Goal: Task Accomplishment & Management: Use online tool/utility

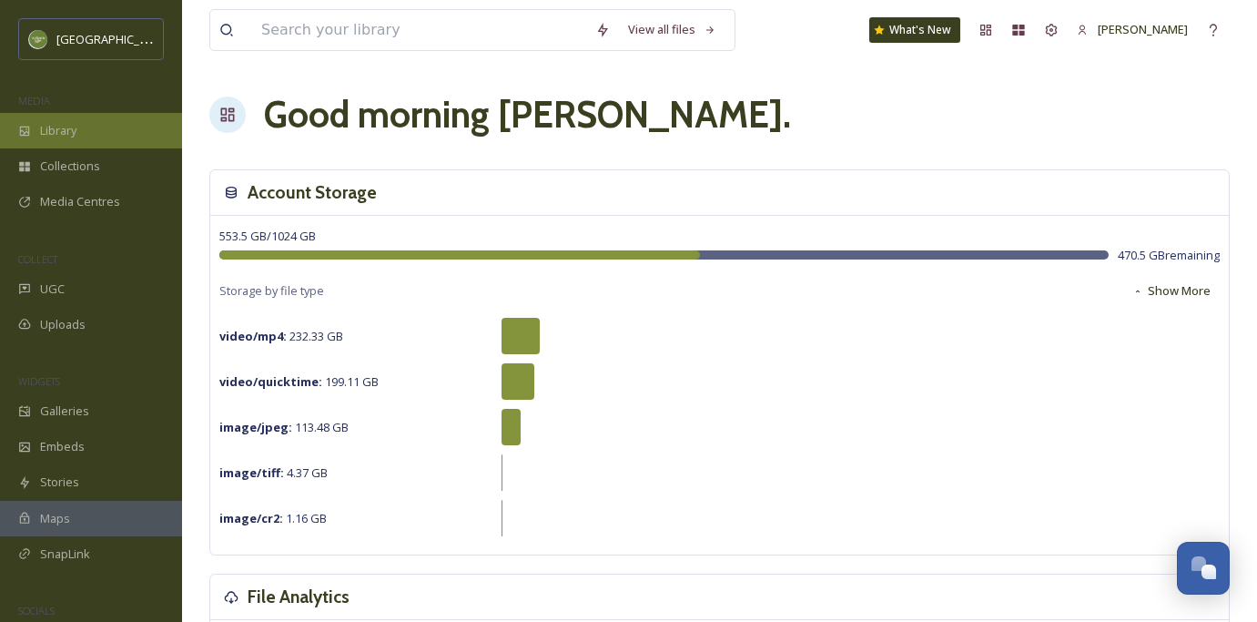
click at [38, 143] on div "Library" at bounding box center [91, 131] width 182 height 36
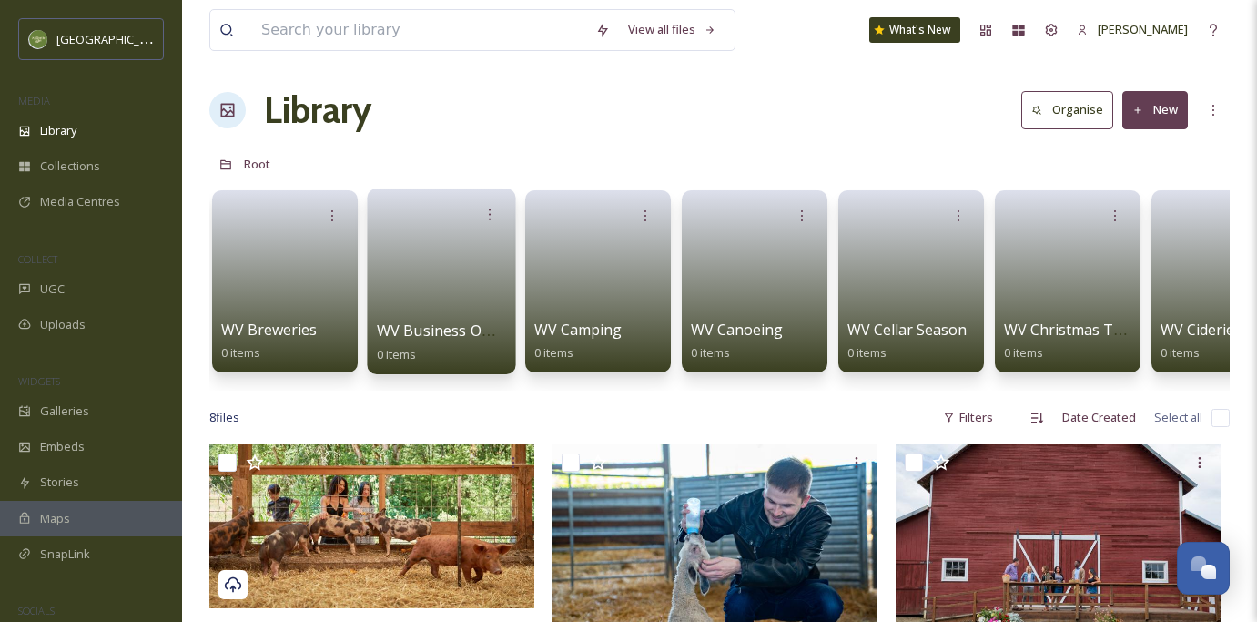
scroll to position [0, 1388]
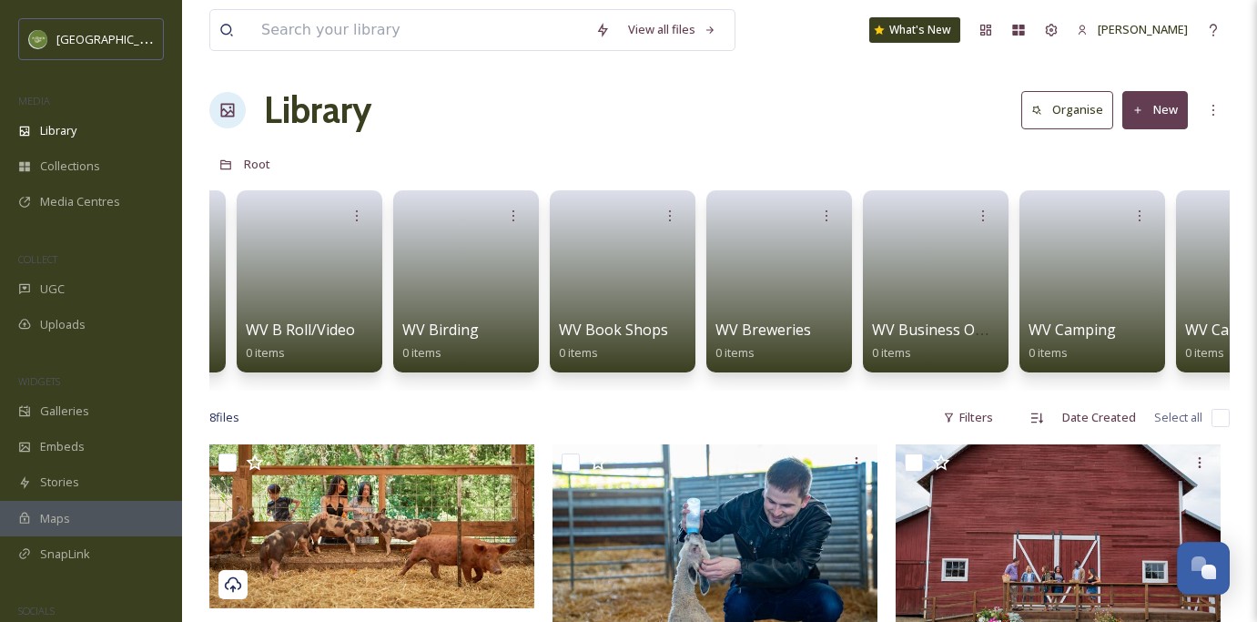
click at [271, 168] on div "Root" at bounding box center [719, 164] width 1021 height 35
click at [260, 162] on span "Root" at bounding box center [257, 164] width 26 height 16
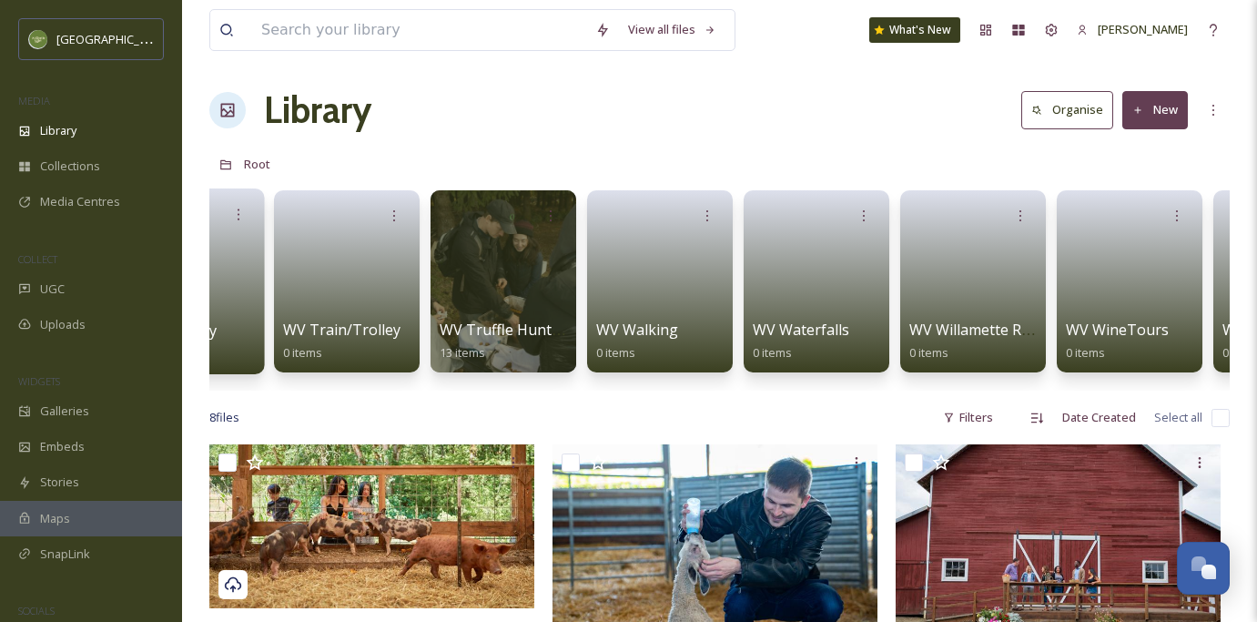
scroll to position [0, 9941]
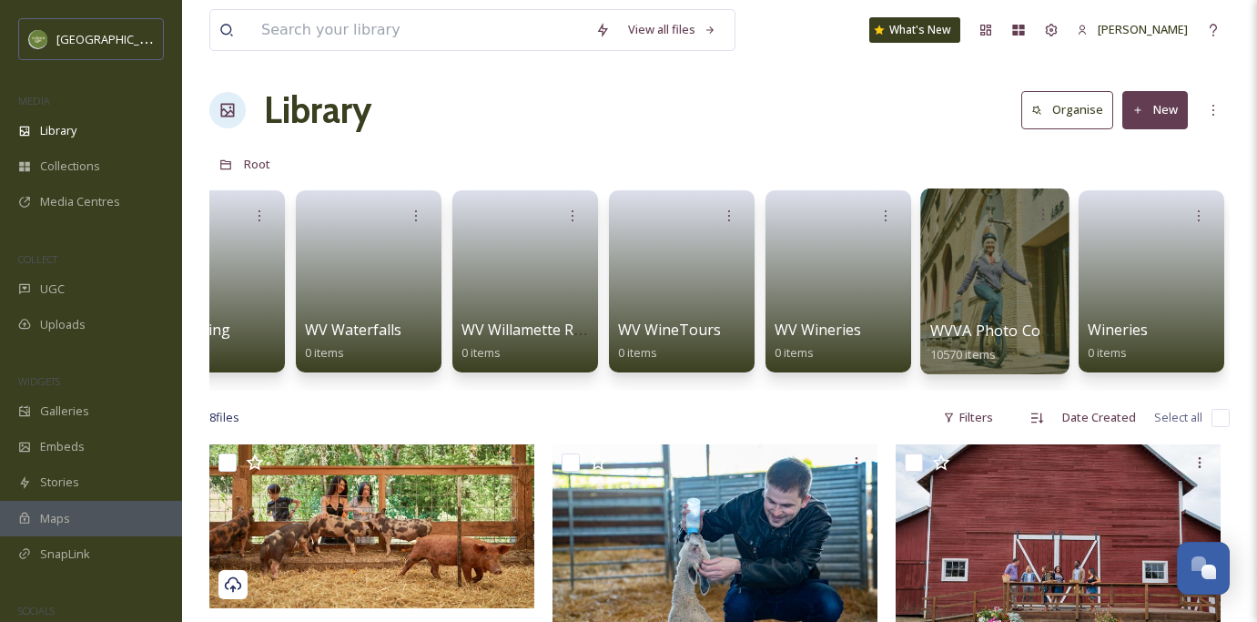
click at [974, 314] on div at bounding box center [994, 281] width 148 height 186
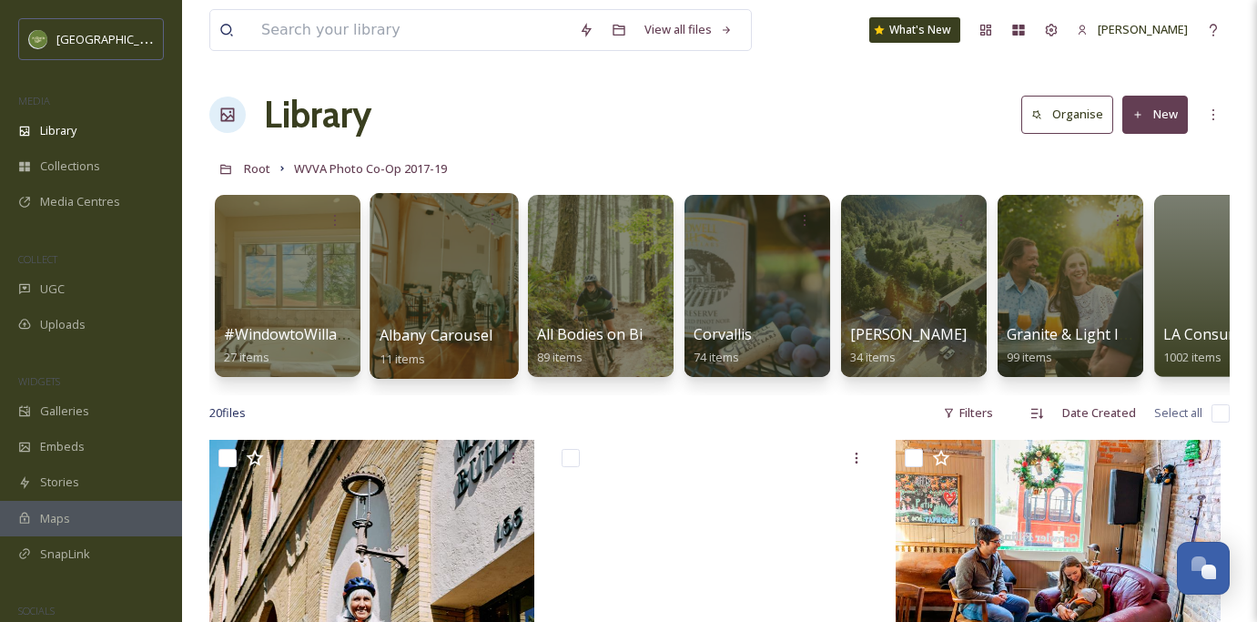
click at [442, 287] on div at bounding box center [444, 286] width 148 height 186
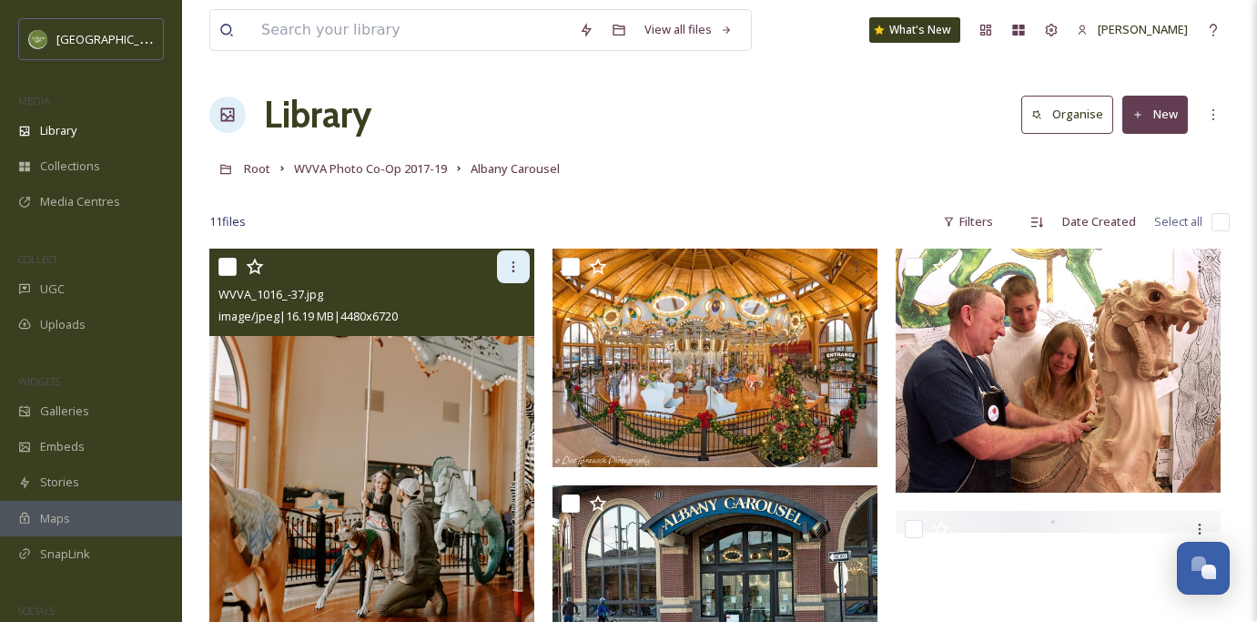
click at [504, 267] on div at bounding box center [513, 266] width 33 height 33
click at [341, 460] on img at bounding box center [371, 493] width 325 height 488
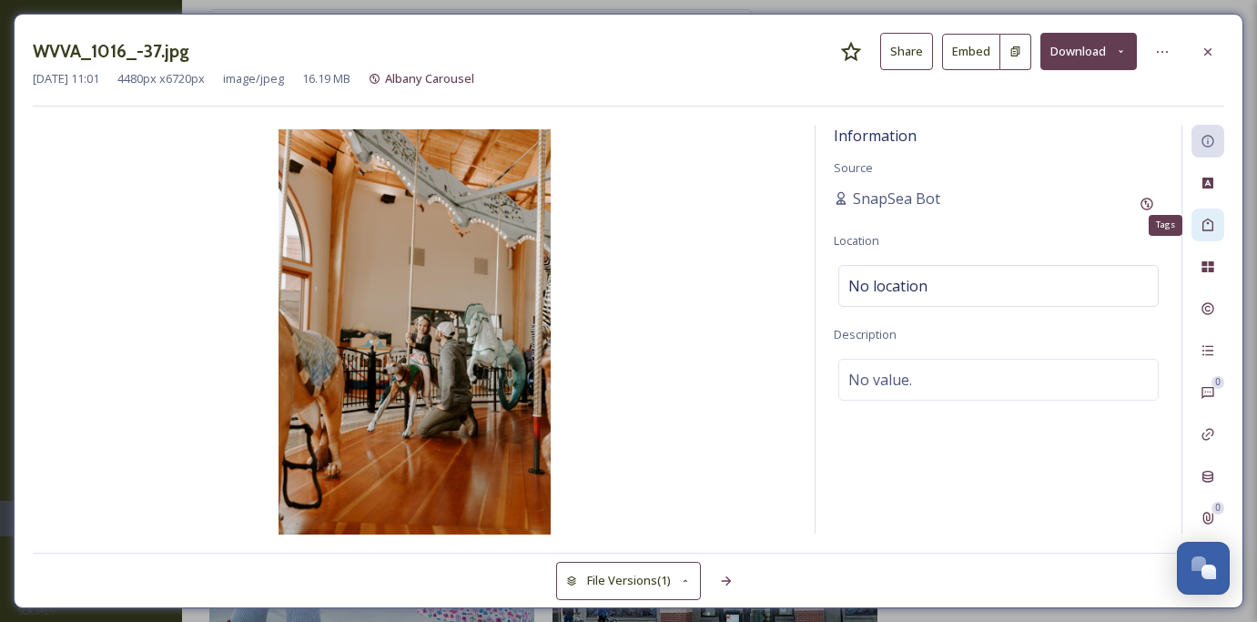
click at [1211, 219] on icon at bounding box center [1208, 225] width 15 height 15
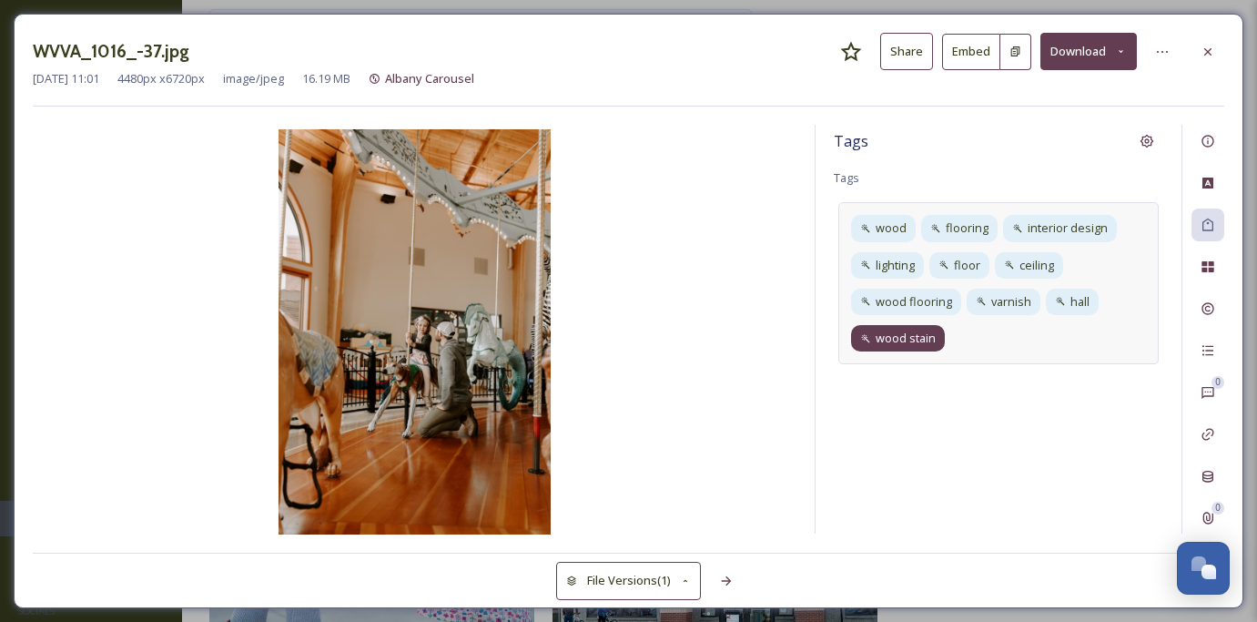
click at [925, 338] on span "wood stain" at bounding box center [906, 338] width 60 height 17
click at [940, 341] on div "wood stain" at bounding box center [899, 338] width 97 height 26
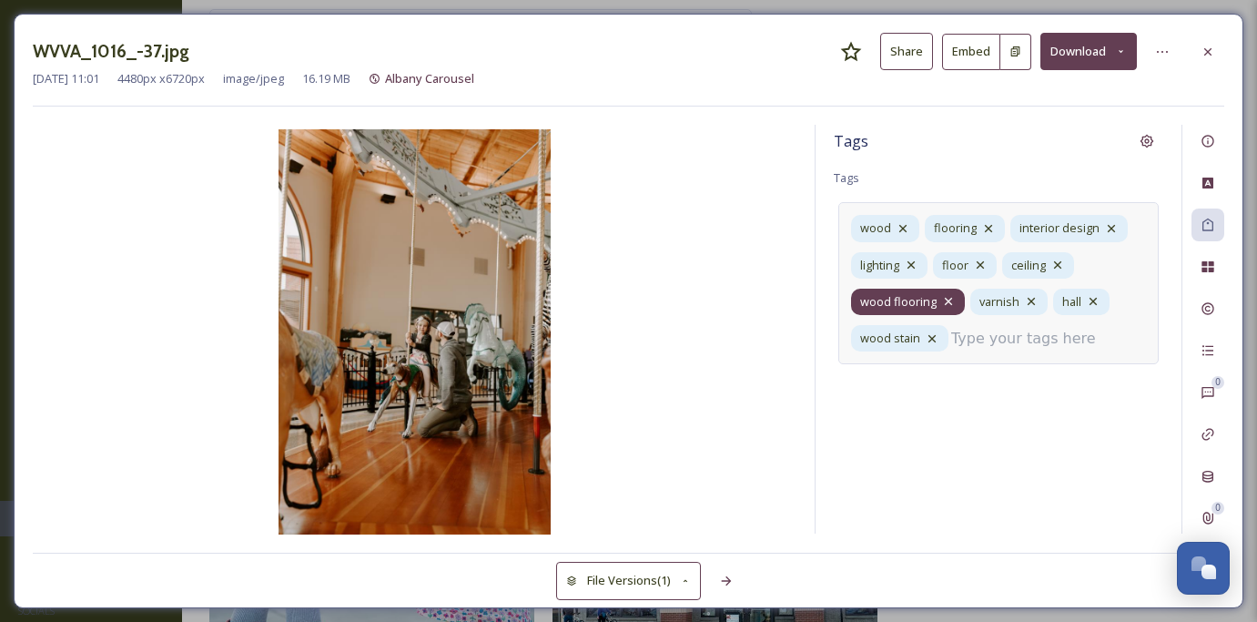
click at [948, 302] on icon at bounding box center [948, 301] width 15 height 15
click at [951, 297] on icon at bounding box center [948, 301] width 15 height 15
click at [958, 342] on input at bounding box center [1042, 339] width 182 height 22
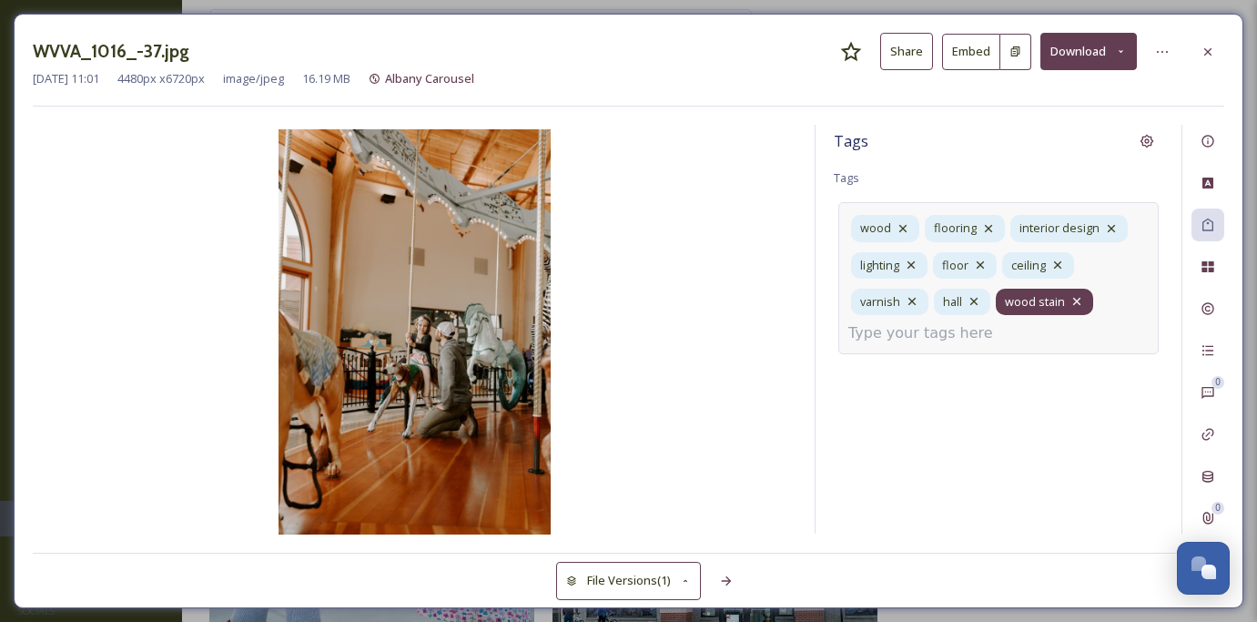
click at [1077, 303] on icon at bounding box center [1077, 301] width 15 height 15
click at [1080, 296] on icon at bounding box center [1077, 301] width 15 height 15
click at [1071, 300] on div "wood flooring interior design lighting floor ceiling varnish hall" at bounding box center [999, 278] width 320 height 152
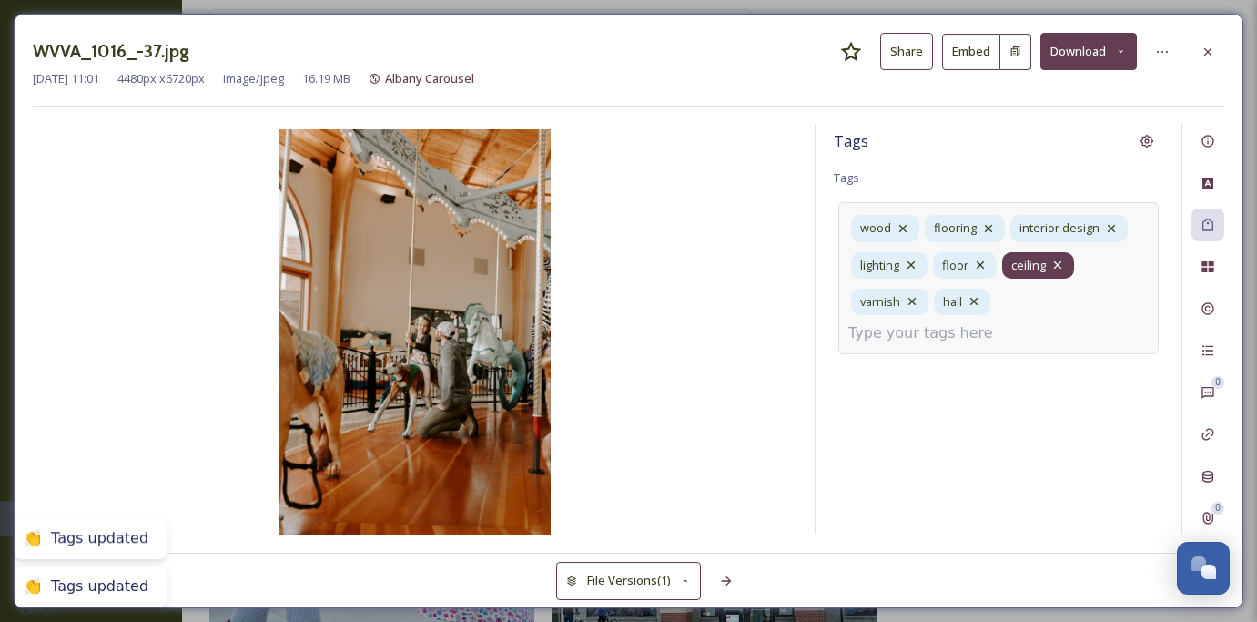
click at [1058, 265] on icon at bounding box center [1057, 264] width 7 height 7
click at [1107, 230] on icon at bounding box center [1111, 228] width 15 height 15
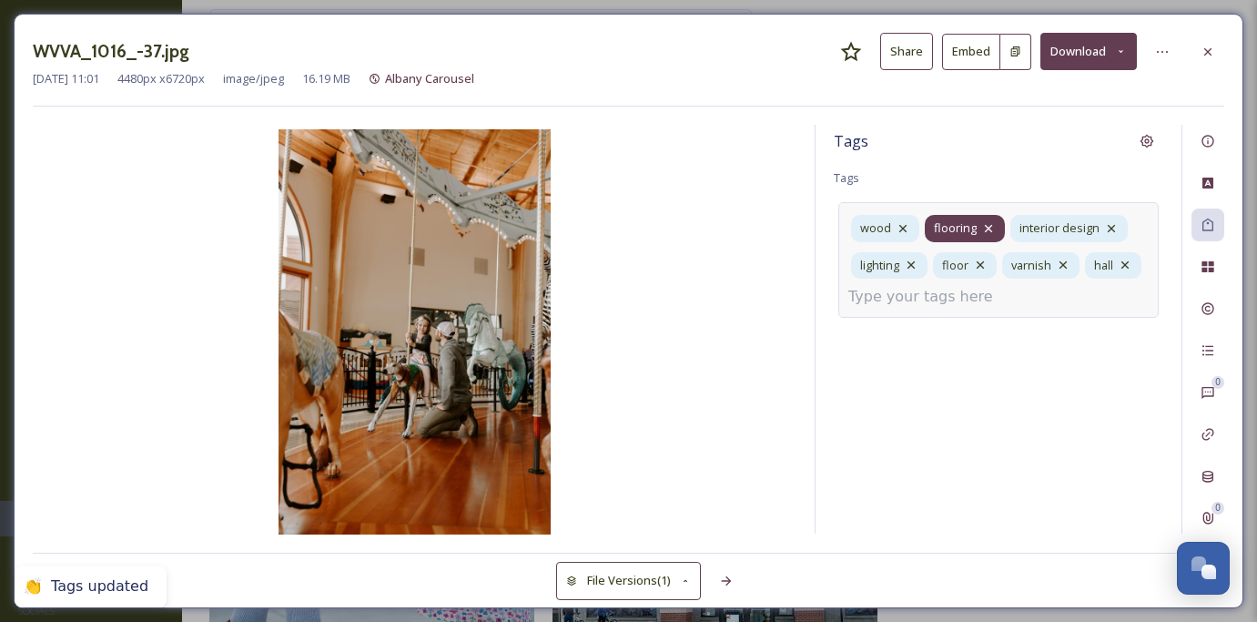
click at [989, 226] on icon at bounding box center [988, 228] width 15 height 15
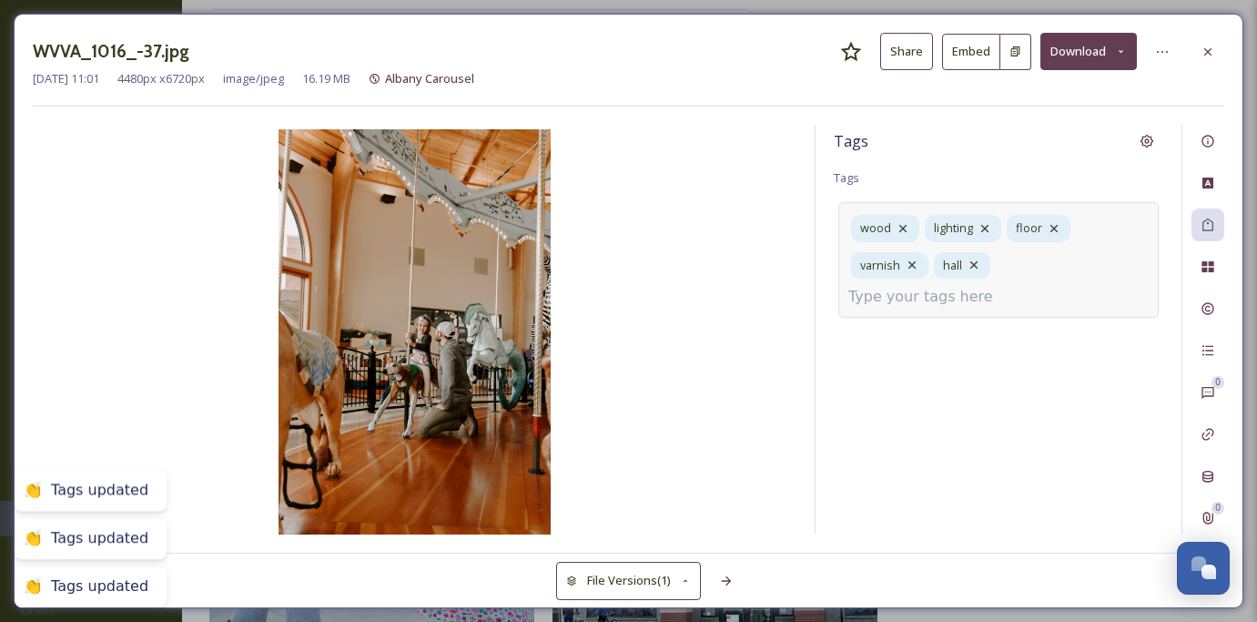
click at [1071, 222] on div "wood lighting floor varnish hall" at bounding box center [999, 259] width 320 height 115
click at [1059, 227] on icon at bounding box center [1054, 228] width 15 height 15
click at [990, 228] on icon at bounding box center [985, 228] width 15 height 15
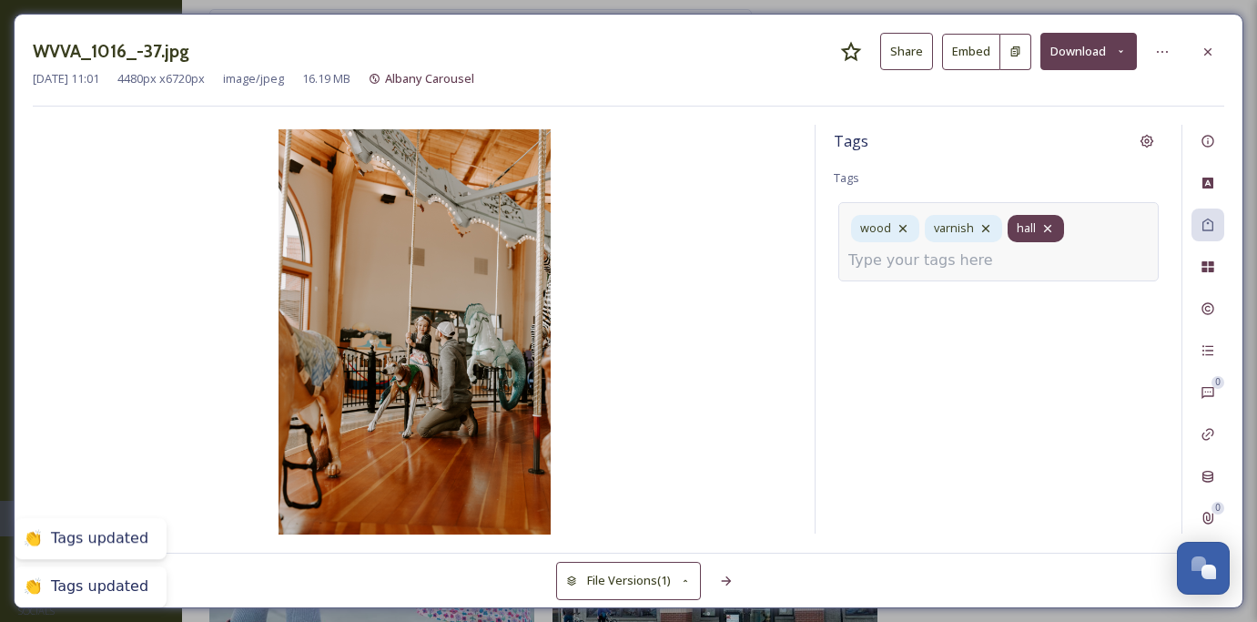
click at [1050, 228] on icon at bounding box center [1048, 228] width 15 height 15
click at [1062, 225] on div "hall" at bounding box center [1036, 228] width 56 height 26
click at [983, 229] on icon at bounding box center [985, 228] width 7 height 7
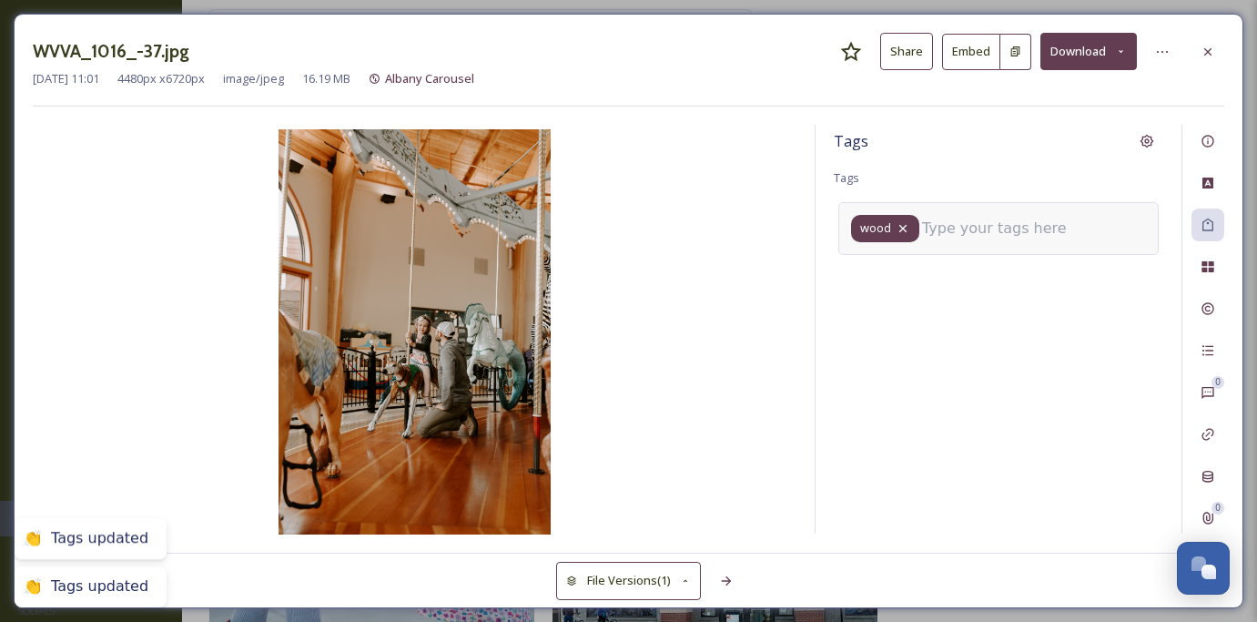
click at [902, 229] on icon at bounding box center [903, 228] width 15 height 15
click at [916, 228] on input at bounding box center [940, 223] width 182 height 22
type input "A"
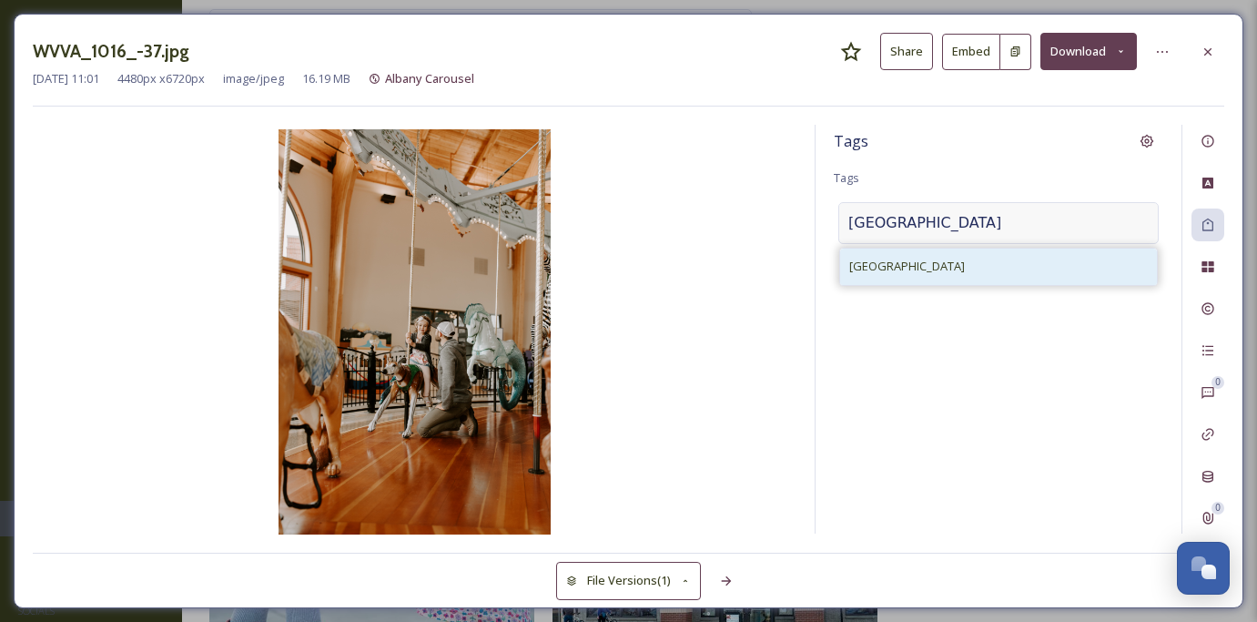
type input "[GEOGRAPHIC_DATA]"
click at [916, 256] on div "[GEOGRAPHIC_DATA]" at bounding box center [998, 267] width 317 height 36
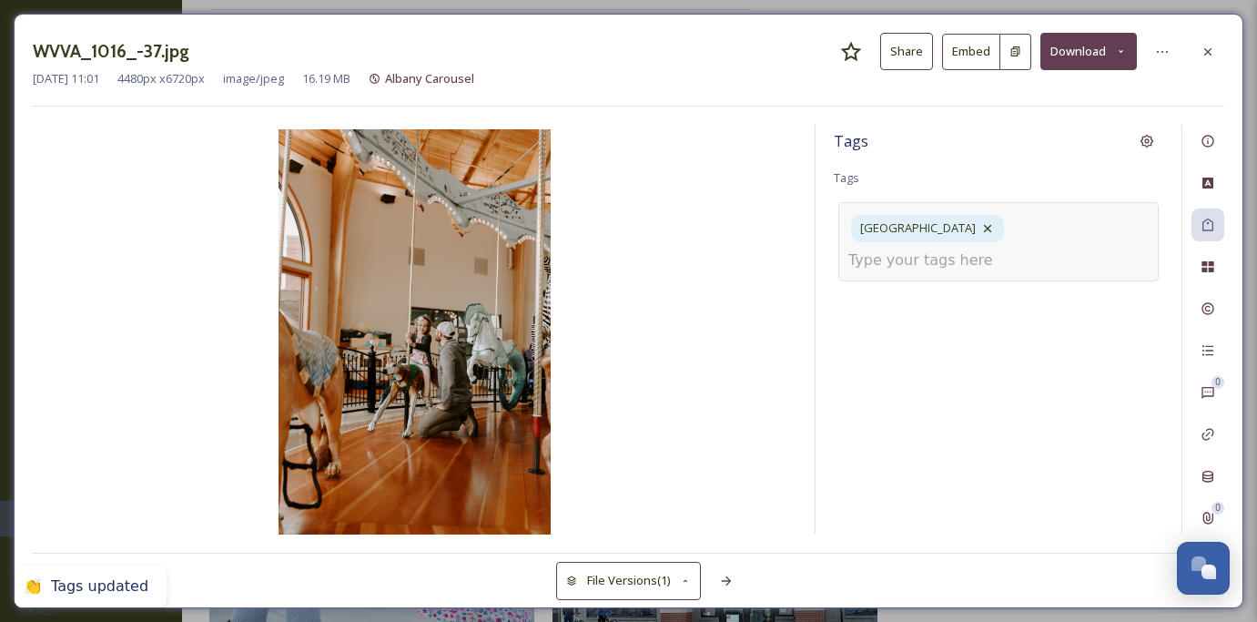
click at [936, 249] on input at bounding box center [940, 260] width 182 height 22
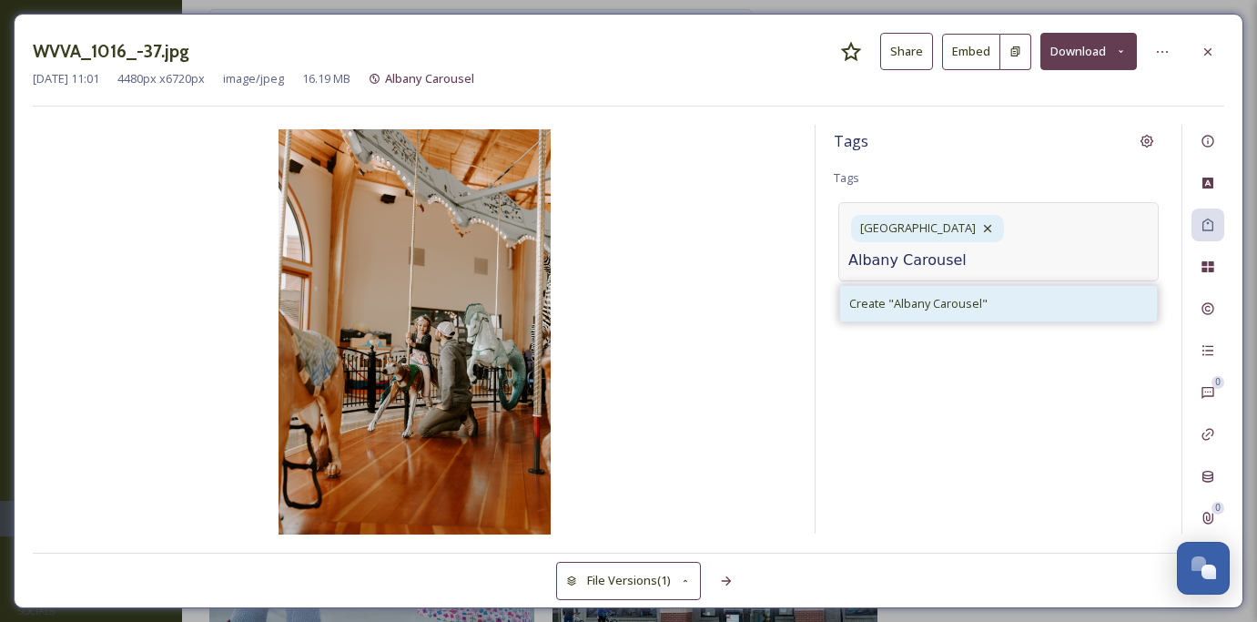
type input "Albany Carousel"
click at [949, 295] on span "Create " Albany Carousel "" at bounding box center [918, 303] width 138 height 17
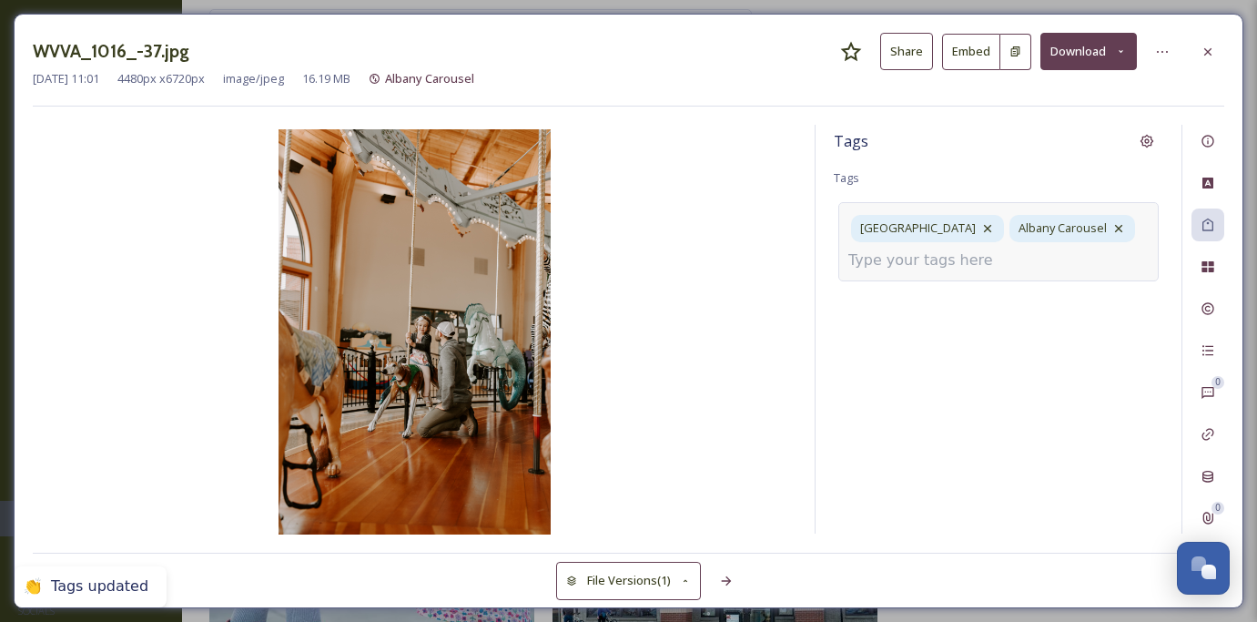
click at [1031, 256] on div "[GEOGRAPHIC_DATA] [GEOGRAPHIC_DATA] Carousel" at bounding box center [999, 241] width 320 height 78
click at [997, 278] on div "[GEOGRAPHIC_DATA] [GEOGRAPHIC_DATA] Carousel" at bounding box center [999, 241] width 320 height 78
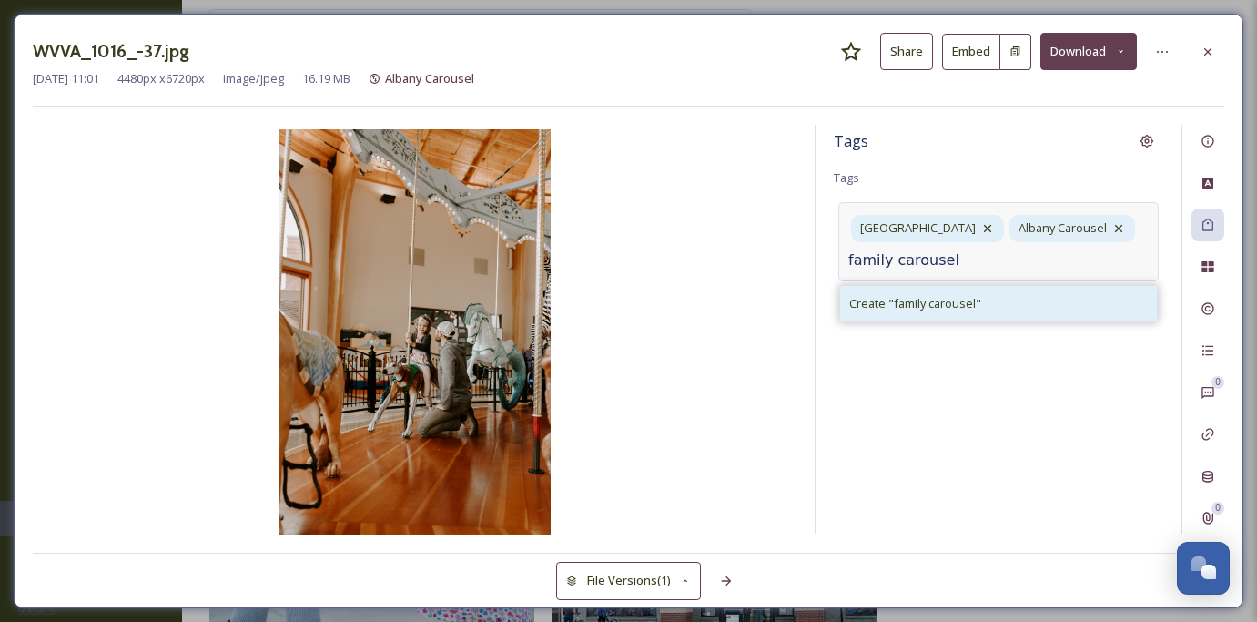
type input "family carousel"
click at [974, 298] on span "Create " family carousel "" at bounding box center [915, 303] width 132 height 17
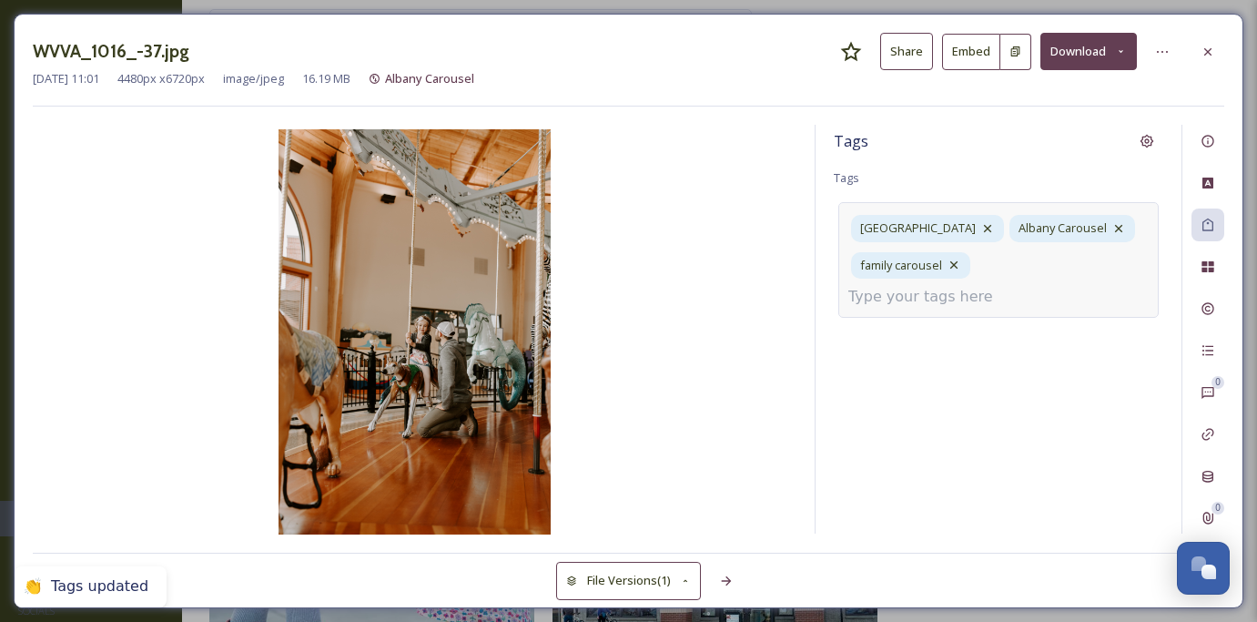
click at [1002, 286] on input at bounding box center [940, 297] width 182 height 22
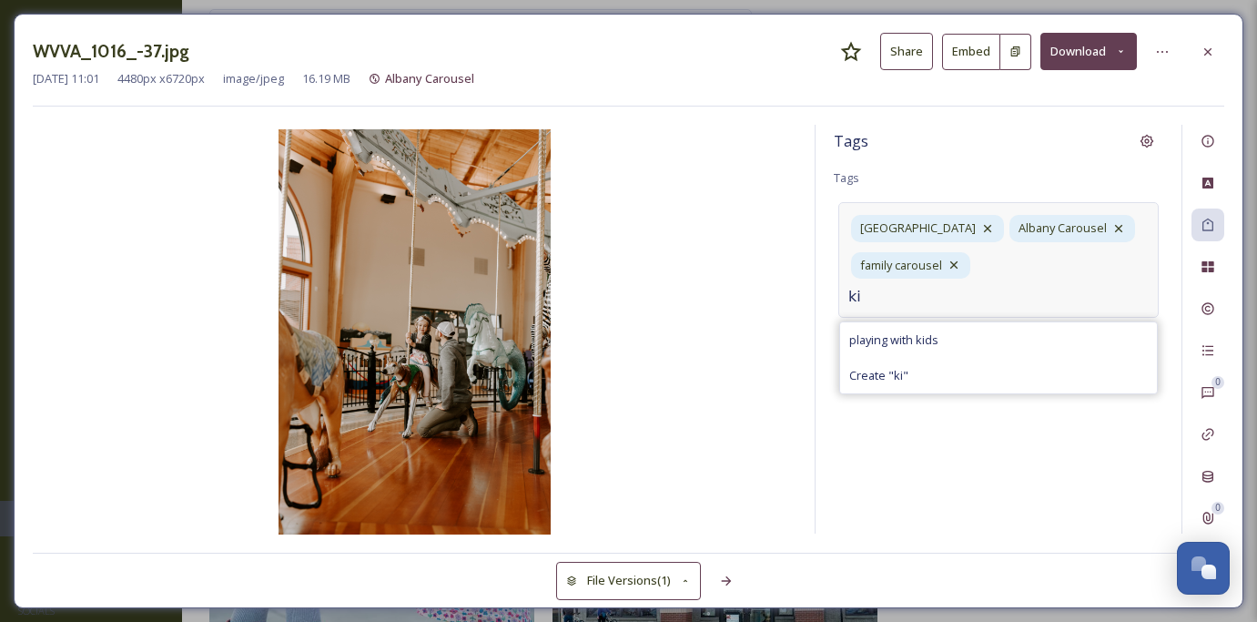
type input "k"
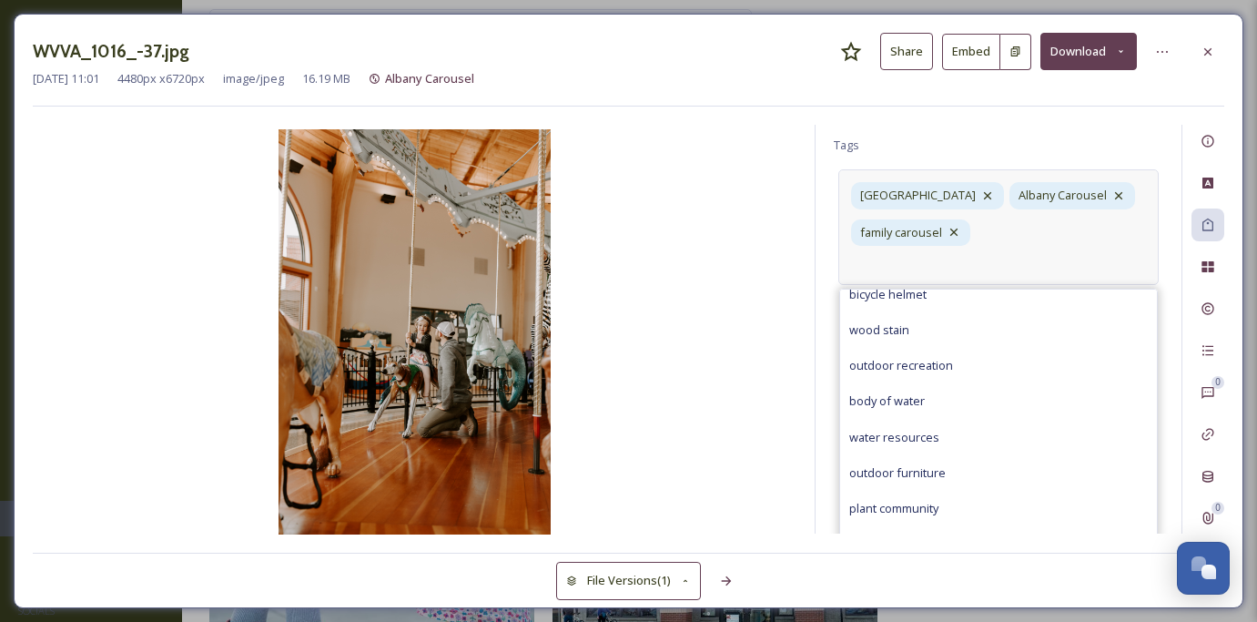
scroll to position [34, 0]
click at [969, 148] on div "Tags Tags [GEOGRAPHIC_DATA] [GEOGRAPHIC_DATA] Carousel family carousel people i…" at bounding box center [999, 329] width 366 height 409
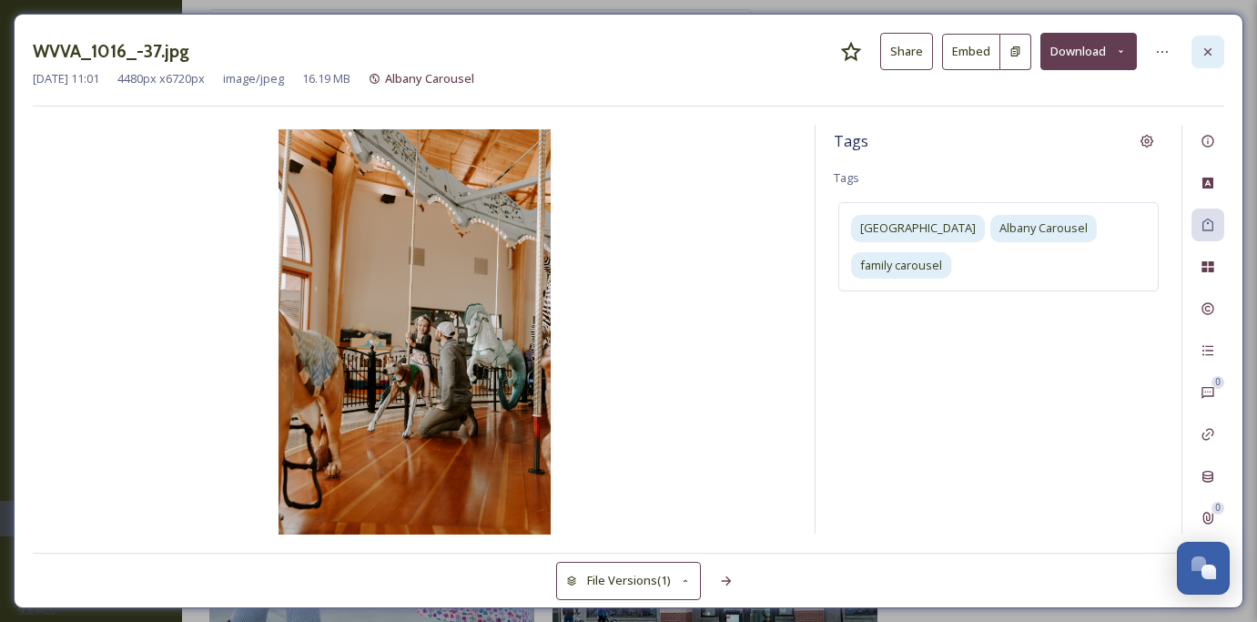
click at [1203, 55] on icon at bounding box center [1208, 52] width 15 height 15
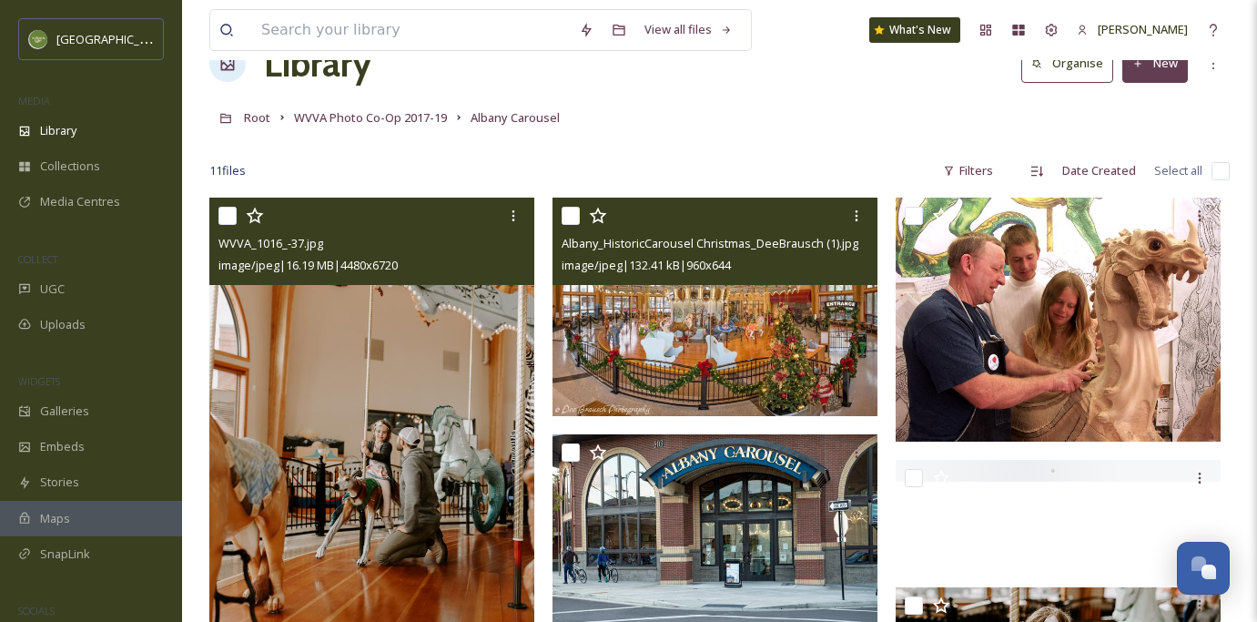
scroll to position [65, 0]
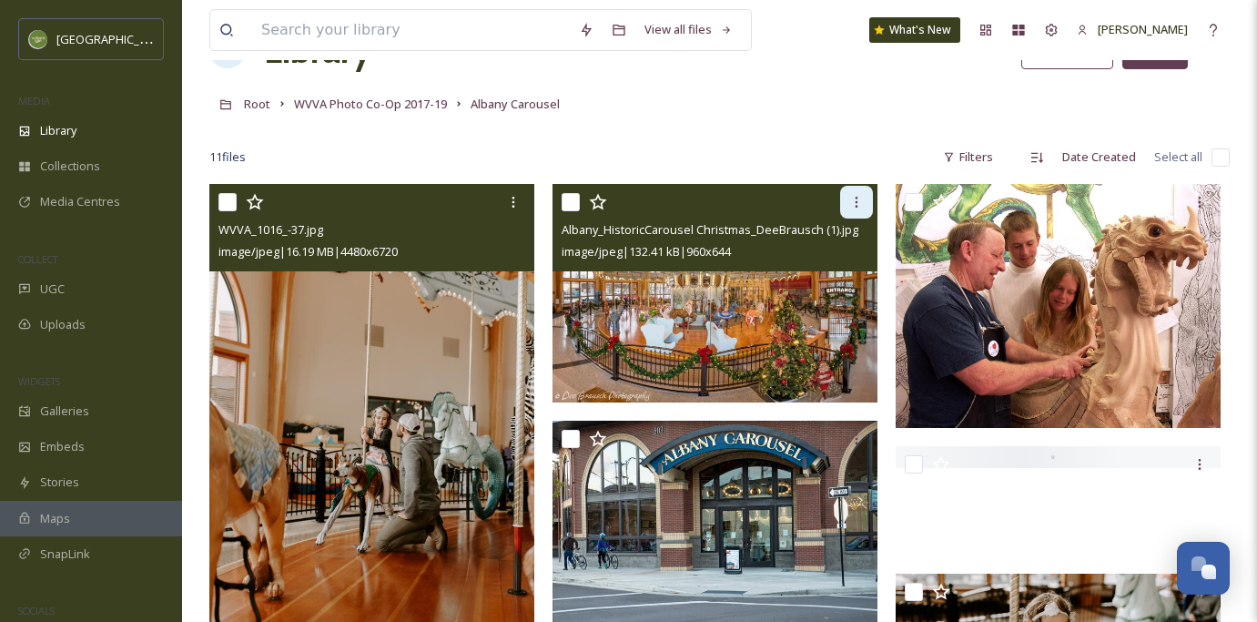
click at [860, 198] on icon at bounding box center [856, 202] width 15 height 15
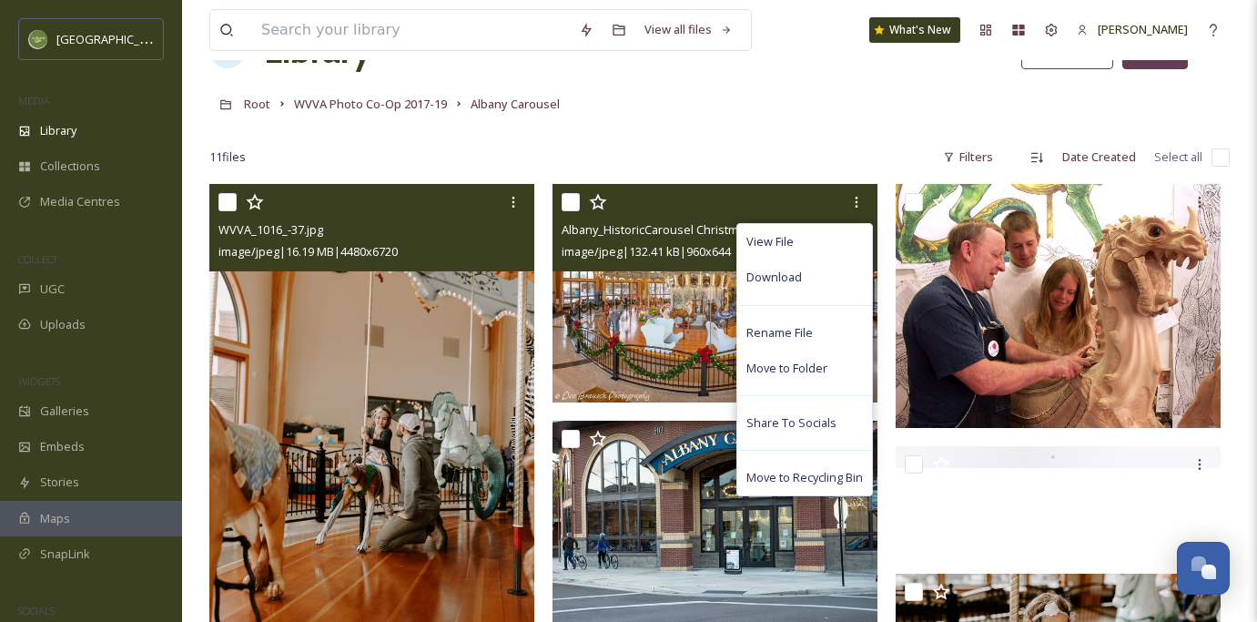
click at [673, 281] on img at bounding box center [715, 293] width 325 height 219
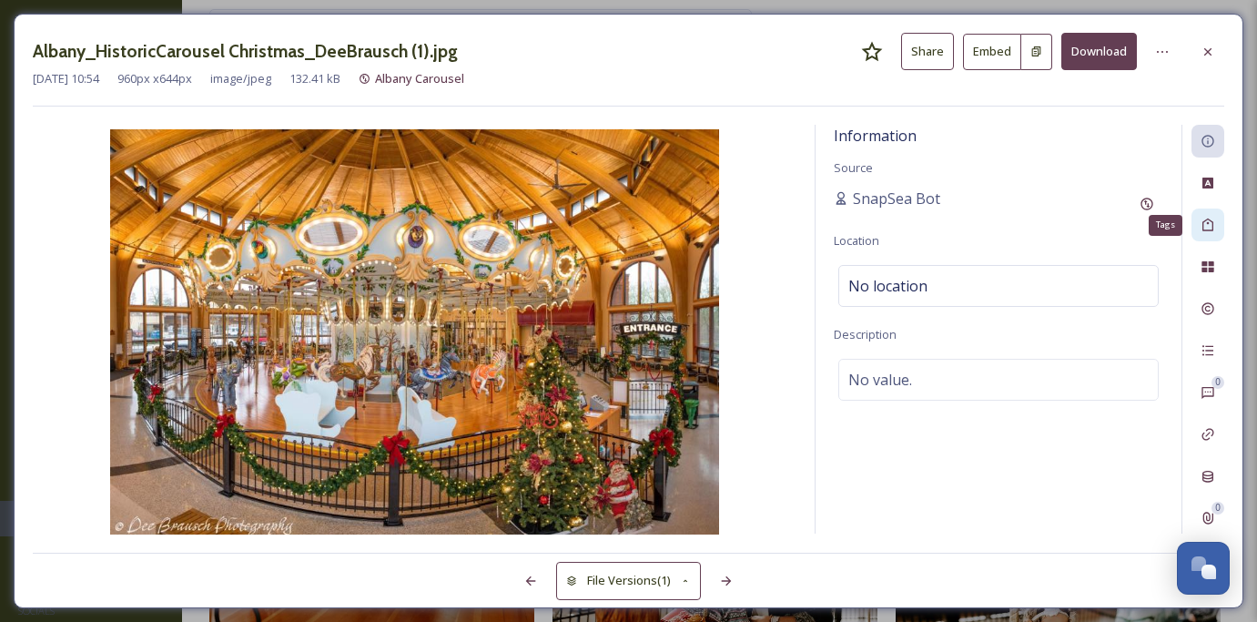
click at [1210, 225] on icon at bounding box center [1208, 225] width 15 height 15
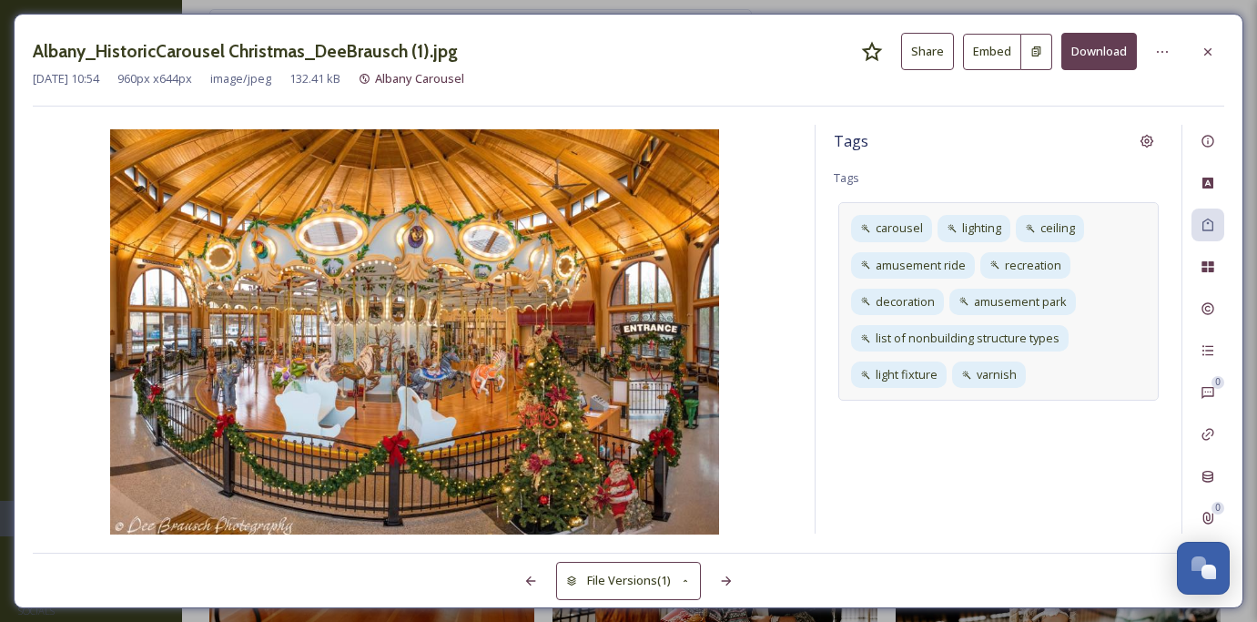
click at [1041, 357] on div "carousel lighting ceiling amusement ride recreation decoration amusement park l…" at bounding box center [999, 301] width 320 height 198
click at [1005, 230] on icon at bounding box center [1001, 228] width 15 height 15
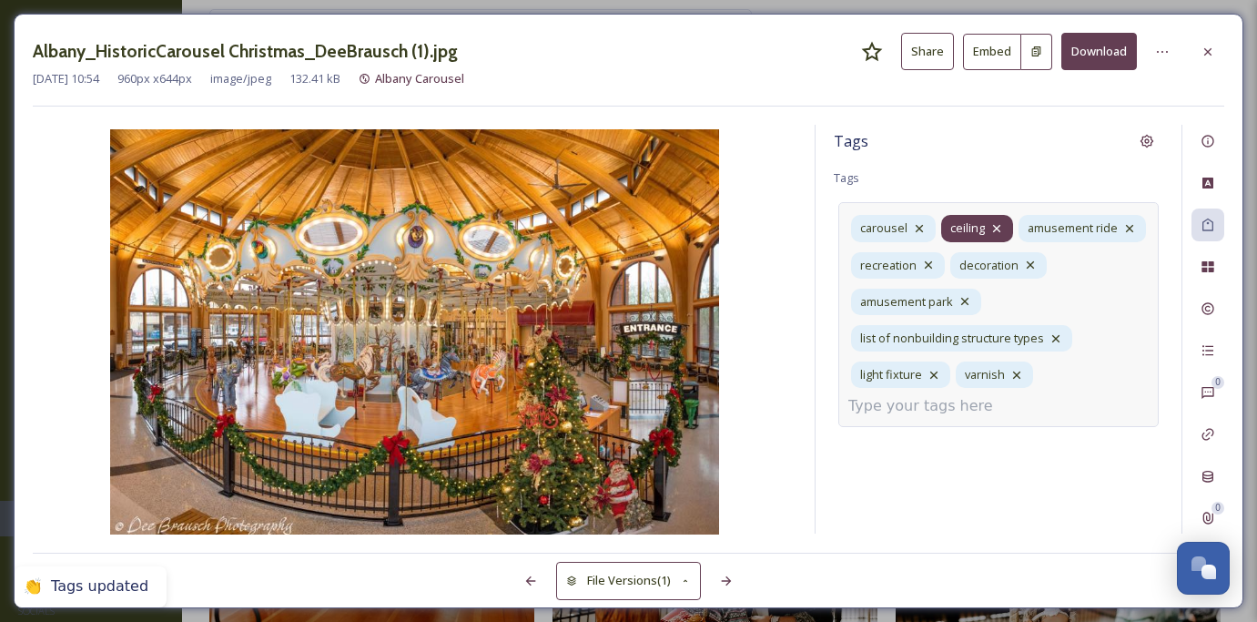
click at [1001, 226] on icon at bounding box center [997, 228] width 15 height 15
click at [1060, 227] on div "amusement ride" at bounding box center [1004, 228] width 127 height 26
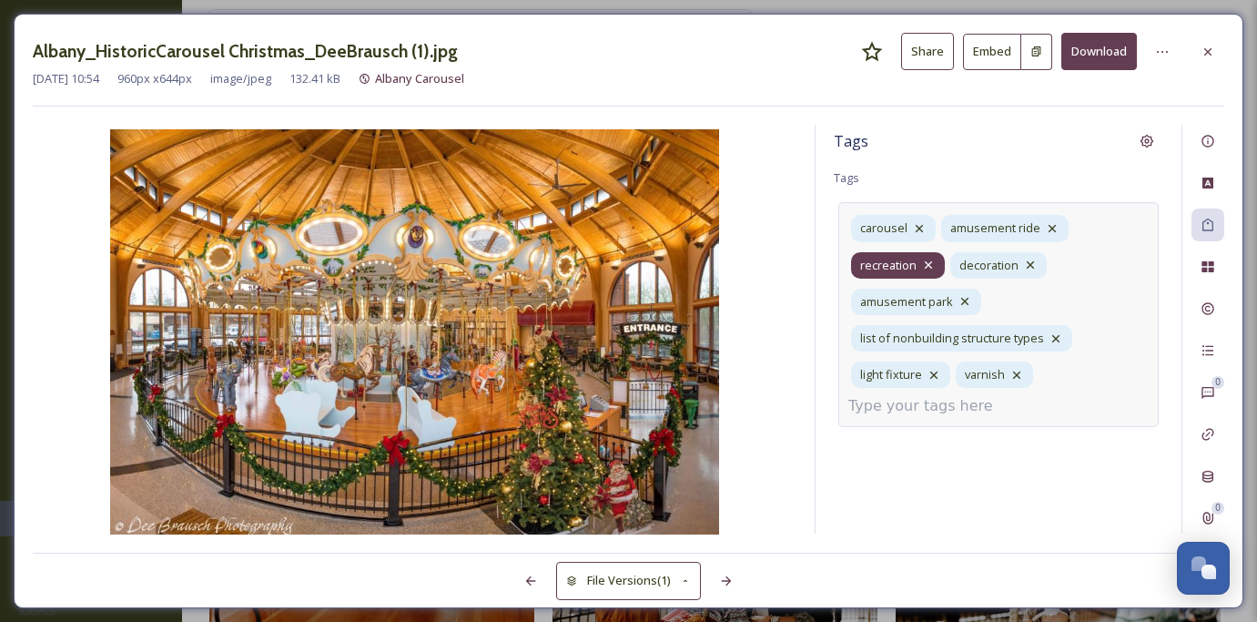
click at [931, 265] on icon at bounding box center [928, 265] width 15 height 15
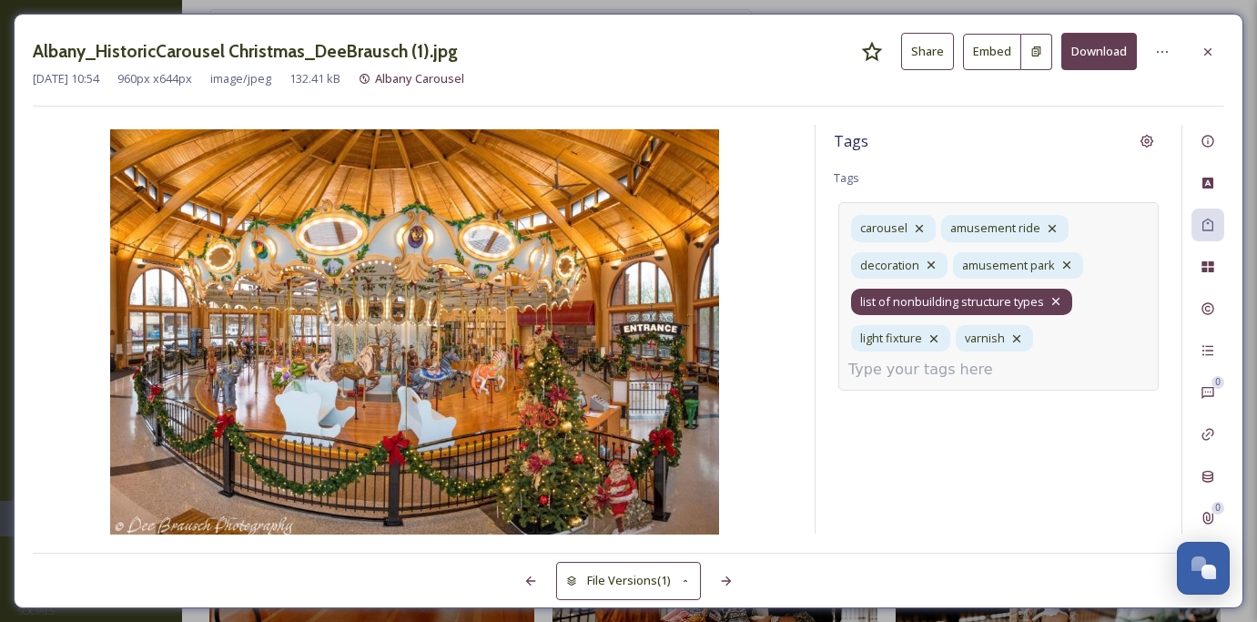
click at [1057, 298] on icon at bounding box center [1056, 301] width 7 height 7
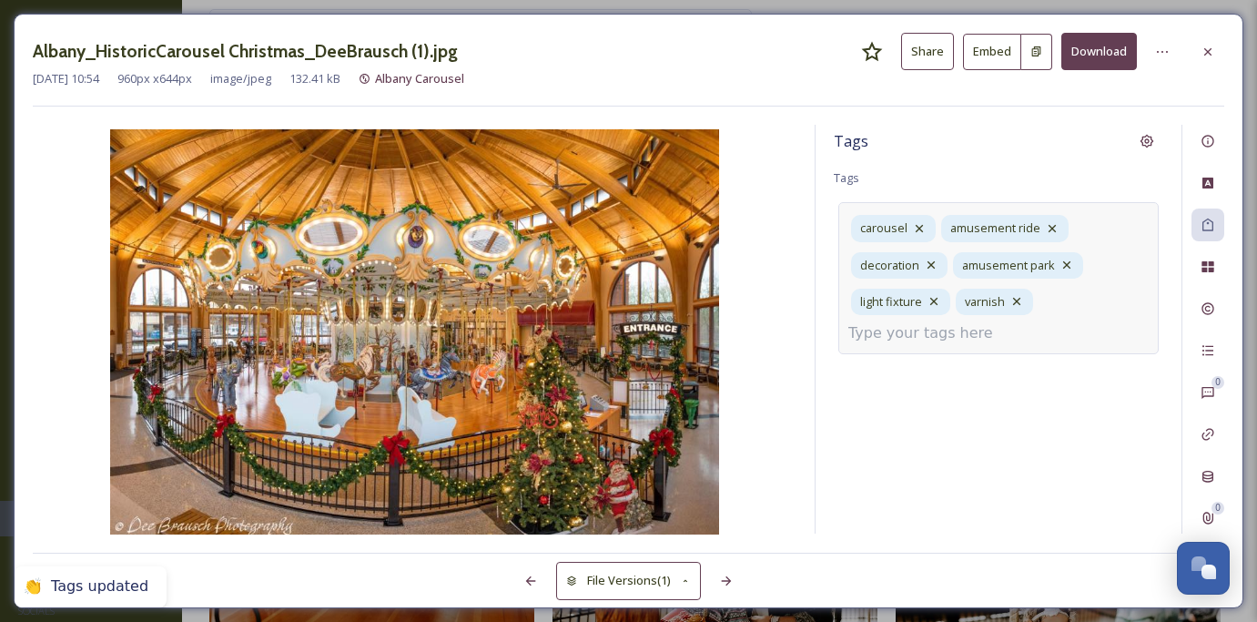
click at [1016, 338] on div "carousel amusement ride decoration amusement park light fixture varnish" at bounding box center [999, 278] width 320 height 152
click at [1022, 302] on icon at bounding box center [1017, 301] width 15 height 15
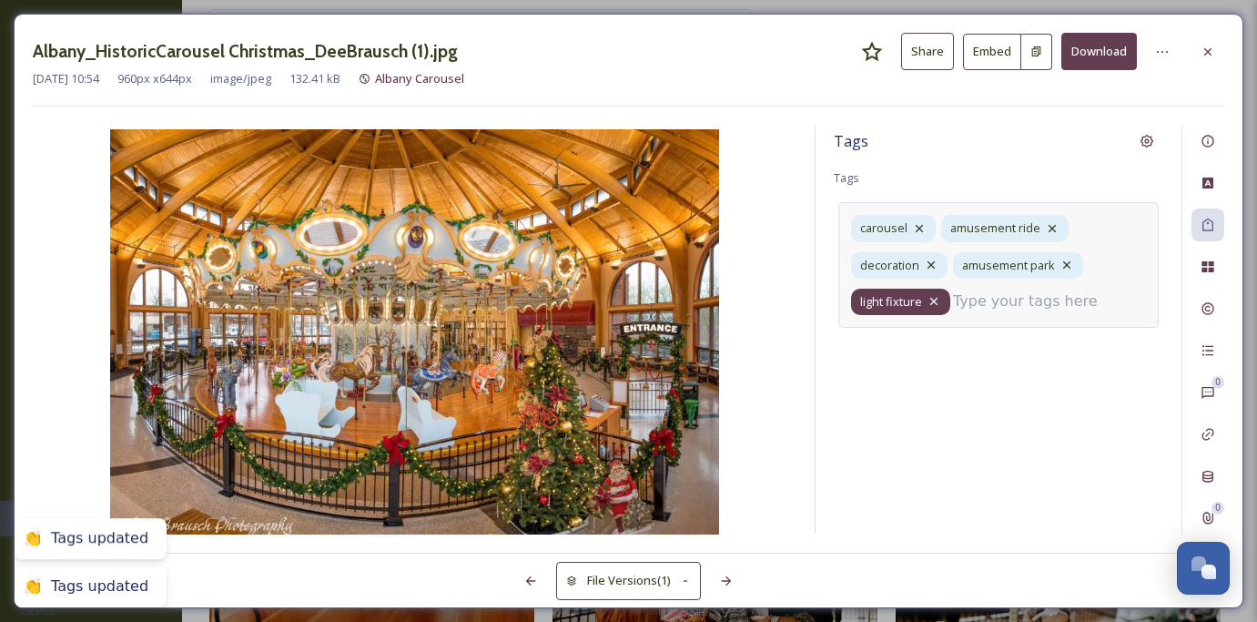
click at [941, 300] on icon at bounding box center [934, 301] width 15 height 15
click at [929, 267] on icon at bounding box center [931, 265] width 15 height 15
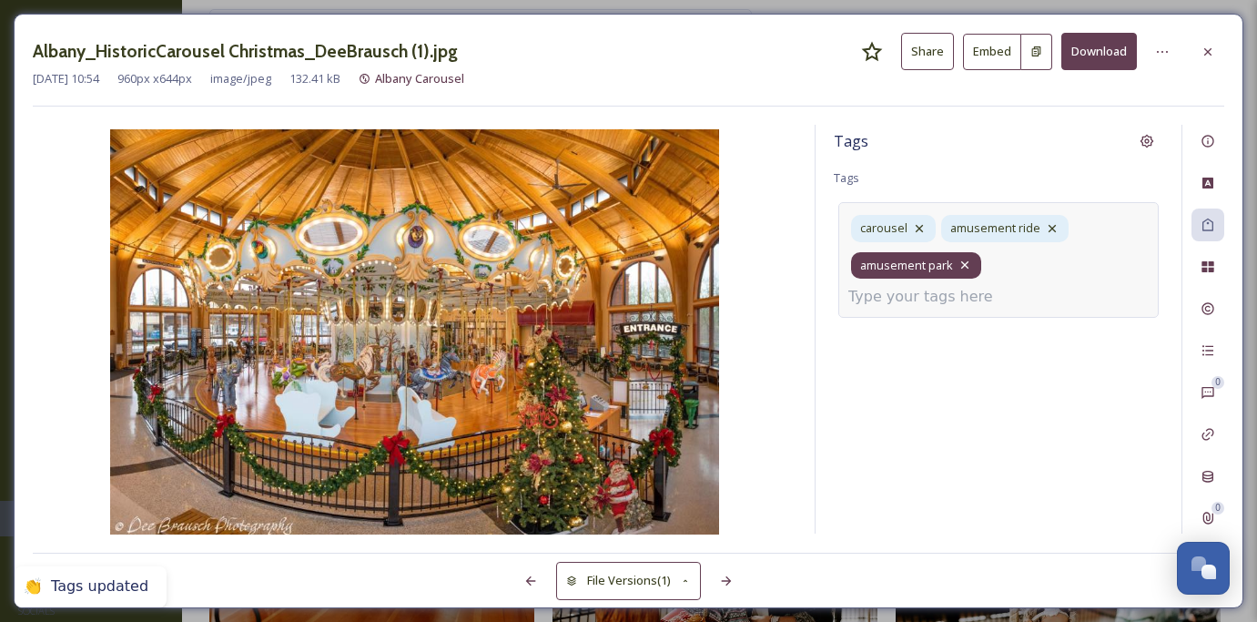
click at [967, 270] on icon at bounding box center [965, 265] width 15 height 15
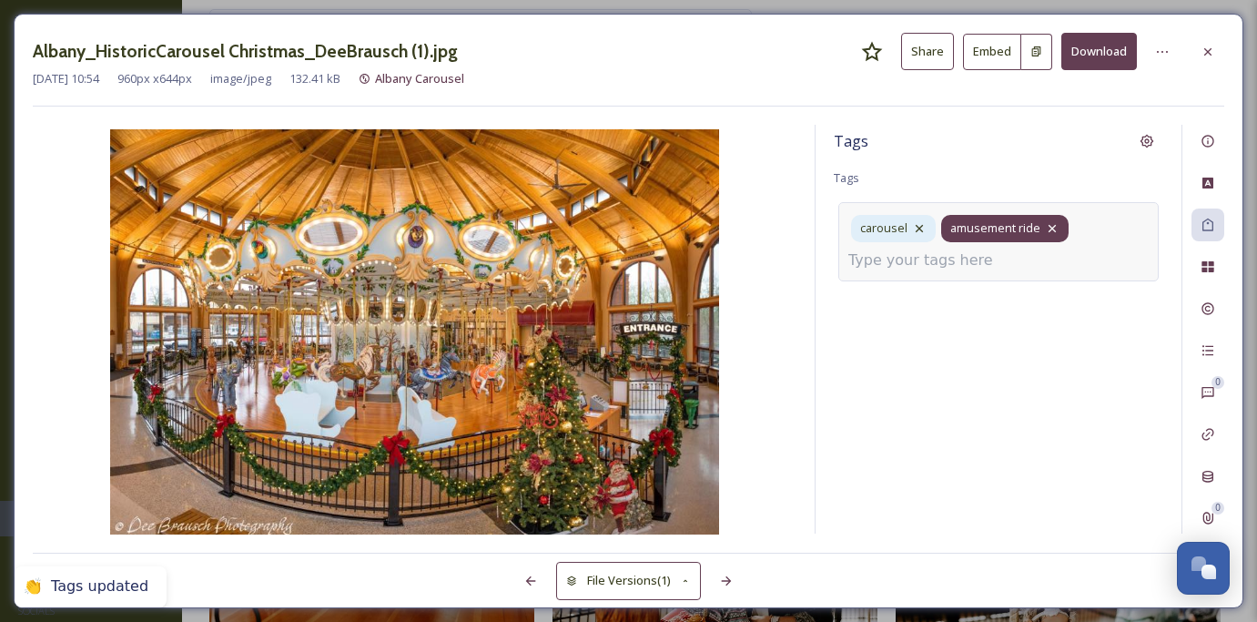
click at [1049, 230] on icon at bounding box center [1052, 228] width 15 height 15
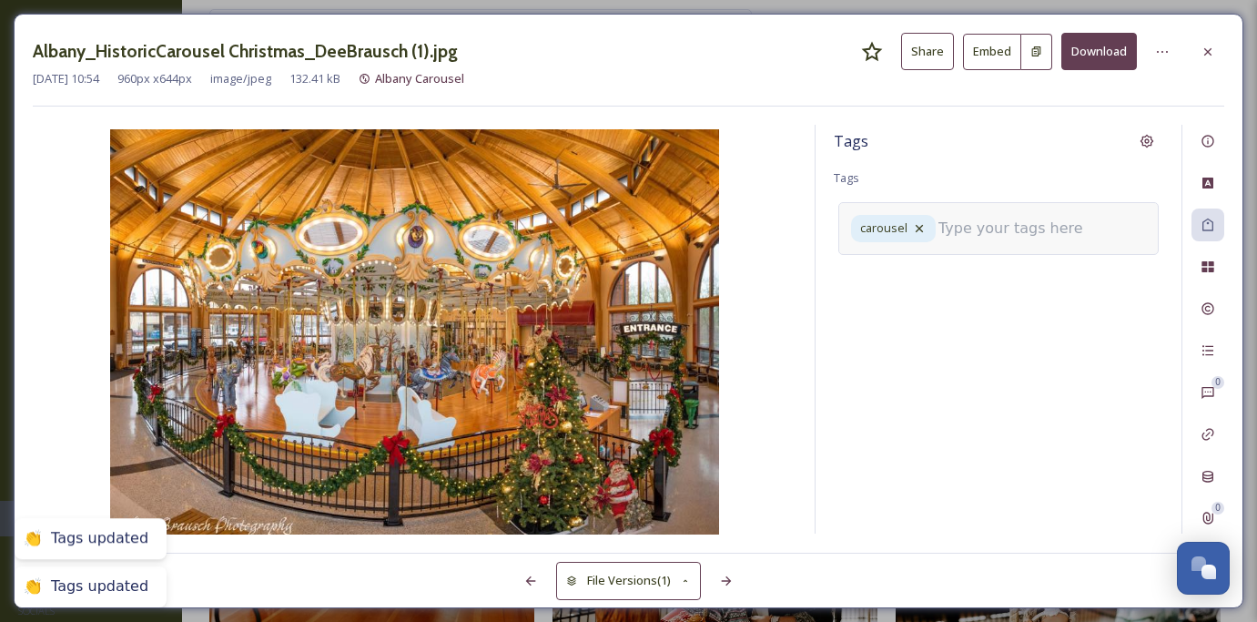
click at [982, 237] on input at bounding box center [1030, 229] width 182 height 22
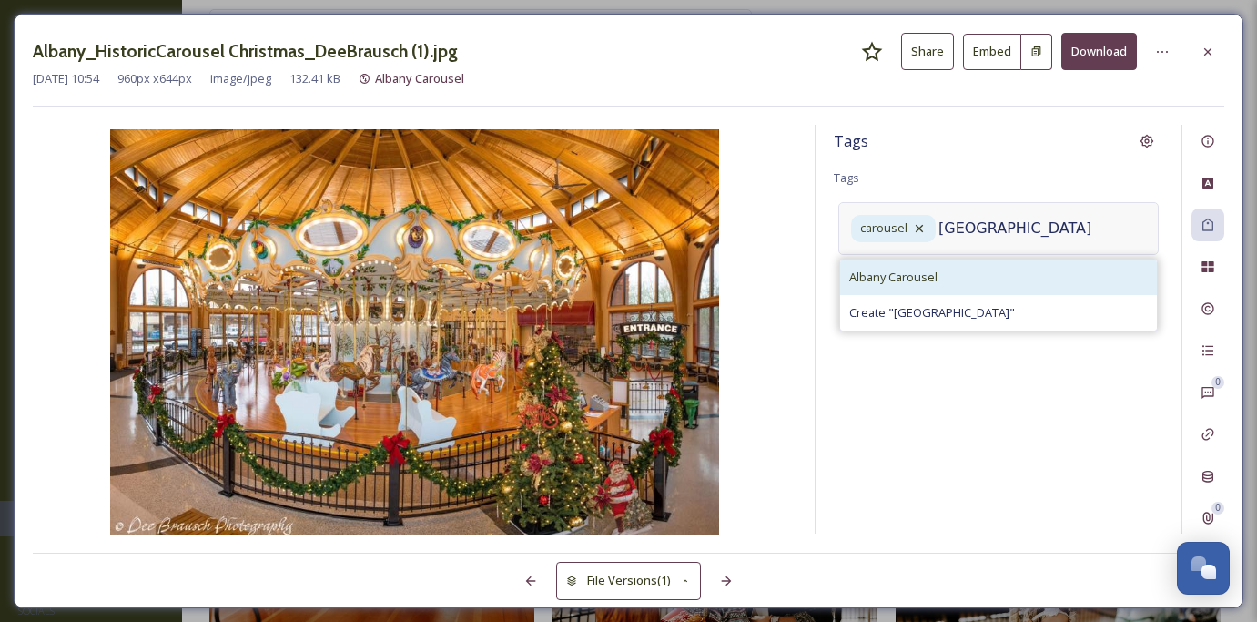
type input "[GEOGRAPHIC_DATA]"
click at [969, 270] on div "Albany Carousel" at bounding box center [998, 277] width 317 height 36
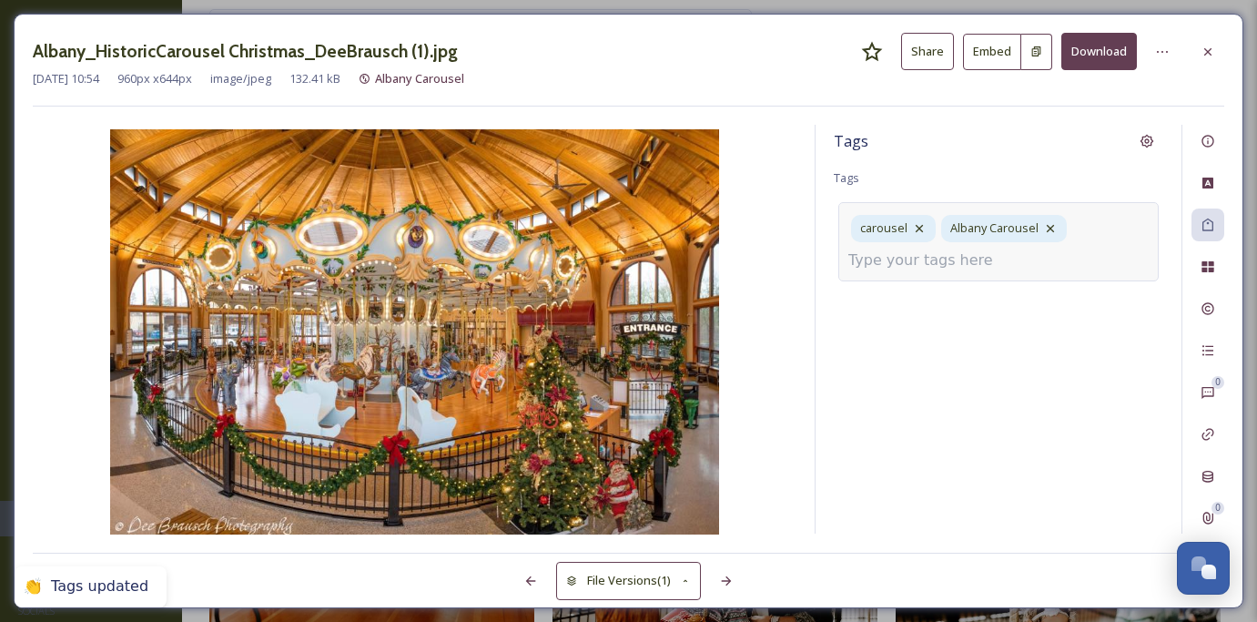
click at [973, 260] on input at bounding box center [940, 260] width 182 height 22
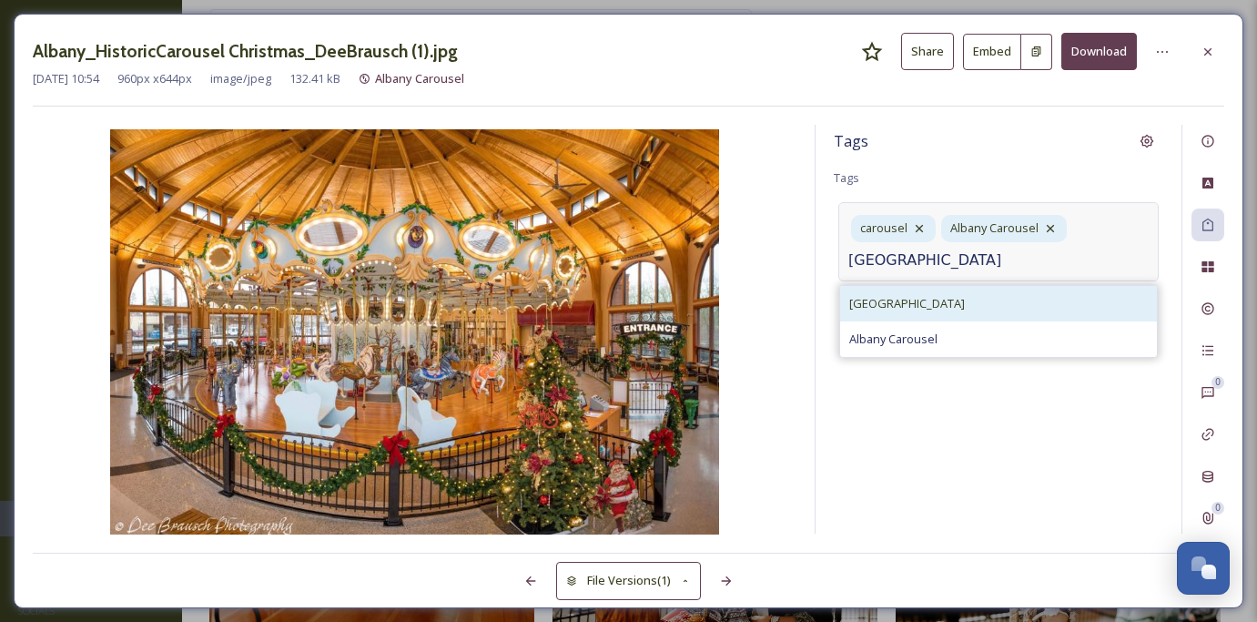
type input "[GEOGRAPHIC_DATA]"
click at [968, 309] on div "[GEOGRAPHIC_DATA]" at bounding box center [998, 304] width 317 height 36
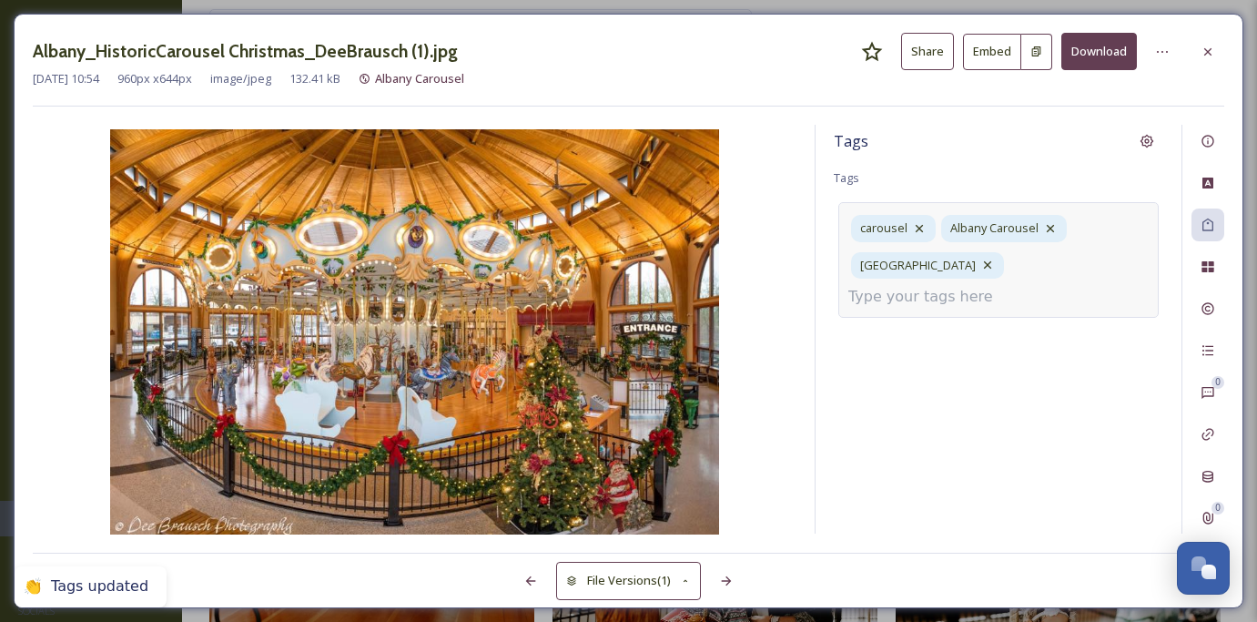
click at [985, 286] on input at bounding box center [940, 297] width 182 height 22
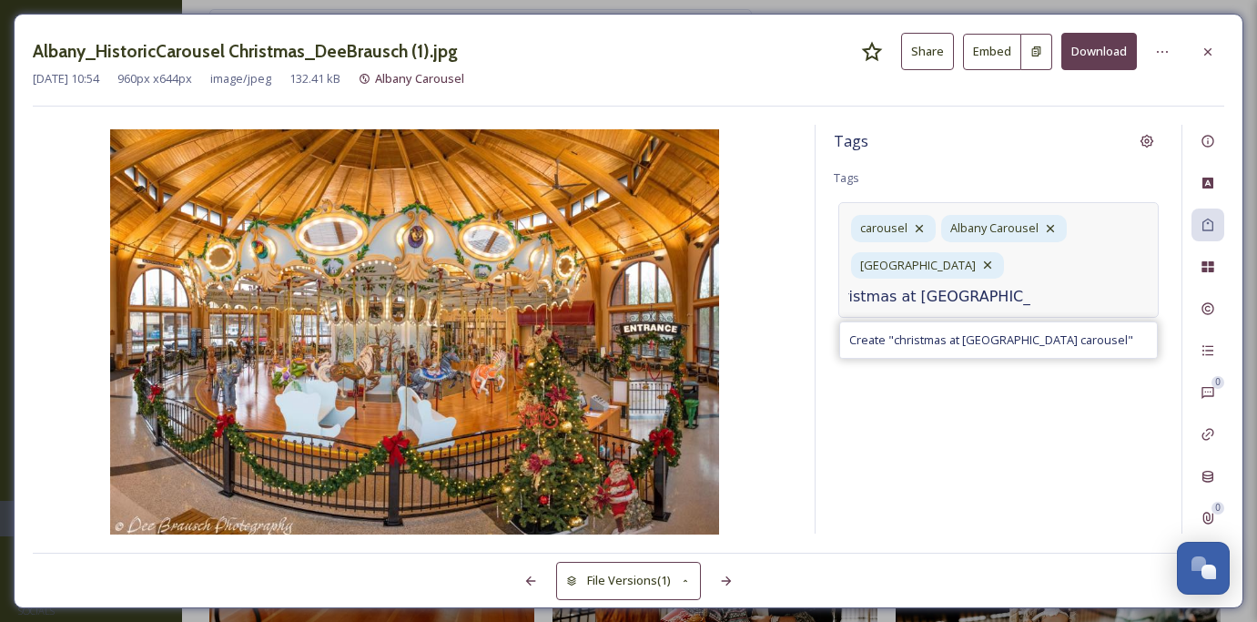
scroll to position [0, 26]
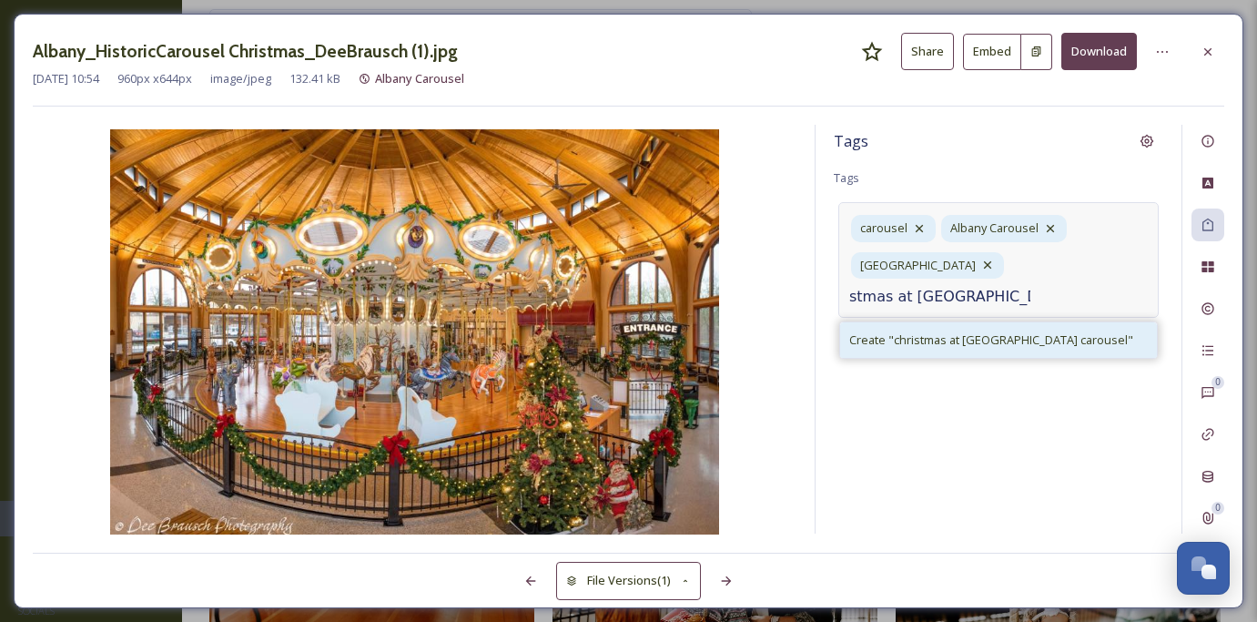
type input "christmas at [GEOGRAPHIC_DATA] carousel"
click at [952, 331] on span "Create " christmas at [GEOGRAPHIC_DATA] carousel "" at bounding box center [991, 339] width 284 height 17
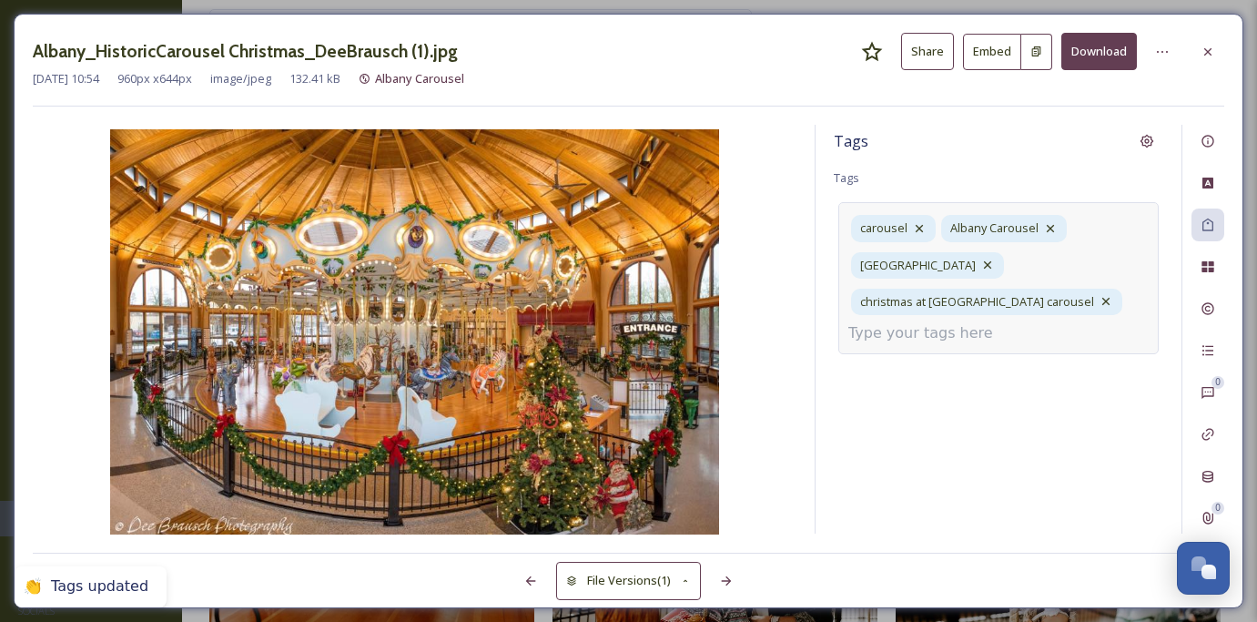
click at [890, 390] on div "Tags Tags carousel [GEOGRAPHIC_DATA] [GEOGRAPHIC_DATA] [GEOGRAPHIC_DATA] christ…" at bounding box center [999, 329] width 366 height 409
click at [1208, 55] on icon at bounding box center [1208, 52] width 15 height 15
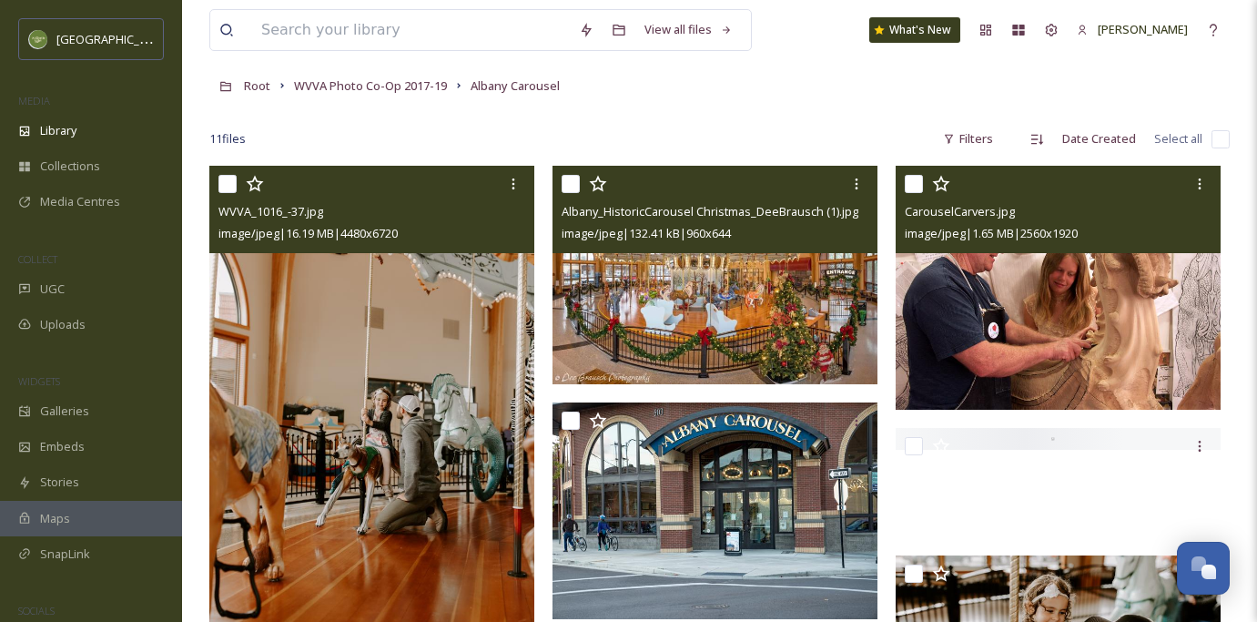
scroll to position [85, 0]
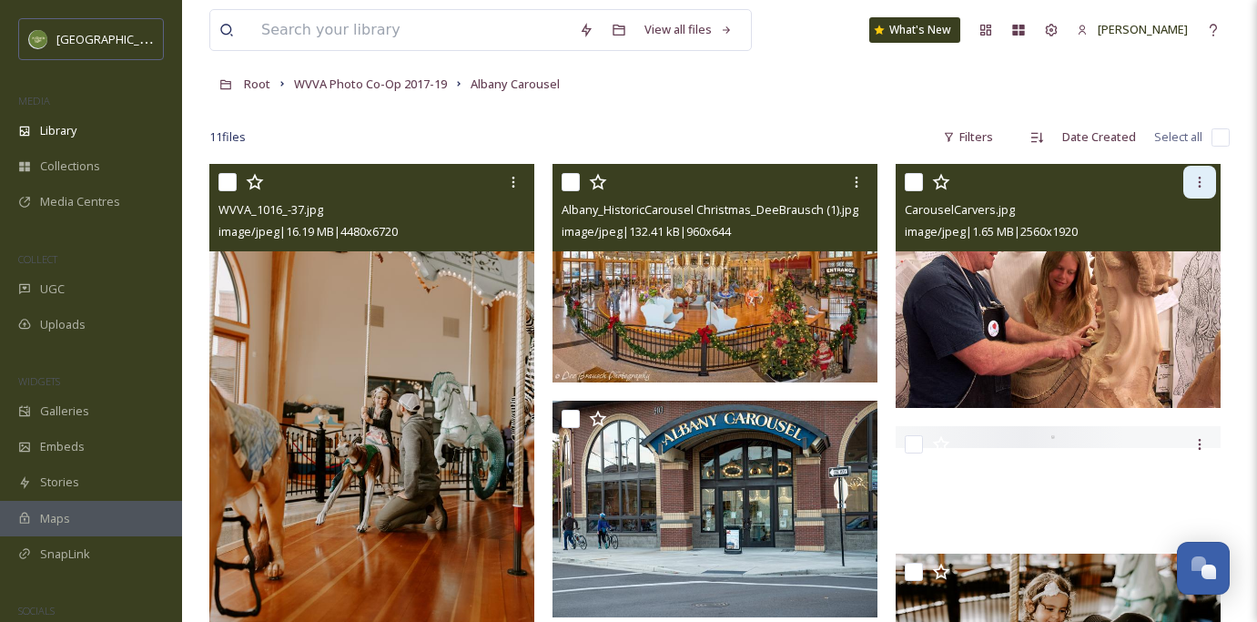
click at [1195, 178] on icon at bounding box center [1200, 182] width 15 height 15
click at [1024, 347] on img at bounding box center [1058, 286] width 325 height 244
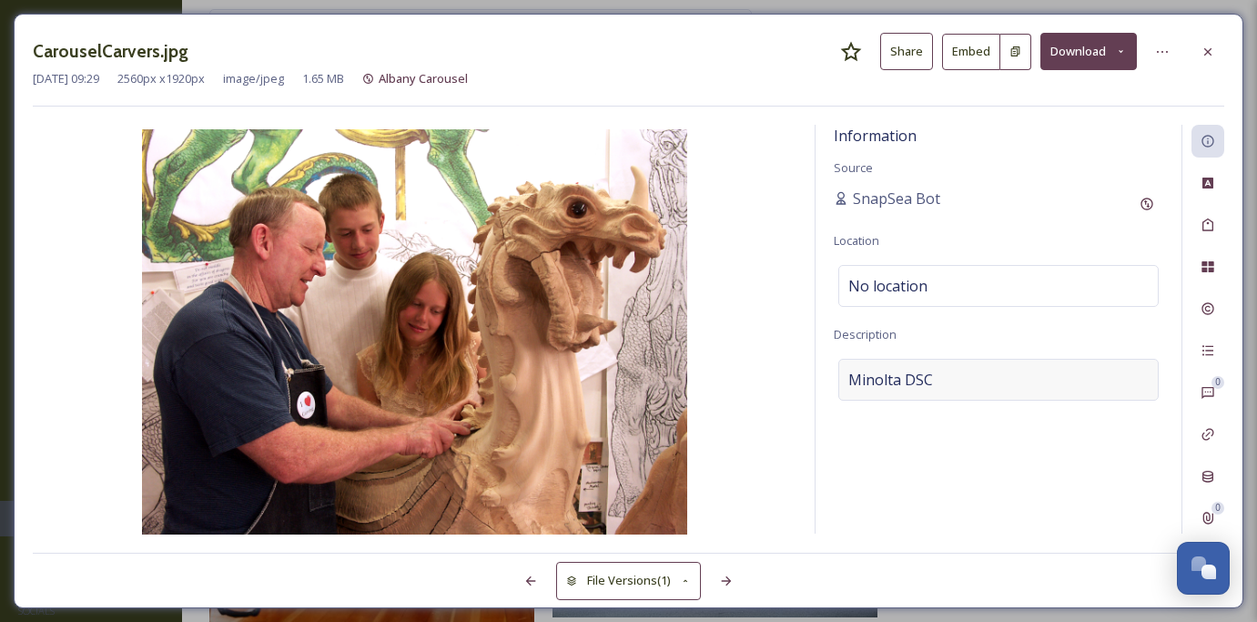
click at [949, 370] on div "Minolta DSC" at bounding box center [999, 380] width 320 height 42
click at [1215, 223] on div "Tags" at bounding box center [1208, 224] width 33 height 33
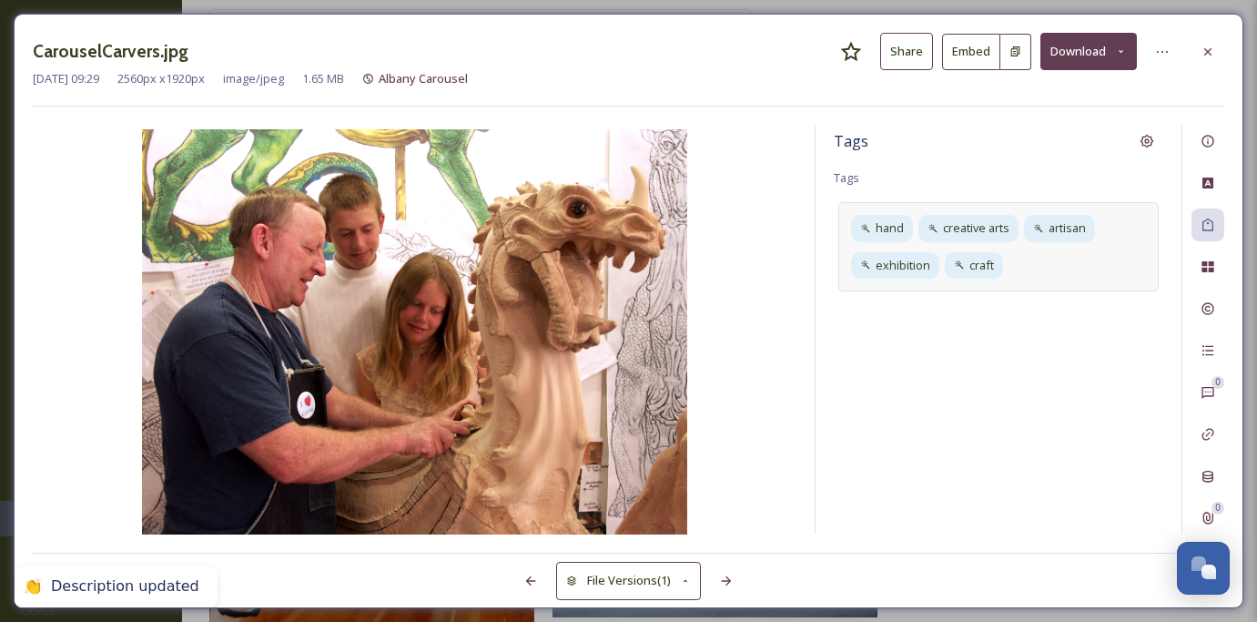
click at [1058, 261] on div "hand creative arts artisan exhibition craft" at bounding box center [999, 246] width 320 height 88
click at [998, 259] on icon at bounding box center [994, 265] width 15 height 15
click at [1010, 225] on icon at bounding box center [1009, 228] width 15 height 15
click at [910, 233] on div "hand" at bounding box center [884, 228] width 66 height 26
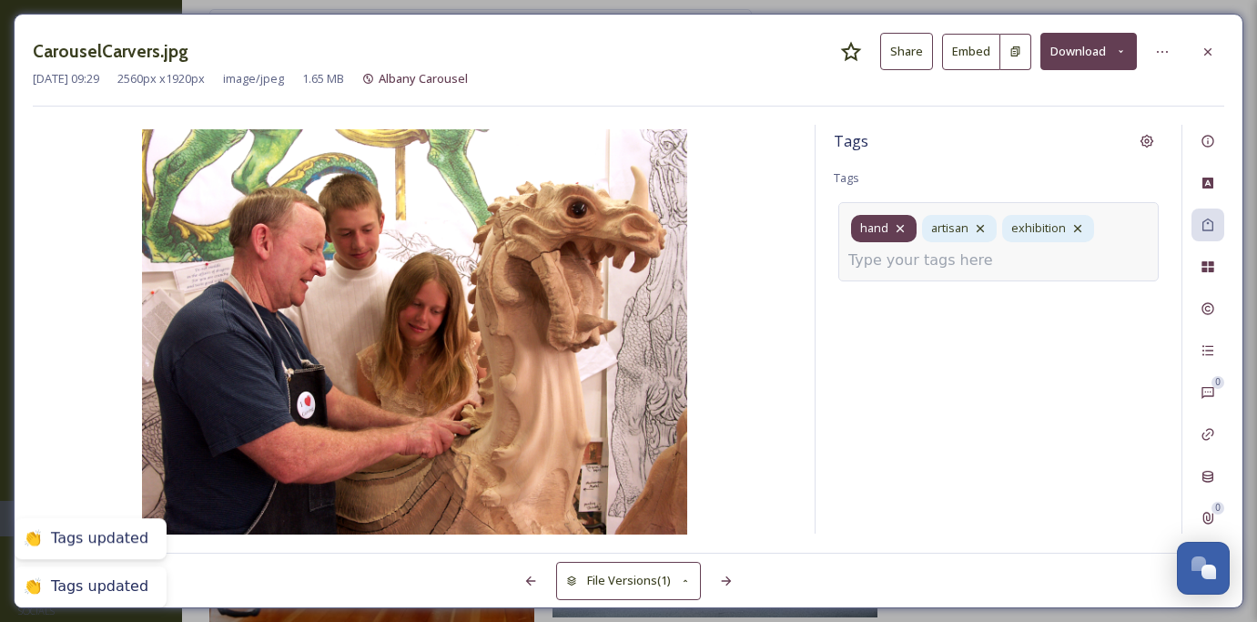
click at [906, 228] on icon at bounding box center [900, 228] width 15 height 15
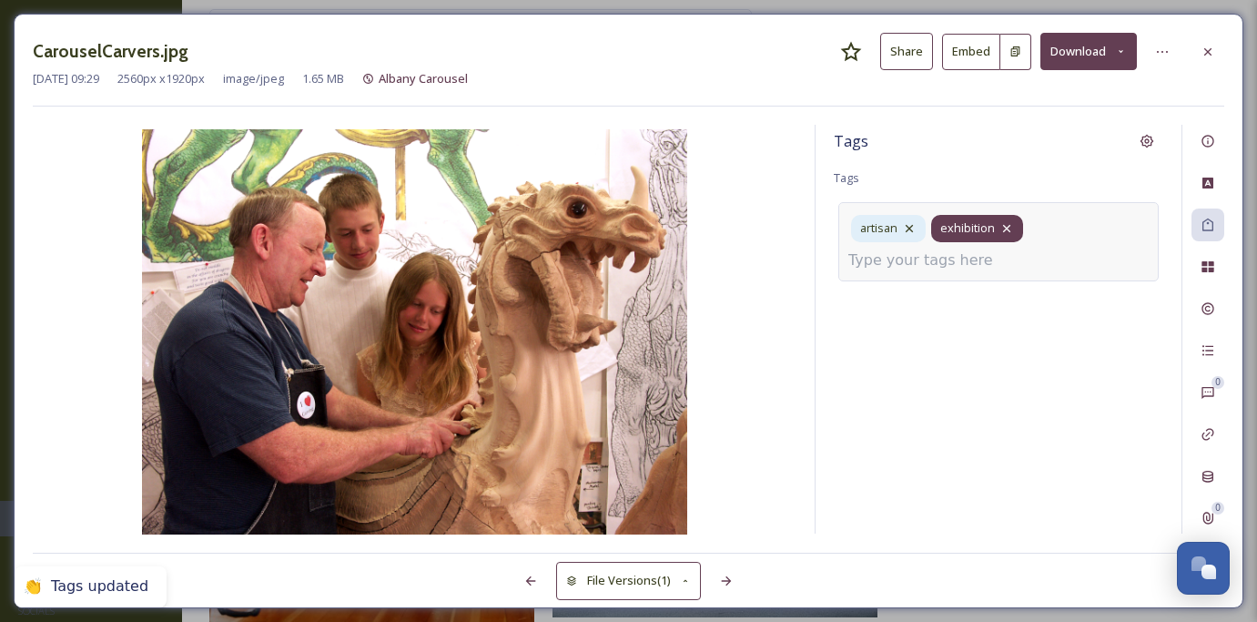
click at [1007, 226] on icon at bounding box center [1007, 228] width 15 height 15
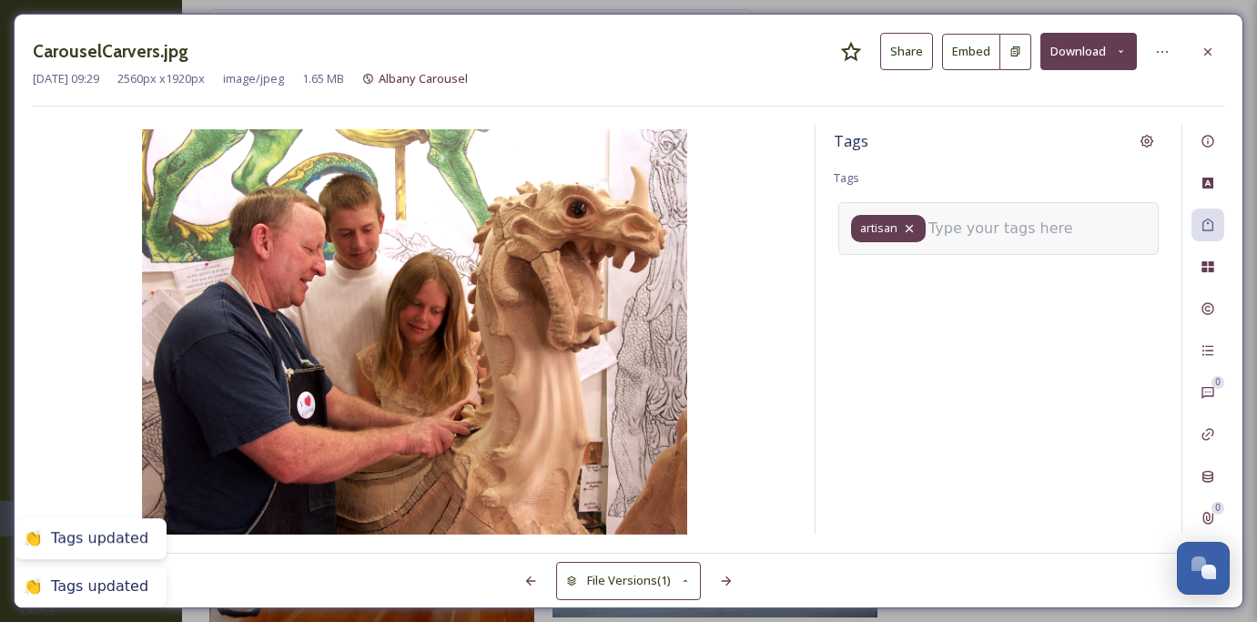
click at [914, 223] on icon at bounding box center [909, 228] width 15 height 15
click at [920, 225] on input at bounding box center [940, 223] width 182 height 22
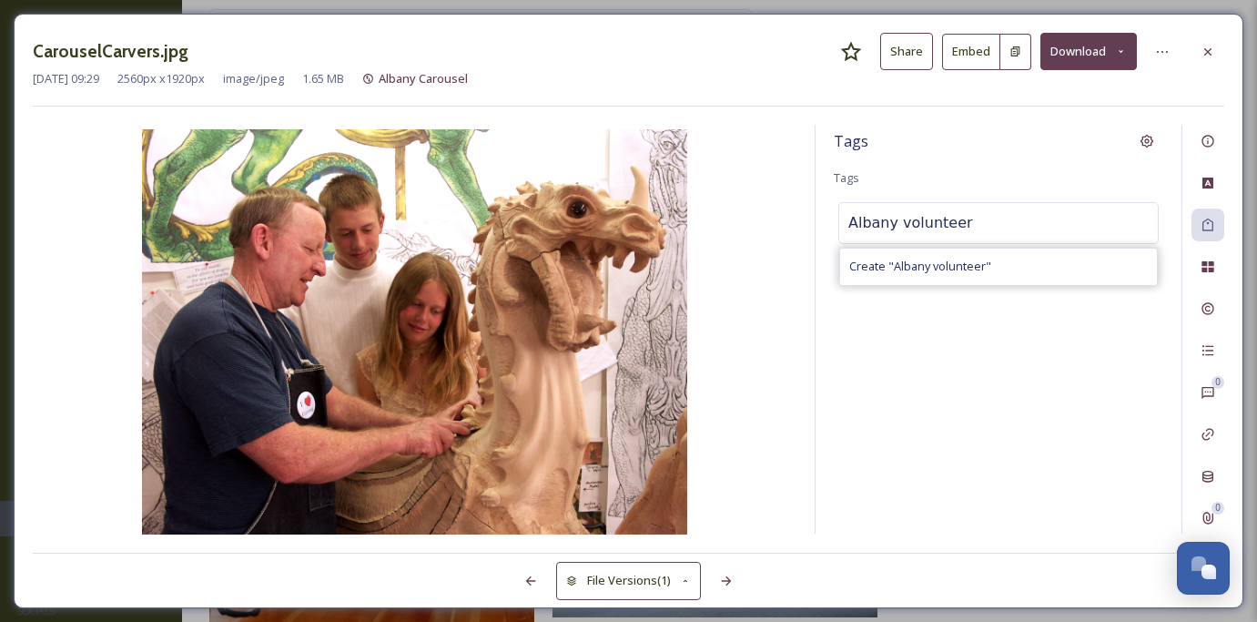
type input "Albany volunteer"
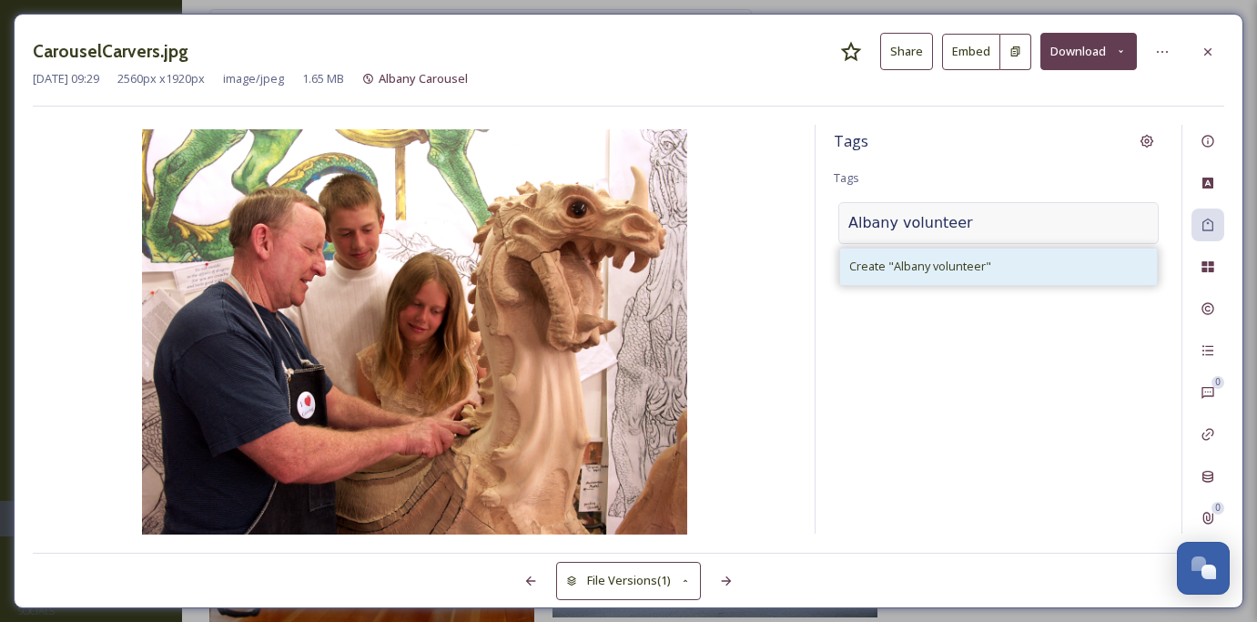
click at [884, 267] on span "Create " Albany volunteer "" at bounding box center [920, 266] width 142 height 17
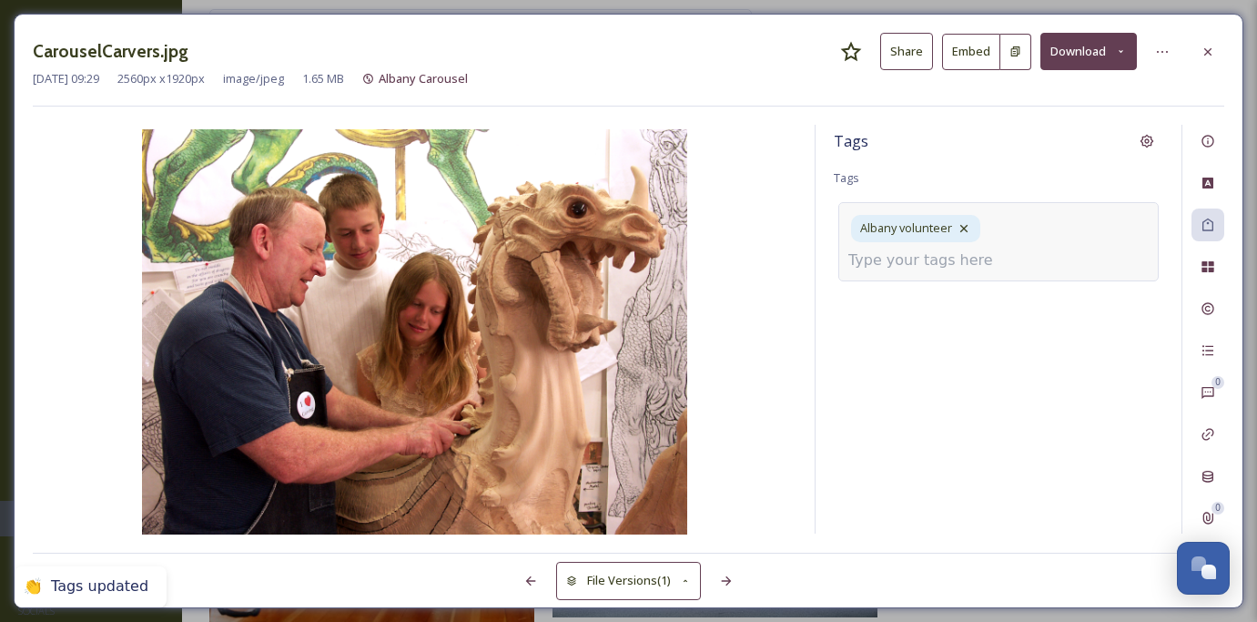
click at [1002, 249] on input at bounding box center [940, 260] width 182 height 22
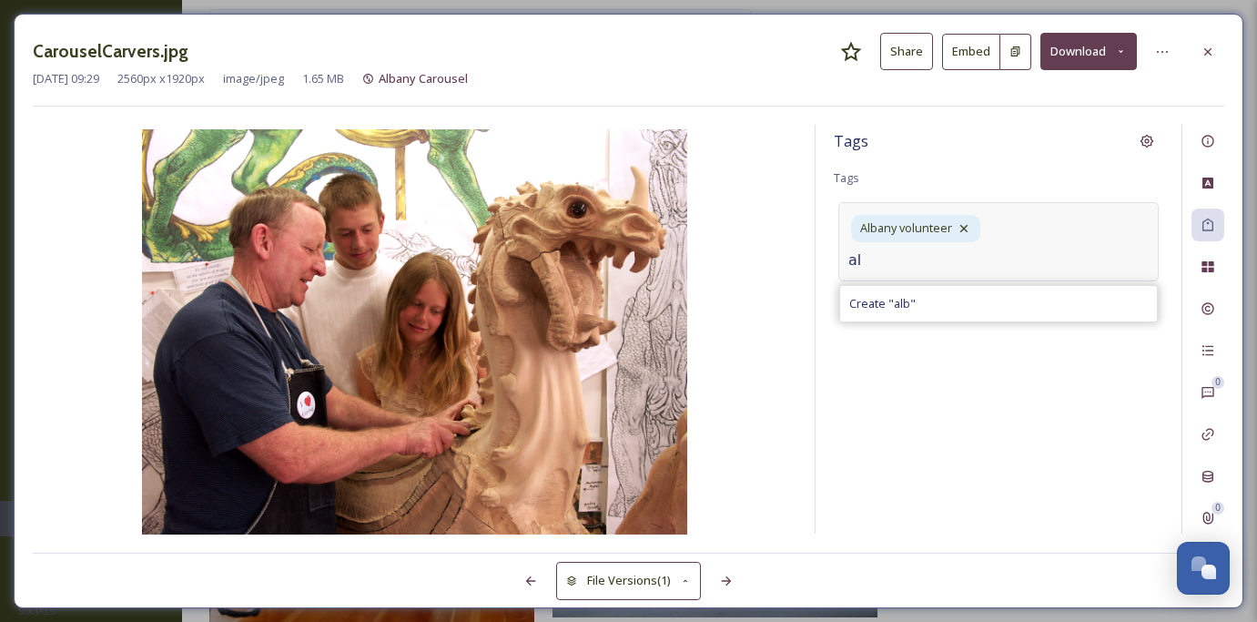
type input "a"
click at [969, 222] on icon at bounding box center [964, 228] width 15 height 15
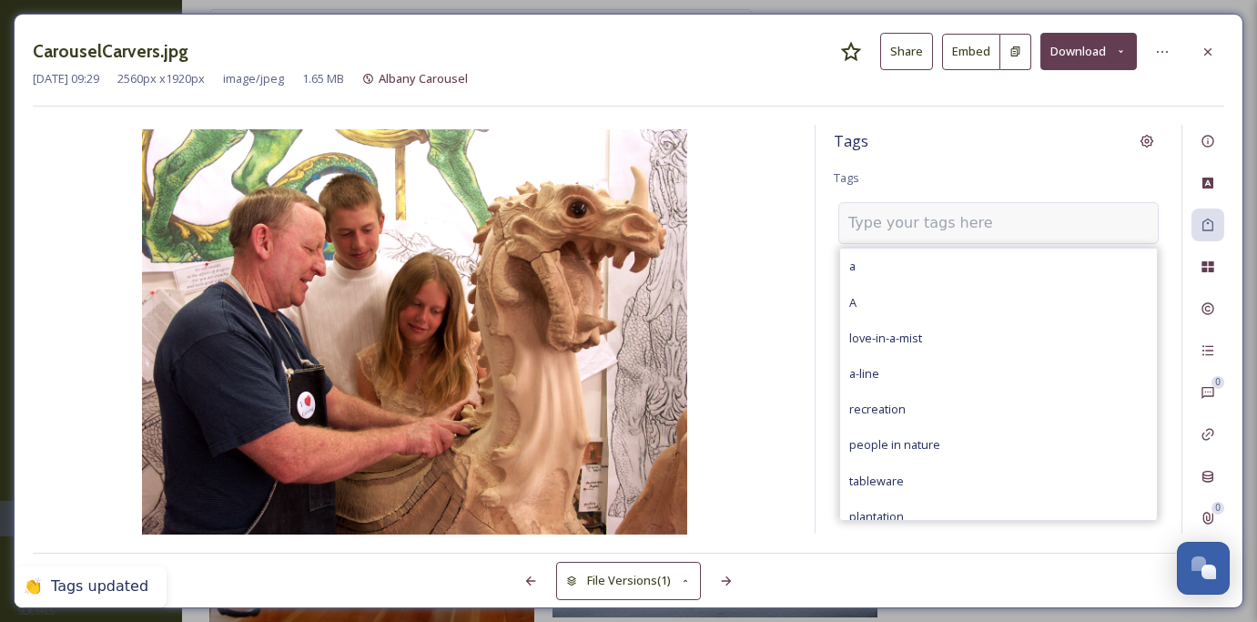
click at [965, 219] on input at bounding box center [940, 223] width 182 height 22
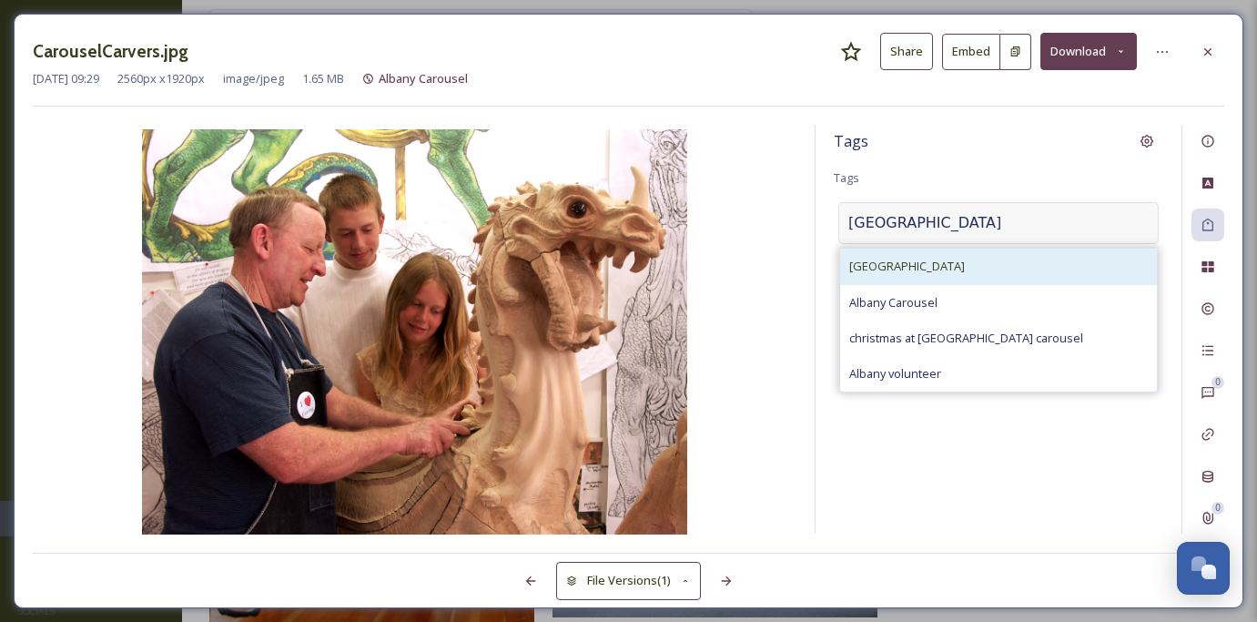
type input "[GEOGRAPHIC_DATA]"
click at [960, 265] on div "[GEOGRAPHIC_DATA]" at bounding box center [998, 267] width 317 height 36
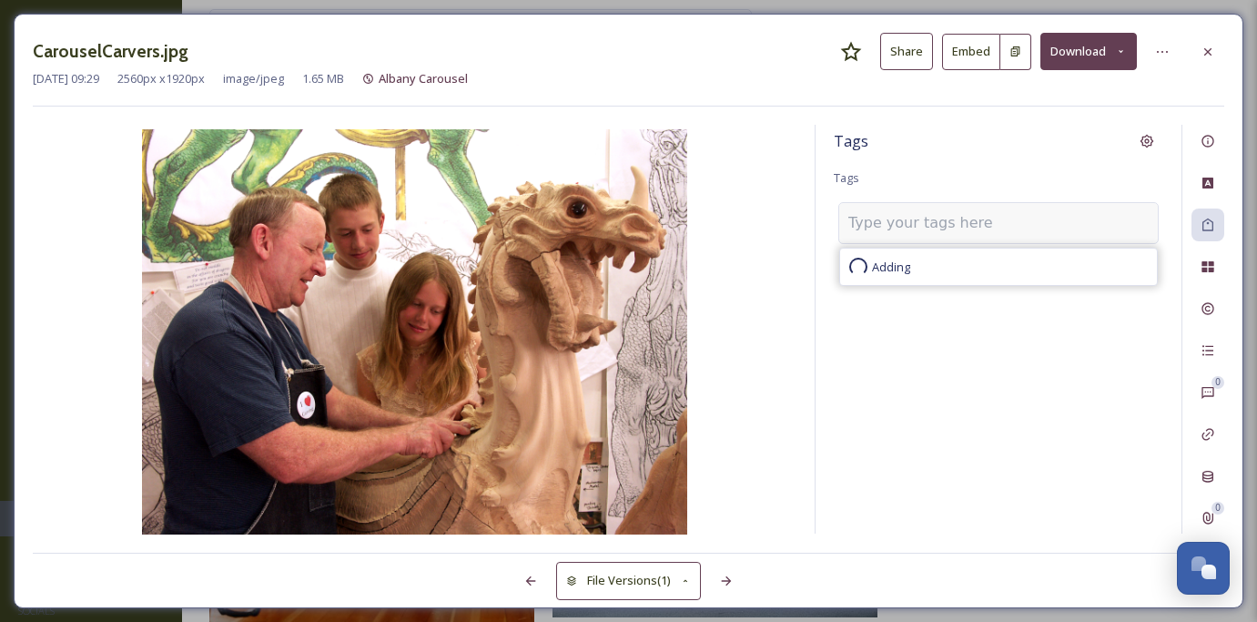
click at [943, 229] on input at bounding box center [940, 223] width 182 height 22
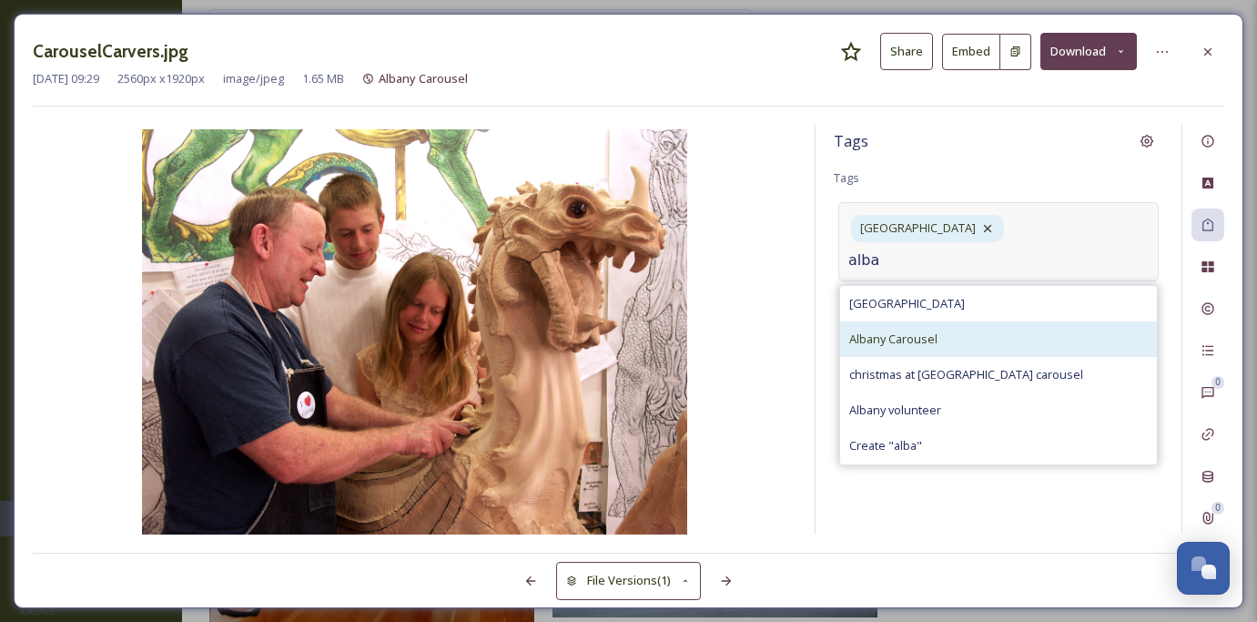
type input "alba"
click at [974, 321] on div "Albany Carousel" at bounding box center [998, 339] width 317 height 36
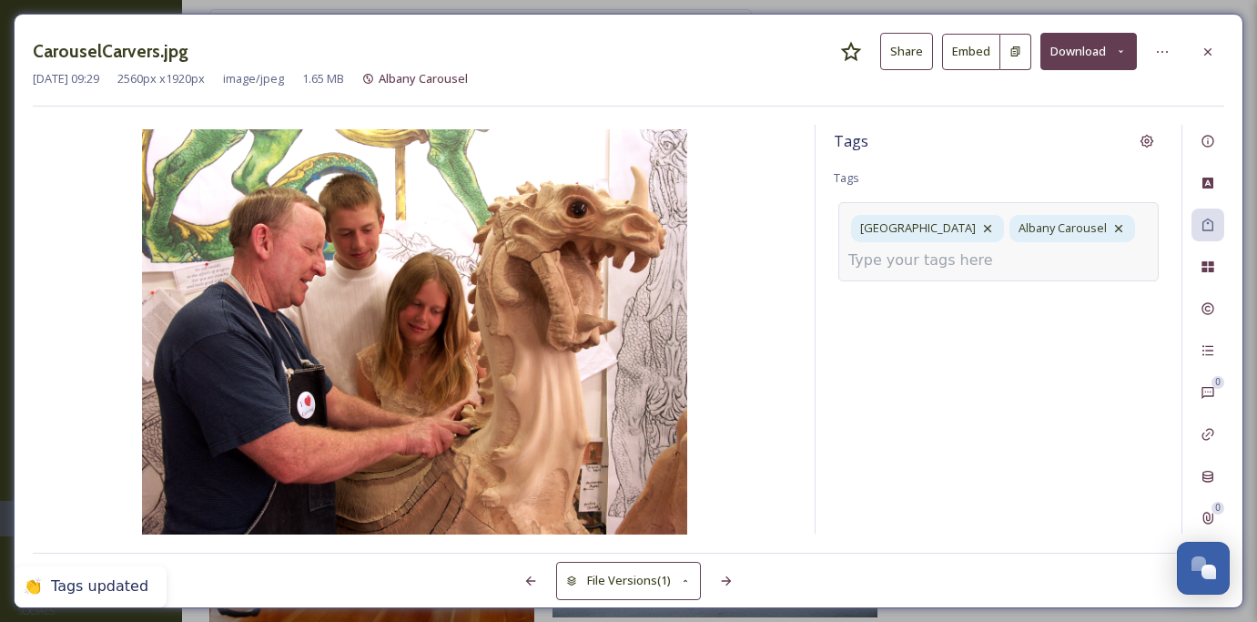
click at [1053, 265] on div "[GEOGRAPHIC_DATA] [GEOGRAPHIC_DATA] Carousel" at bounding box center [999, 241] width 320 height 78
click at [1022, 259] on div "[GEOGRAPHIC_DATA] [GEOGRAPHIC_DATA] Carousel" at bounding box center [999, 241] width 320 height 78
click at [962, 251] on input at bounding box center [940, 260] width 182 height 22
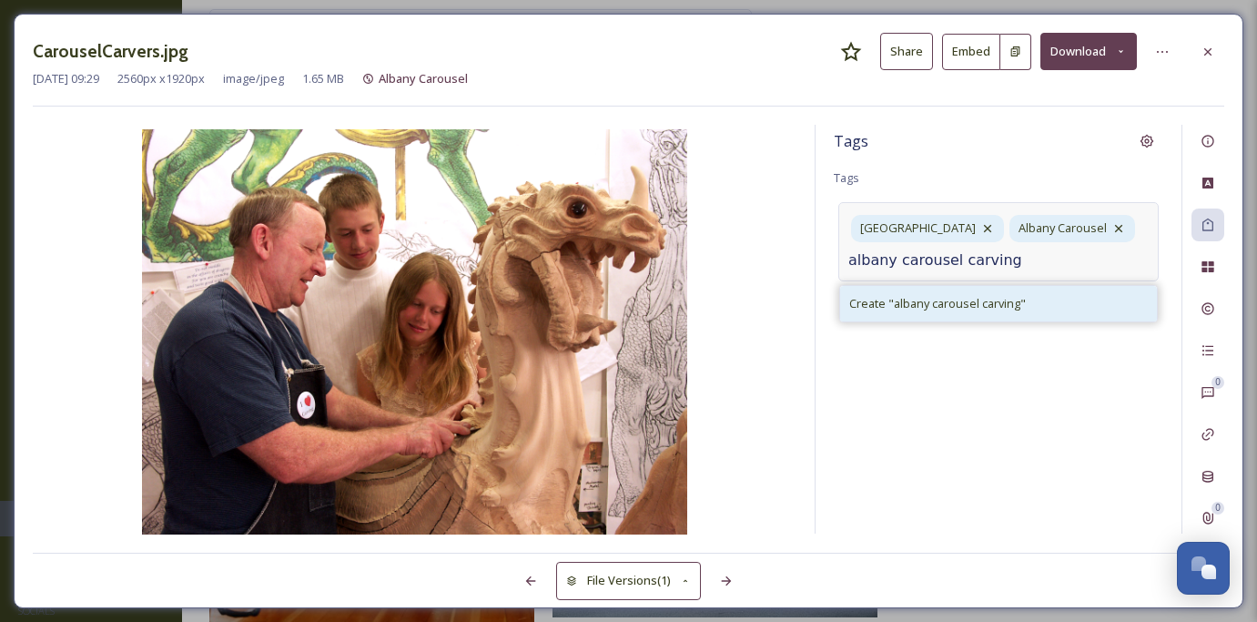
type input "albany carousel carving"
click at [949, 312] on div "Create " albany carousel carving "" at bounding box center [998, 304] width 317 height 36
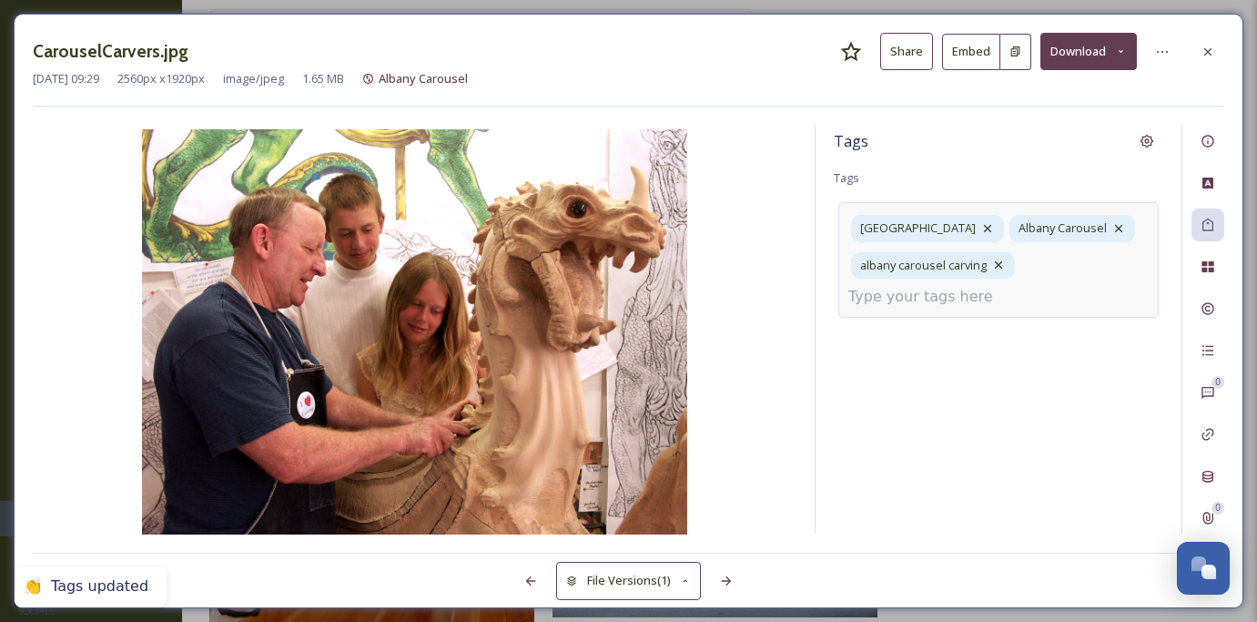
click at [1031, 269] on div "[GEOGRAPHIC_DATA] [GEOGRAPHIC_DATA] [GEOGRAPHIC_DATA] [GEOGRAPHIC_DATA] carouse…" at bounding box center [999, 259] width 320 height 115
click at [1028, 287] on div "[GEOGRAPHIC_DATA] [GEOGRAPHIC_DATA] [GEOGRAPHIC_DATA] [GEOGRAPHIC_DATA] carouse…" at bounding box center [999, 259] width 320 height 115
click at [994, 294] on input at bounding box center [940, 297] width 182 height 22
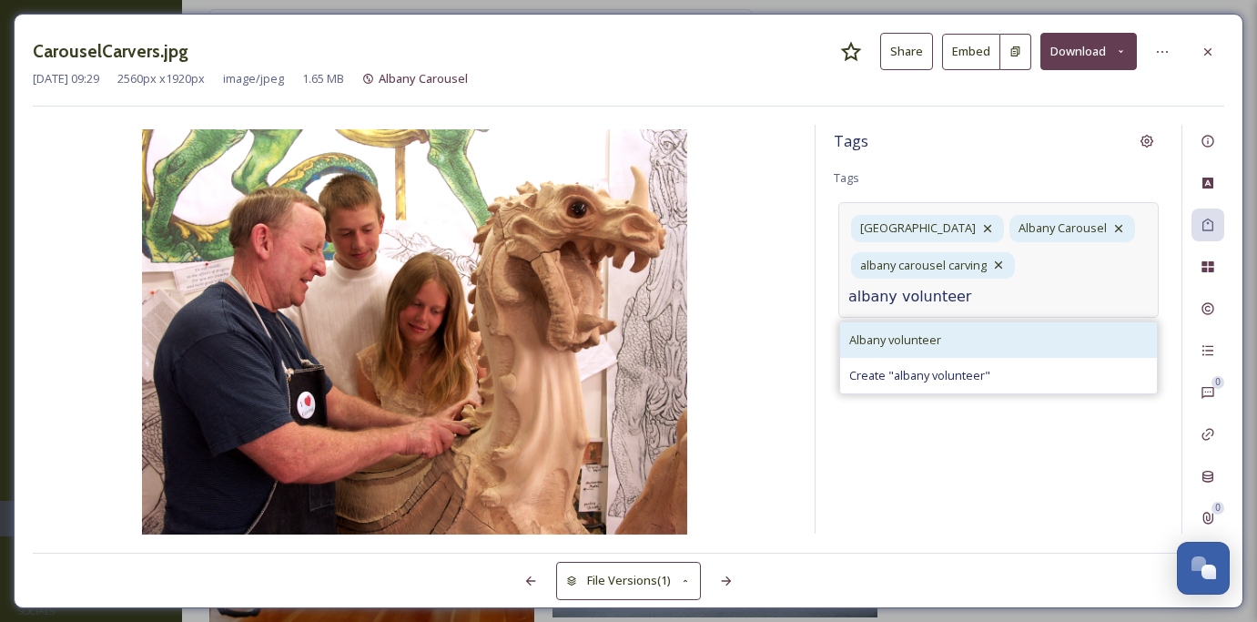
type input "albany volunteer"
click at [974, 338] on div "Albany volunteer" at bounding box center [998, 340] width 317 height 36
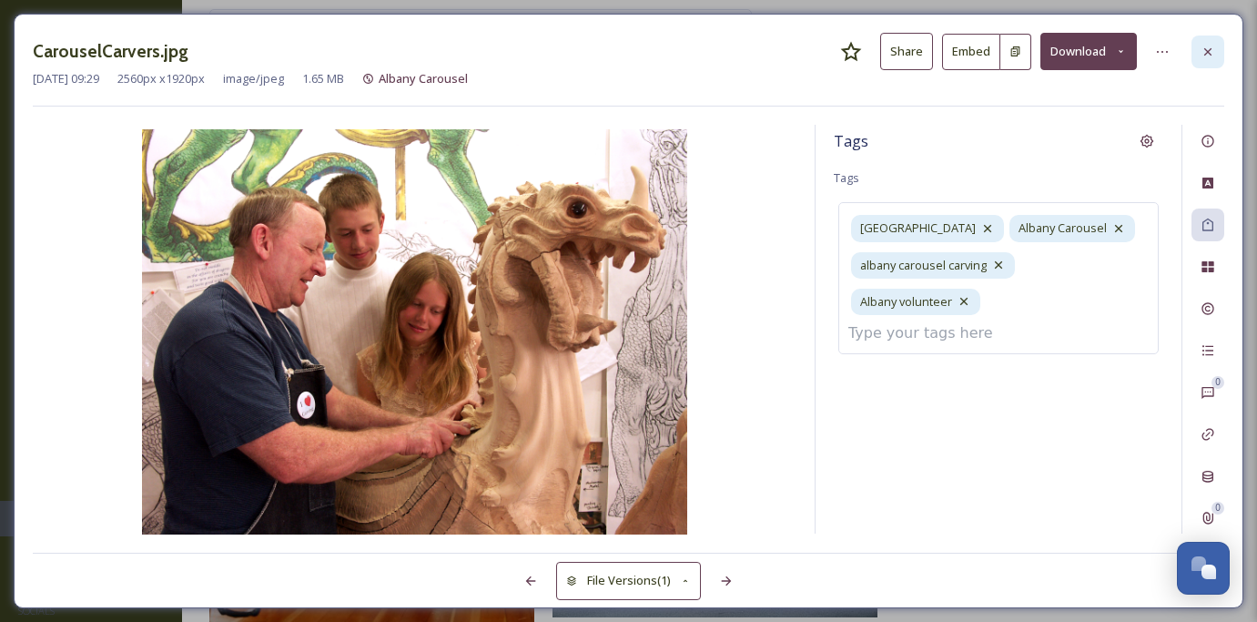
click at [1212, 56] on icon at bounding box center [1208, 52] width 15 height 15
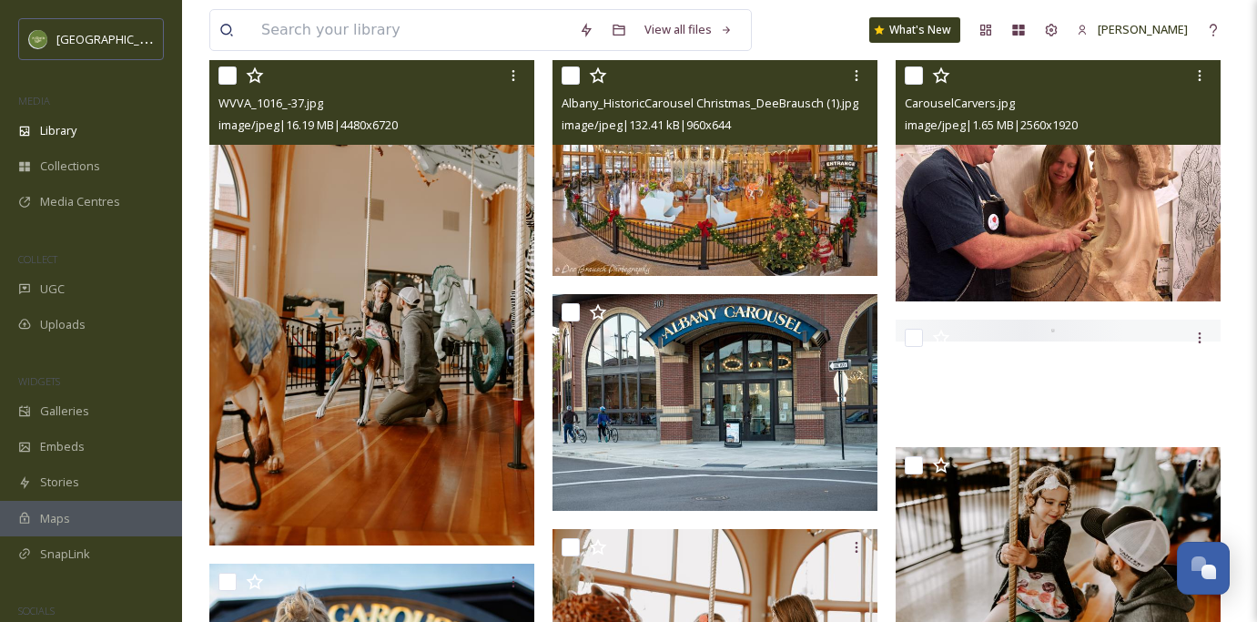
scroll to position [194, 0]
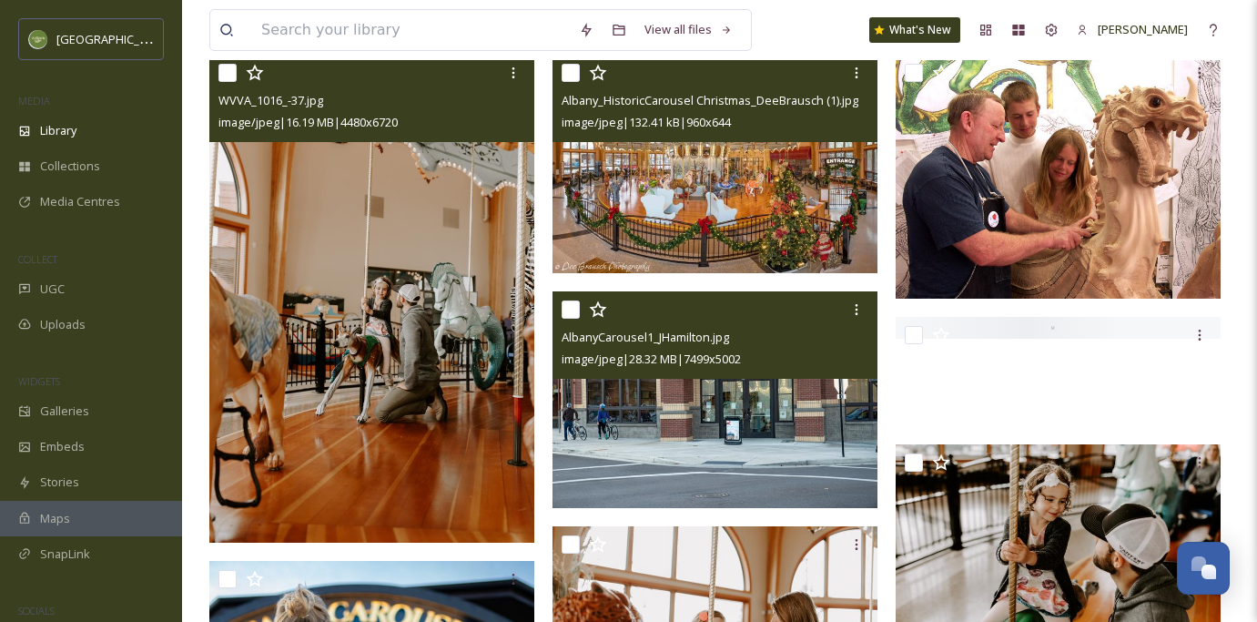
click at [780, 422] on img at bounding box center [715, 399] width 325 height 217
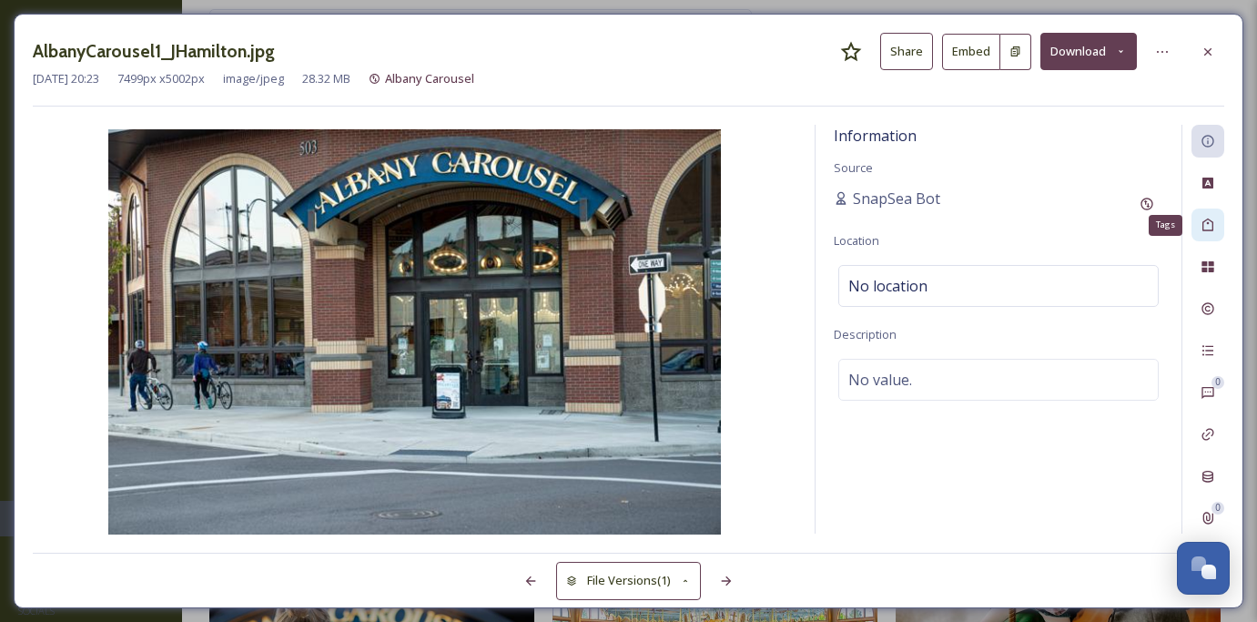
click at [1213, 237] on div "Tags" at bounding box center [1208, 224] width 33 height 33
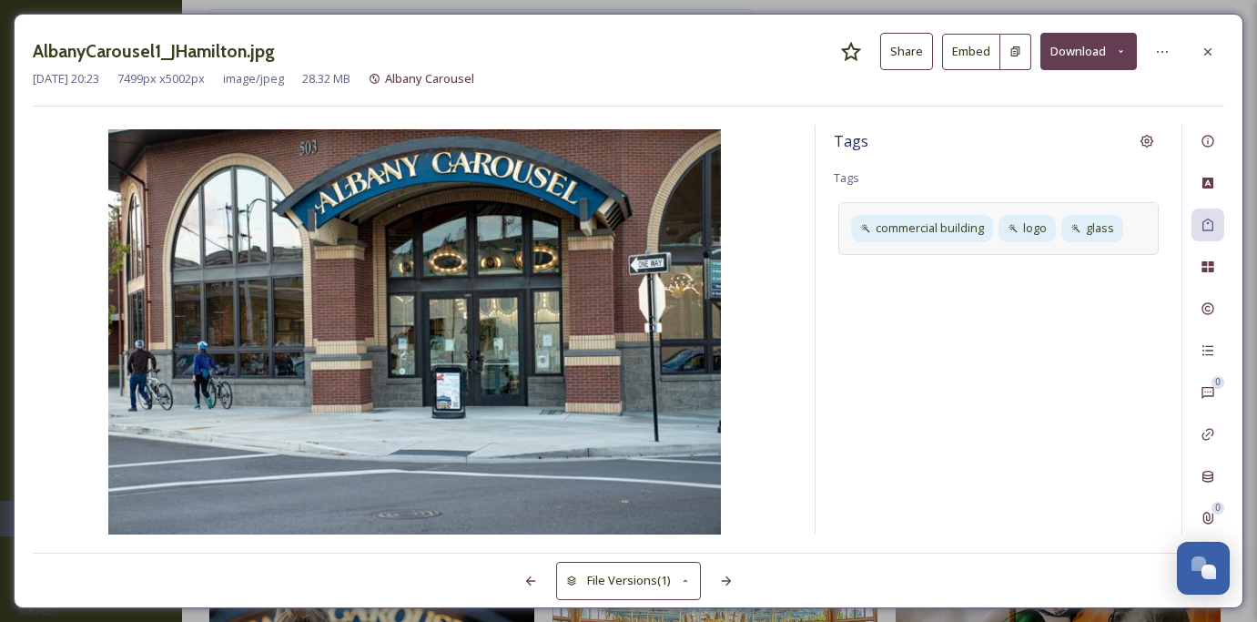
click at [1140, 229] on div "commercial building logo glass" at bounding box center [999, 228] width 320 height 52
click at [1127, 229] on div "glass" at bounding box center [1102, 228] width 66 height 26
click at [1050, 229] on icon at bounding box center [1046, 228] width 7 height 7
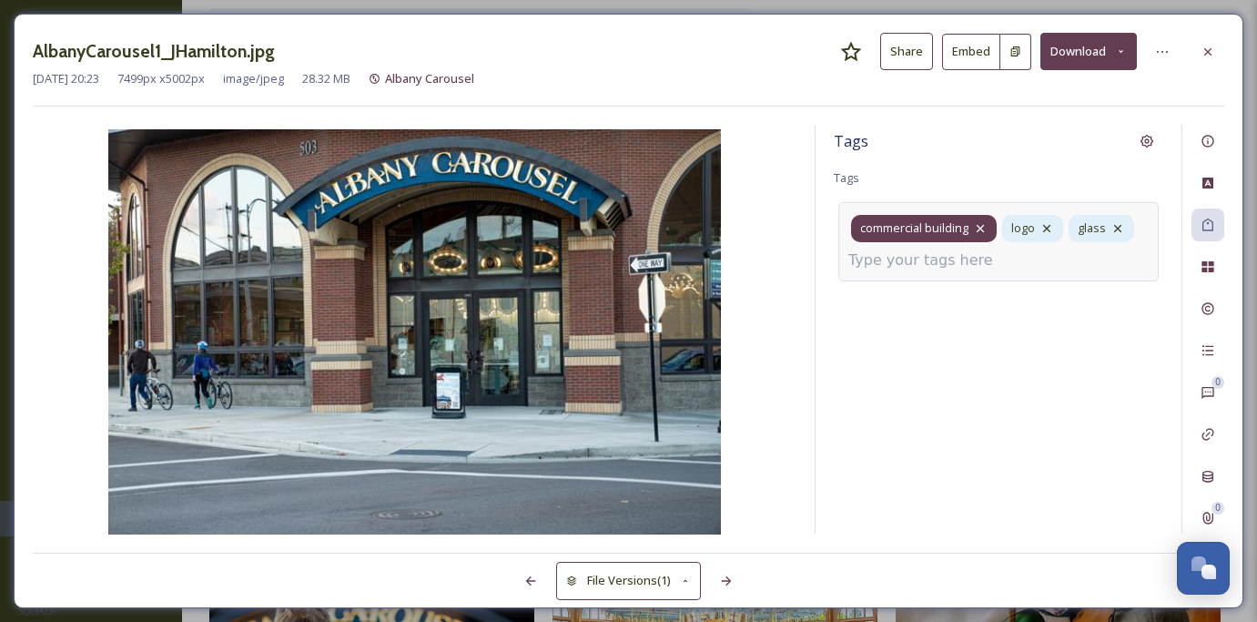
click at [981, 230] on icon at bounding box center [980, 228] width 15 height 15
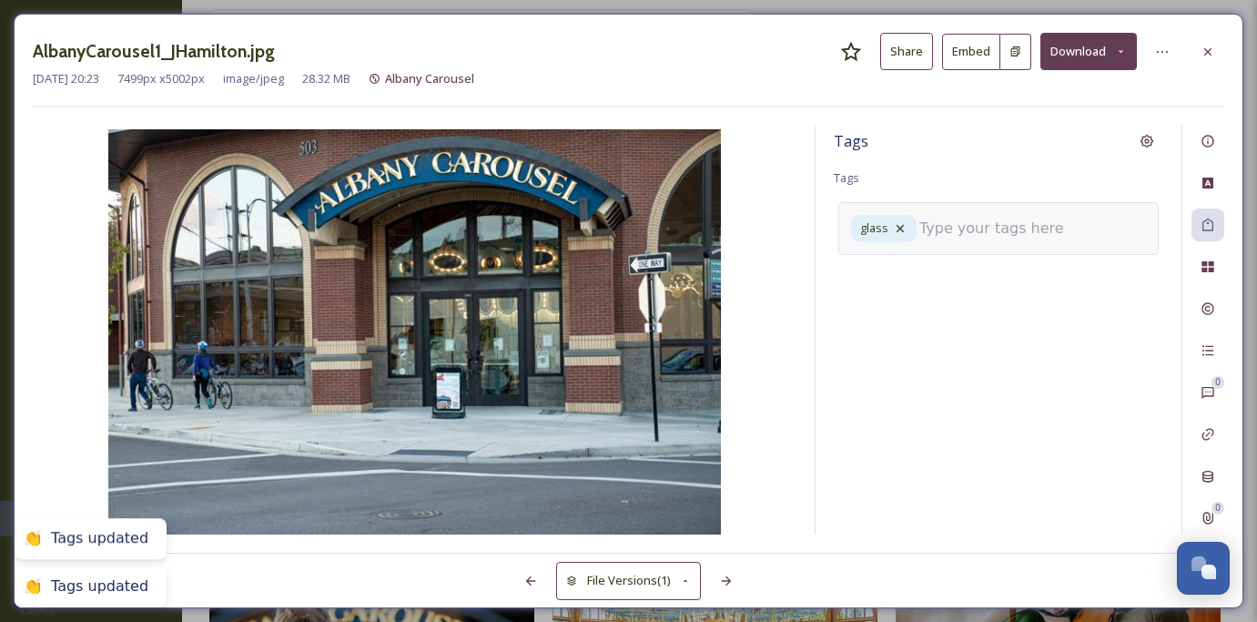
click at [961, 227] on input at bounding box center [1011, 229] width 182 height 22
click at [902, 225] on icon at bounding box center [900, 228] width 15 height 15
click at [928, 228] on input at bounding box center [940, 223] width 182 height 22
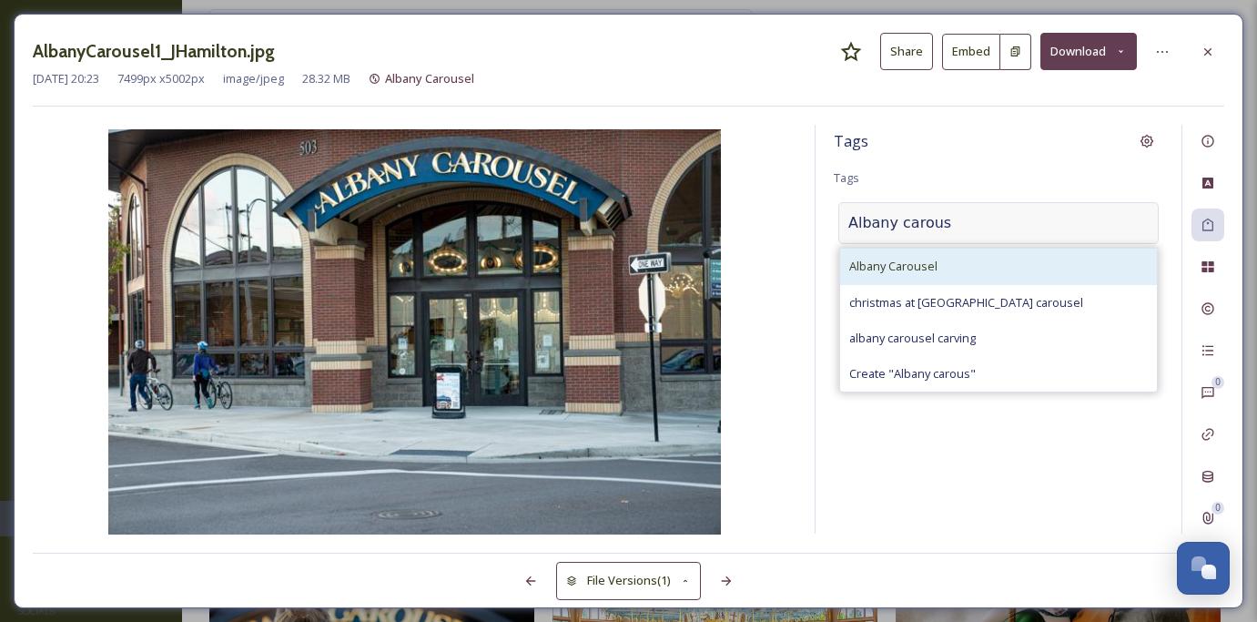
type input "Albany carous"
click at [928, 250] on div "Albany Carousel" at bounding box center [998, 267] width 317 height 36
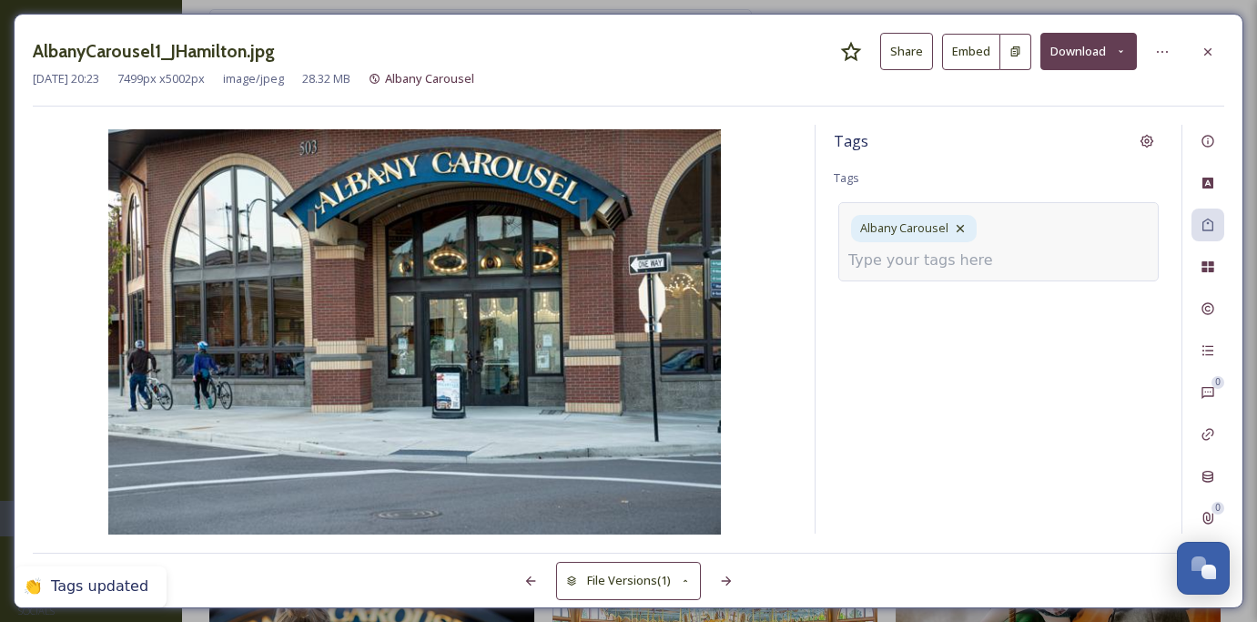
click at [992, 249] on input at bounding box center [940, 260] width 182 height 22
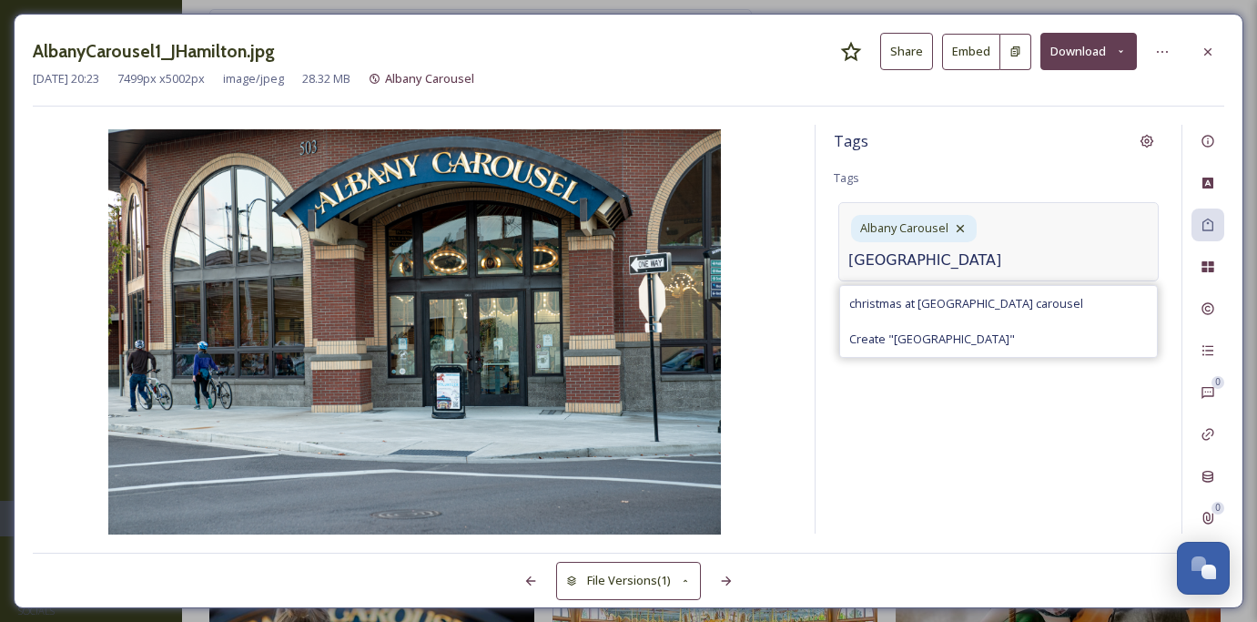
click at [1031, 249] on input "[GEOGRAPHIC_DATA]" at bounding box center [940, 260] width 182 height 22
type input "a"
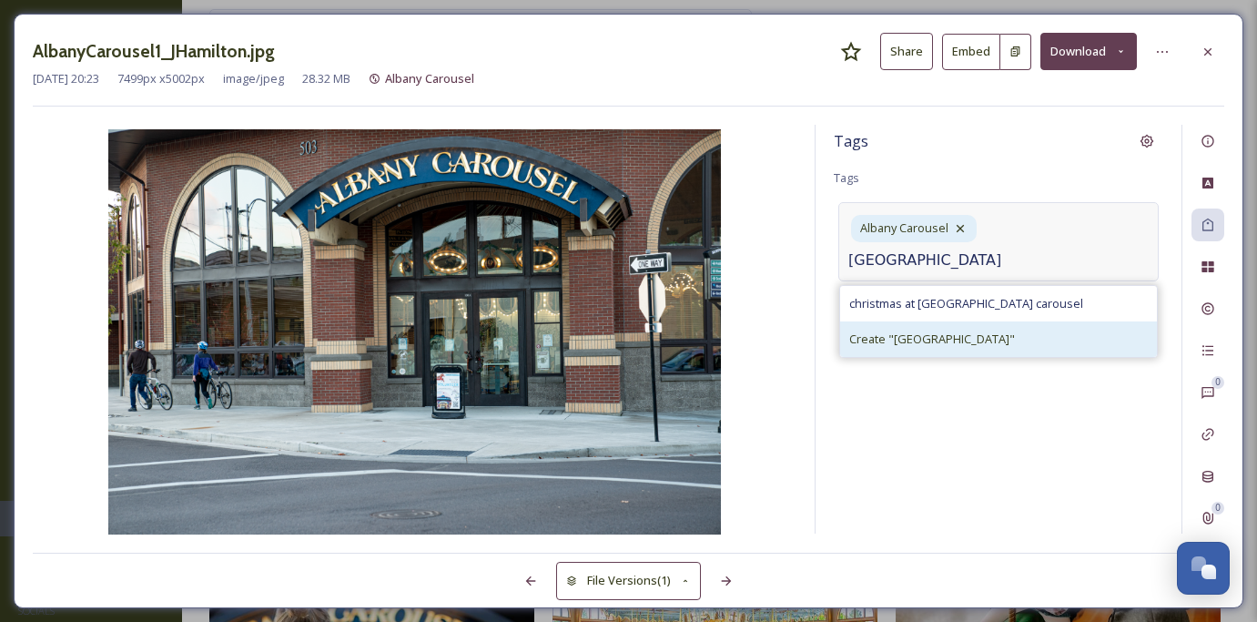
type input "[GEOGRAPHIC_DATA]"
click at [988, 321] on div "Create " [GEOGRAPHIC_DATA] "" at bounding box center [998, 339] width 317 height 36
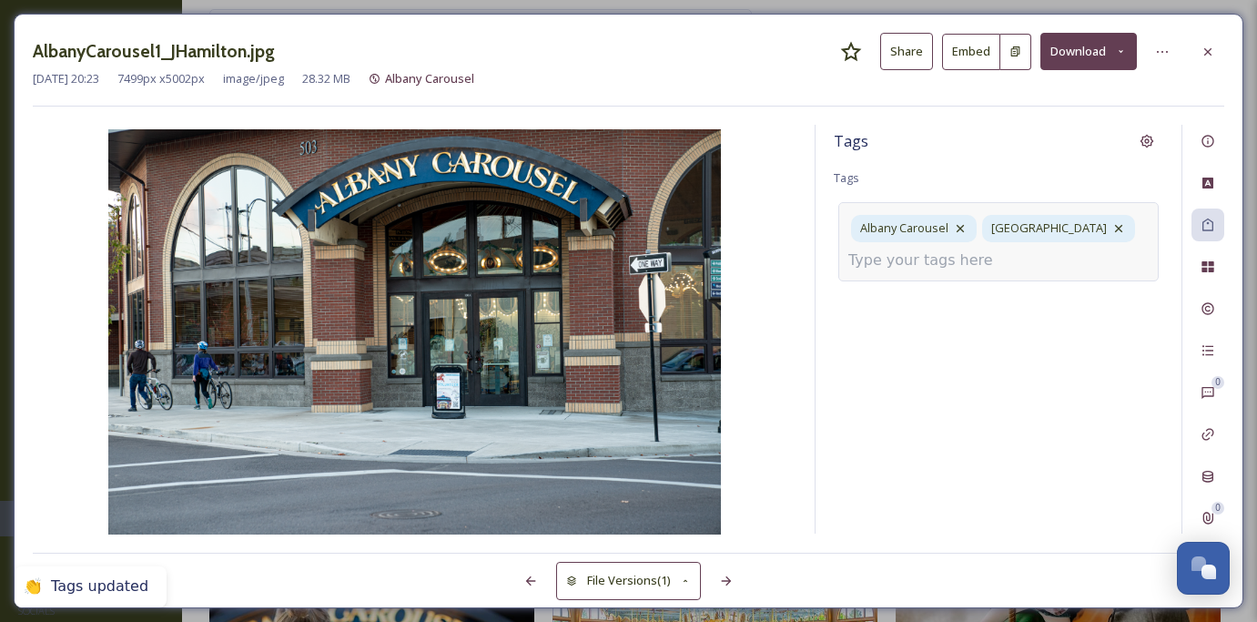
click at [1073, 259] on div "Albany Carousel [GEOGRAPHIC_DATA]" at bounding box center [999, 241] width 320 height 78
click at [1029, 259] on div "Albany Carousel [GEOGRAPHIC_DATA]" at bounding box center [999, 241] width 320 height 78
click at [992, 253] on input at bounding box center [940, 260] width 182 height 22
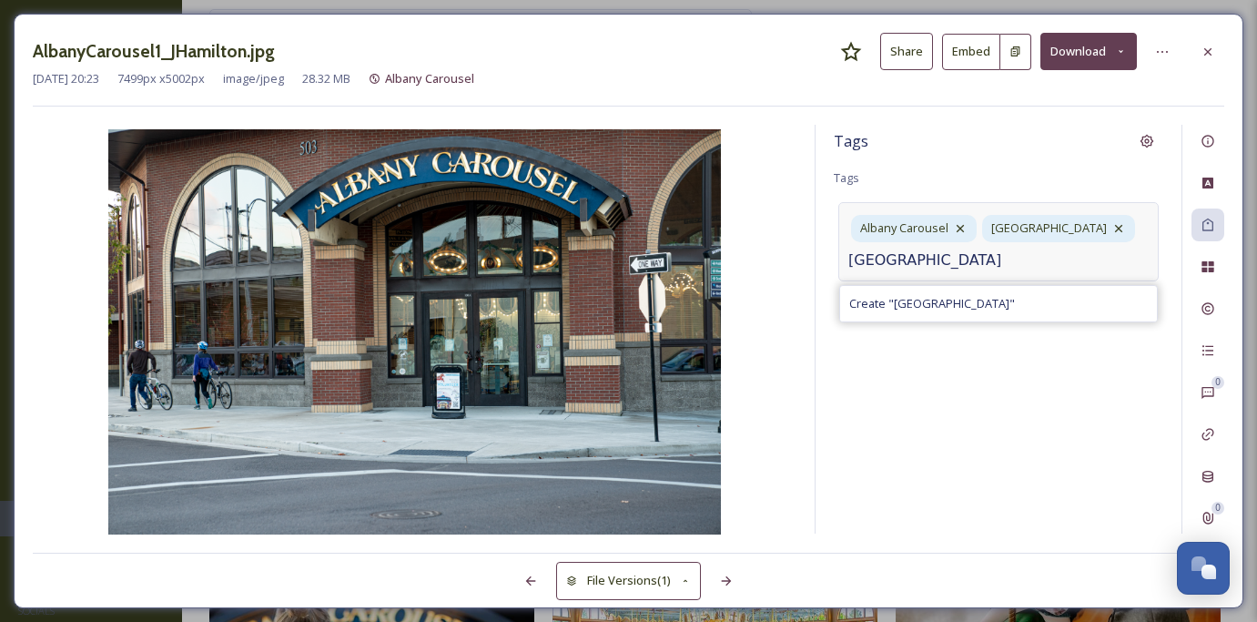
scroll to position [0, 22]
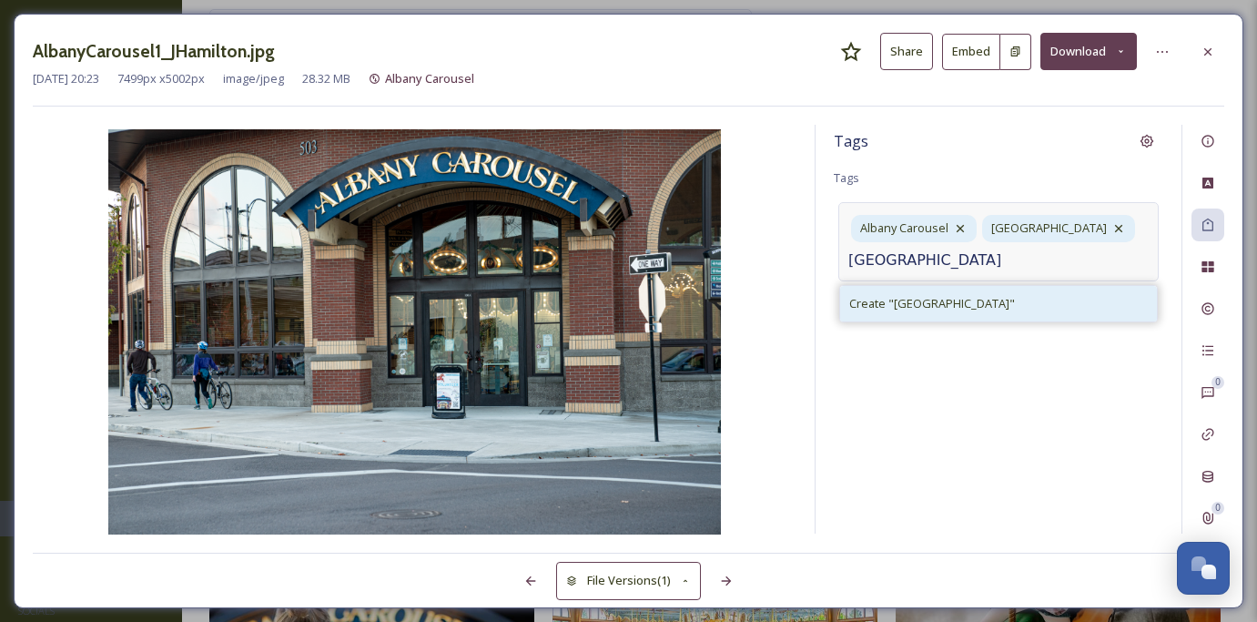
type input "[GEOGRAPHIC_DATA]"
click at [976, 298] on span "Create " [GEOGRAPHIC_DATA] View "" at bounding box center [932, 303] width 166 height 17
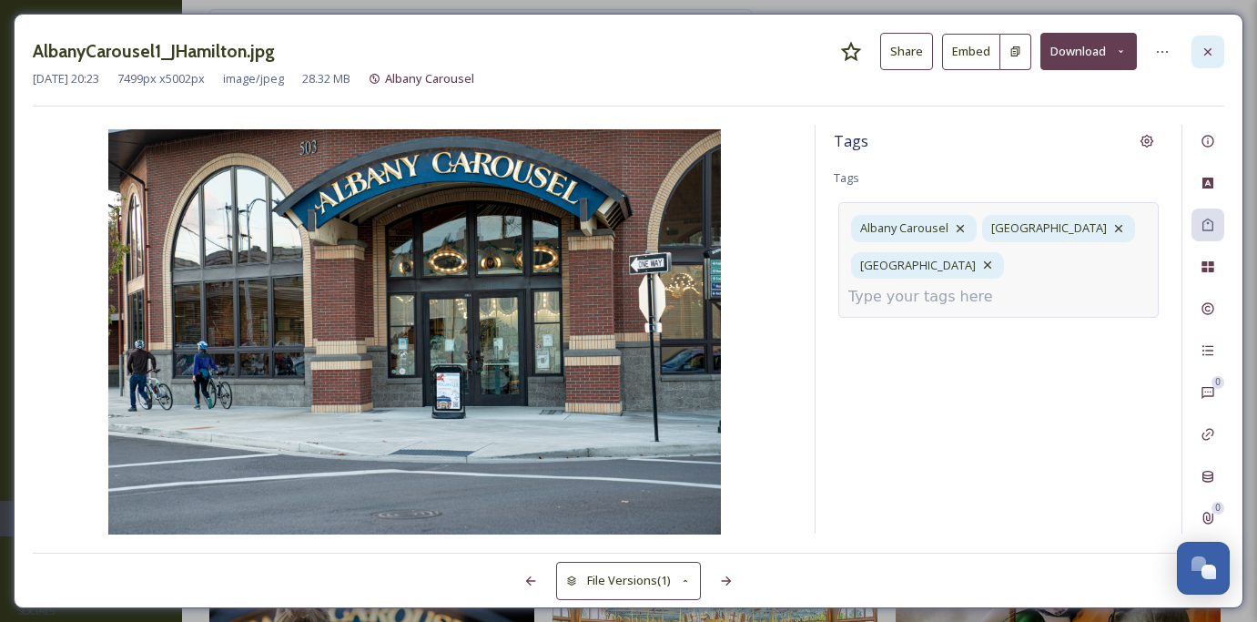
click at [1197, 61] on div at bounding box center [1208, 52] width 33 height 33
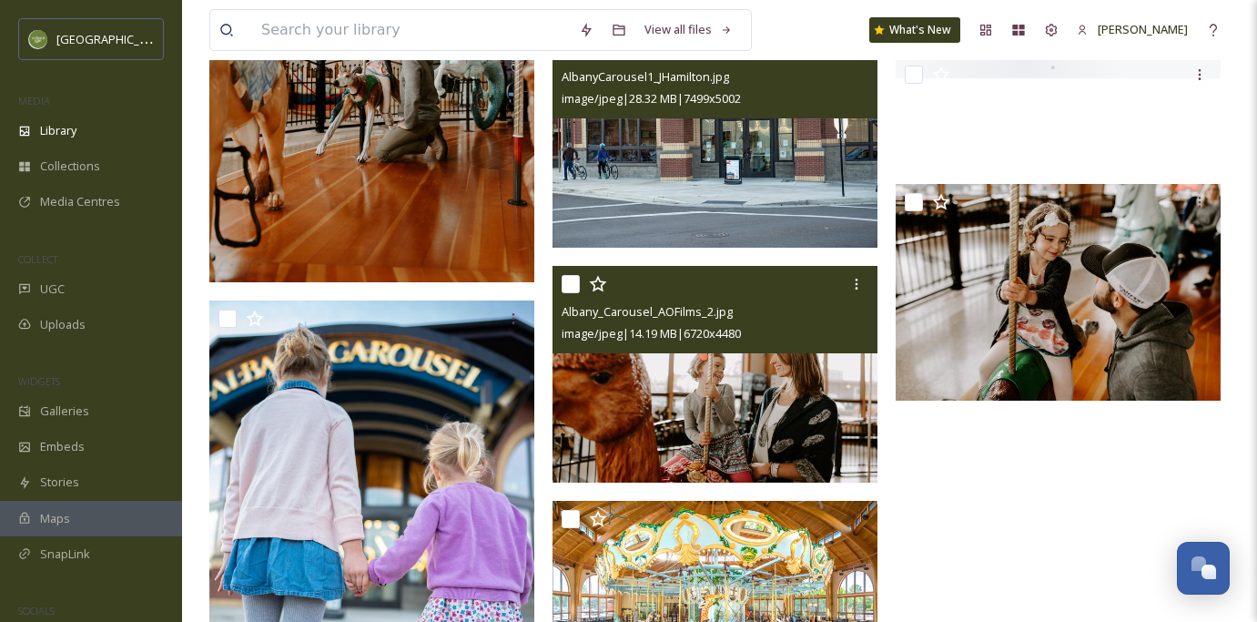
scroll to position [544, 0]
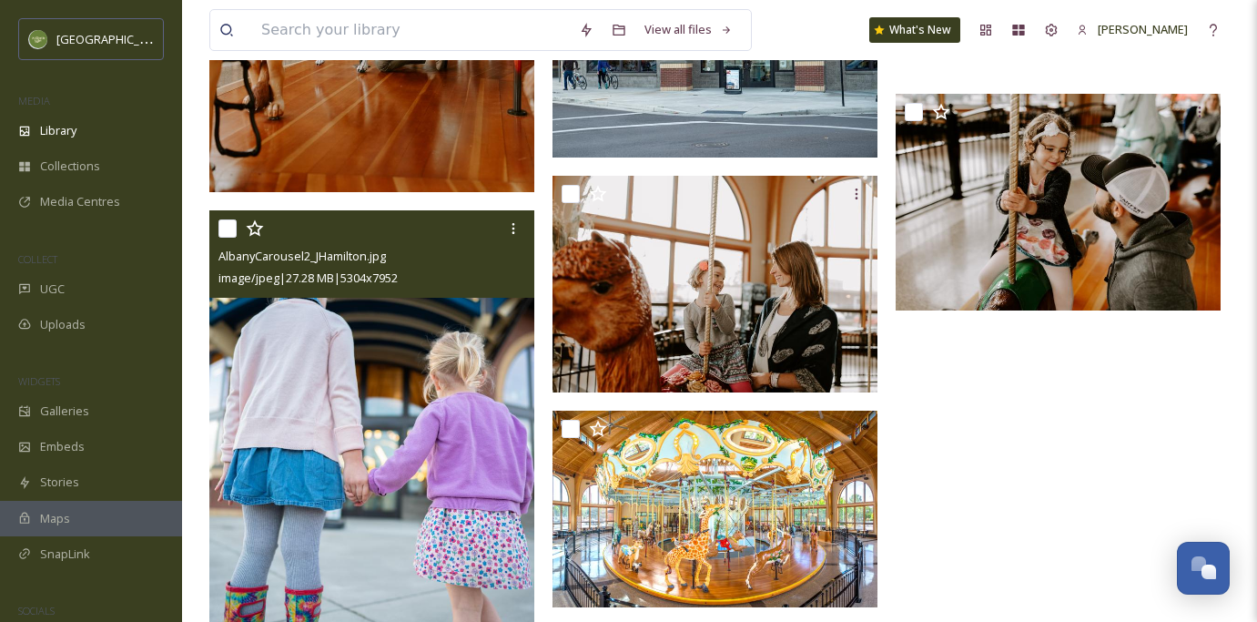
click at [448, 362] on img at bounding box center [371, 453] width 325 height 487
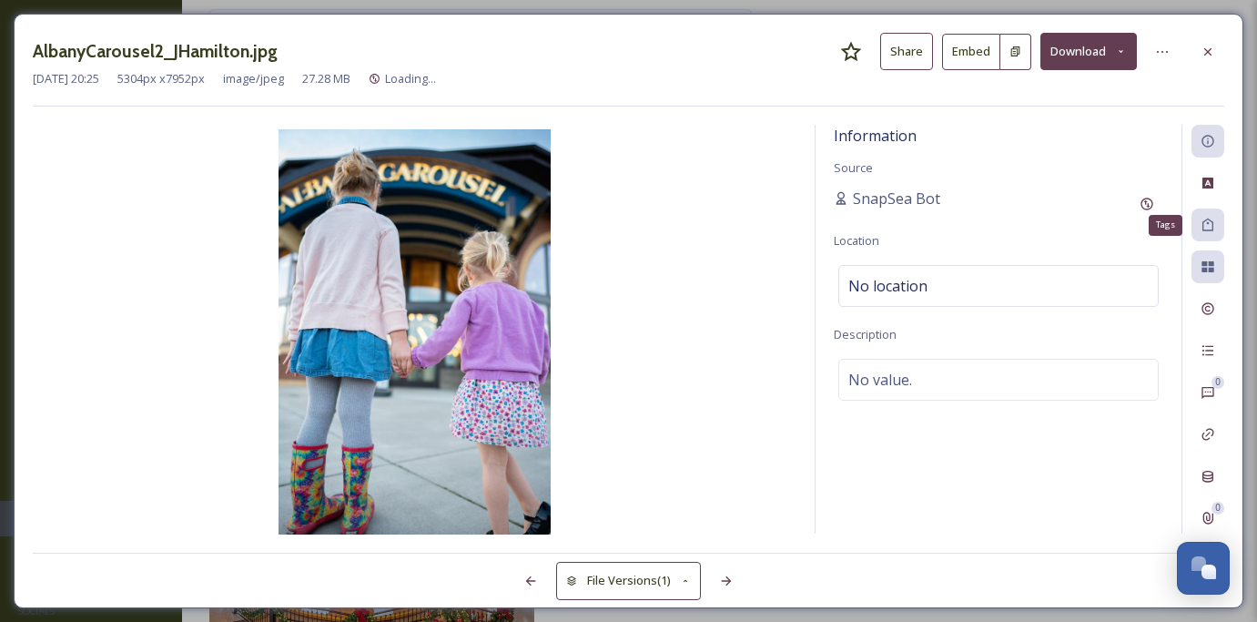
click at [1203, 227] on icon at bounding box center [1208, 225] width 11 height 13
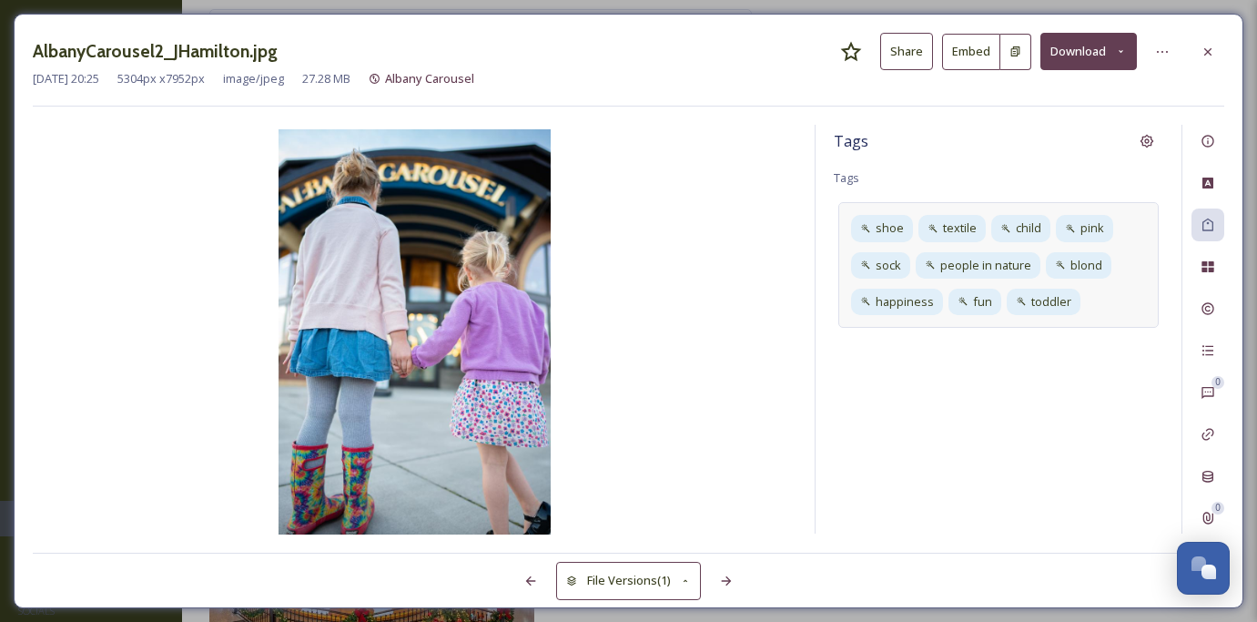
click at [1105, 315] on div "shoe textile child pink sock people in nature blond happiness fun toddler" at bounding box center [999, 265] width 320 height 126
click at [1073, 300] on icon at bounding box center [1075, 301] width 15 height 15
click at [997, 299] on div "fun" at bounding box center [980, 302] width 56 height 26
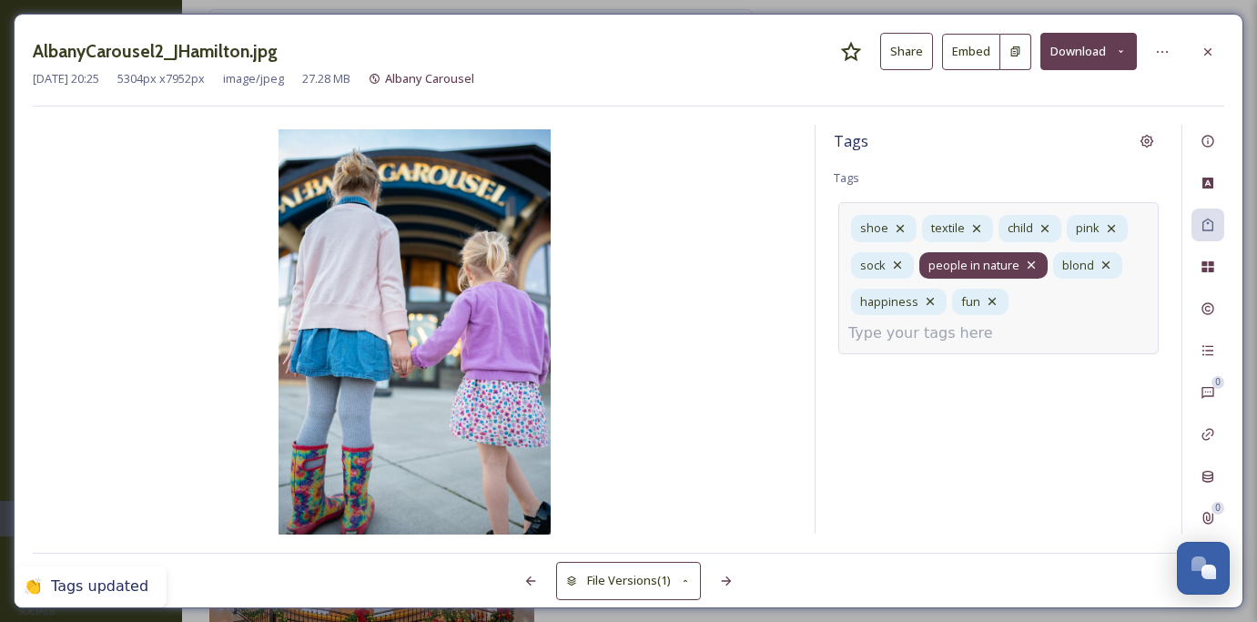
click at [1028, 270] on icon at bounding box center [1031, 265] width 15 height 15
click at [1100, 266] on icon at bounding box center [1106, 265] width 15 height 15
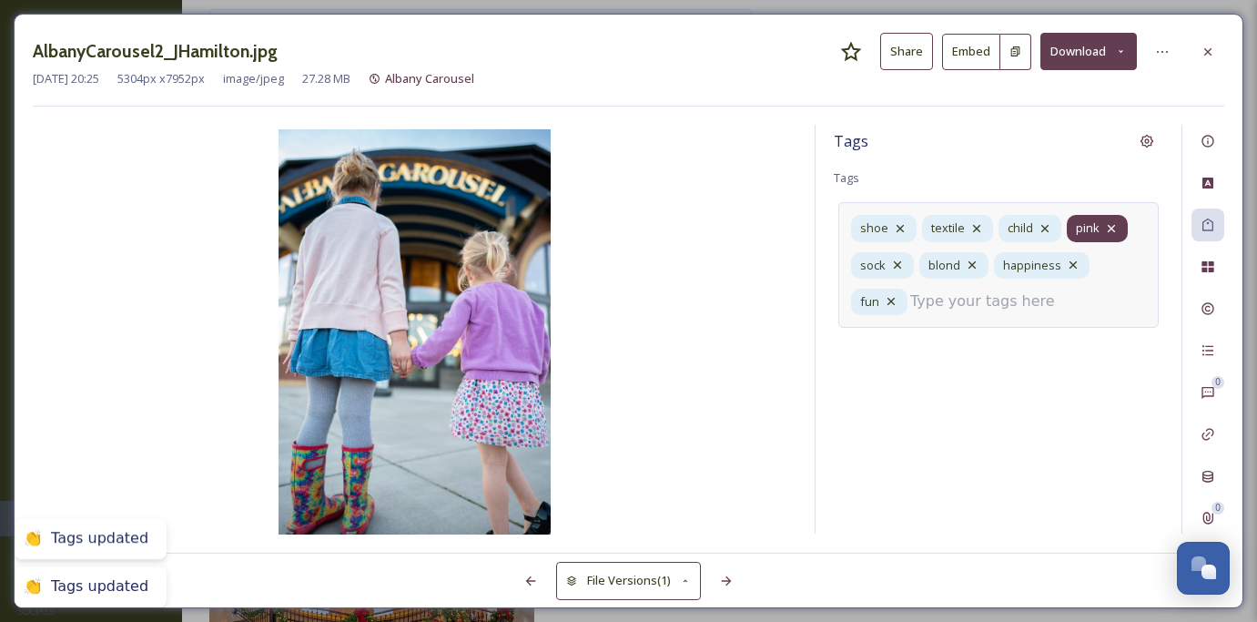
click at [1112, 221] on icon at bounding box center [1111, 228] width 15 height 15
click at [1047, 230] on icon at bounding box center [1045, 228] width 15 height 15
click at [1116, 230] on div "shoe textile child sock happiness fun" at bounding box center [999, 259] width 320 height 115
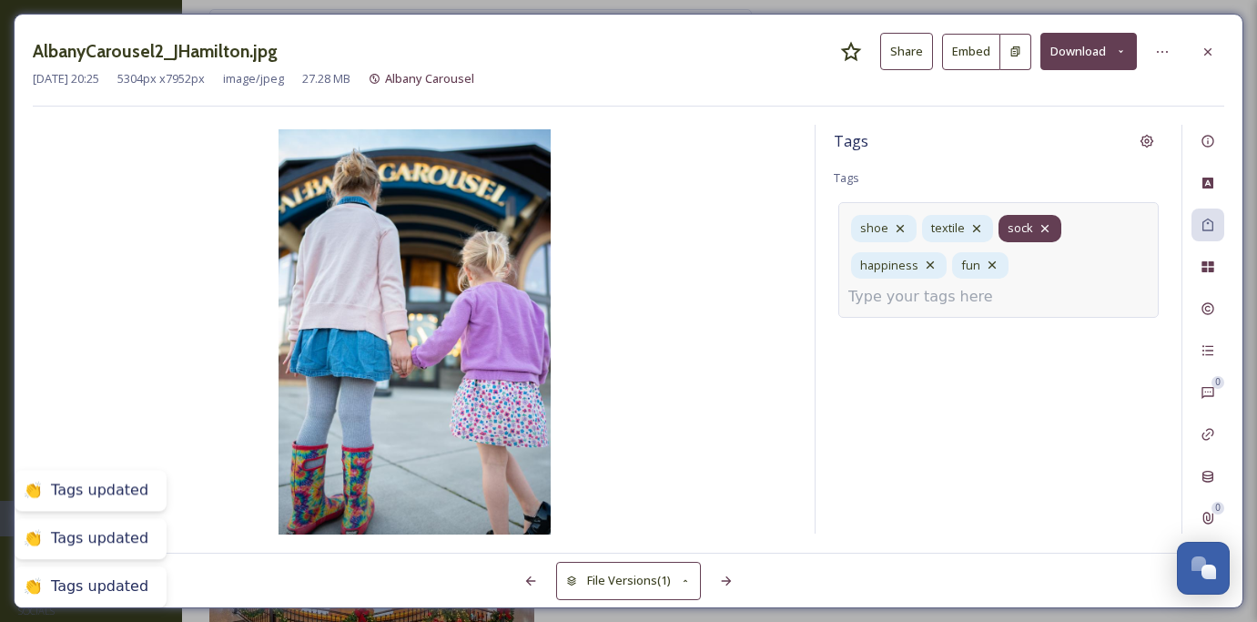
click at [1045, 229] on icon at bounding box center [1045, 228] width 15 height 15
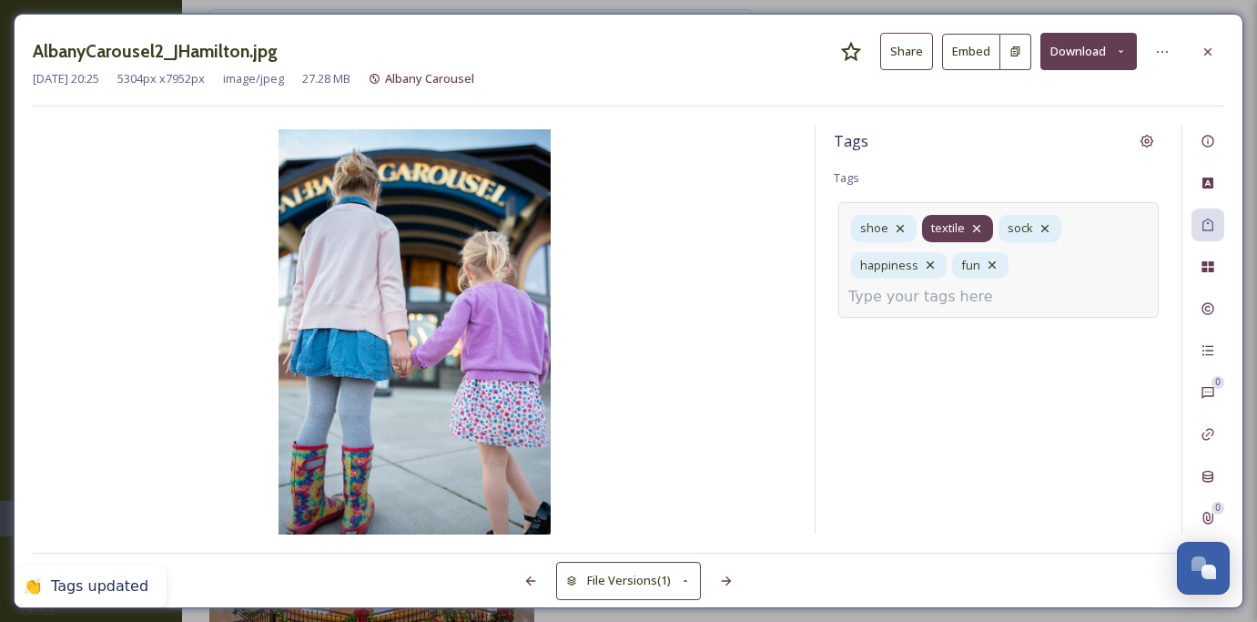
click at [981, 232] on icon at bounding box center [977, 228] width 15 height 15
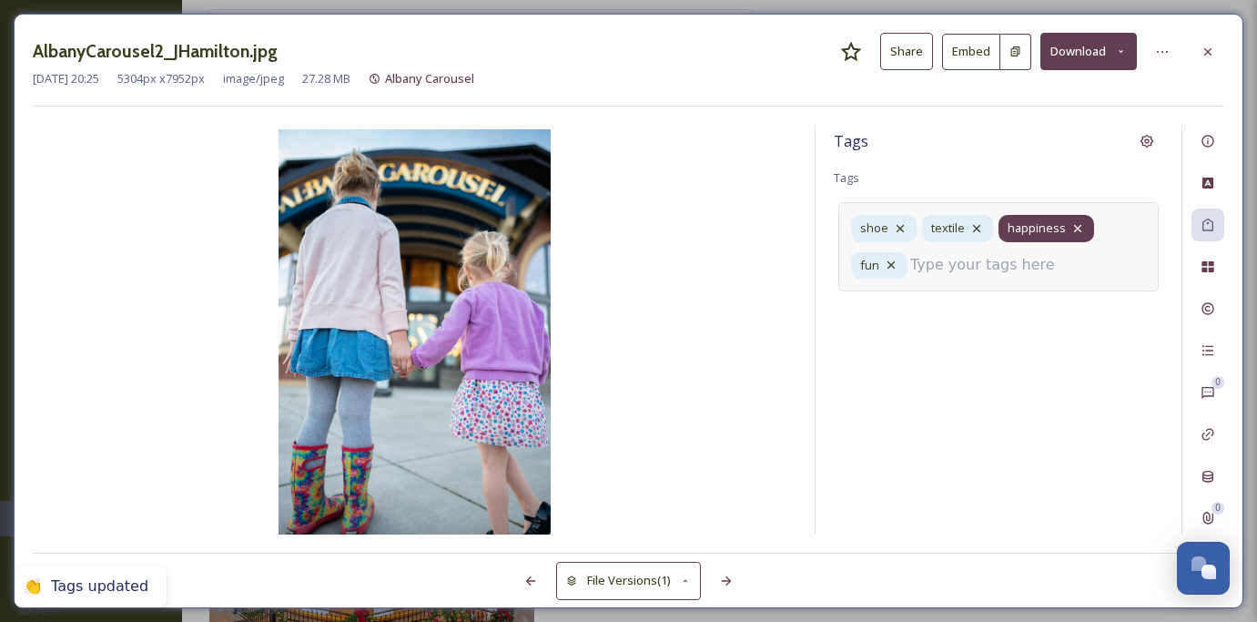
click at [1085, 229] on div "happiness" at bounding box center [1047, 228] width 96 height 26
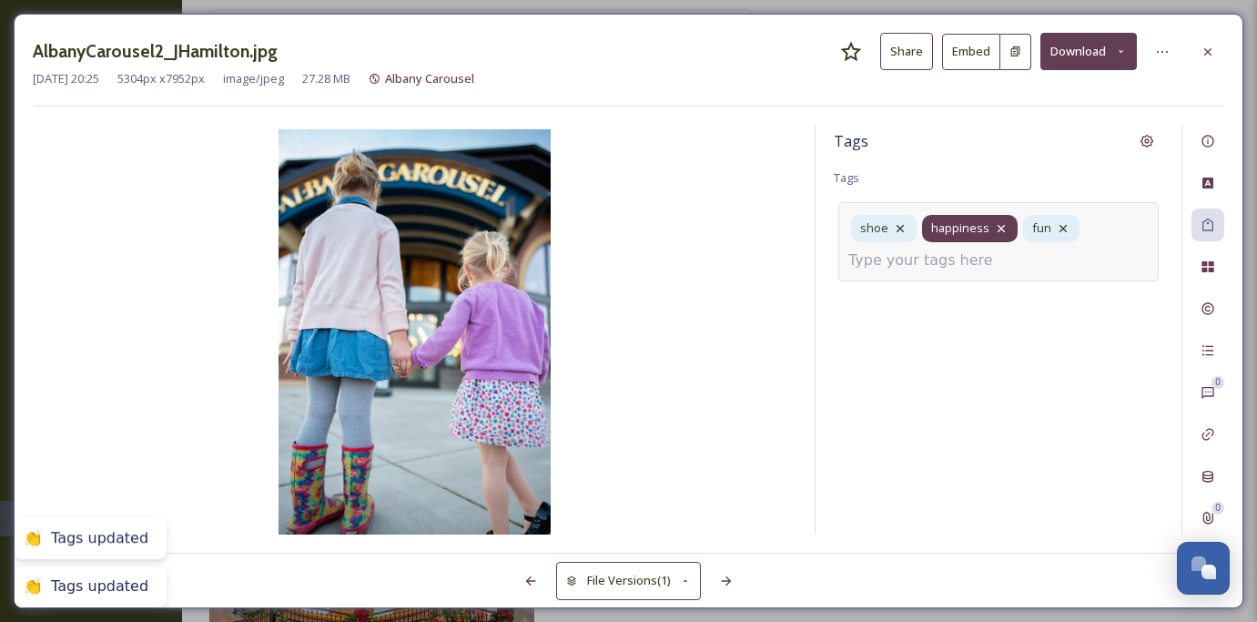
click at [997, 232] on icon at bounding box center [1001, 228] width 15 height 15
click at [964, 230] on icon at bounding box center [962, 228] width 15 height 15
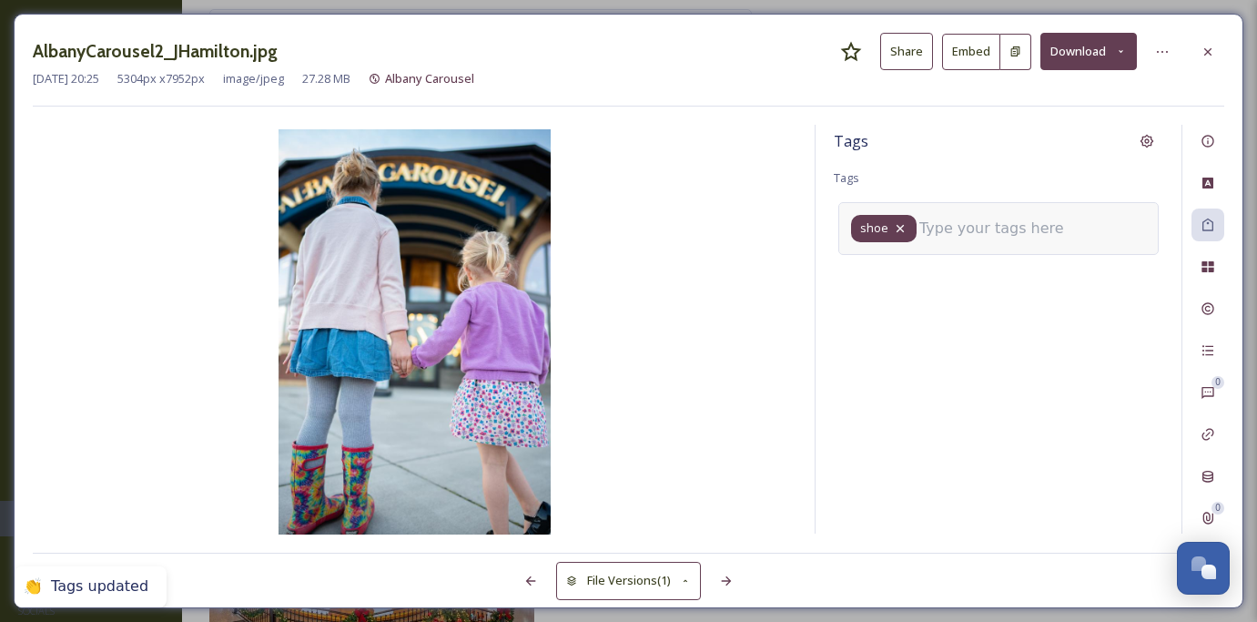
click at [906, 227] on div "shoe" at bounding box center [884, 228] width 66 height 26
click at [927, 224] on input at bounding box center [1011, 229] width 182 height 22
click at [902, 228] on icon at bounding box center [900, 228] width 15 height 15
click at [900, 218] on input at bounding box center [940, 223] width 182 height 22
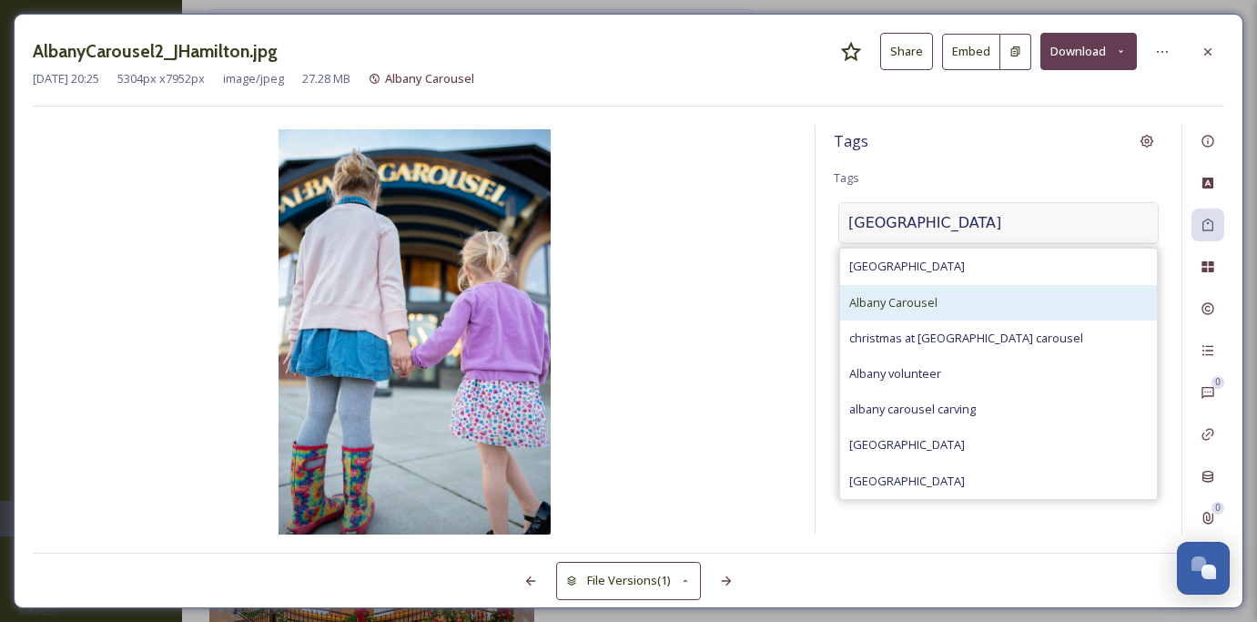
type input "[GEOGRAPHIC_DATA]"
click at [903, 295] on span "Albany Carousel" at bounding box center [893, 302] width 88 height 17
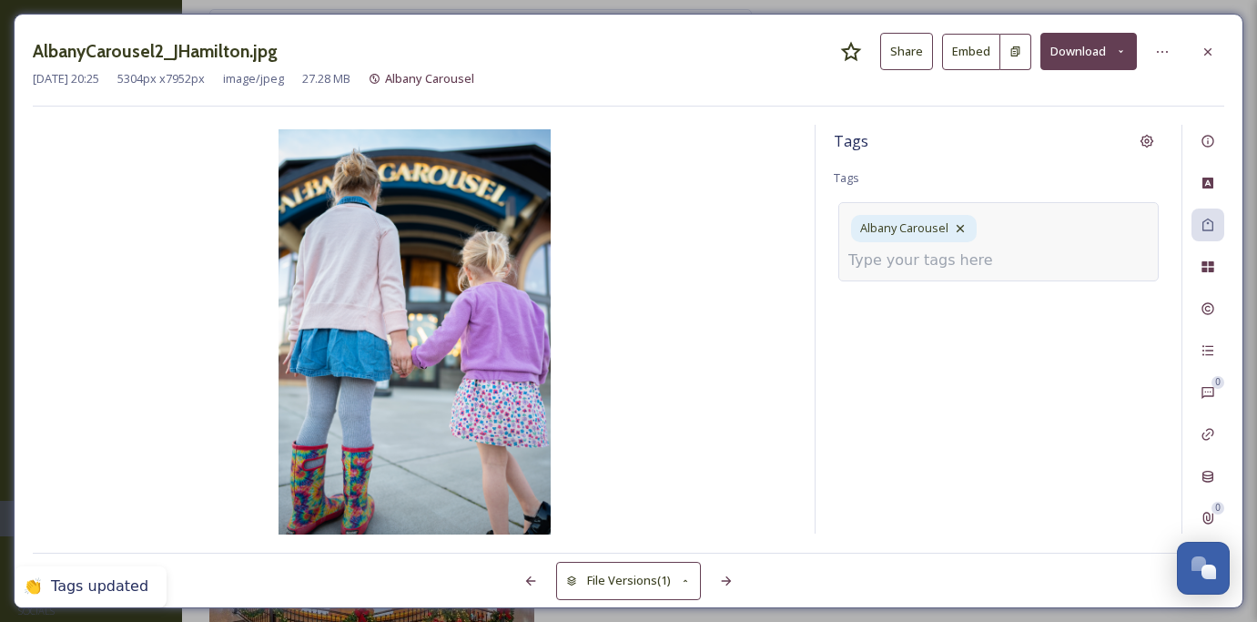
click at [1016, 249] on input at bounding box center [940, 260] width 182 height 22
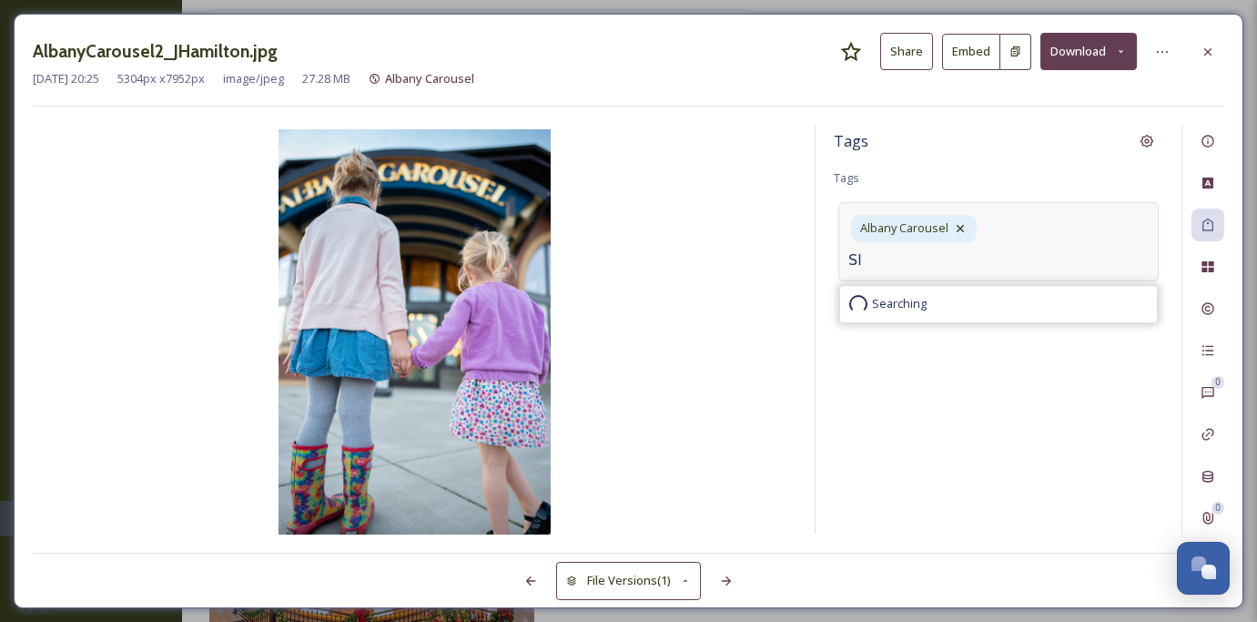
type input "S"
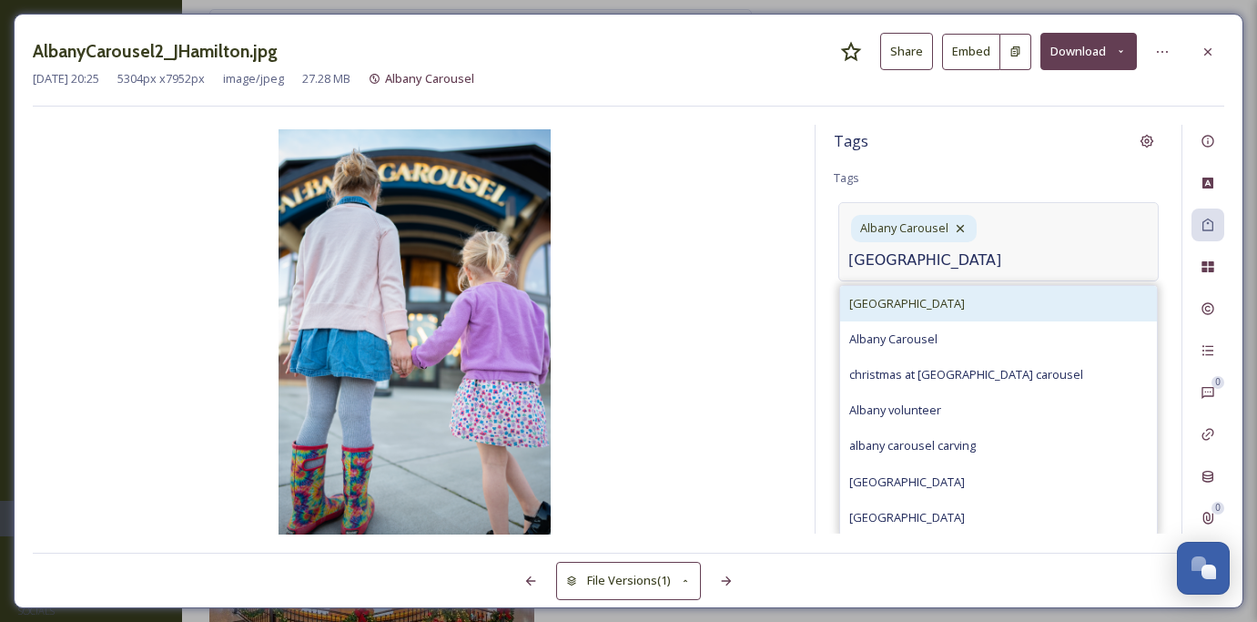
type input "[GEOGRAPHIC_DATA]"
click at [1007, 286] on div "[GEOGRAPHIC_DATA]" at bounding box center [998, 304] width 317 height 36
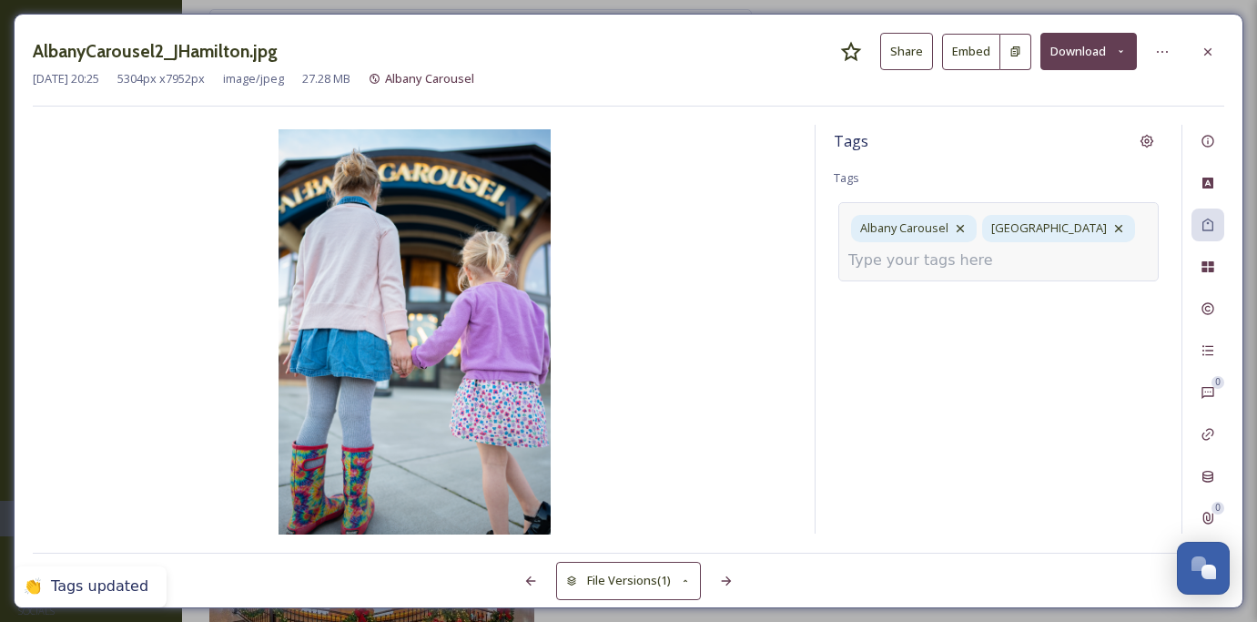
click at [1033, 272] on div "Albany Carousel [GEOGRAPHIC_DATA]" at bounding box center [999, 241] width 320 height 78
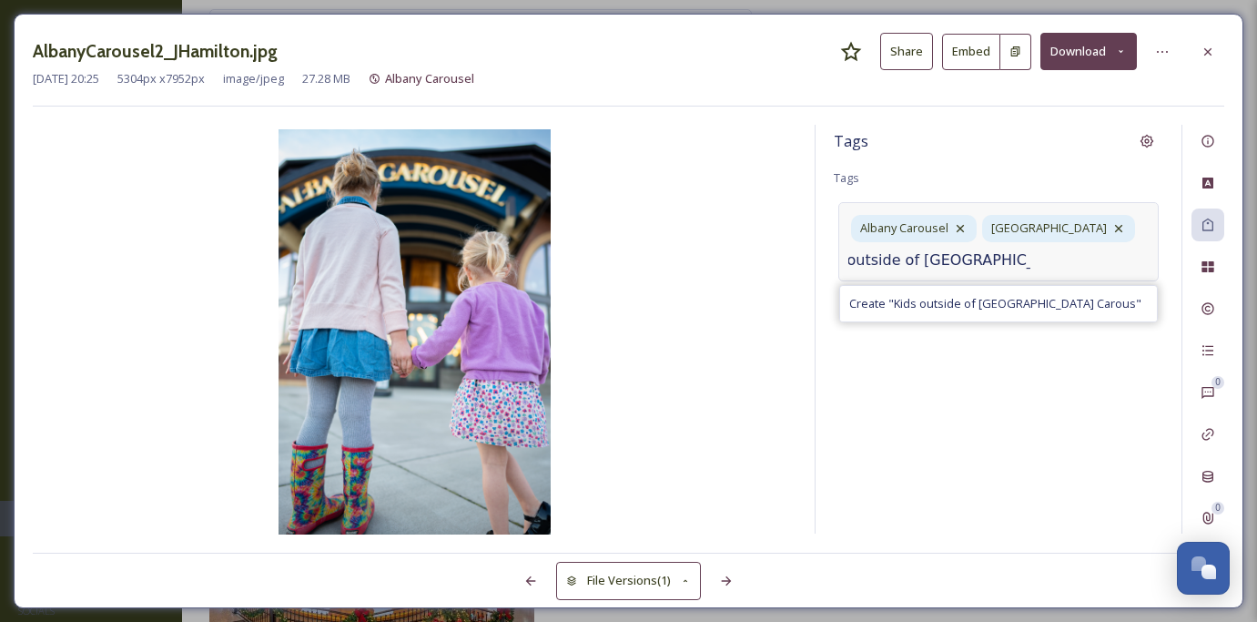
scroll to position [0, 47]
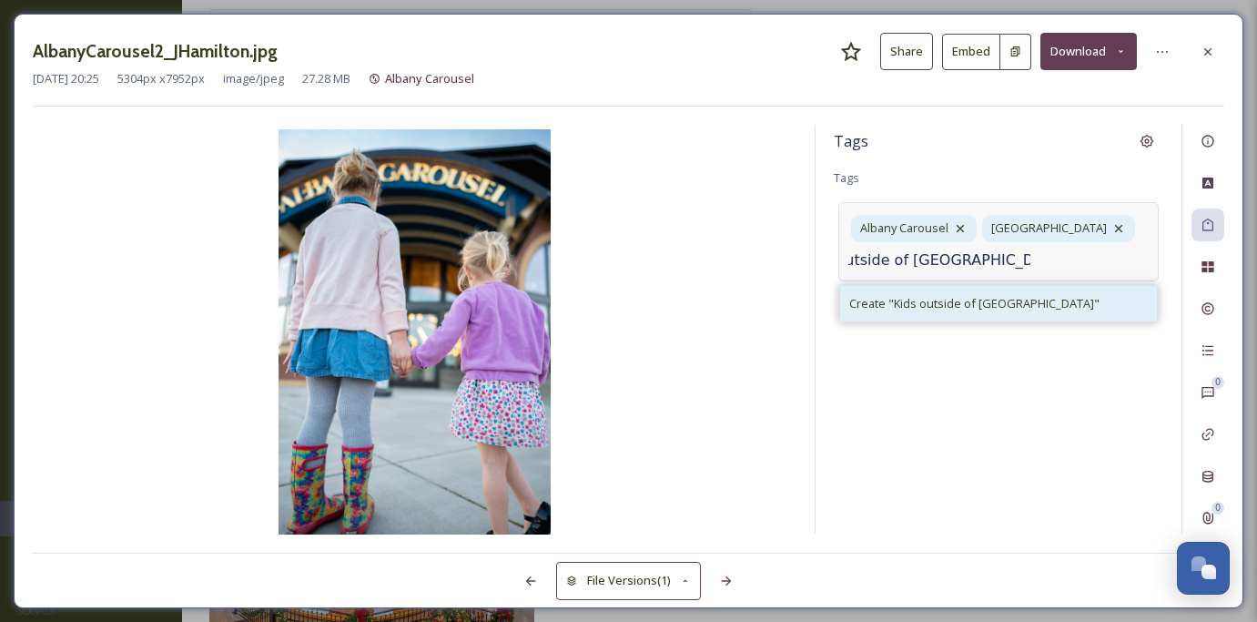
type input "Kids outside of [GEOGRAPHIC_DATA]"
click at [1009, 307] on span "Create " Kids outside of [GEOGRAPHIC_DATA] Carousel "" at bounding box center [974, 303] width 250 height 17
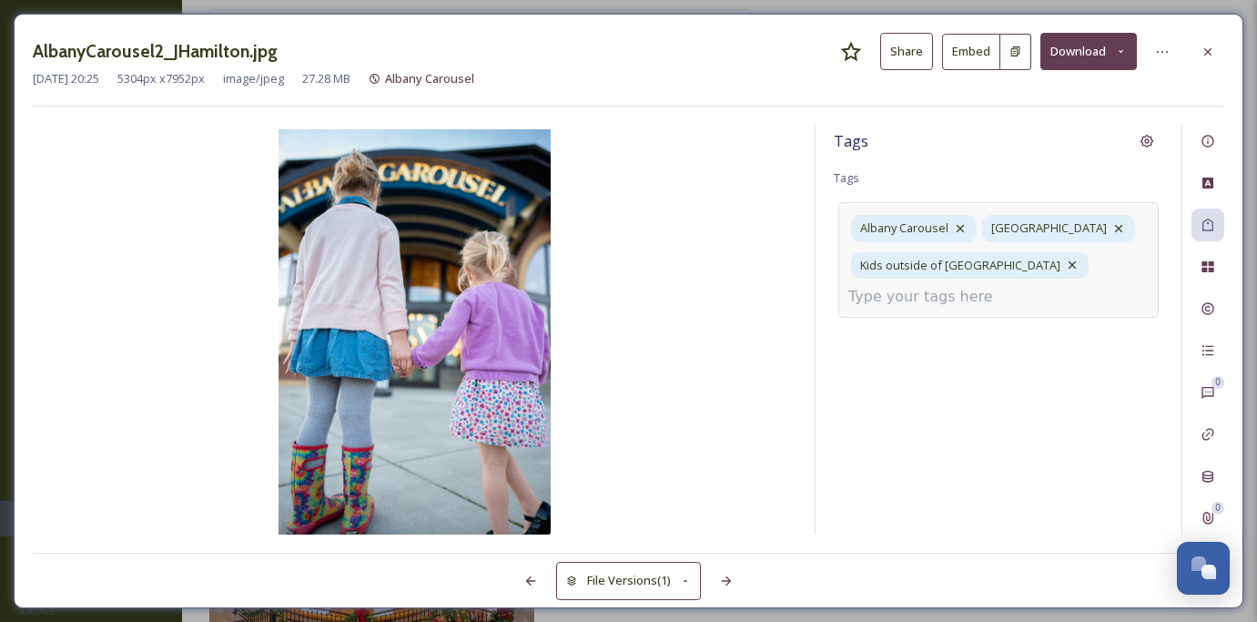
click at [1023, 289] on div "[GEOGRAPHIC_DATA] Carousel [GEOGRAPHIC_DATA] Kids outside of [GEOGRAPHIC_DATA] …" at bounding box center [999, 259] width 320 height 115
click at [943, 296] on input at bounding box center [940, 297] width 182 height 22
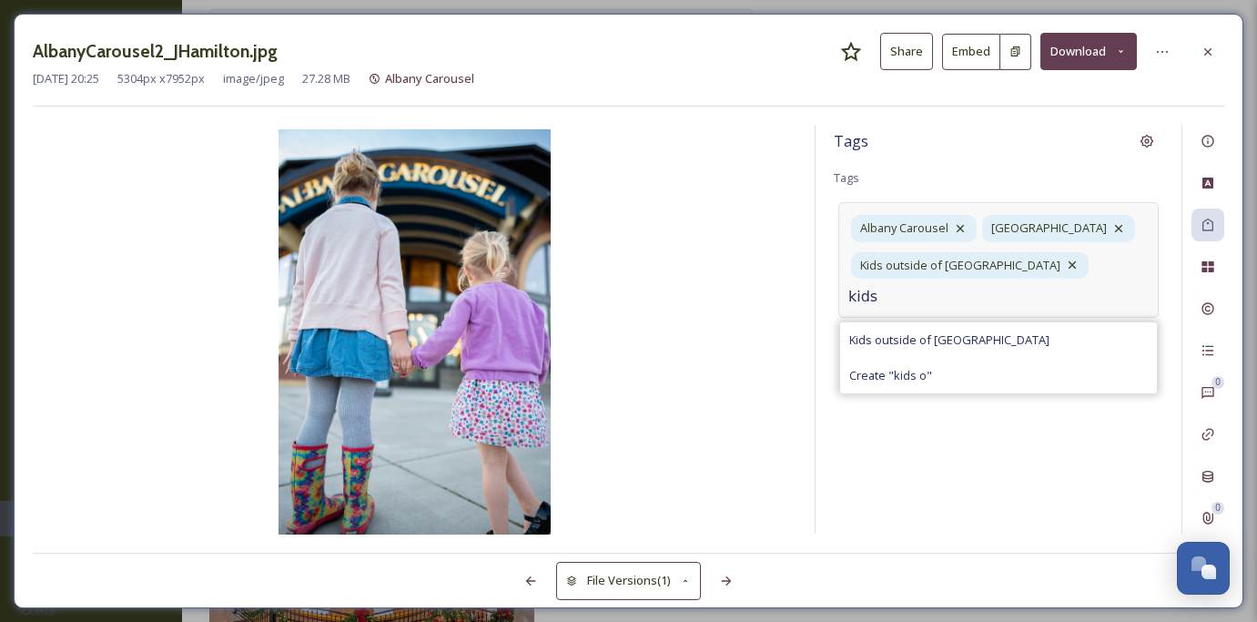
type input "kids"
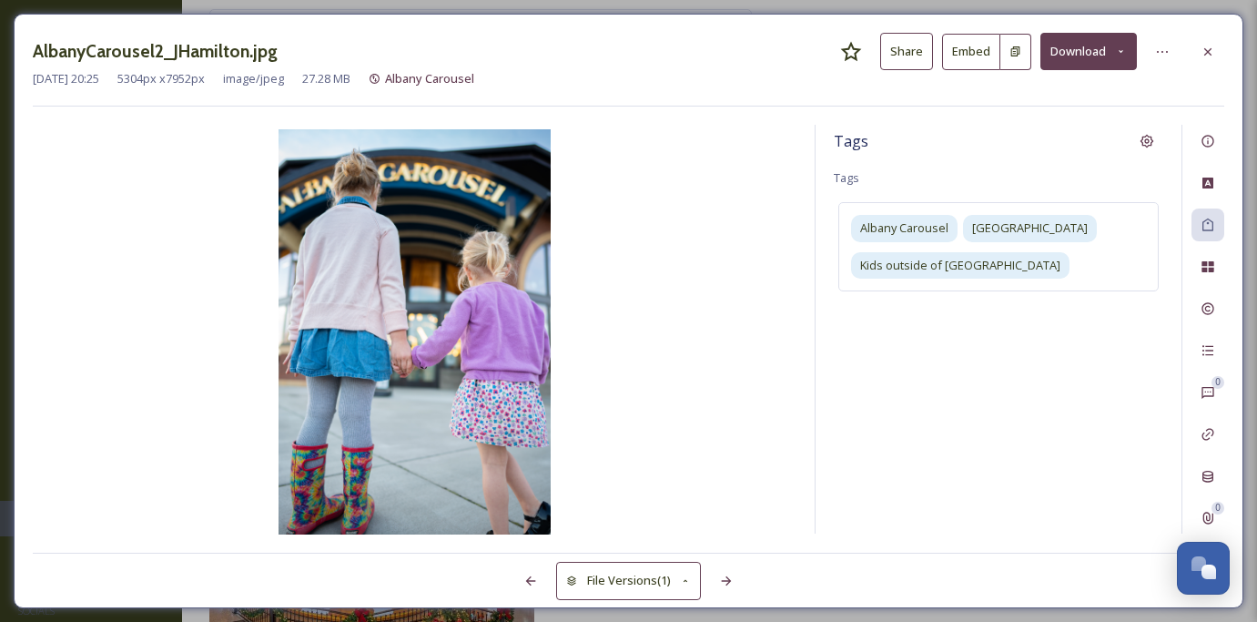
click at [913, 575] on div at bounding box center [963, 580] width 524 height 33
click at [1040, 377] on div "Tags Tags [GEOGRAPHIC_DATA] [GEOGRAPHIC_DATA] [GEOGRAPHIC_DATA] Kids outside of…" at bounding box center [999, 329] width 366 height 409
click at [1222, 57] on div at bounding box center [1208, 52] width 33 height 33
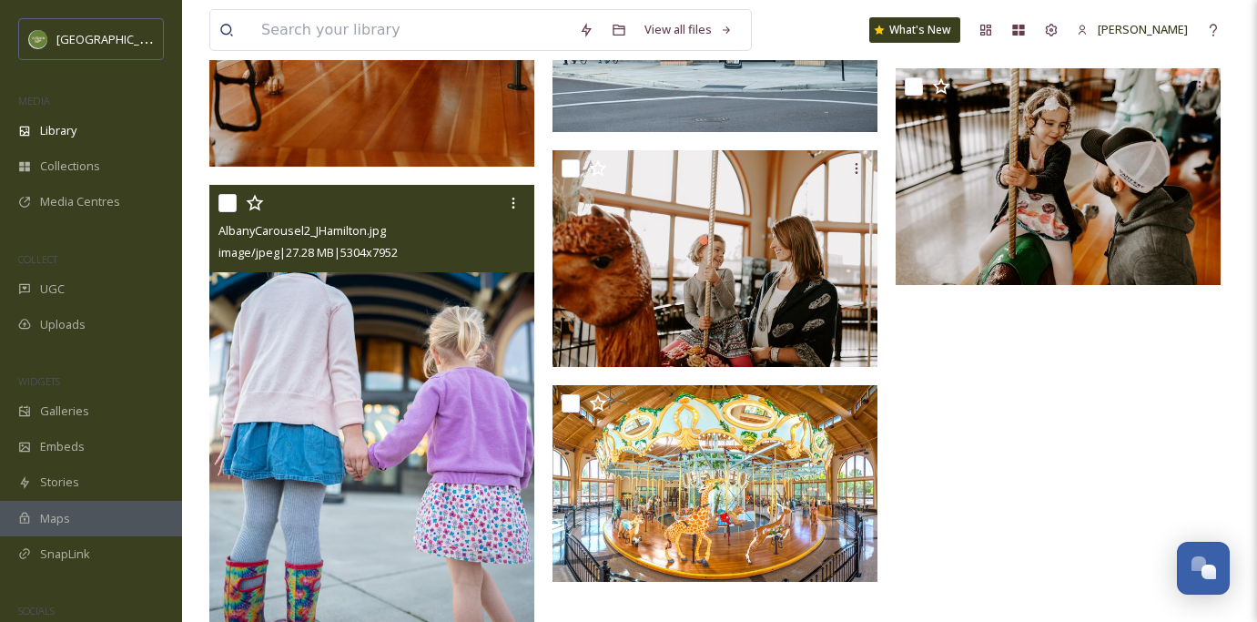
scroll to position [573, 0]
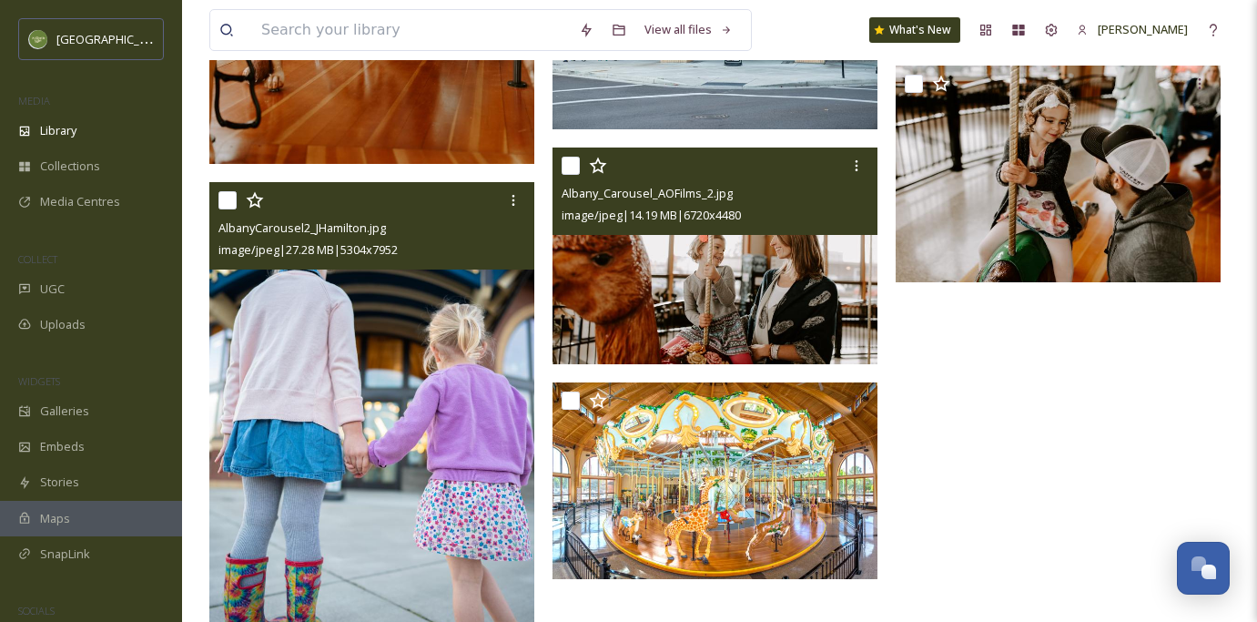
click at [779, 251] on img at bounding box center [715, 255] width 325 height 217
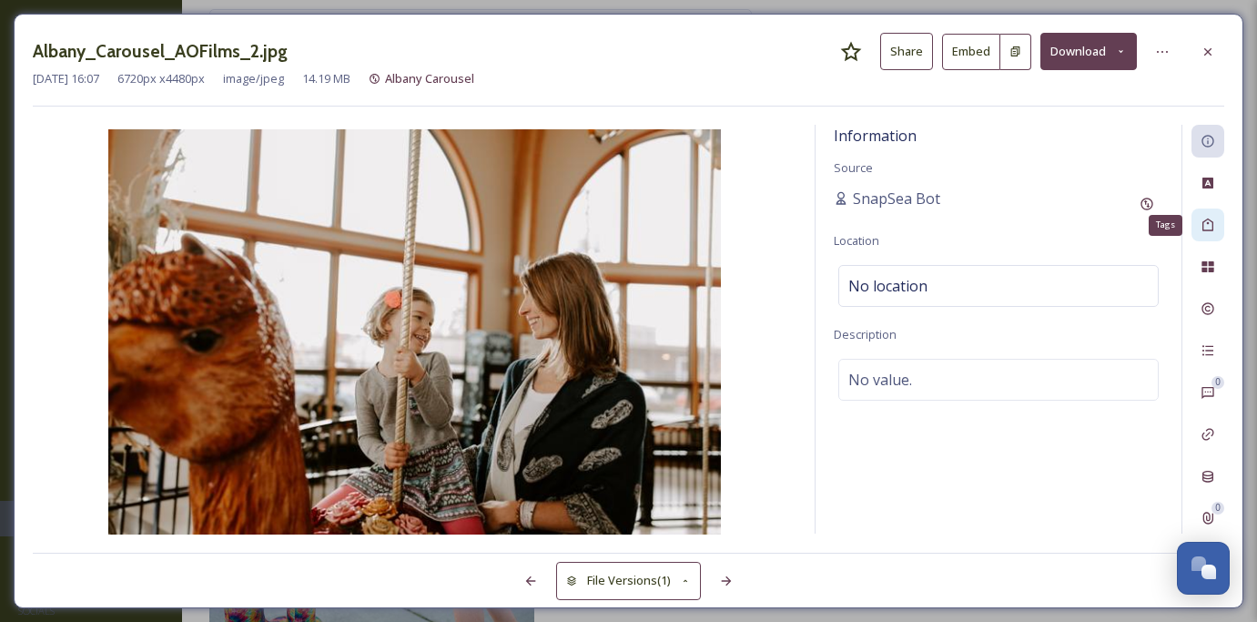
click at [1210, 229] on icon at bounding box center [1208, 225] width 15 height 15
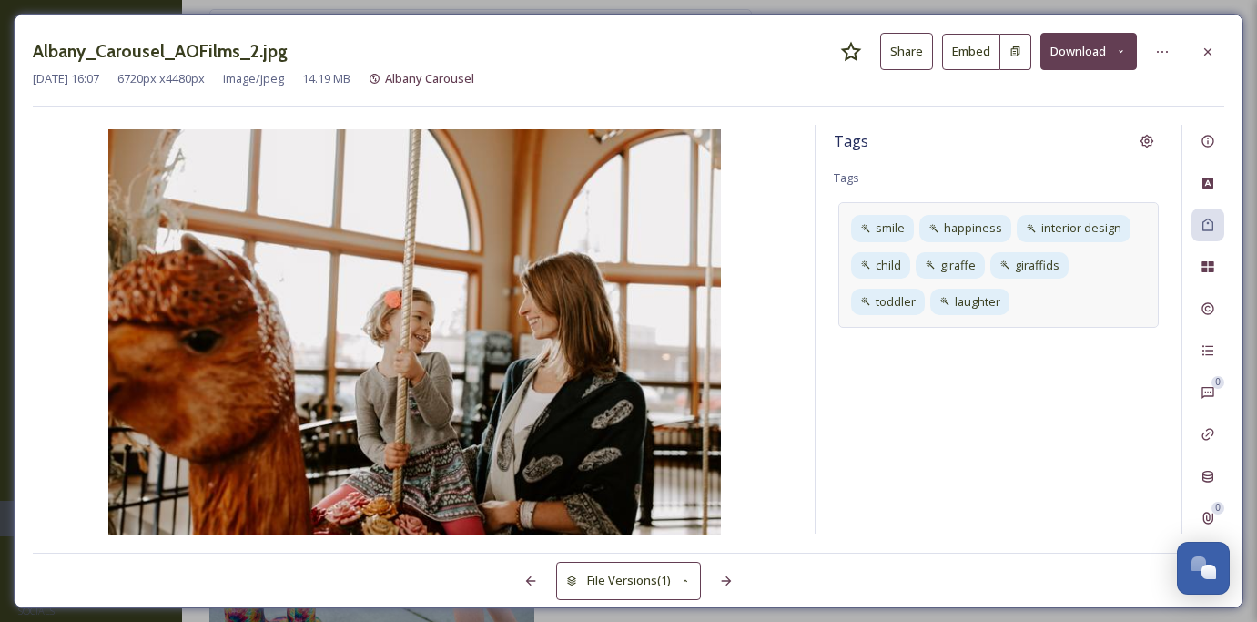
click at [1025, 304] on div "smile happiness interior design child giraffe giraffids toddler laughter" at bounding box center [999, 265] width 320 height 126
click at [1007, 304] on icon at bounding box center [1000, 301] width 15 height 15
click at [974, 264] on icon at bounding box center [975, 264] width 7 height 7
click at [1056, 263] on icon at bounding box center [1063, 265] width 15 height 15
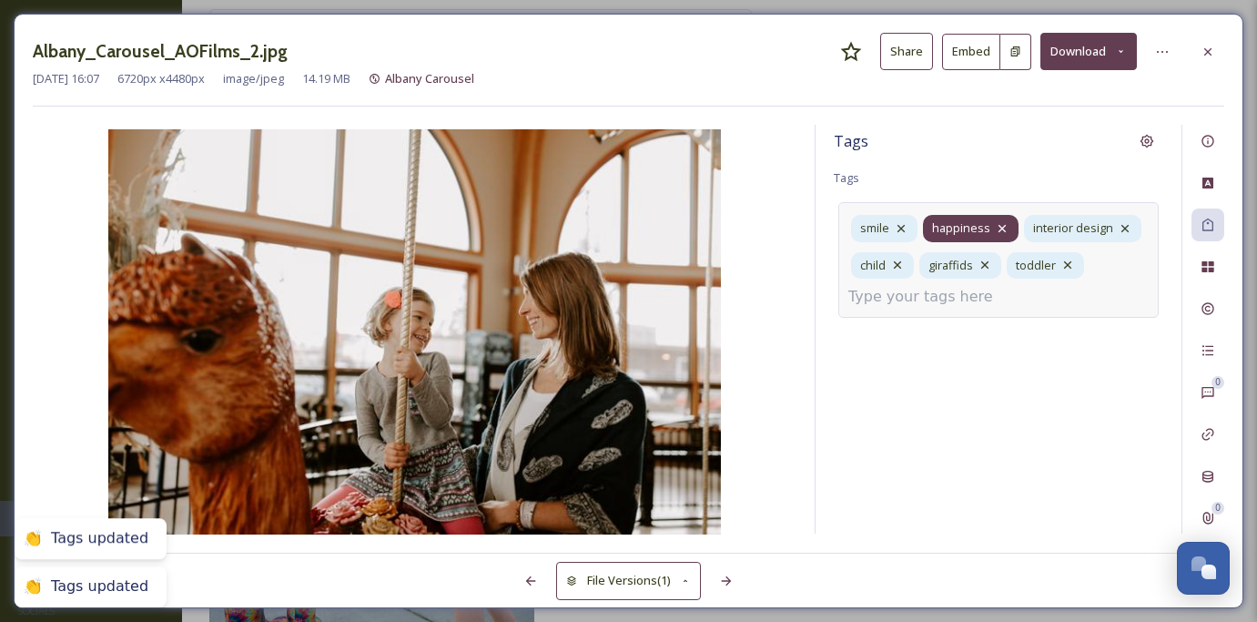
click at [1002, 229] on icon at bounding box center [1002, 228] width 15 height 15
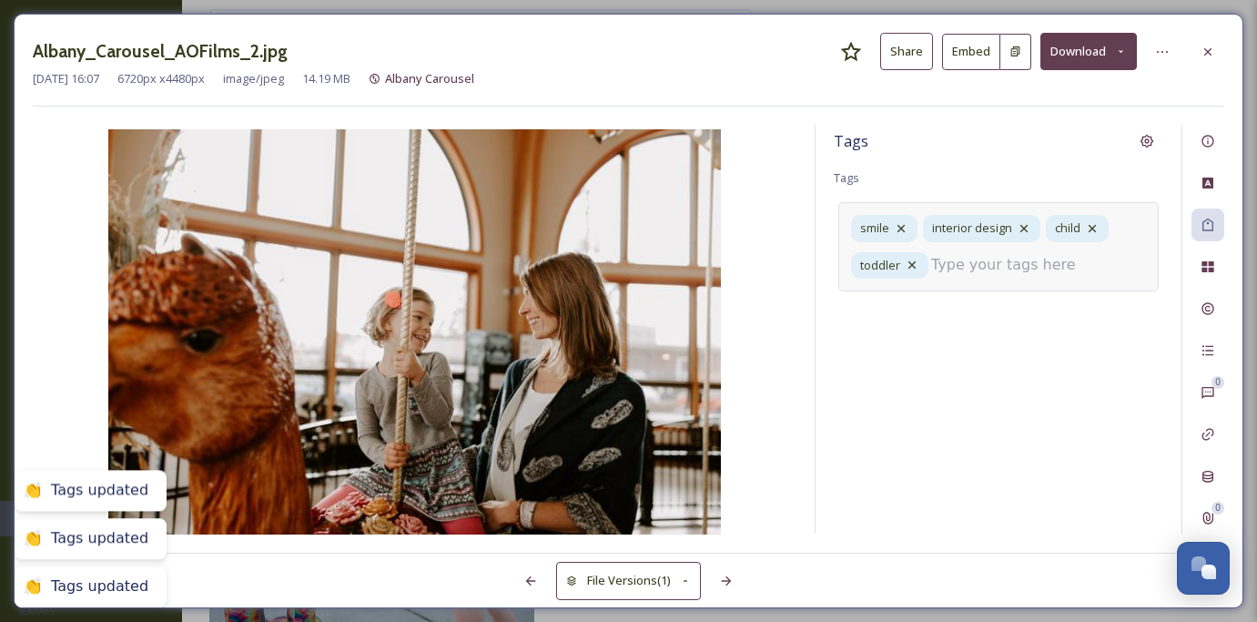
click at [1118, 232] on div "smile interior design child toddler" at bounding box center [999, 246] width 320 height 88
click at [1085, 226] on icon at bounding box center [1092, 228] width 15 height 15
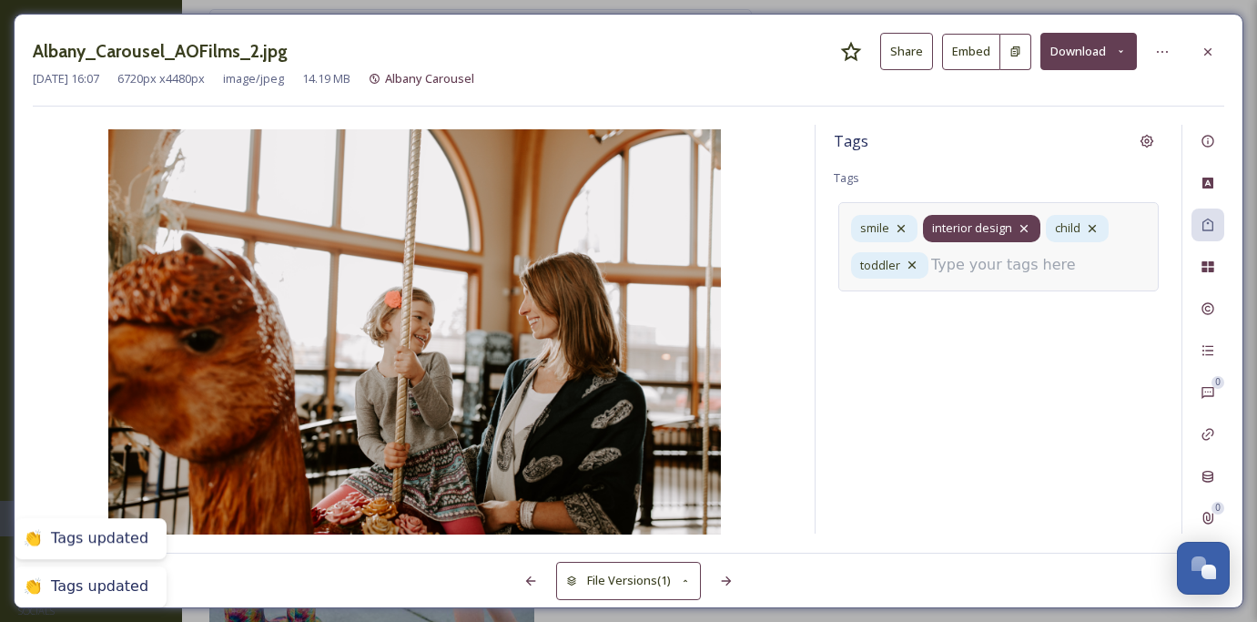
click at [1025, 236] on div "interior design" at bounding box center [981, 228] width 117 height 26
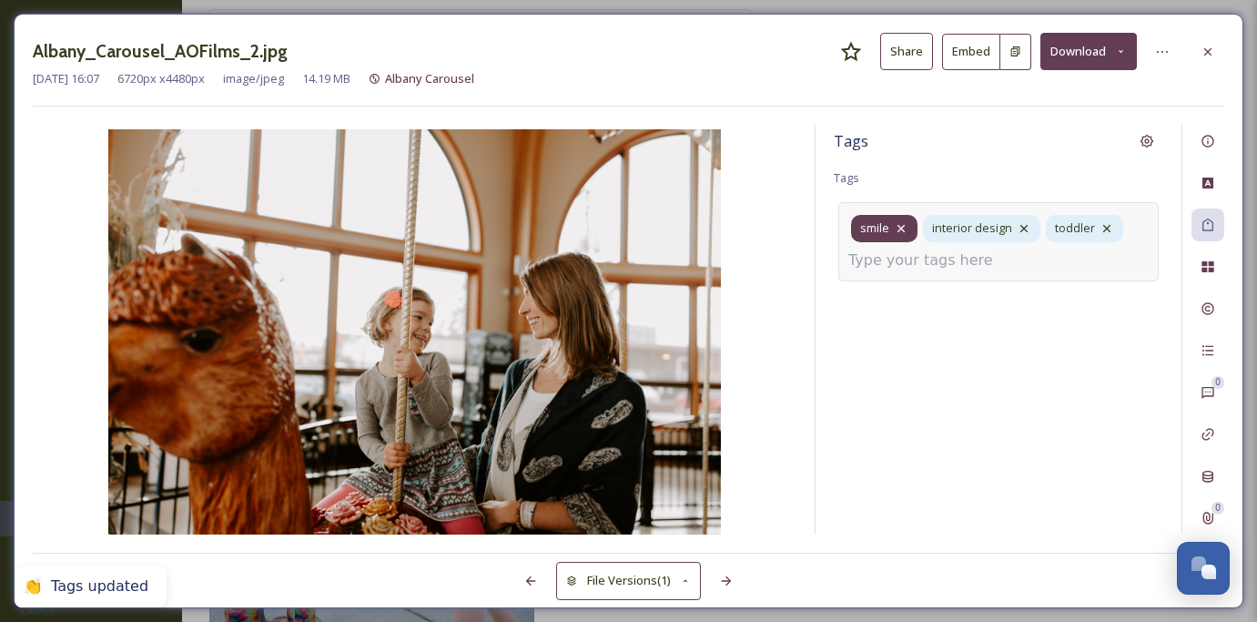
click at [901, 229] on icon at bounding box center [901, 228] width 7 height 7
click at [960, 222] on div "interior design" at bounding box center [909, 228] width 117 height 26
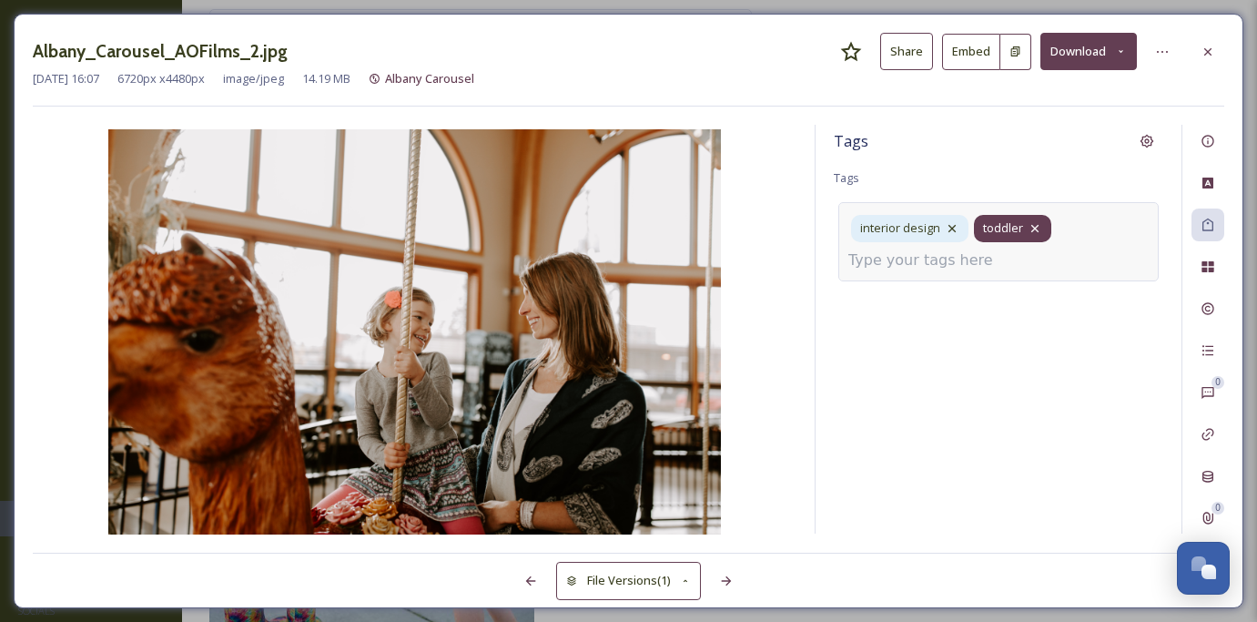
click at [1034, 224] on icon at bounding box center [1035, 228] width 15 height 15
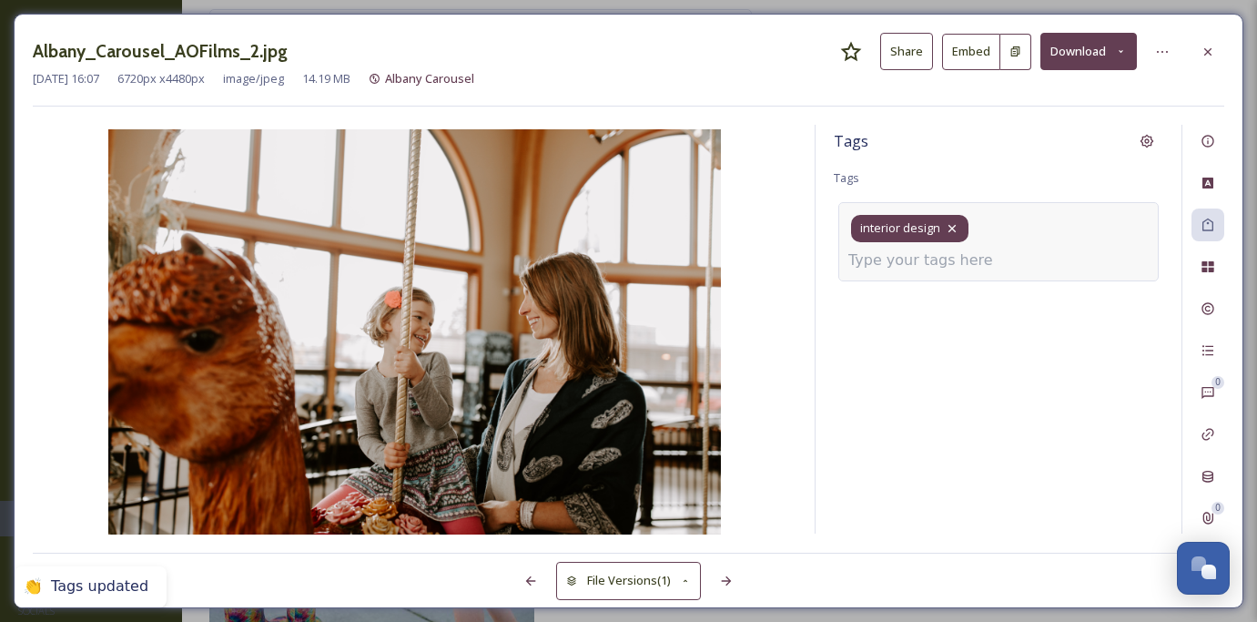
click at [951, 232] on icon at bounding box center [952, 228] width 15 height 15
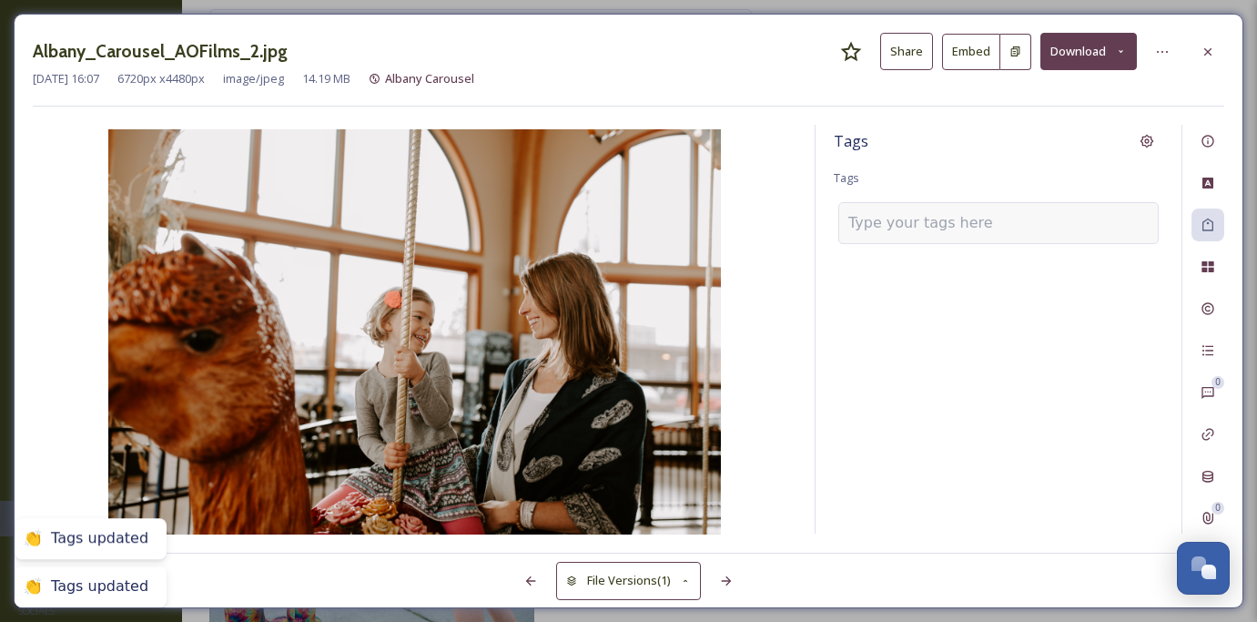
click at [982, 236] on div at bounding box center [999, 223] width 320 height 42
click at [972, 228] on input at bounding box center [940, 223] width 182 height 22
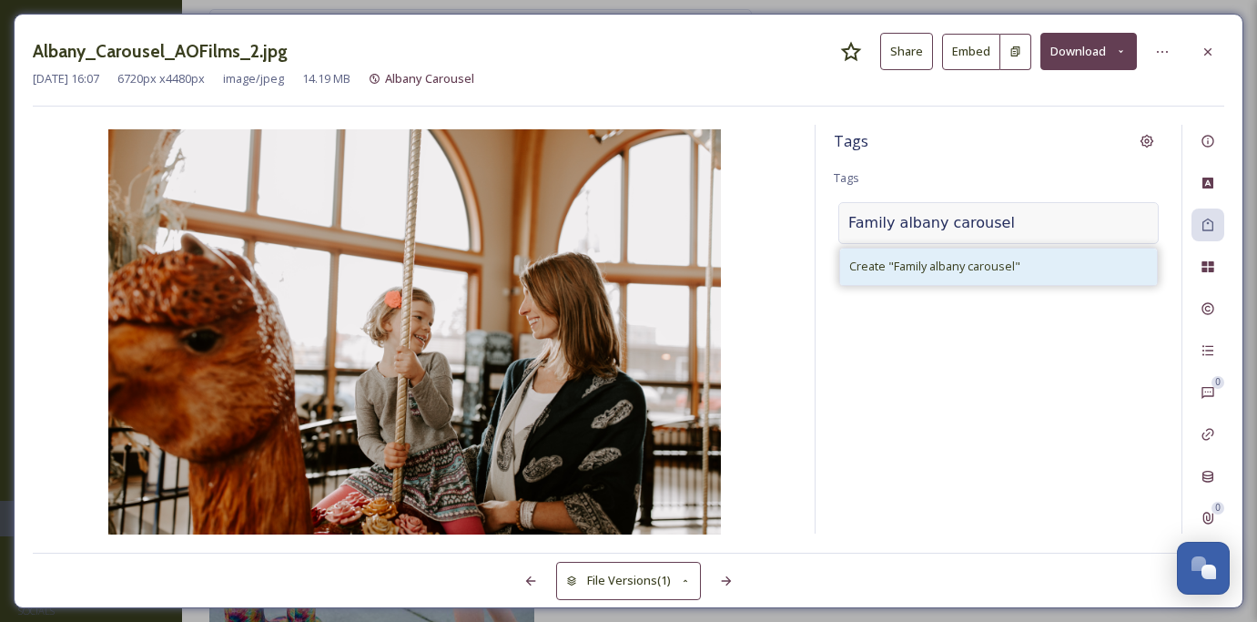
type input "Family albany carousel"
click at [976, 266] on span "Create " Family albany carousel "" at bounding box center [934, 266] width 171 height 17
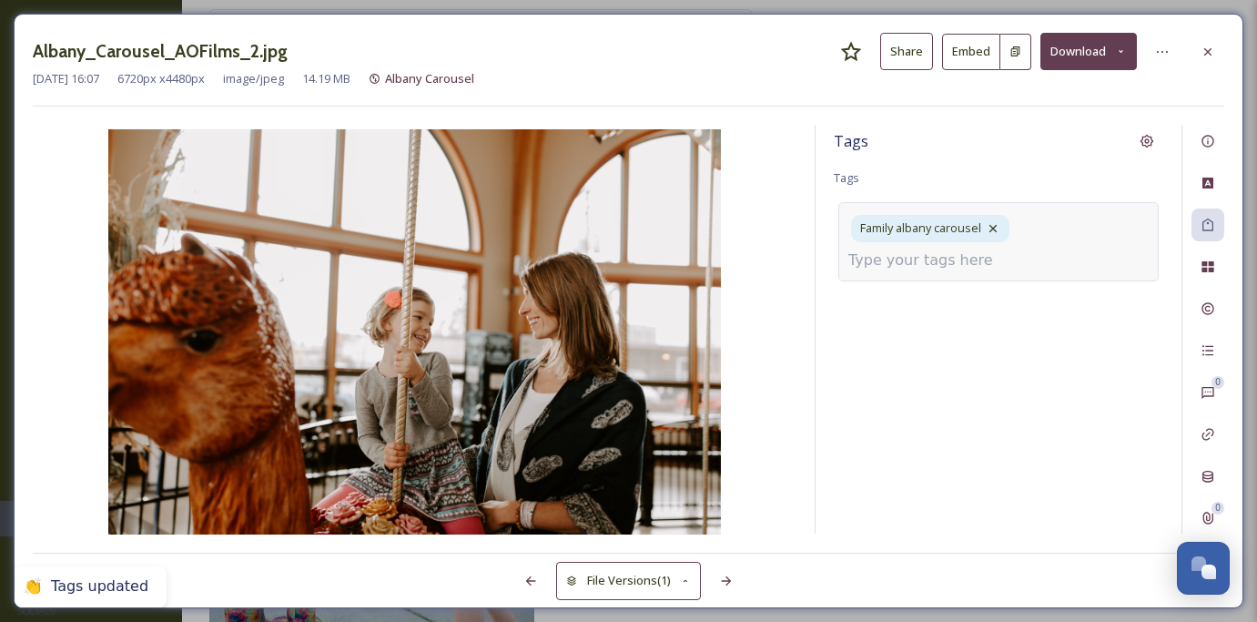
click at [990, 267] on input at bounding box center [940, 260] width 182 height 22
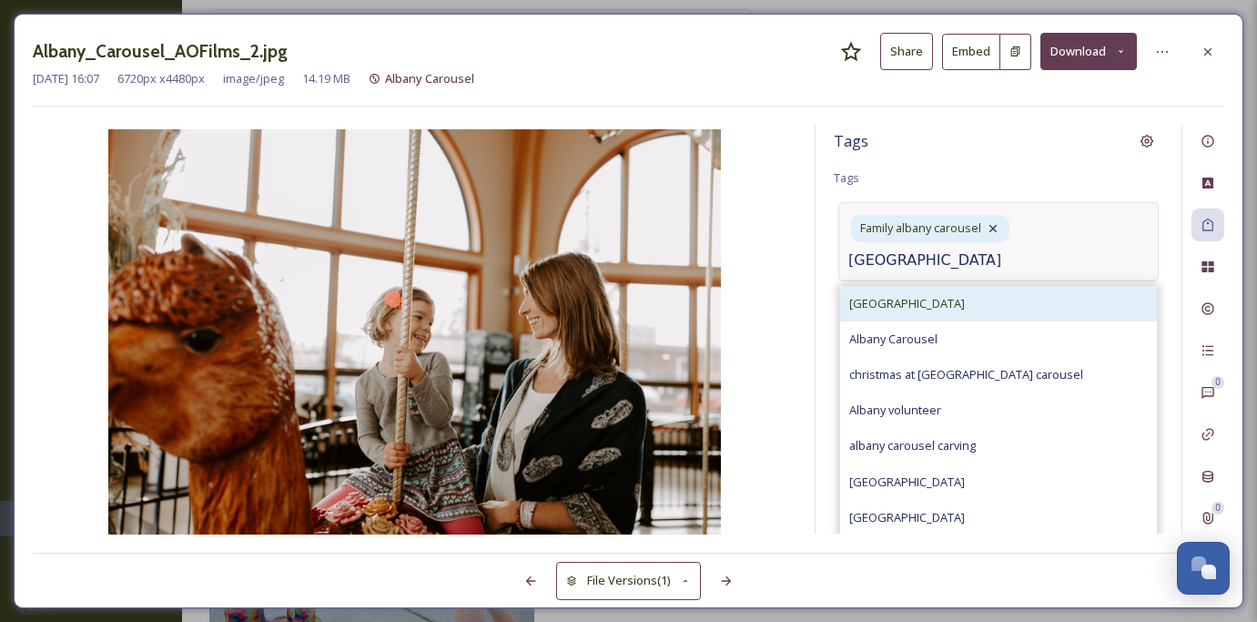
type input "[GEOGRAPHIC_DATA]"
click at [984, 301] on div "[GEOGRAPHIC_DATA]" at bounding box center [998, 304] width 317 height 36
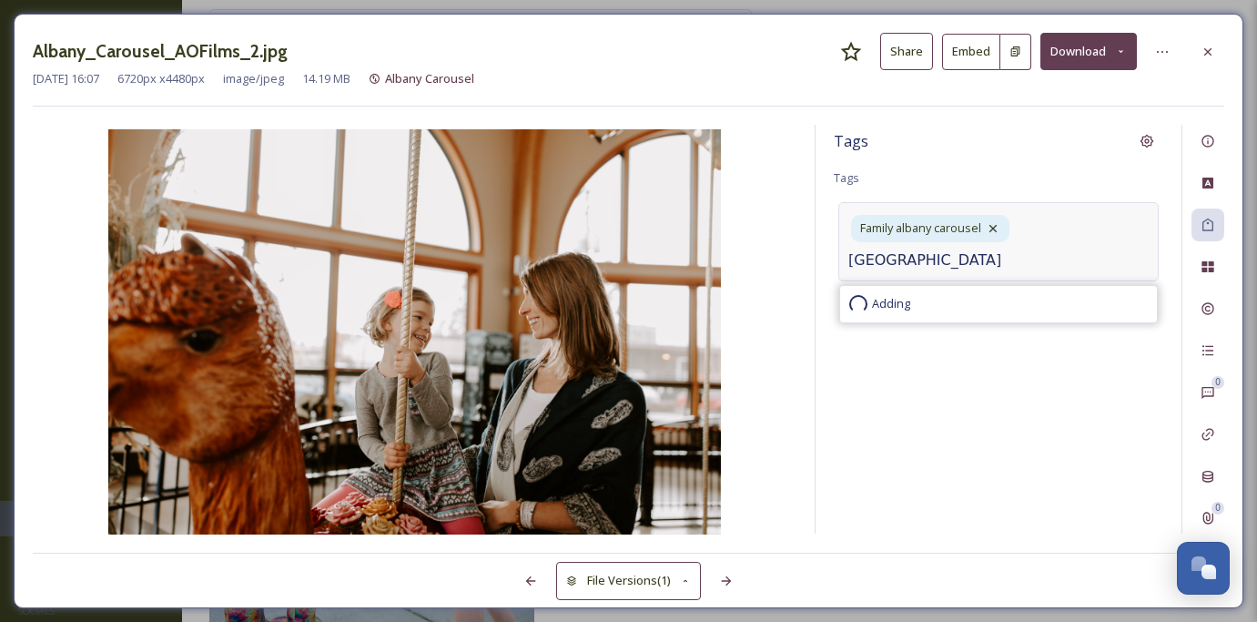
click at [992, 264] on input "[GEOGRAPHIC_DATA]" at bounding box center [940, 260] width 182 height 22
type input "l"
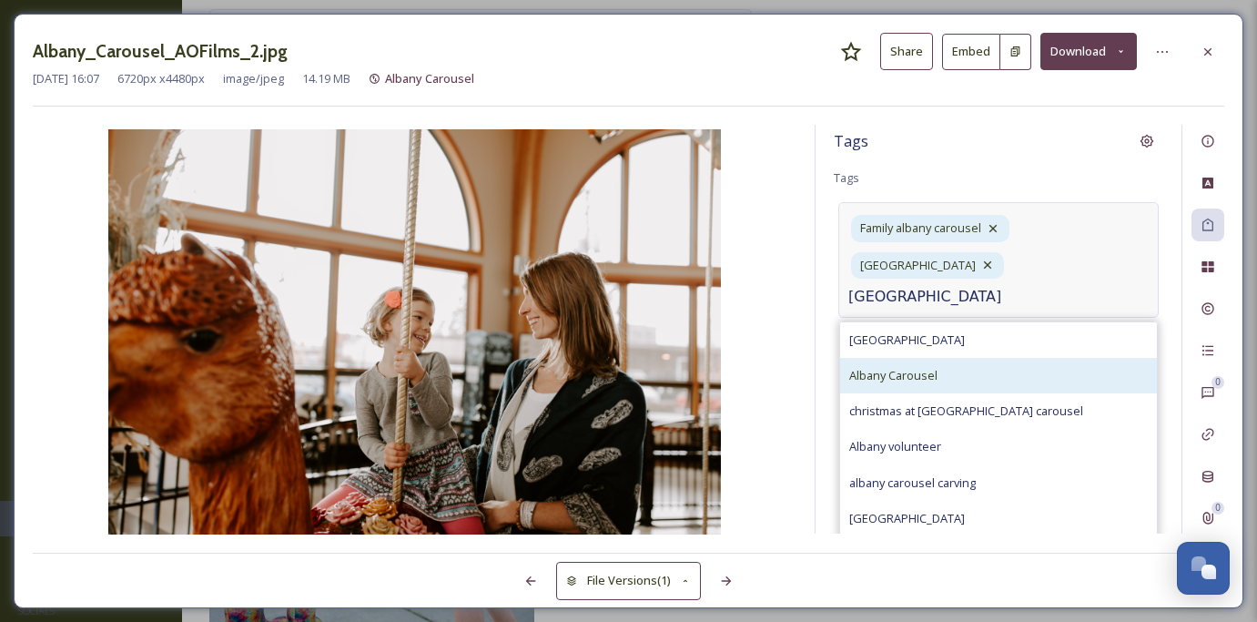
type input "[GEOGRAPHIC_DATA]"
click at [1008, 358] on div "Albany Carousel" at bounding box center [998, 376] width 317 height 36
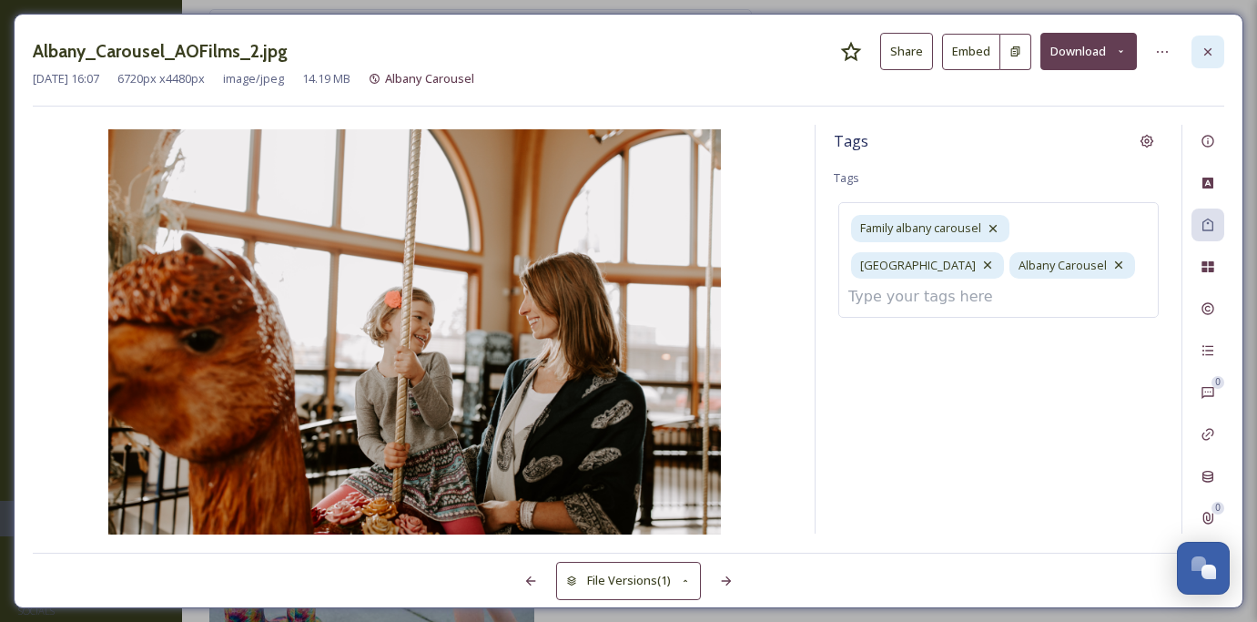
click at [1206, 51] on icon at bounding box center [1208, 50] width 7 height 7
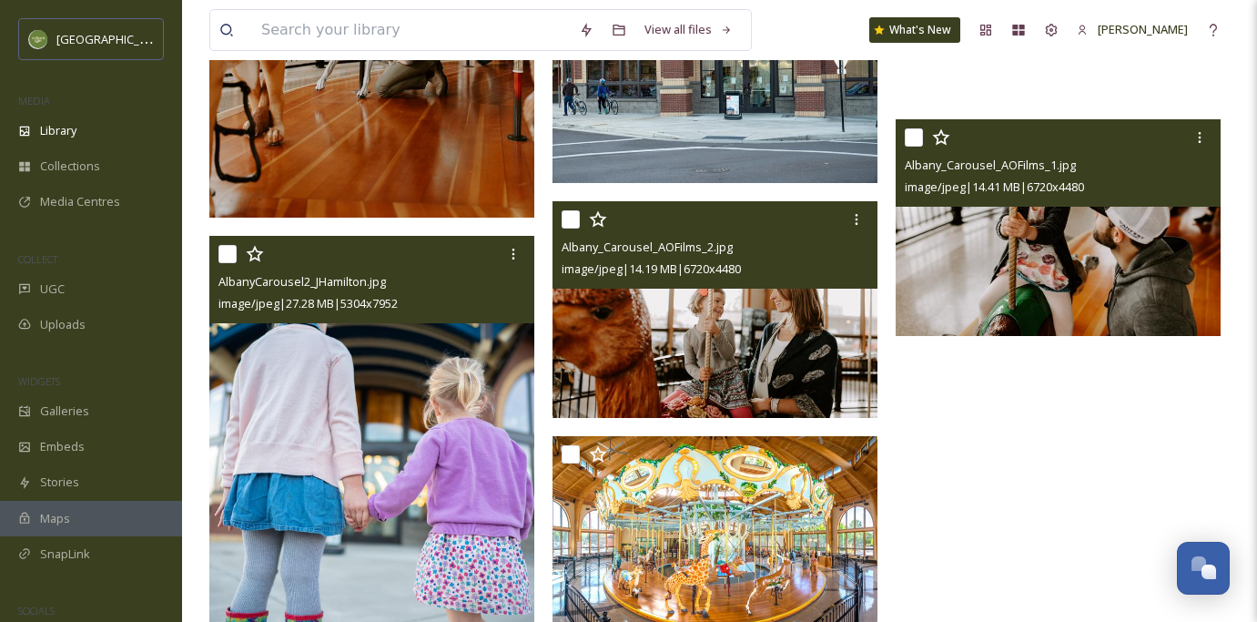
scroll to position [517, 0]
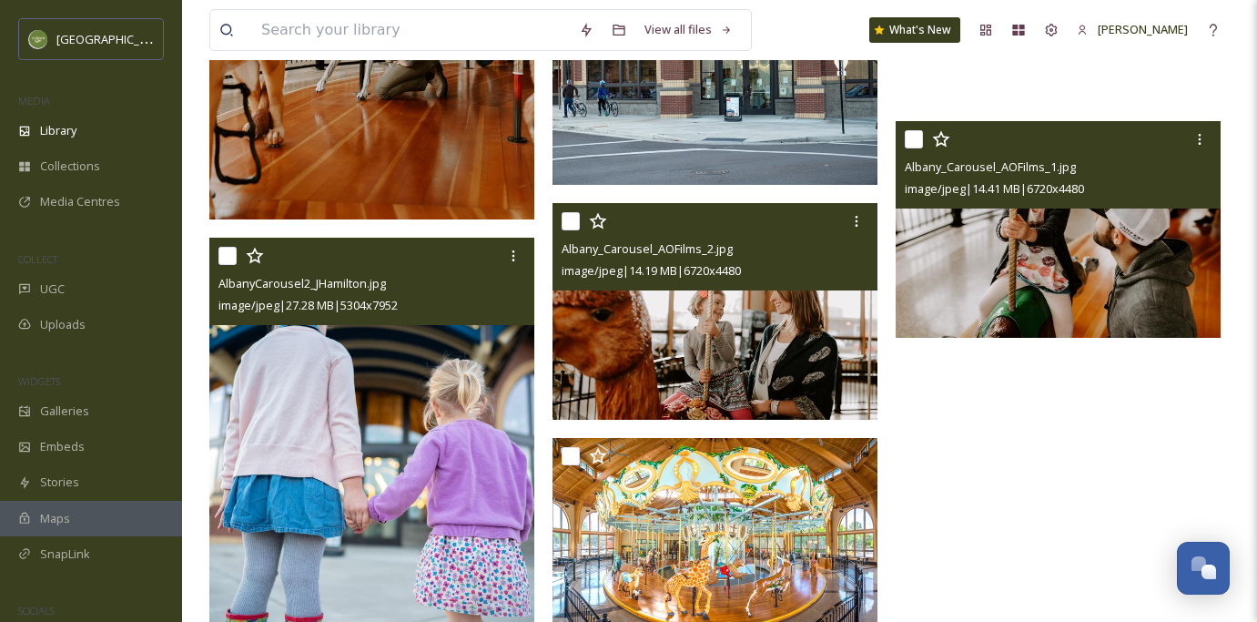
click at [1099, 247] on img at bounding box center [1058, 229] width 325 height 217
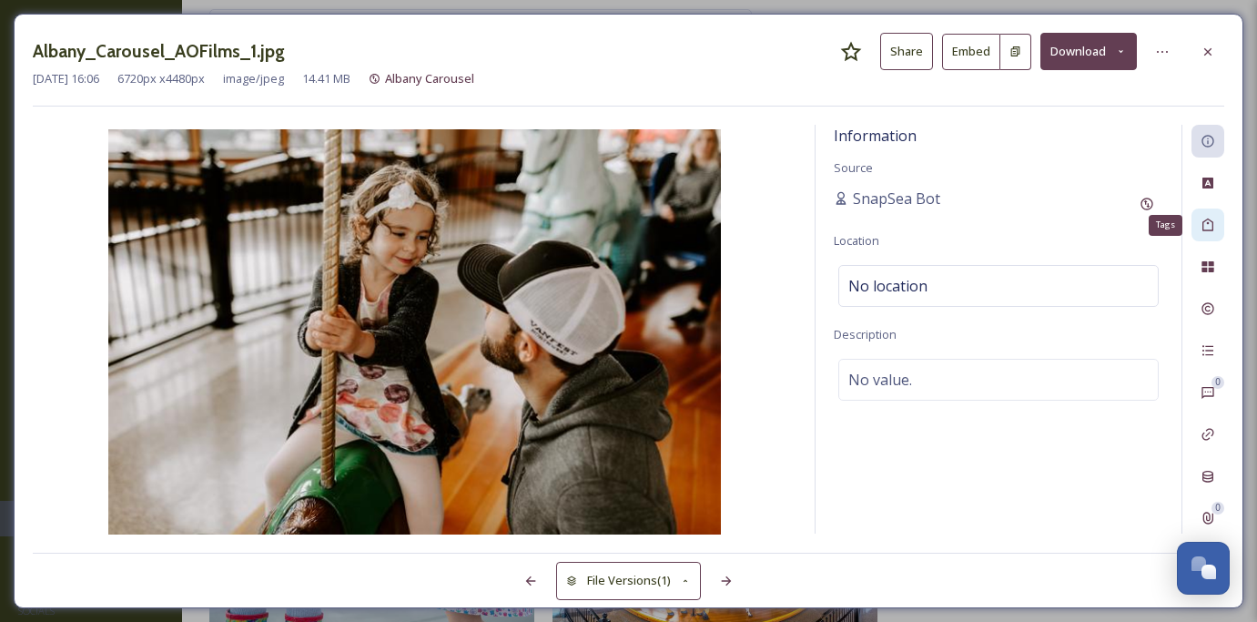
click at [1211, 224] on icon at bounding box center [1208, 225] width 15 height 15
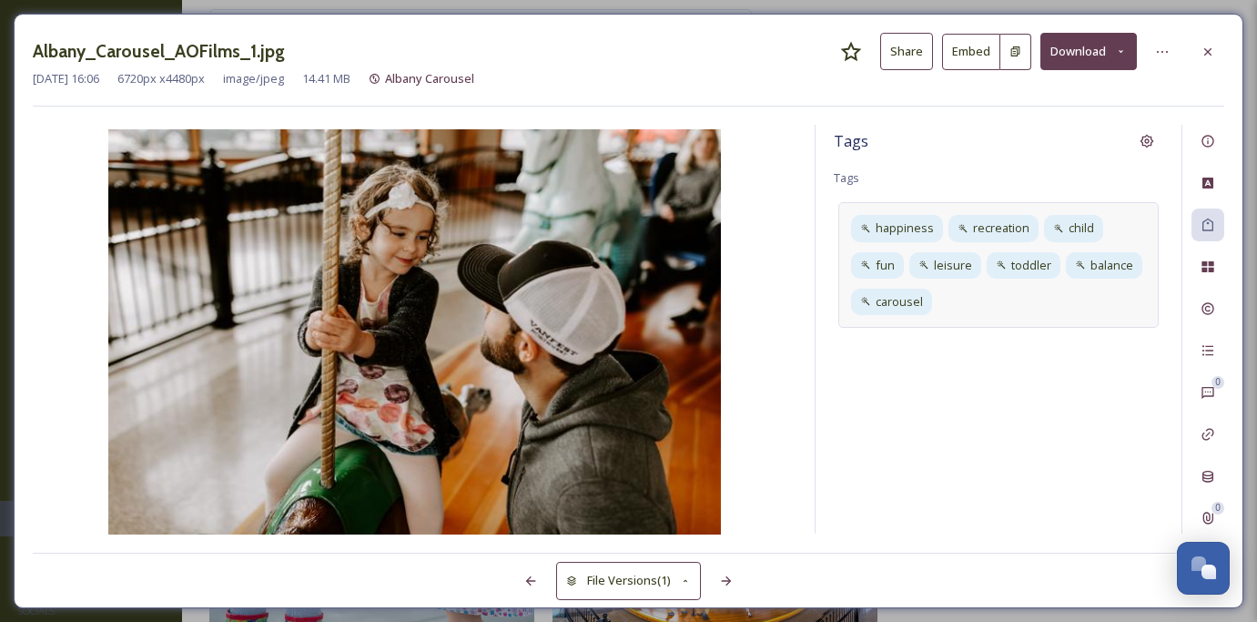
click at [1011, 298] on div "happiness recreation child fun leisure toddler balance carousel" at bounding box center [999, 265] width 320 height 126
click at [1012, 302] on div "carousel" at bounding box center [979, 302] width 85 height 26
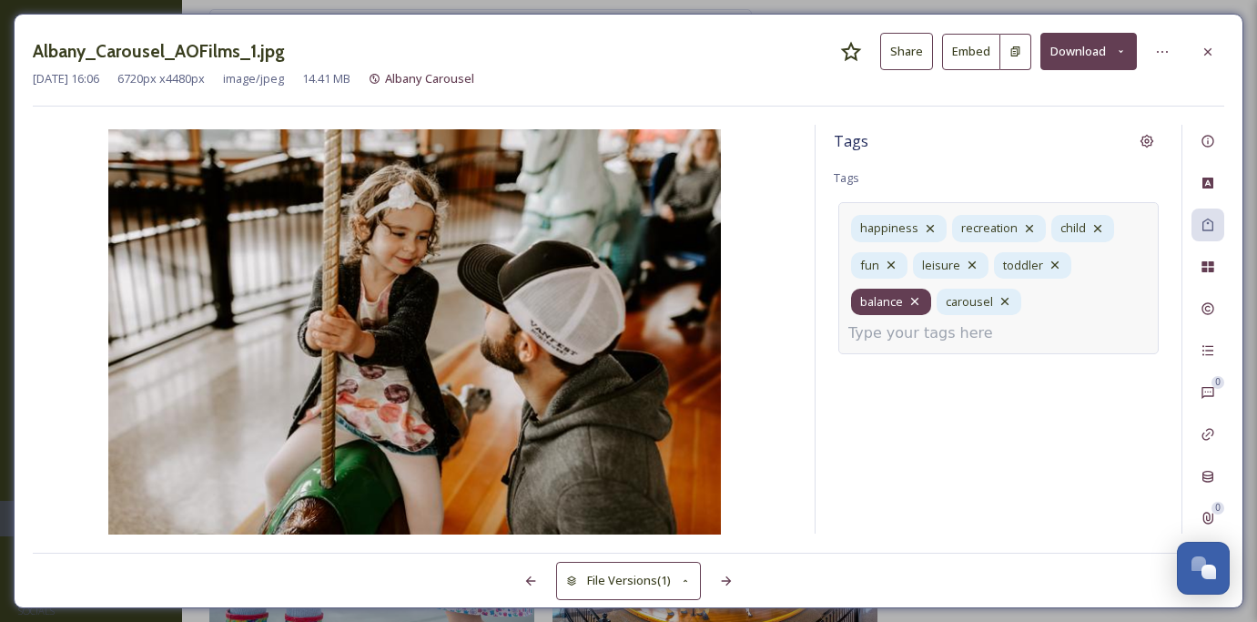
click at [928, 301] on div "balance" at bounding box center [891, 302] width 80 height 26
click at [898, 264] on div "fun" at bounding box center [879, 265] width 56 height 26
click at [929, 226] on icon at bounding box center [930, 228] width 7 height 7
click at [1027, 237] on div "recreation" at bounding box center [999, 228] width 94 height 26
click at [1098, 229] on icon at bounding box center [1098, 228] width 15 height 15
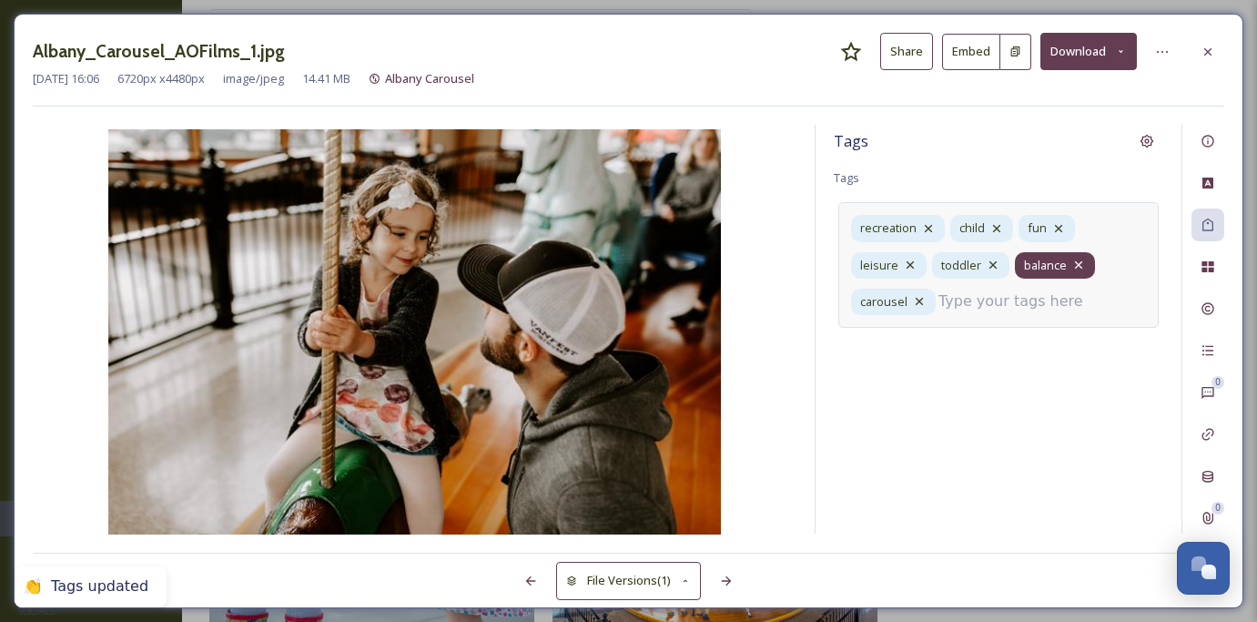
click at [1082, 260] on icon at bounding box center [1079, 265] width 15 height 15
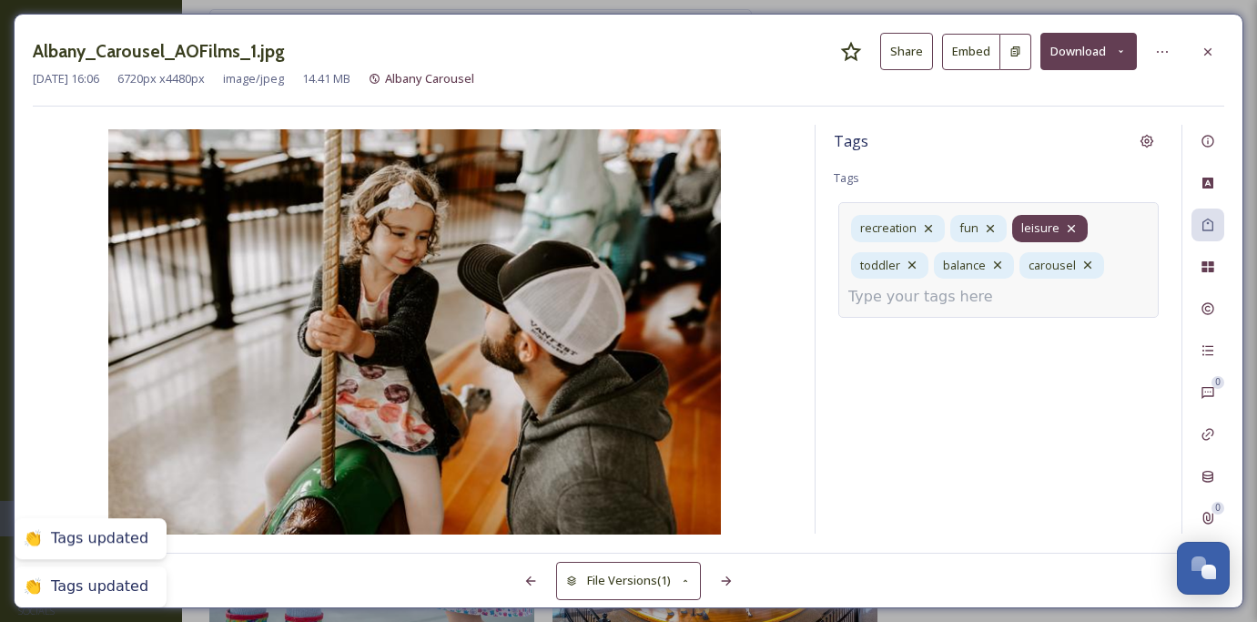
click at [1057, 227] on div "leisure" at bounding box center [1050, 228] width 76 height 26
click at [995, 226] on icon at bounding box center [990, 228] width 15 height 15
click at [1006, 272] on div "carousel" at bounding box center [976, 265] width 85 height 26
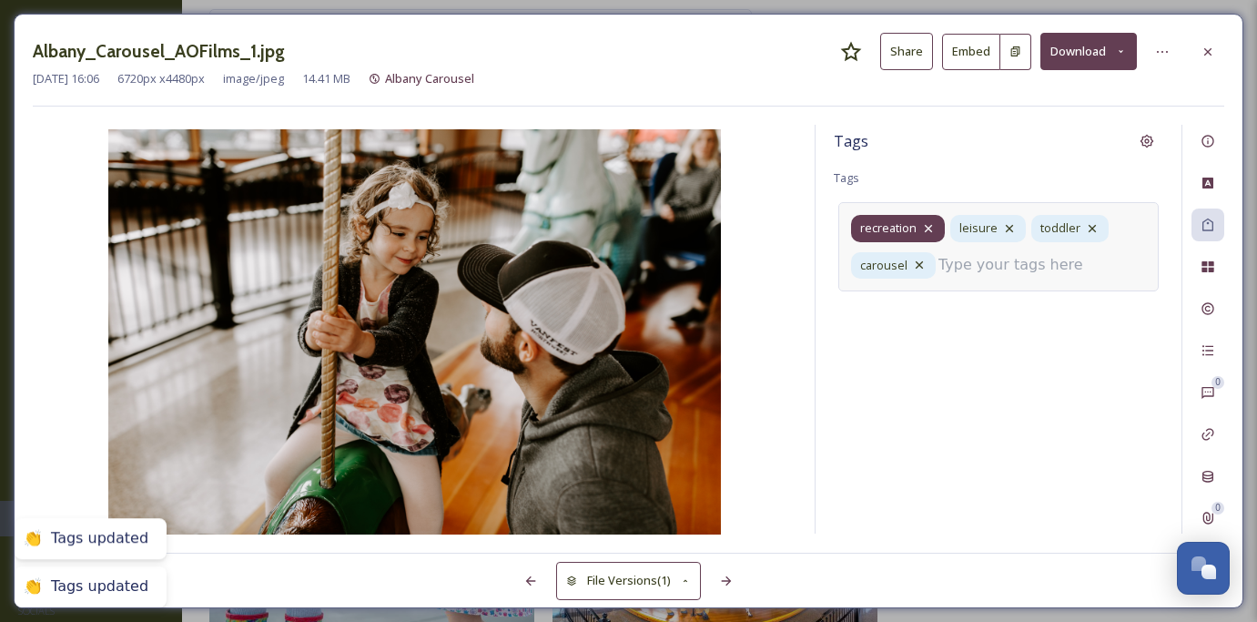
click at [933, 229] on icon at bounding box center [928, 228] width 15 height 15
click at [919, 258] on icon at bounding box center [919, 265] width 15 height 15
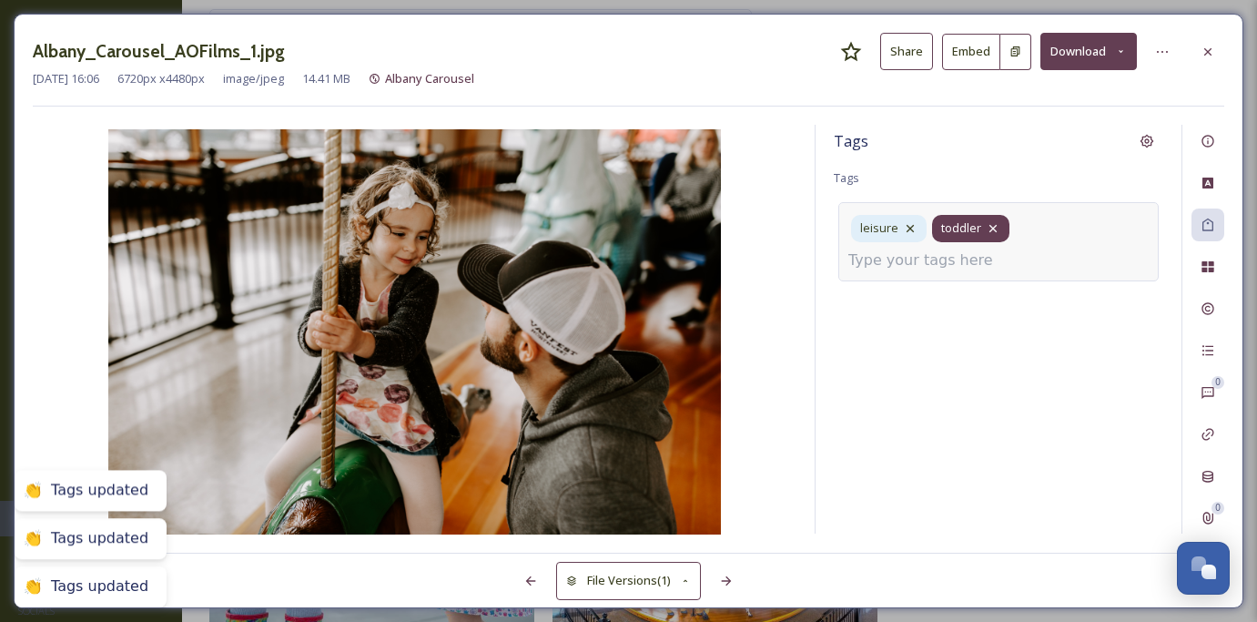
click at [981, 229] on div "toddler" at bounding box center [970, 228] width 77 height 26
click at [994, 228] on icon at bounding box center [993, 228] width 15 height 15
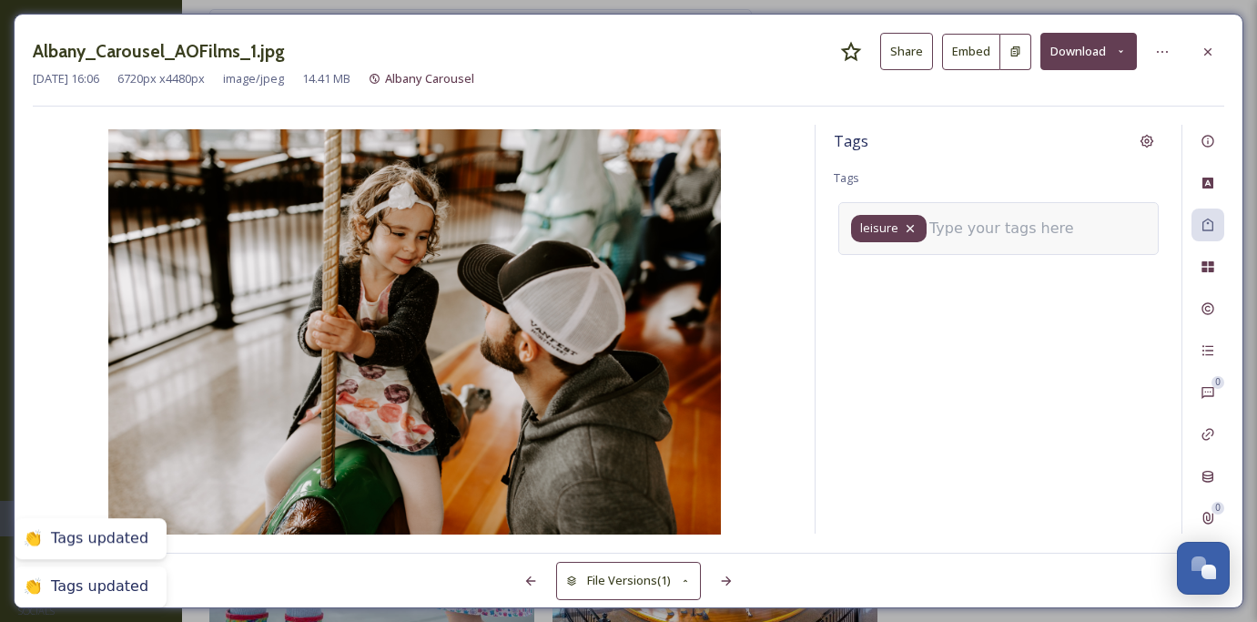
click at [910, 221] on icon at bounding box center [910, 228] width 15 height 15
click at [901, 231] on input at bounding box center [940, 223] width 182 height 22
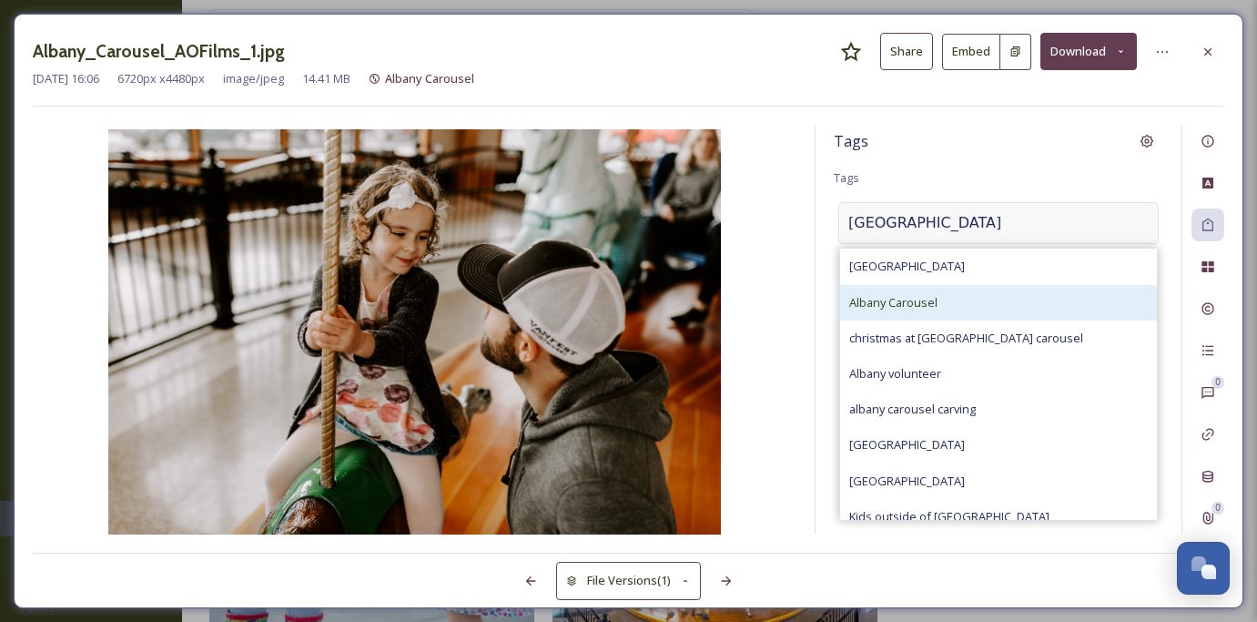
type input "[GEOGRAPHIC_DATA]"
click at [912, 287] on div "Albany Carousel" at bounding box center [998, 303] width 317 height 36
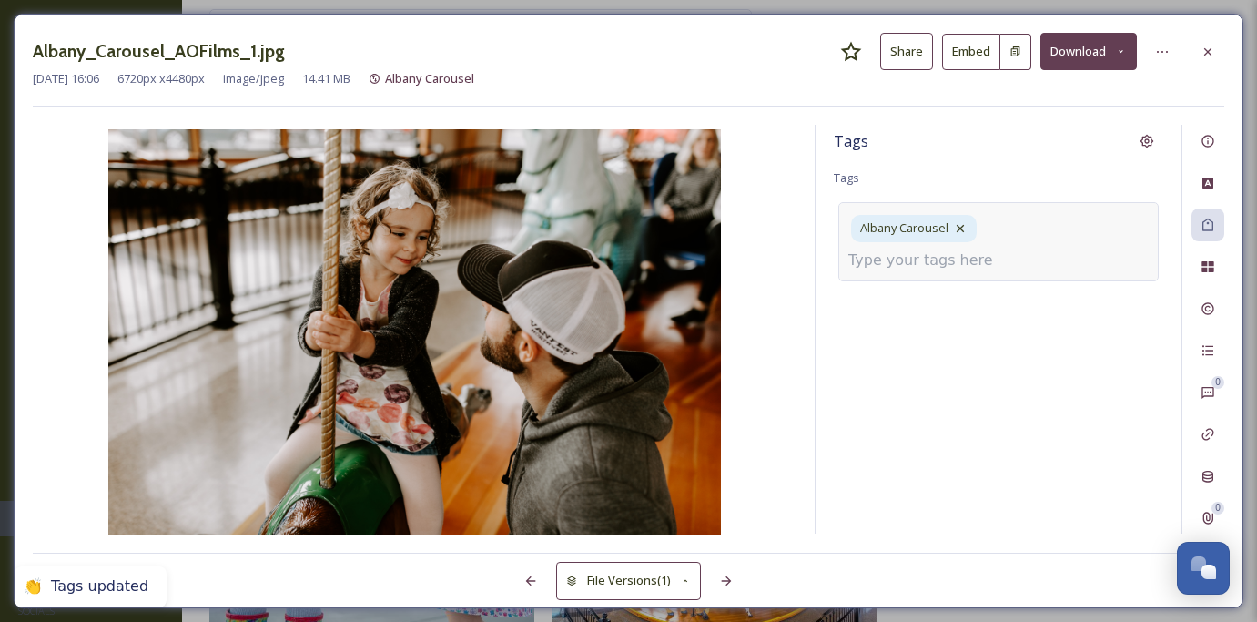
click at [1004, 249] on input at bounding box center [940, 260] width 182 height 22
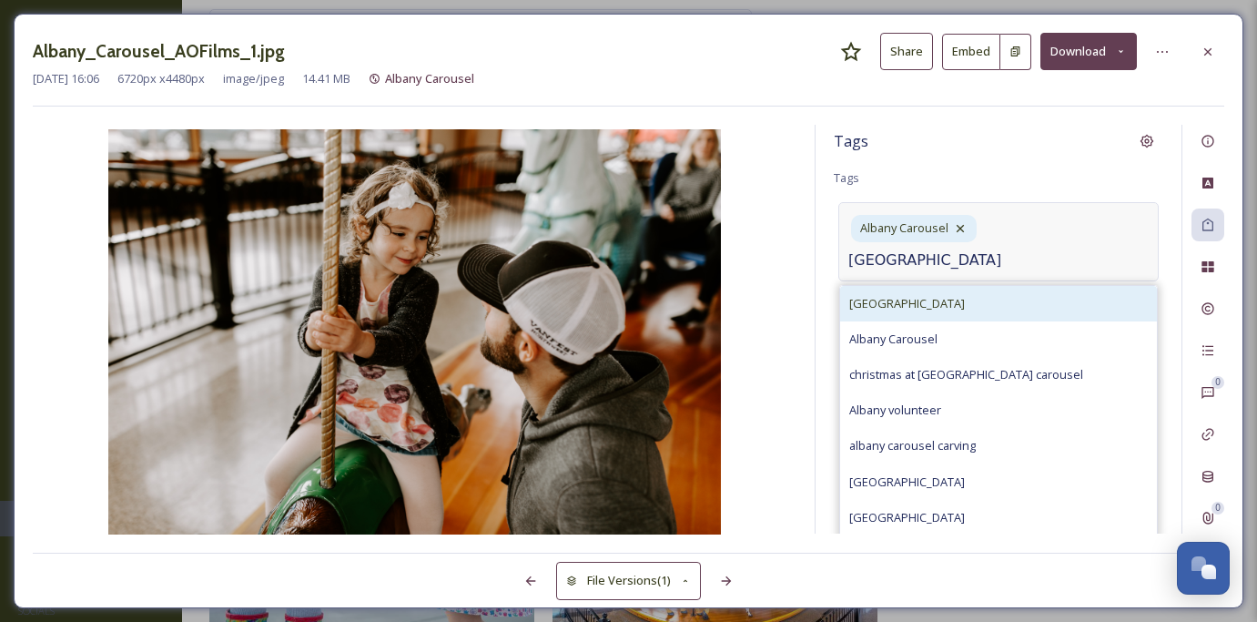
type input "[GEOGRAPHIC_DATA]"
click at [1006, 286] on div "[GEOGRAPHIC_DATA]" at bounding box center [998, 304] width 317 height 36
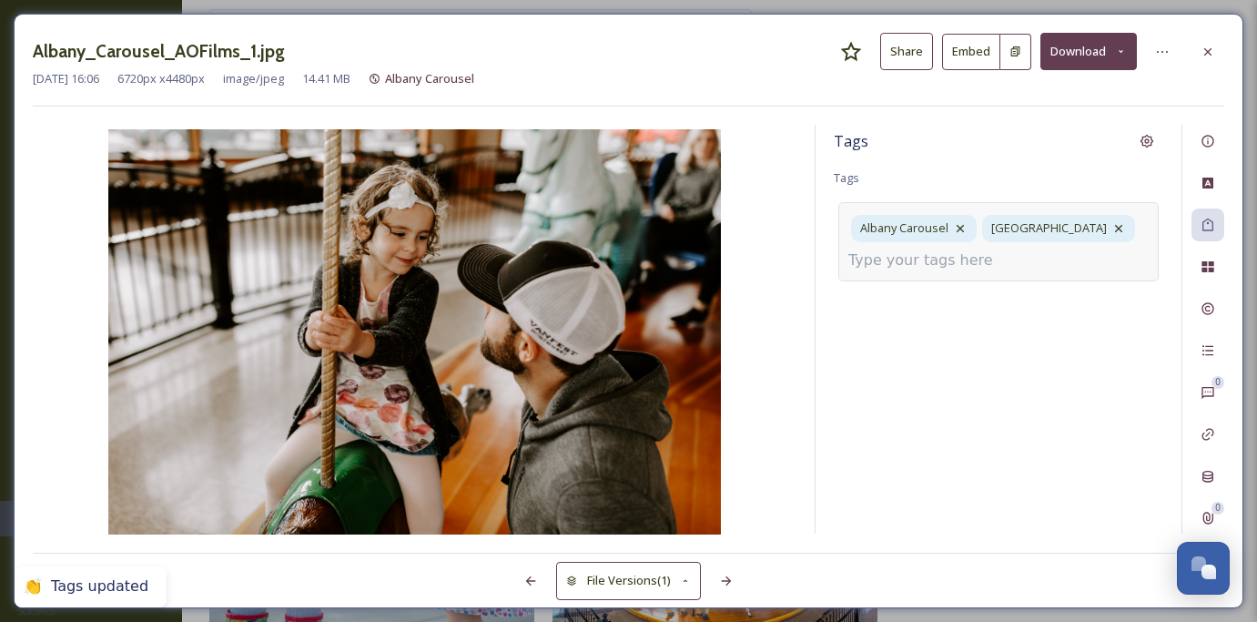
click at [992, 257] on input at bounding box center [940, 260] width 182 height 22
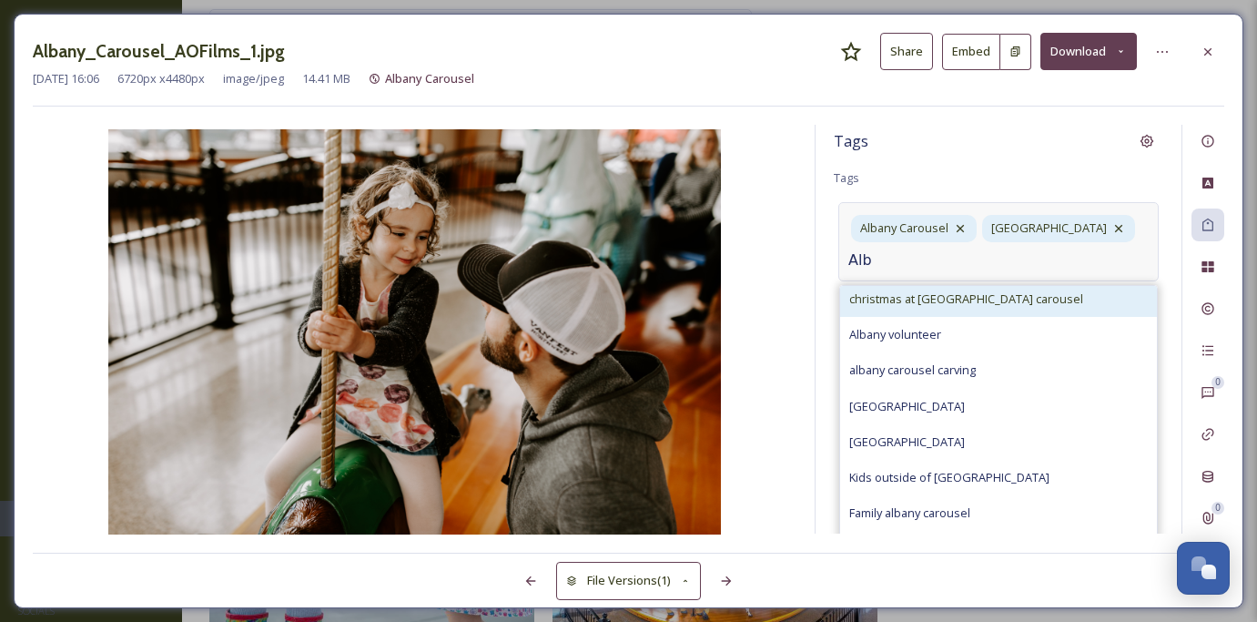
scroll to position [85, 0]
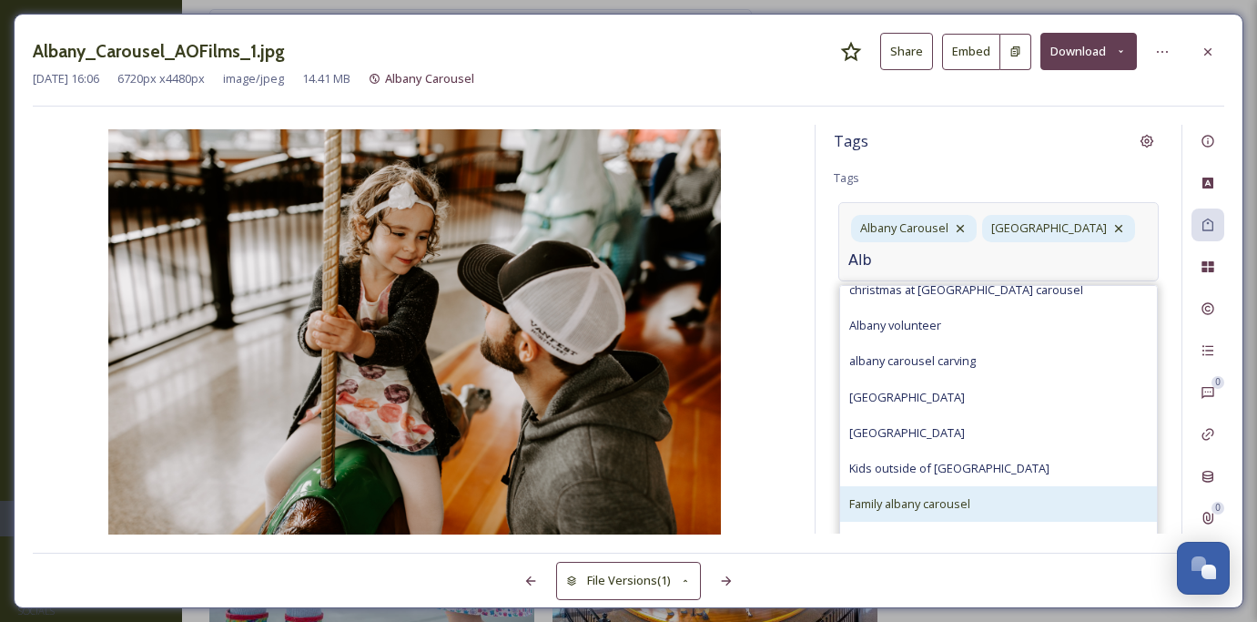
type input "Alb"
click at [949, 497] on span "Family albany carousel" at bounding box center [909, 503] width 121 height 17
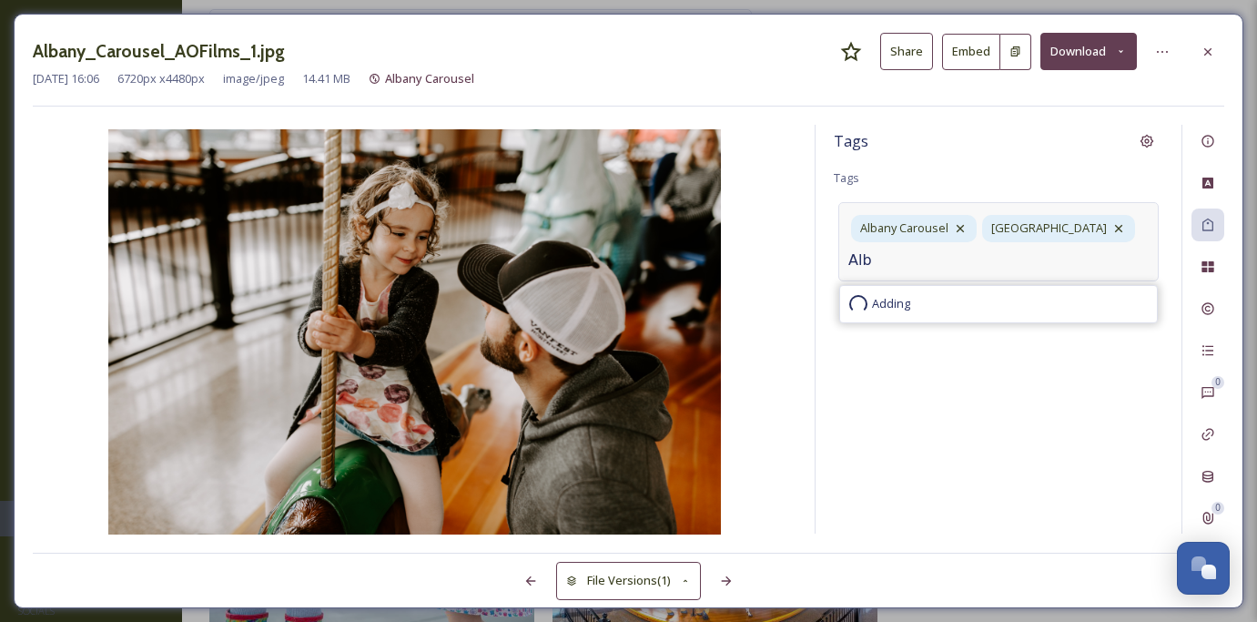
scroll to position [0, 0]
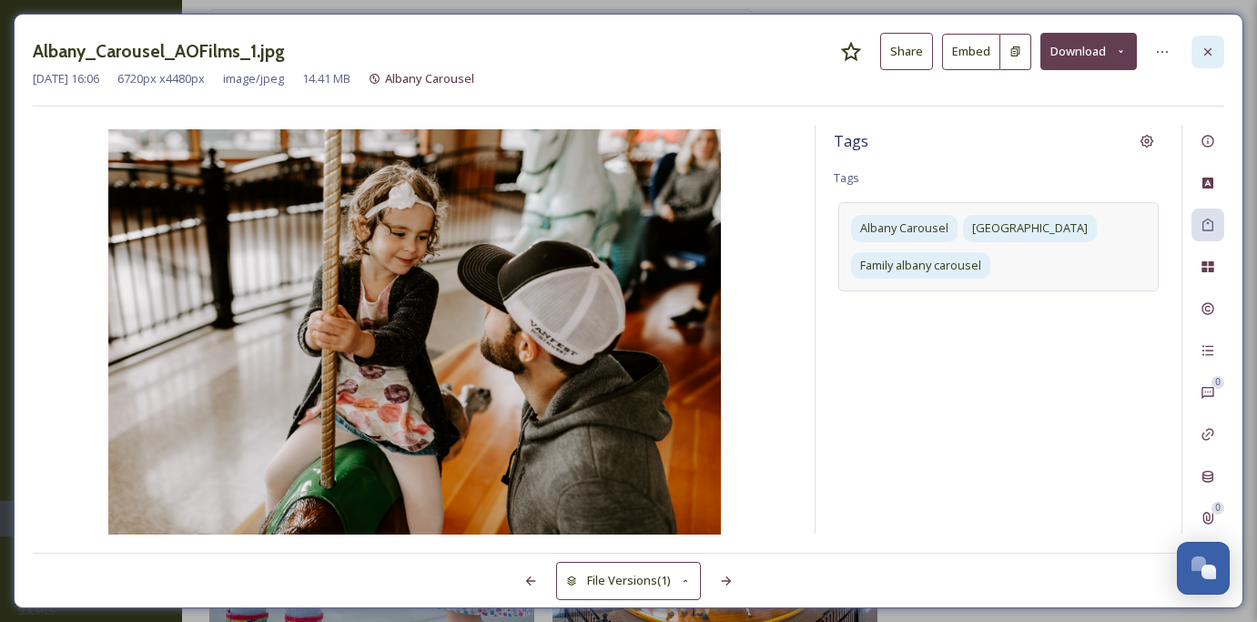
click at [1211, 42] on div at bounding box center [1208, 52] width 33 height 33
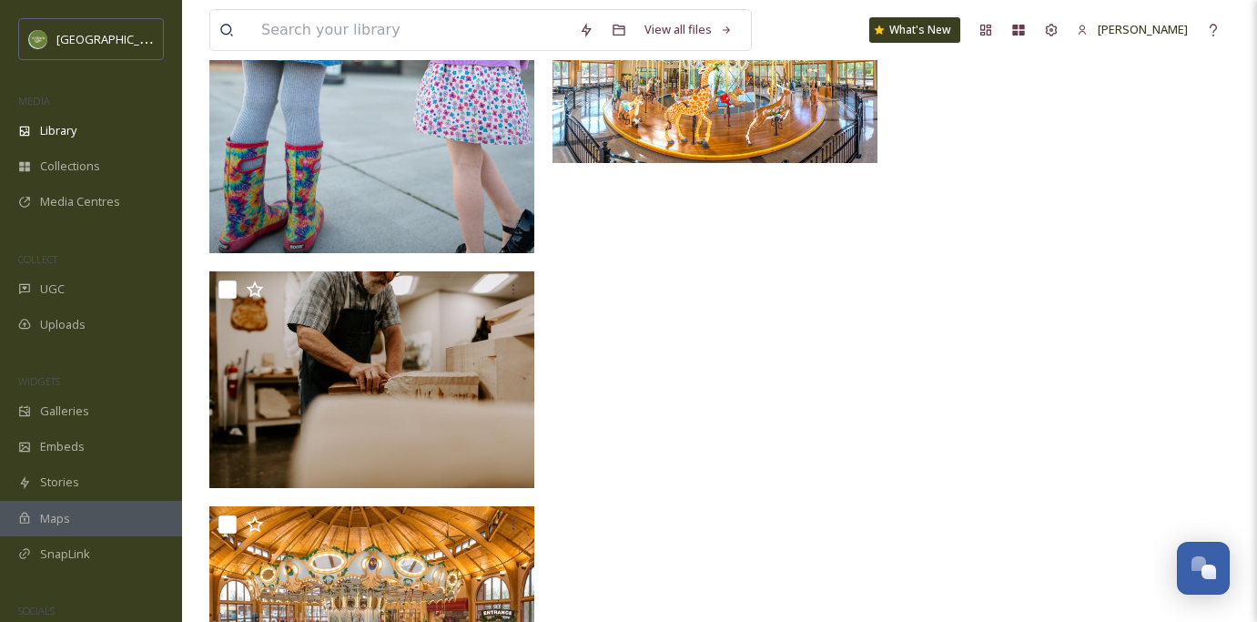
scroll to position [976, 0]
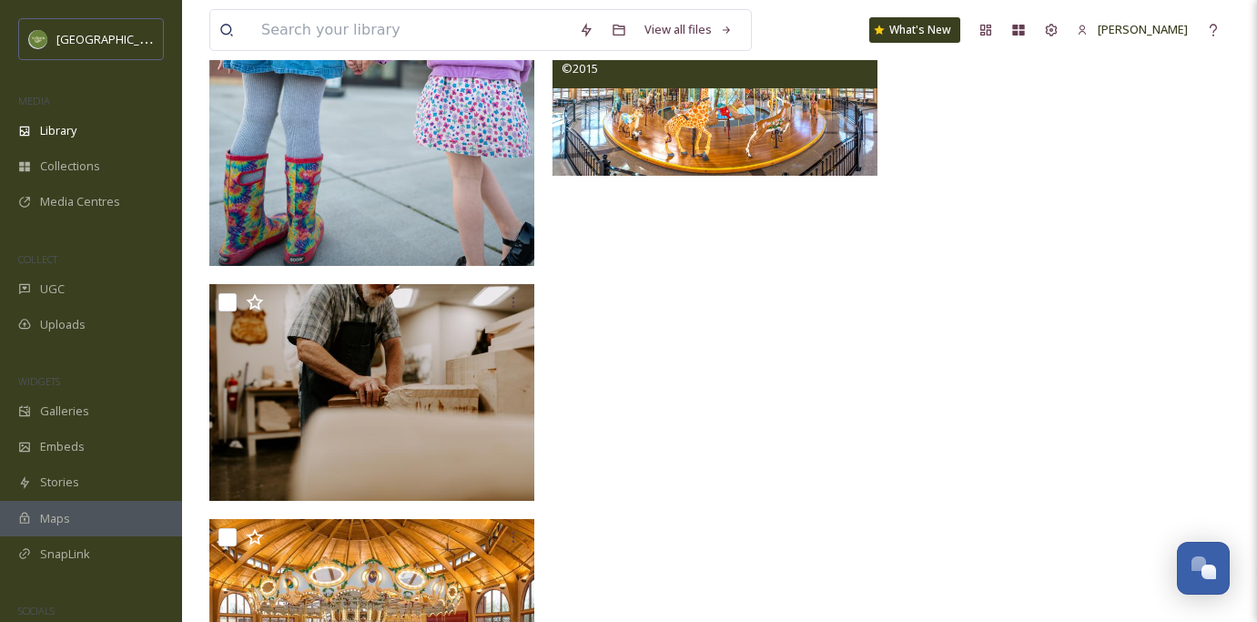
click at [800, 116] on img at bounding box center [715, 78] width 325 height 198
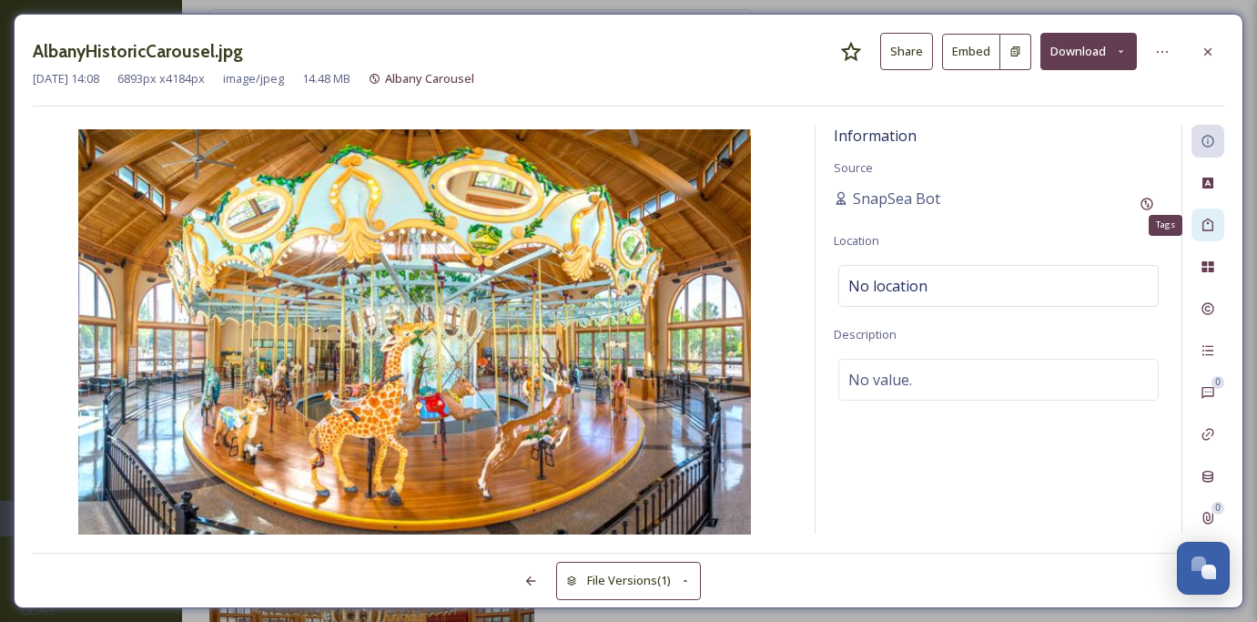
click at [1210, 219] on icon at bounding box center [1208, 225] width 11 height 13
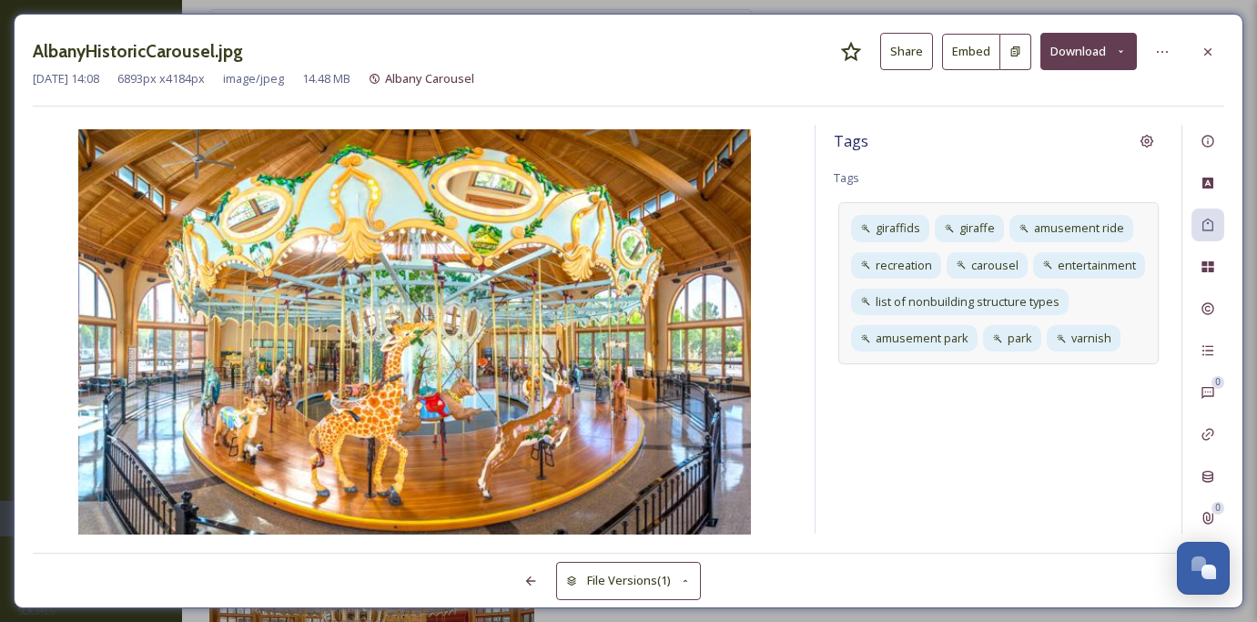
click at [1126, 313] on div "giraffids giraffe amusement ride recreation carousel entertainment list of nonb…" at bounding box center [999, 283] width 320 height 162
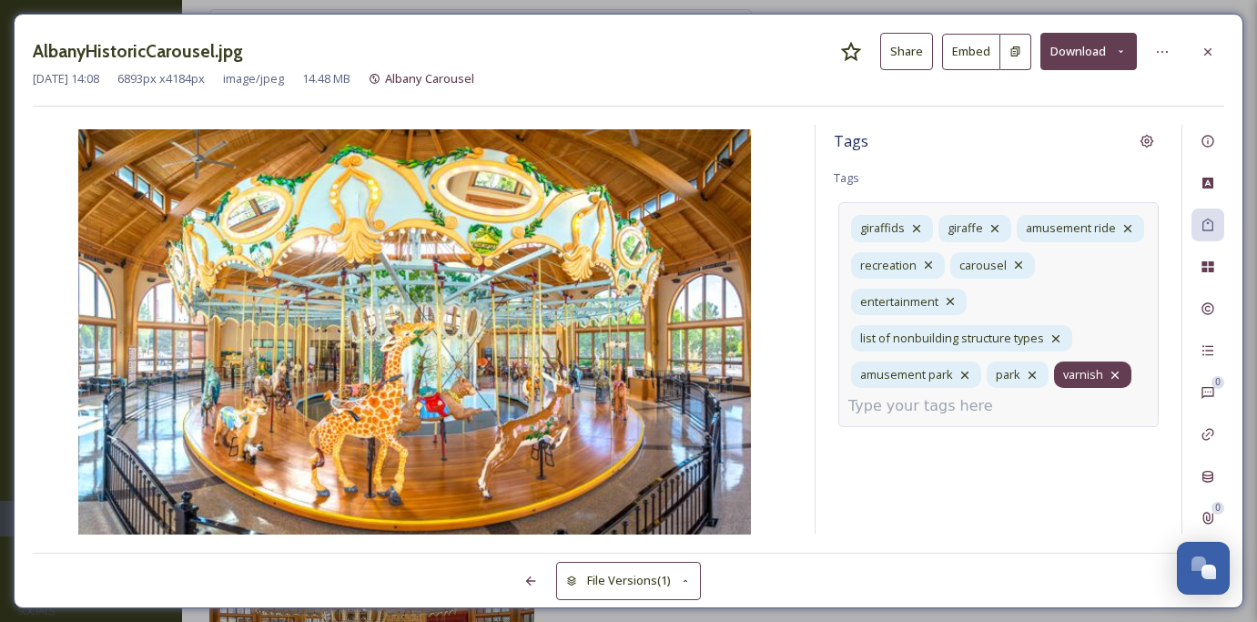
click at [1117, 376] on icon at bounding box center [1115, 374] width 7 height 7
click at [1039, 371] on div "park" at bounding box center [1018, 374] width 62 height 26
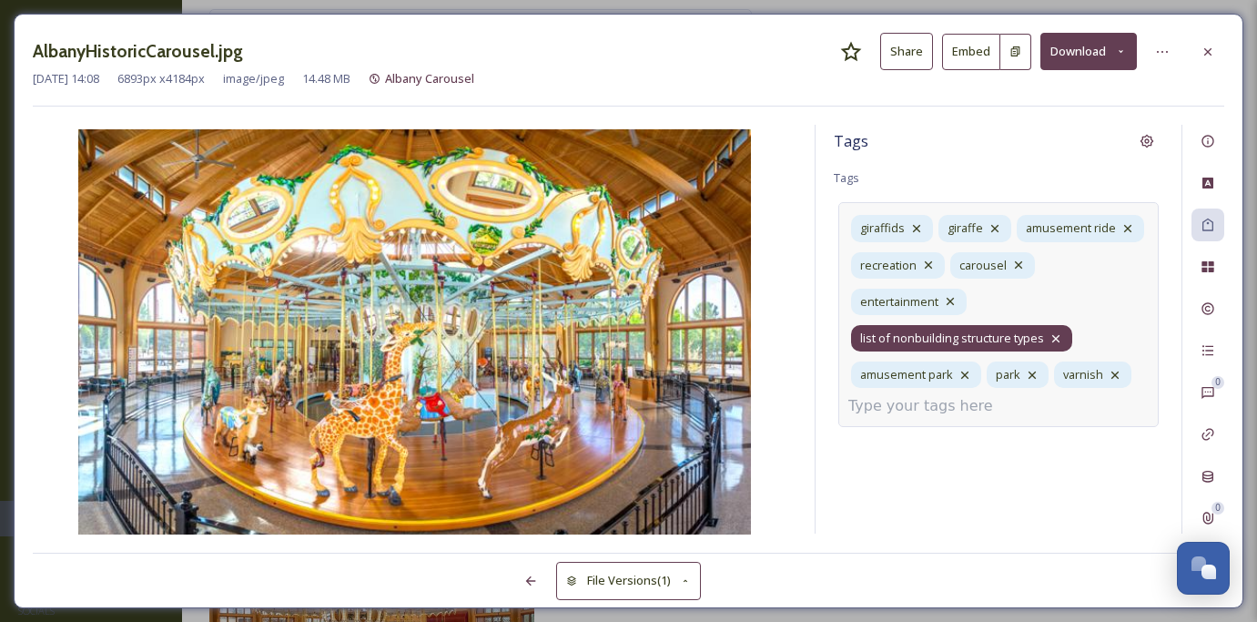
click at [1054, 337] on icon at bounding box center [1056, 337] width 7 height 7
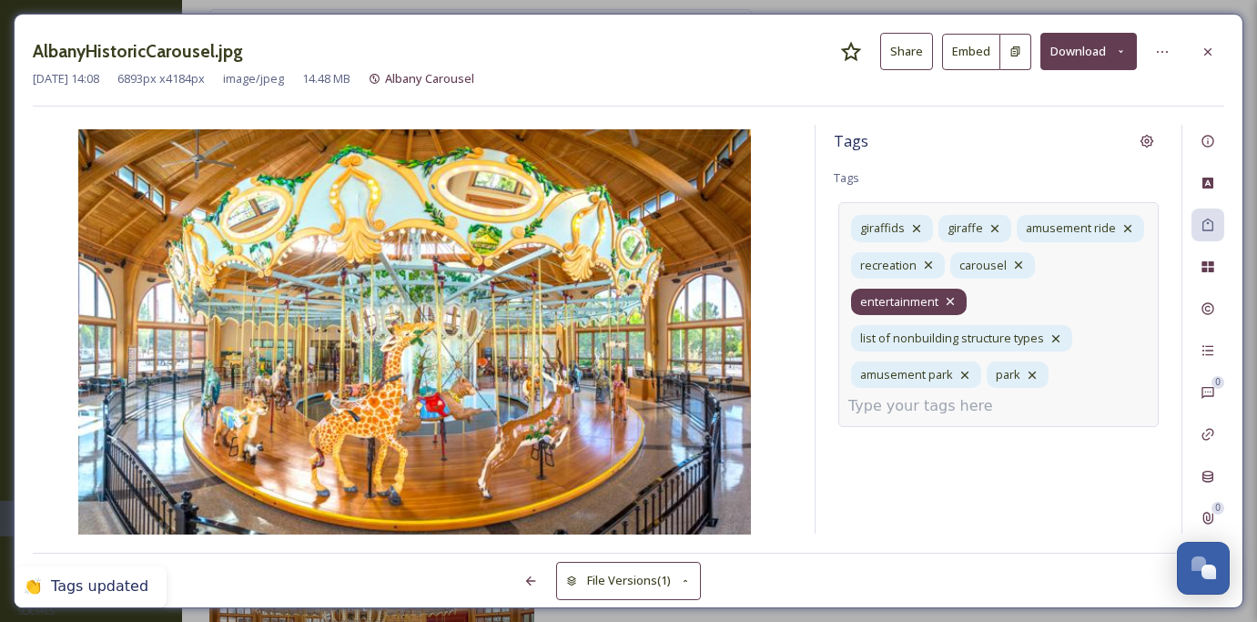
click at [951, 301] on icon at bounding box center [950, 301] width 7 height 7
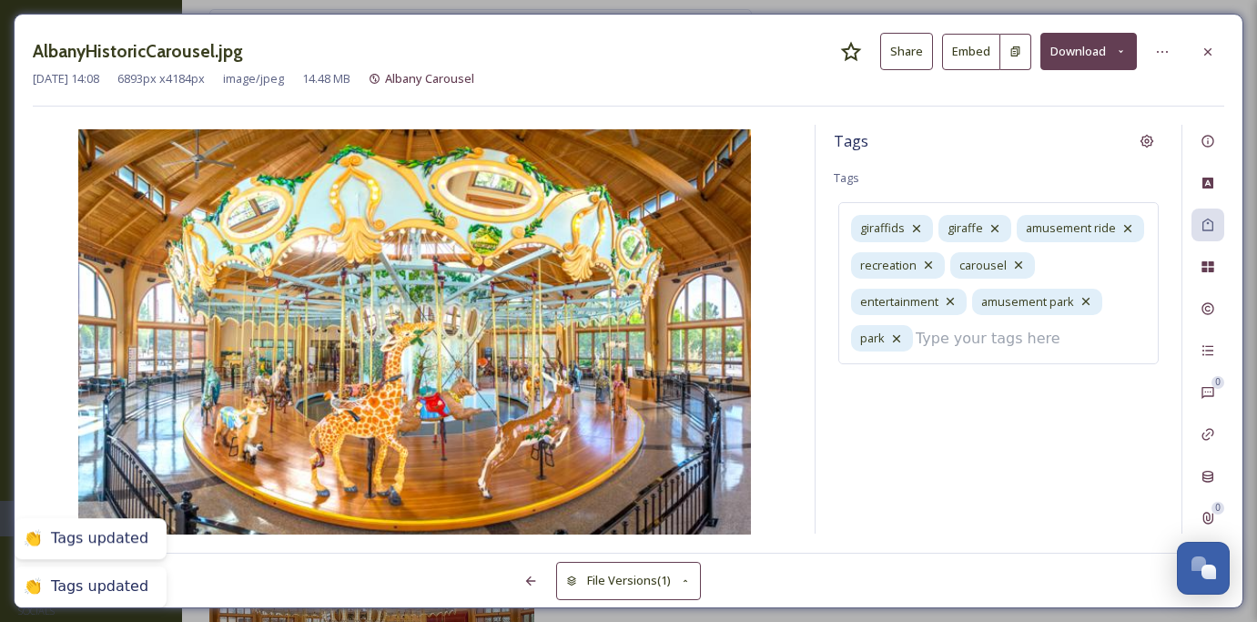
click at [969, 379] on div "Tags Tags giraffids giraffe amusement ride recreation carousel entertainment am…" at bounding box center [999, 329] width 366 height 409
click at [1083, 299] on div "giraffids giraffe amusement ride recreation [GEOGRAPHIC_DATA]" at bounding box center [999, 265] width 320 height 126
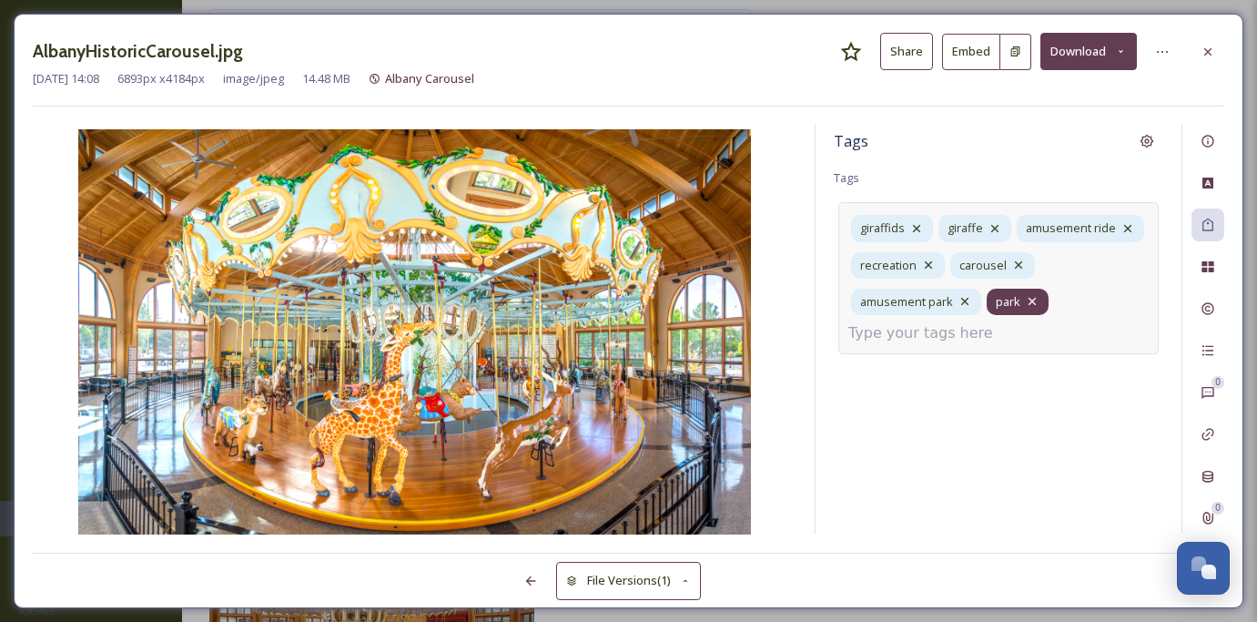
click at [1036, 300] on icon at bounding box center [1032, 301] width 15 height 15
click at [1017, 264] on icon at bounding box center [1018, 264] width 7 height 7
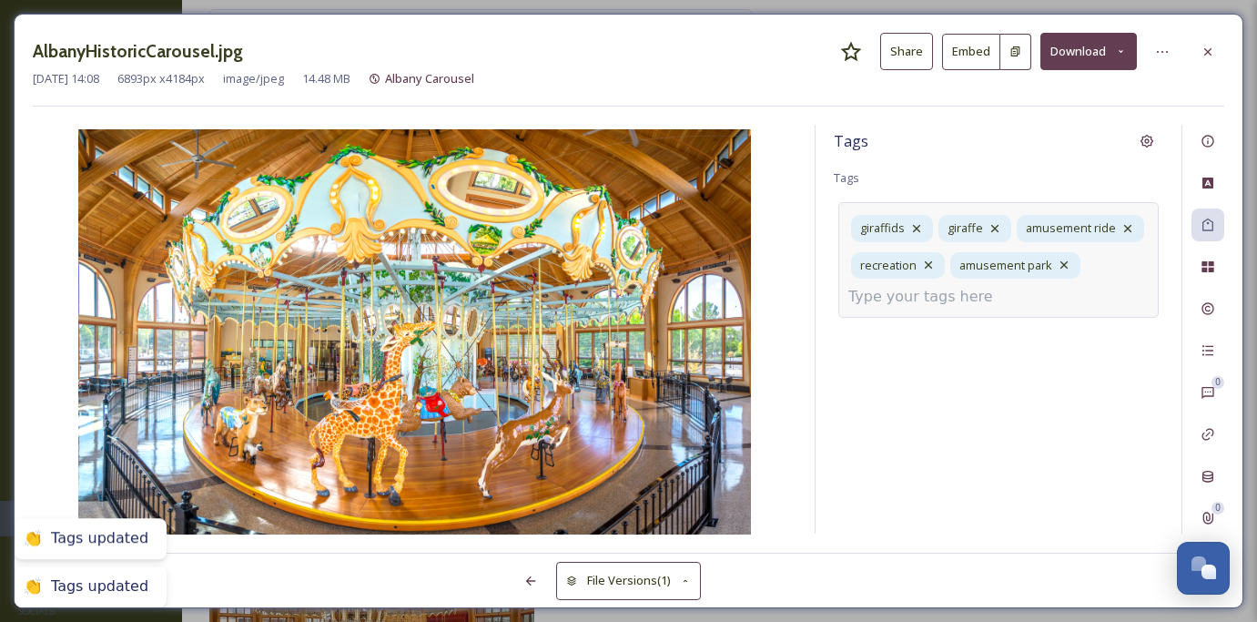
click at [971, 297] on input at bounding box center [940, 297] width 182 height 22
click at [933, 269] on icon at bounding box center [928, 265] width 15 height 15
click at [920, 229] on icon at bounding box center [917, 228] width 15 height 15
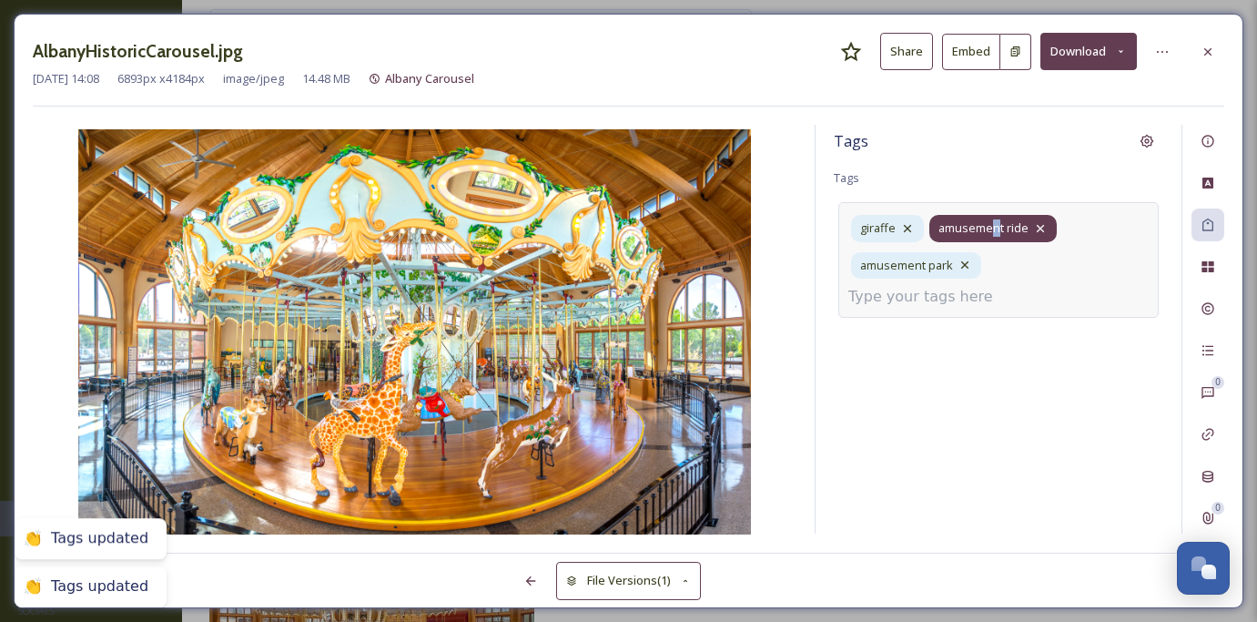
click at [995, 232] on span "amusement ride" at bounding box center [984, 227] width 90 height 17
click at [1040, 231] on icon at bounding box center [1040, 228] width 15 height 15
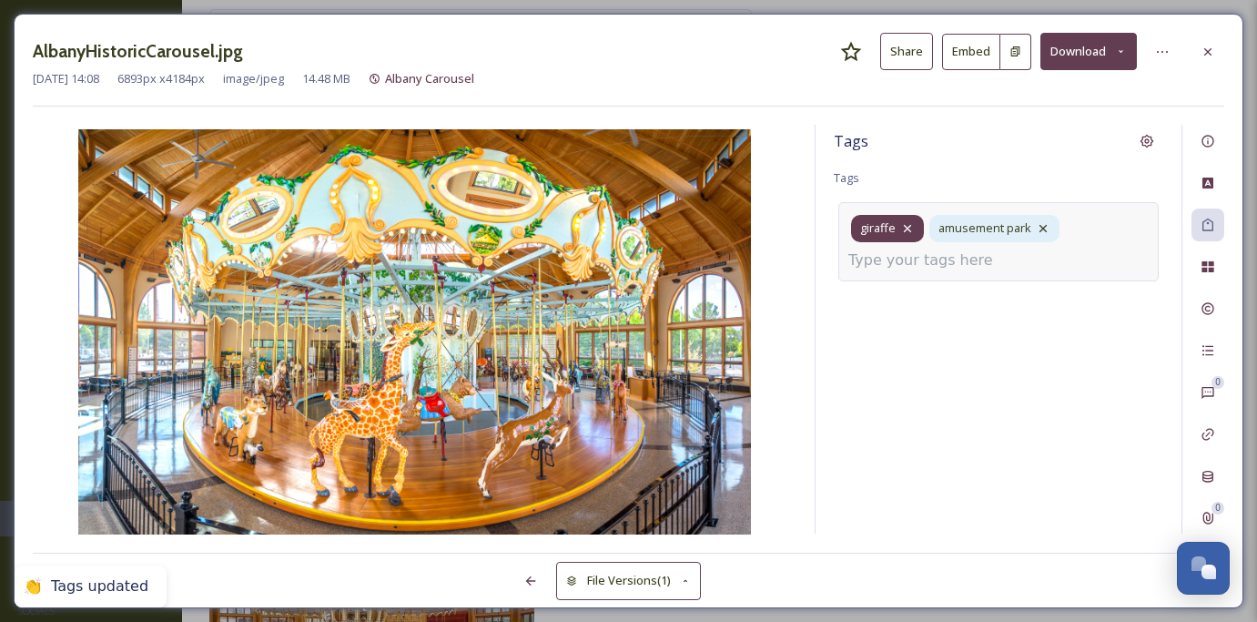
click at [908, 227] on icon at bounding box center [907, 228] width 7 height 7
click at [966, 226] on icon at bounding box center [964, 228] width 7 height 7
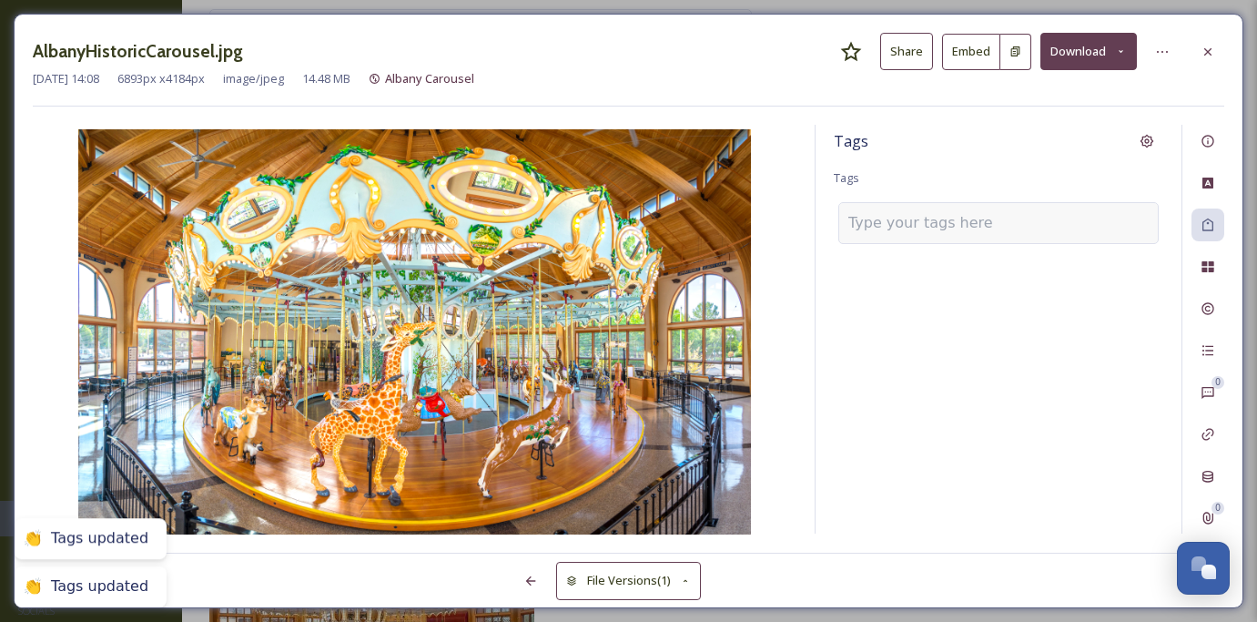
click at [949, 225] on input at bounding box center [940, 223] width 182 height 22
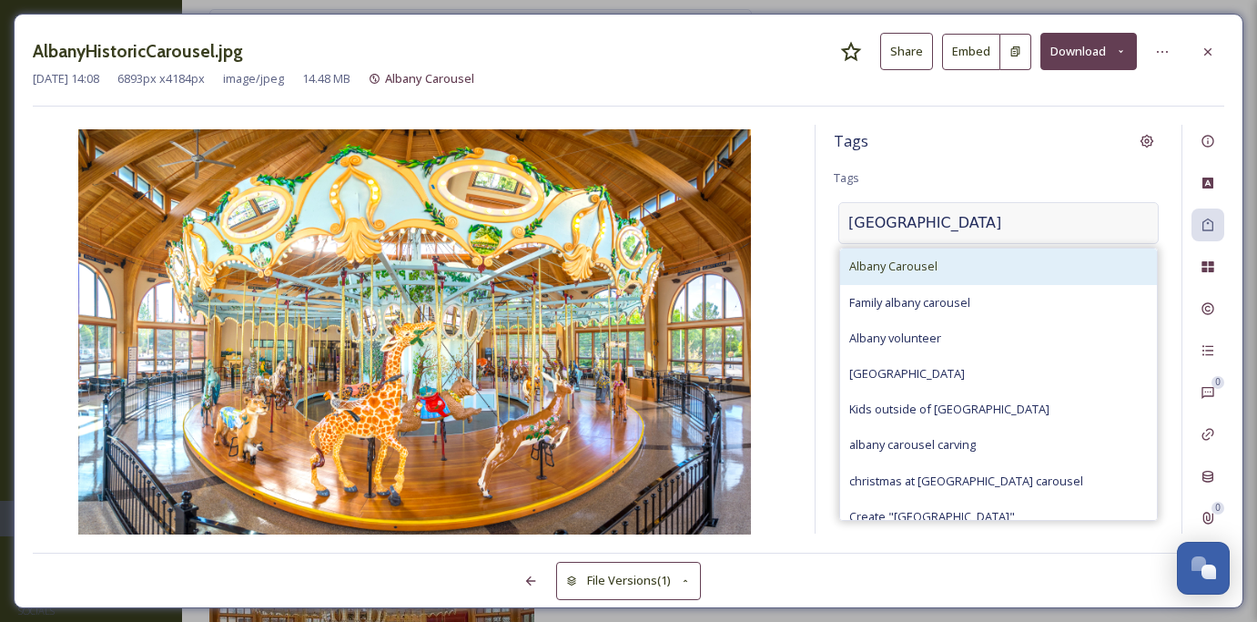
type input "[GEOGRAPHIC_DATA]"
click at [951, 259] on div "Albany Carousel" at bounding box center [998, 267] width 317 height 36
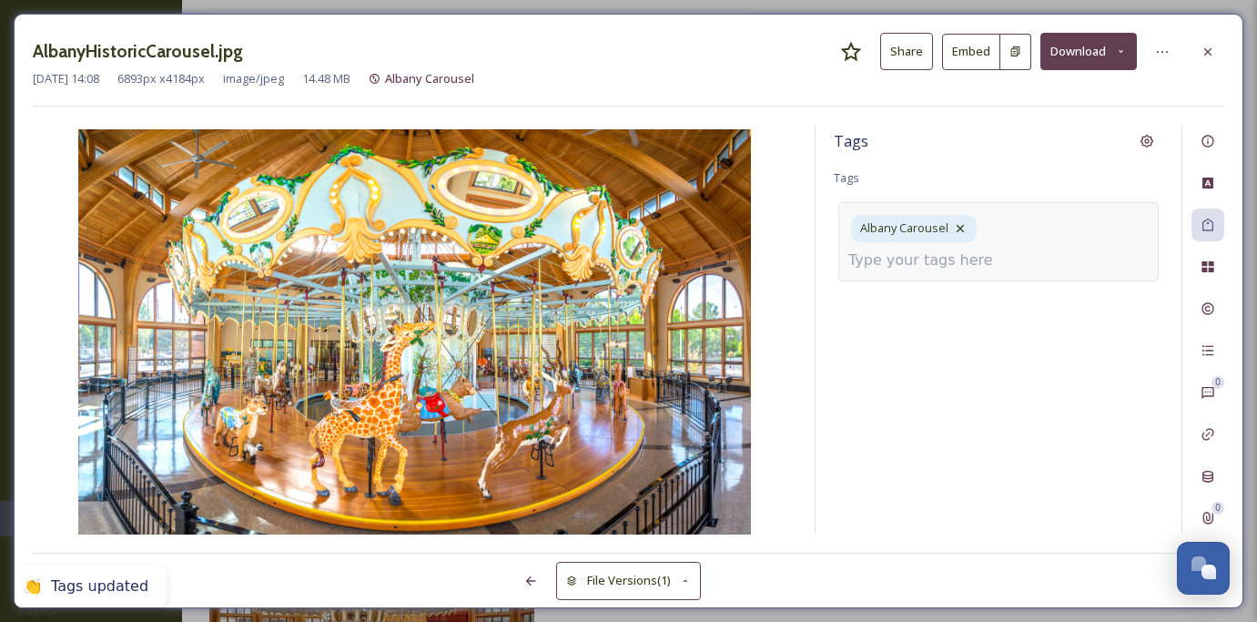
click at [997, 249] on input at bounding box center [940, 260] width 182 height 22
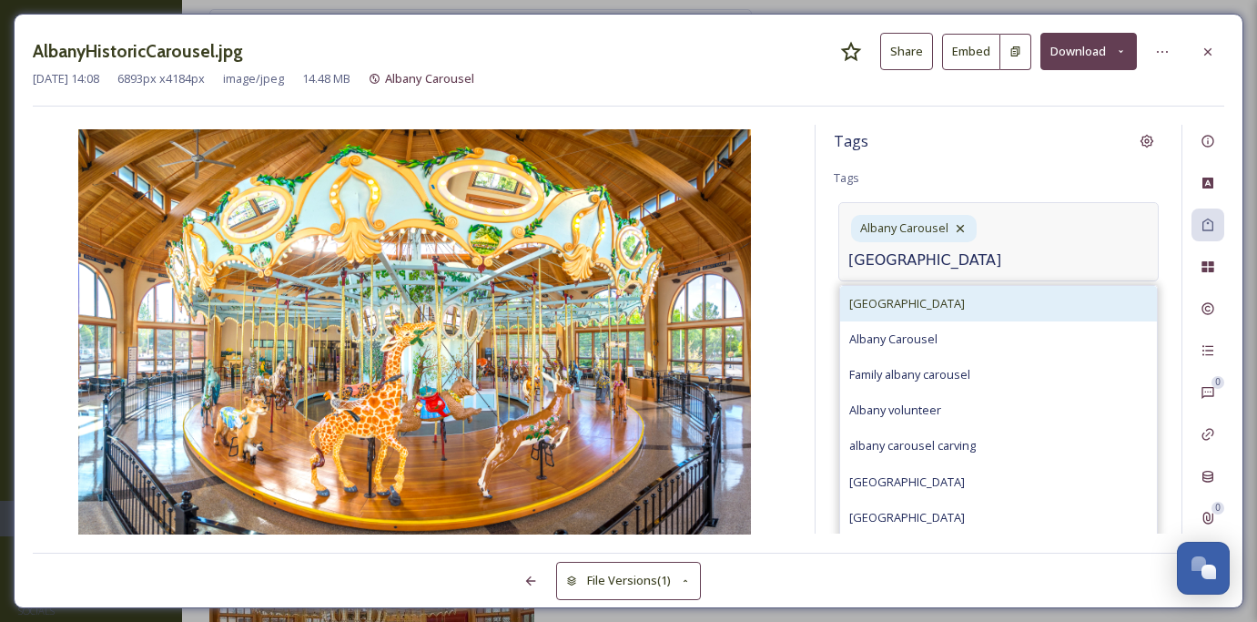
type input "[GEOGRAPHIC_DATA]"
click at [961, 286] on div "[GEOGRAPHIC_DATA]" at bounding box center [998, 304] width 317 height 36
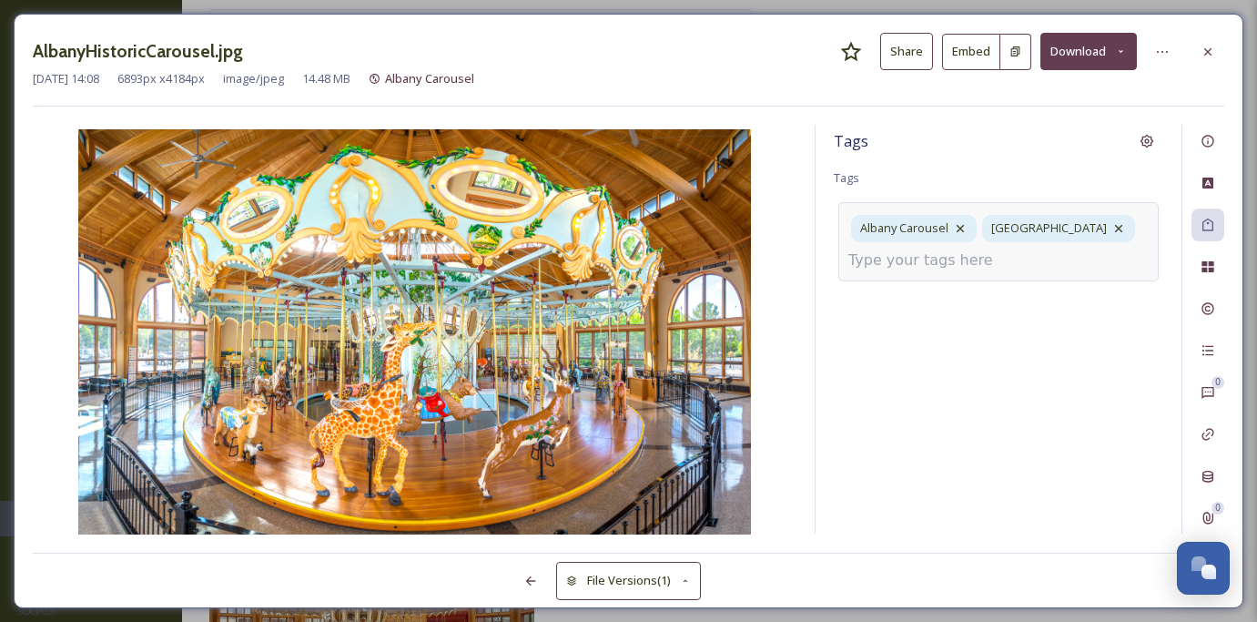
click at [969, 263] on input at bounding box center [940, 260] width 182 height 22
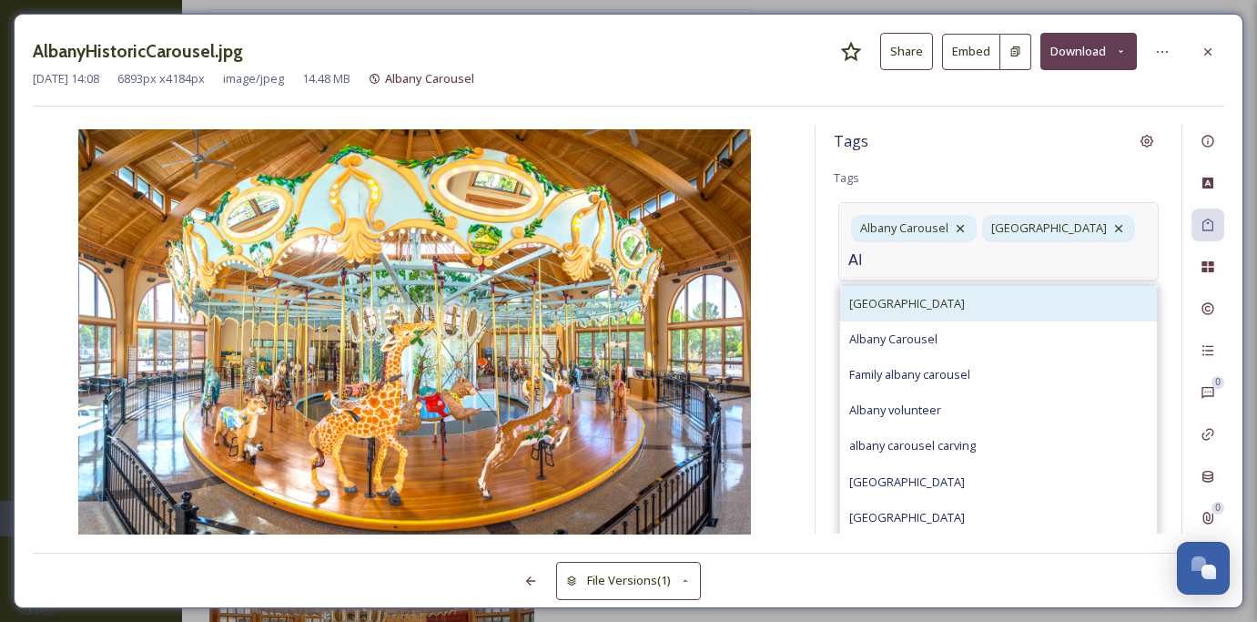
type input "A"
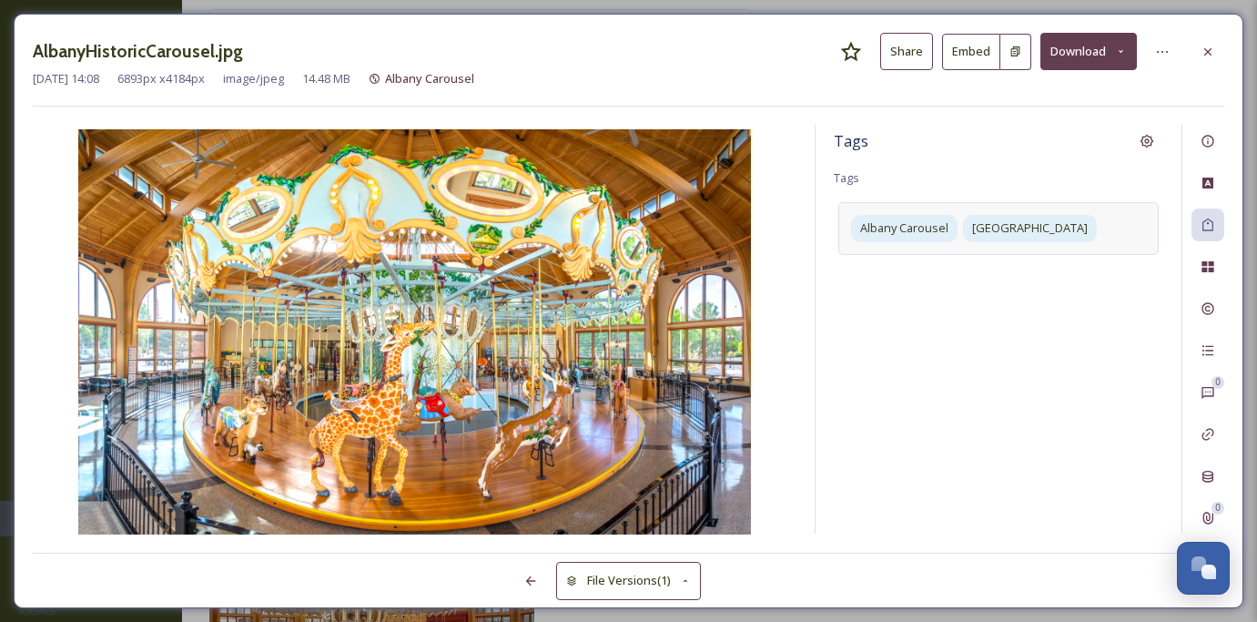
click at [1081, 125] on div "Tags" at bounding box center [999, 141] width 330 height 33
click at [1202, 61] on div at bounding box center [1208, 52] width 33 height 33
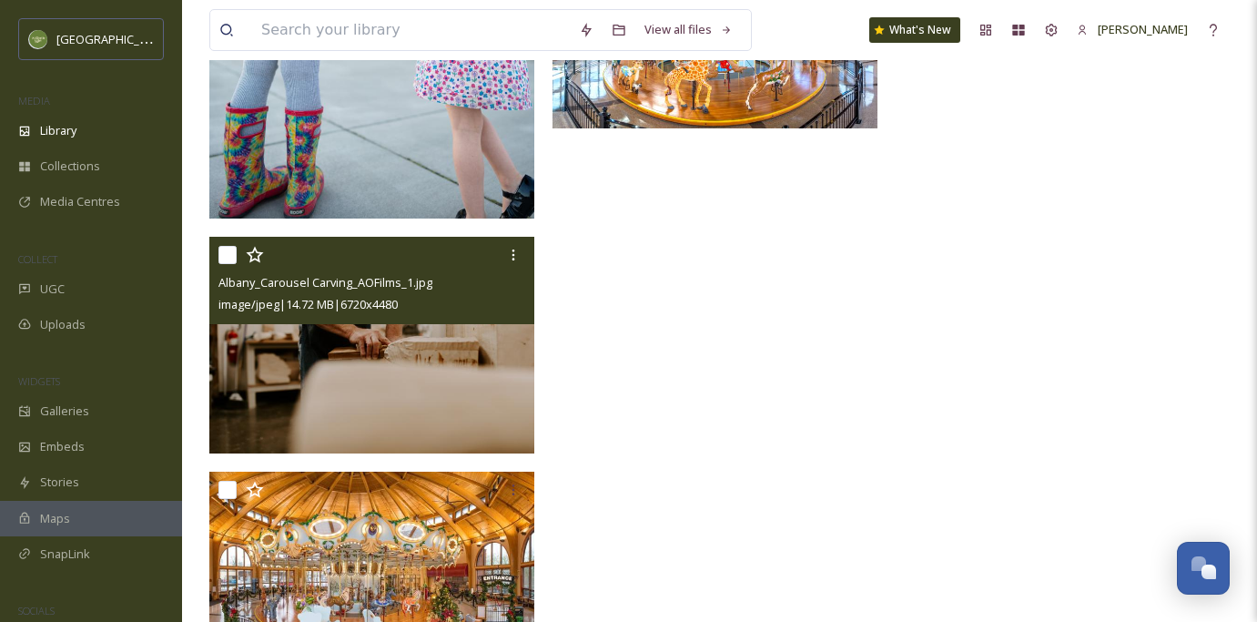
click at [430, 394] on img at bounding box center [371, 345] width 325 height 217
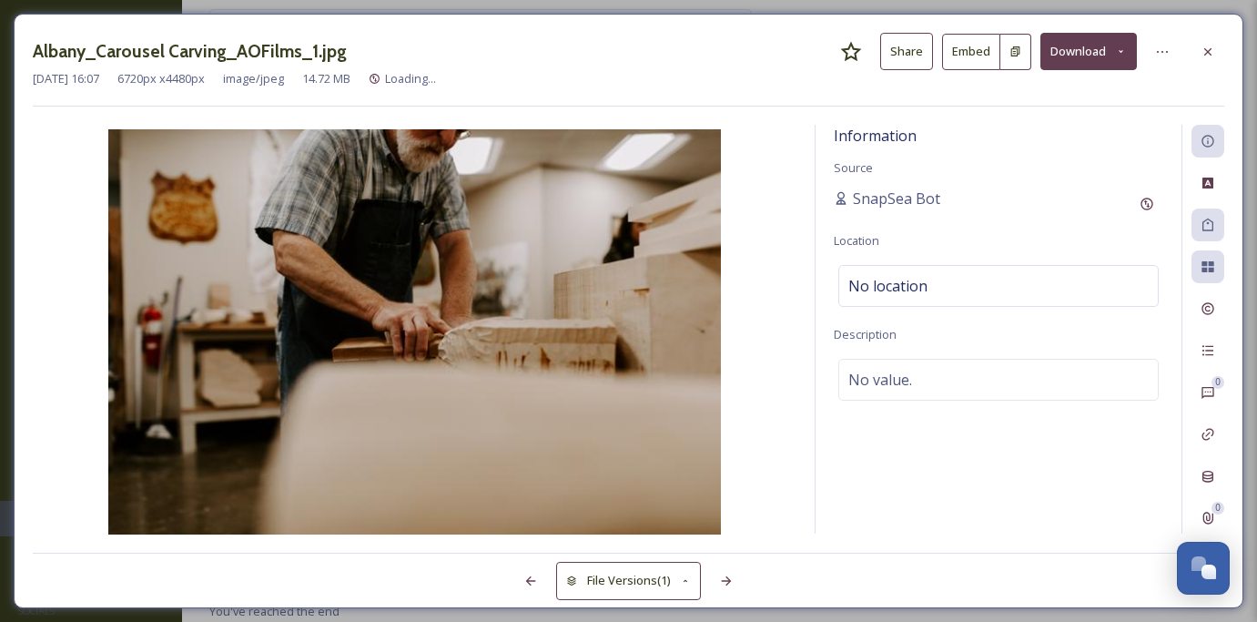
scroll to position [887, 0]
click at [1206, 221] on icon at bounding box center [1208, 225] width 15 height 15
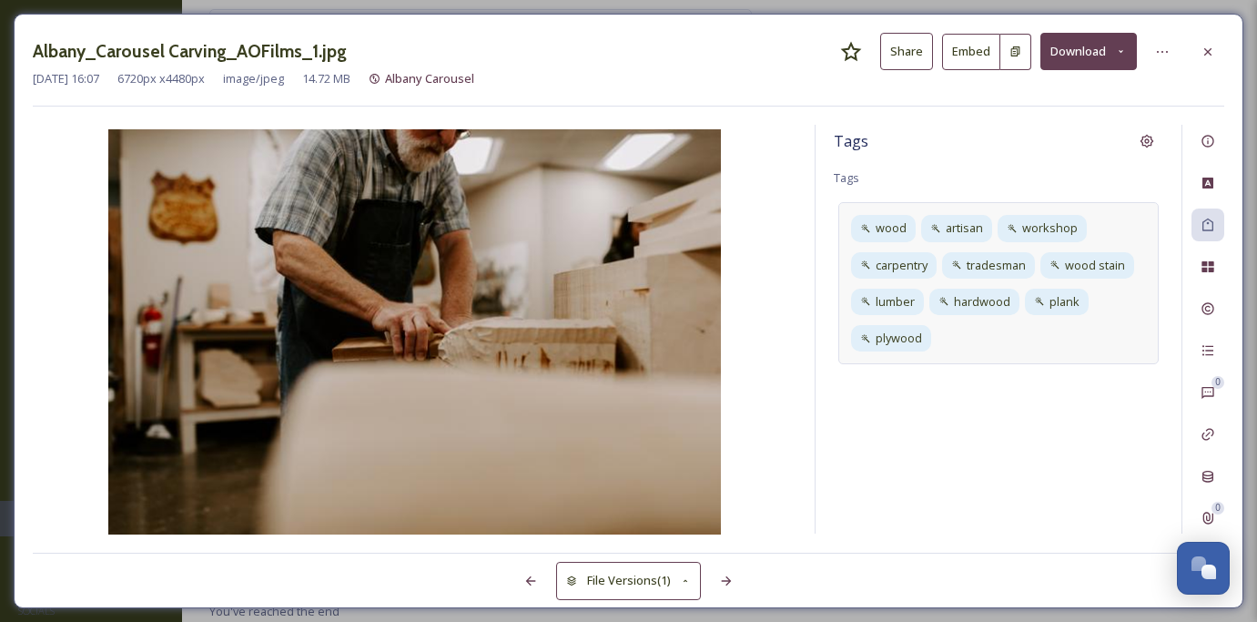
click at [943, 337] on div "wood artisan workshop carpentry tradesman wood stain lumber hardwood plank plyw…" at bounding box center [999, 283] width 320 height 162
click at [931, 334] on div "plywood" at bounding box center [893, 338] width 84 height 26
click at [915, 303] on icon at bounding box center [911, 301] width 15 height 15
click at [927, 253] on div "carpentry" at bounding box center [895, 265] width 89 height 26
click at [902, 229] on icon at bounding box center [903, 228] width 15 height 15
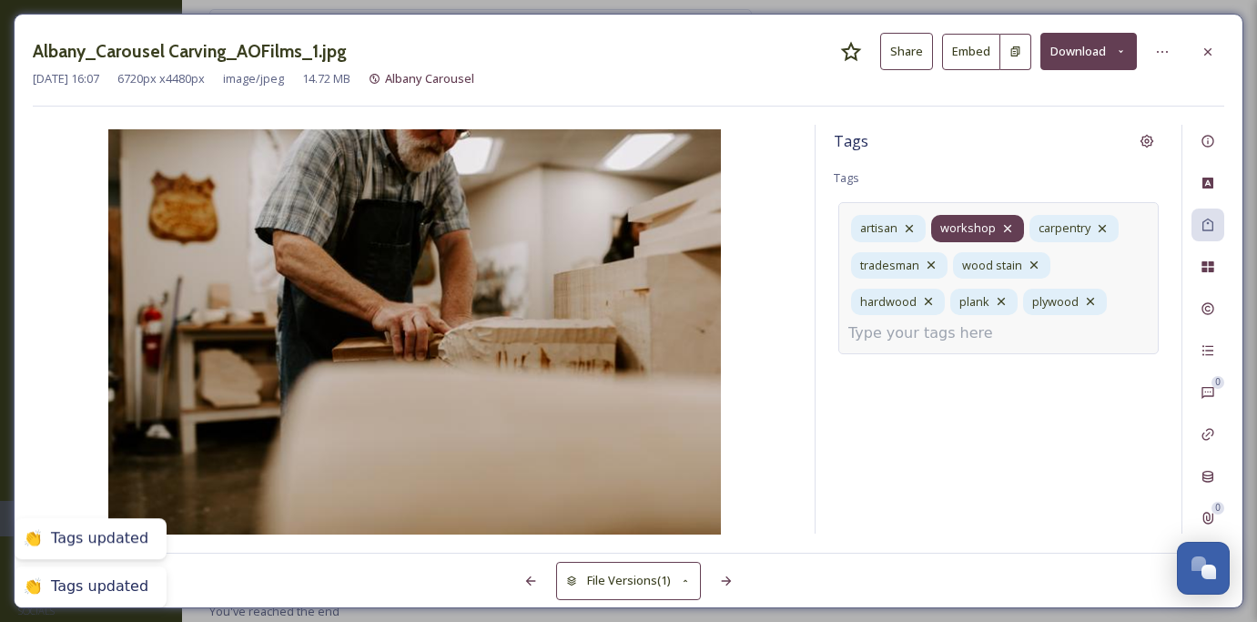
click at [1010, 227] on icon at bounding box center [1008, 228] width 15 height 15
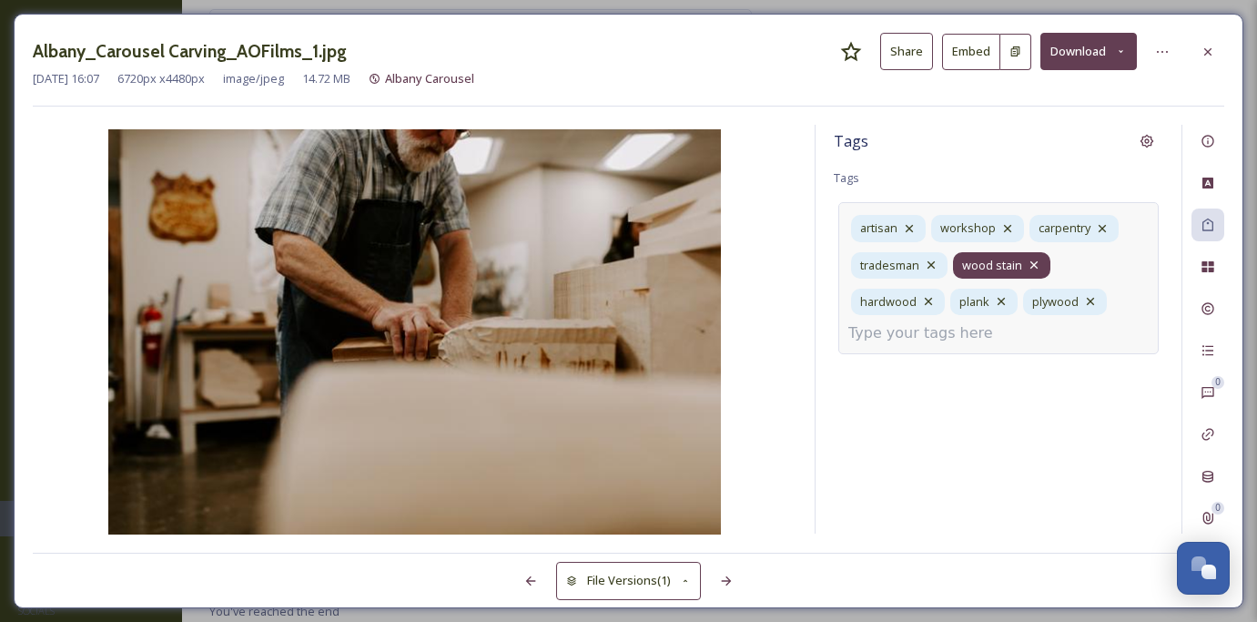
click at [1039, 269] on icon at bounding box center [1034, 265] width 15 height 15
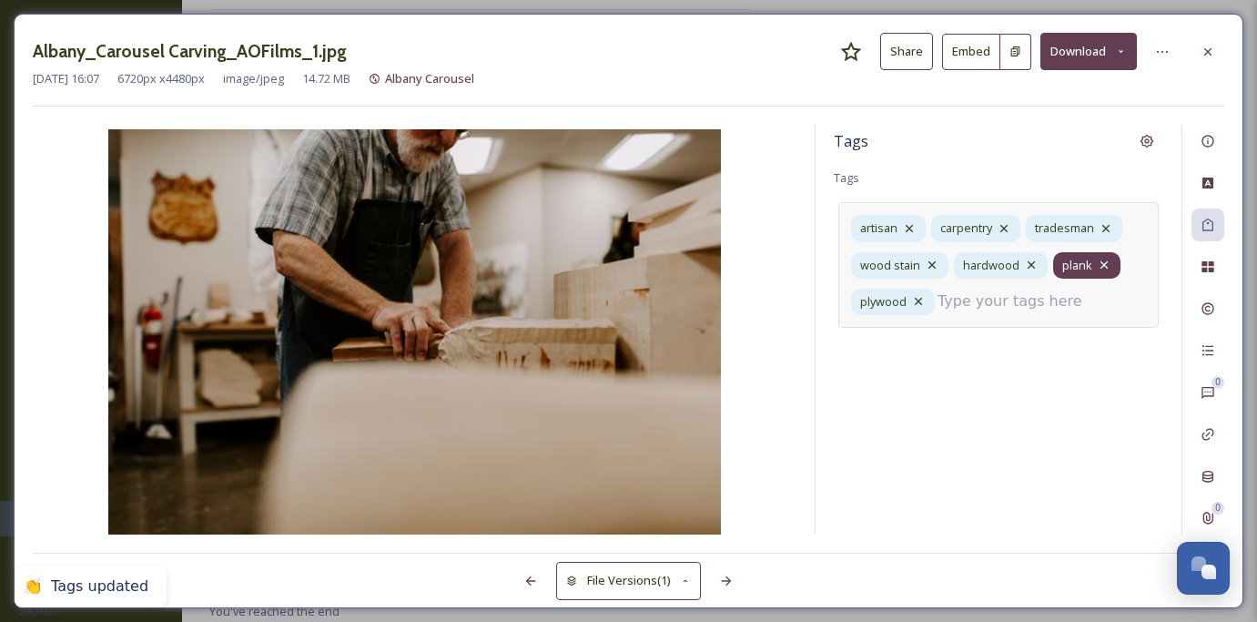
click at [1107, 261] on icon at bounding box center [1104, 265] width 15 height 15
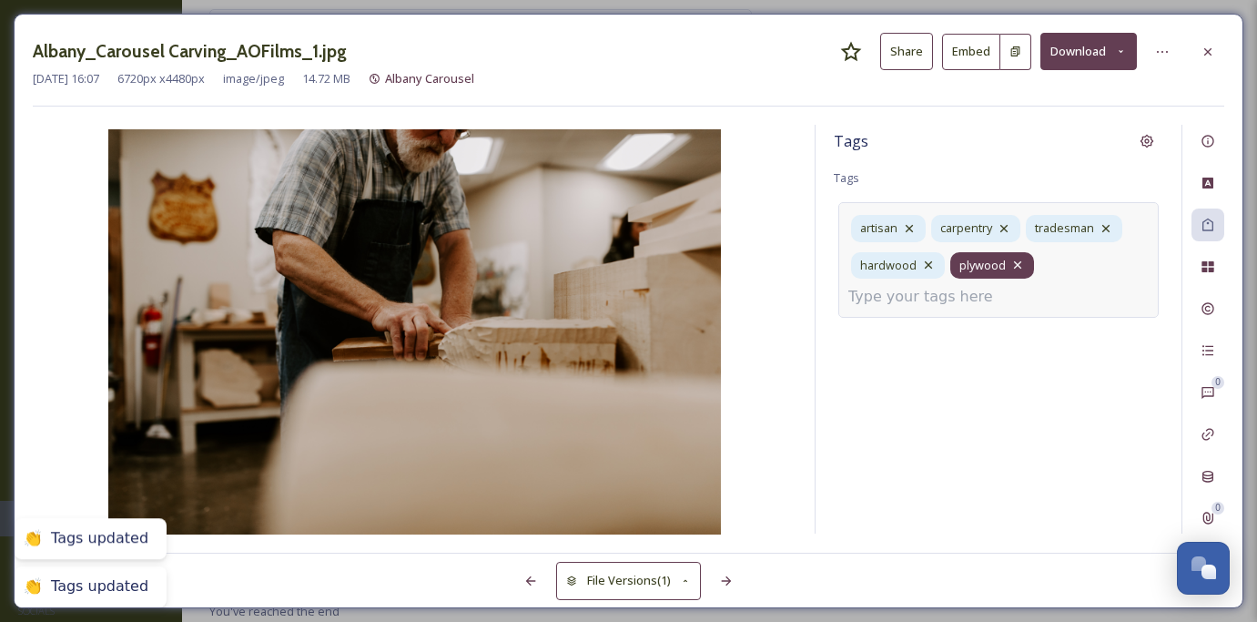
click at [1025, 257] on div "plywood" at bounding box center [993, 265] width 84 height 26
click at [931, 266] on icon at bounding box center [928, 265] width 15 height 15
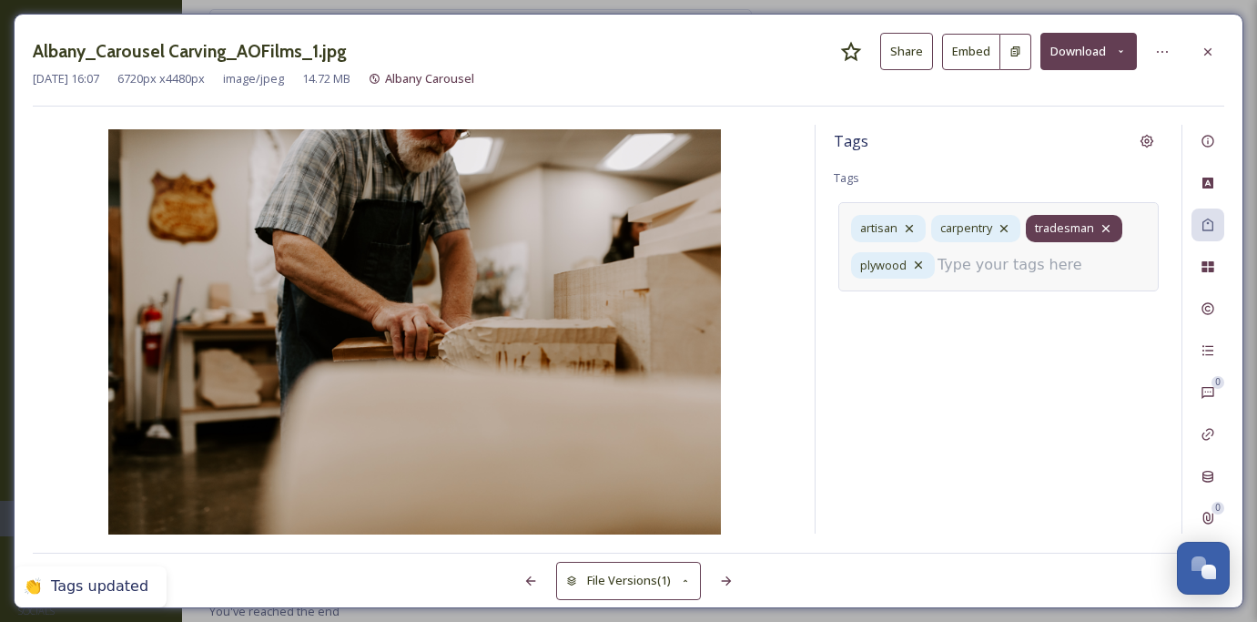
click at [1109, 233] on icon at bounding box center [1106, 228] width 15 height 15
click at [1012, 228] on div "carpentry" at bounding box center [975, 228] width 89 height 26
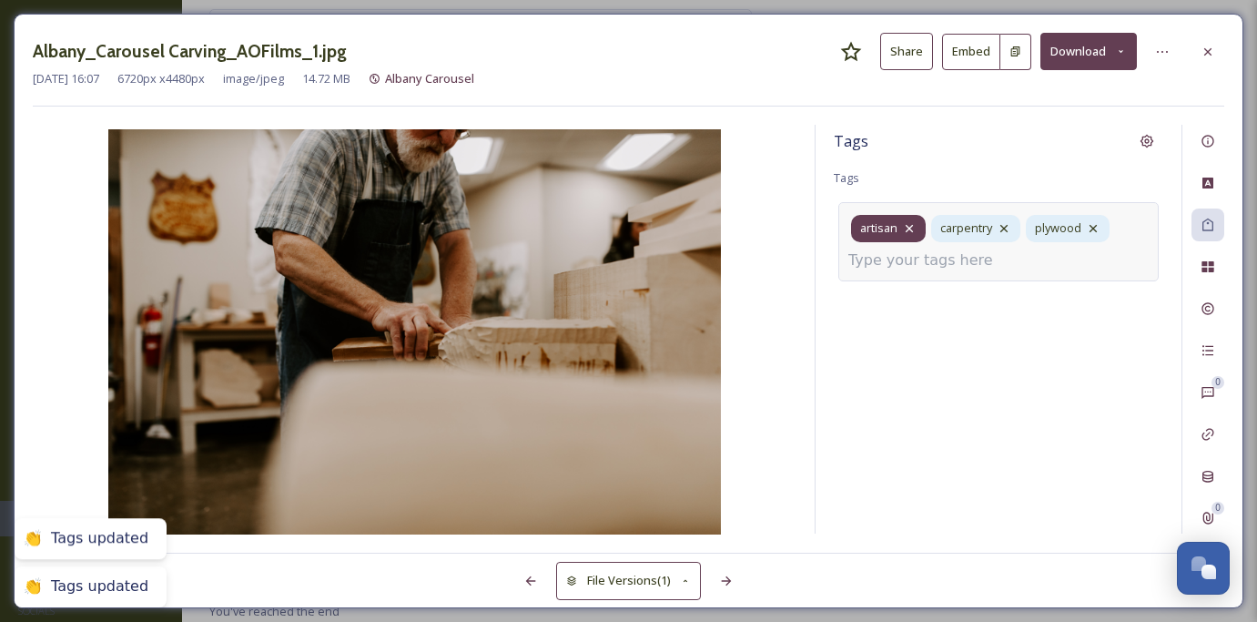
click at [907, 228] on icon at bounding box center [909, 228] width 15 height 15
click at [925, 229] on icon at bounding box center [923, 228] width 7 height 7
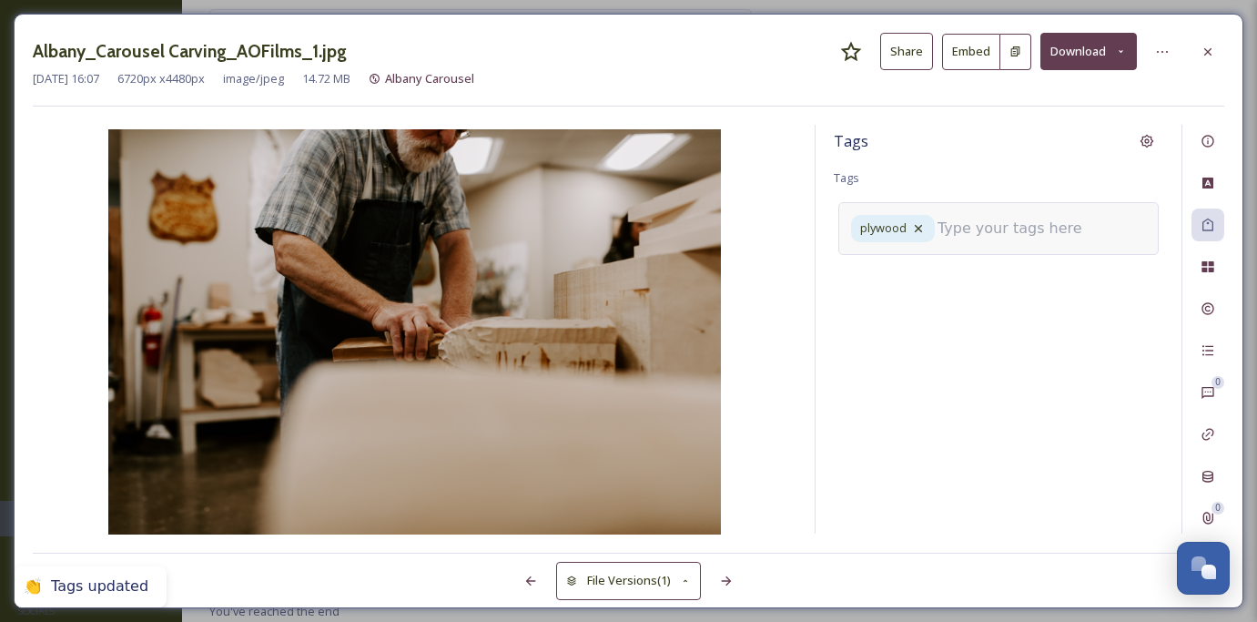
click at [1013, 228] on input at bounding box center [1029, 229] width 182 height 22
click at [912, 228] on icon at bounding box center [918, 228] width 15 height 15
click at [918, 227] on input at bounding box center [940, 223] width 182 height 22
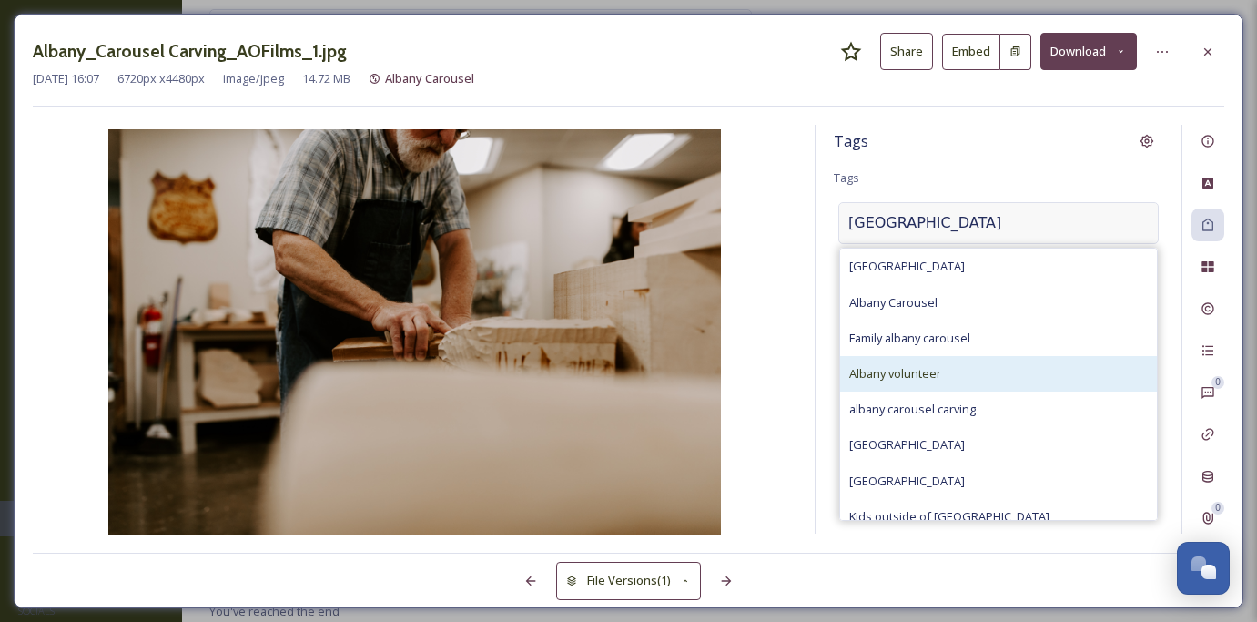
type input "[GEOGRAPHIC_DATA]"
click at [926, 367] on span "Albany volunteer" at bounding box center [895, 373] width 92 height 17
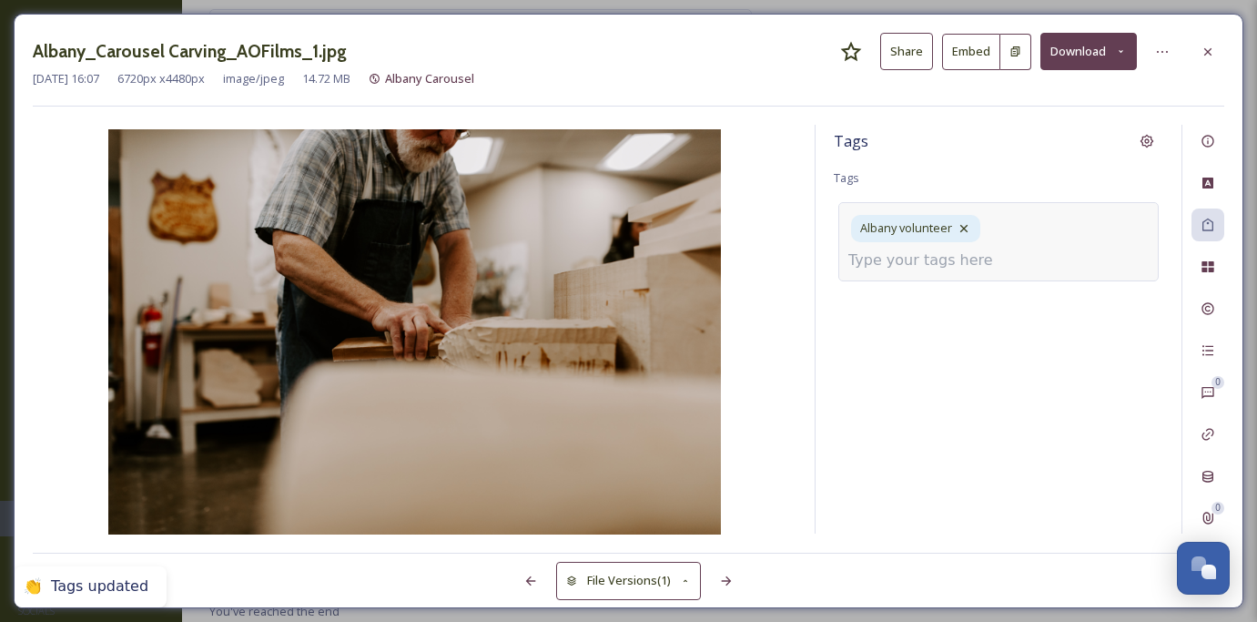
click at [1026, 249] on input at bounding box center [940, 260] width 182 height 22
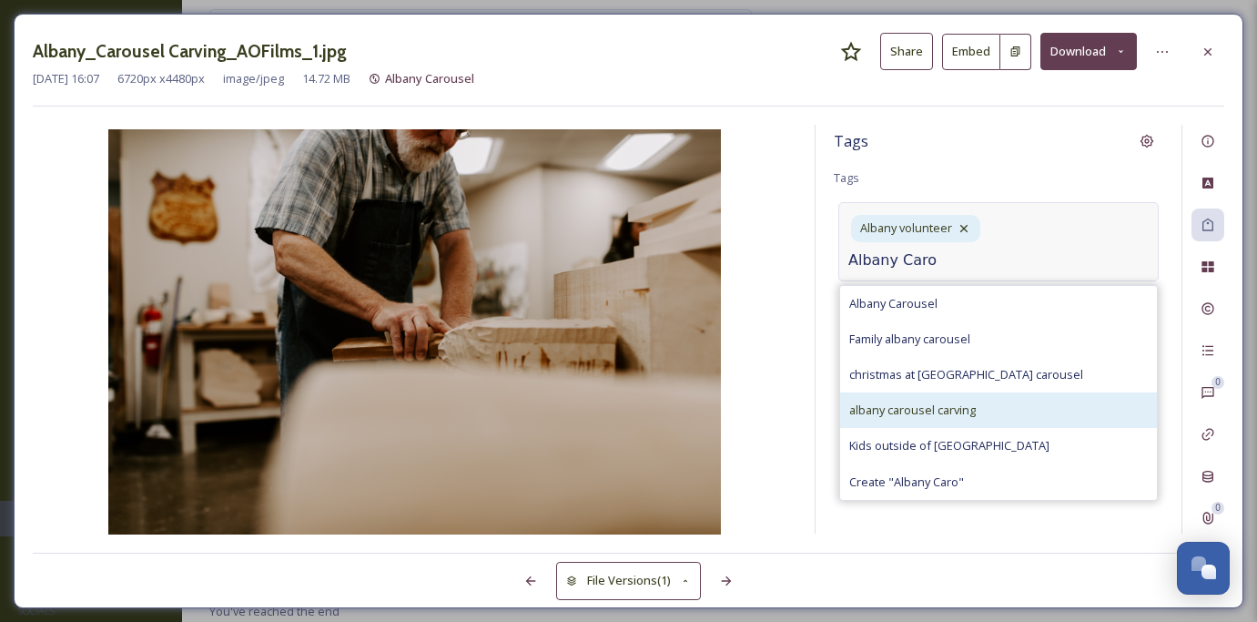
type input "Albany Caro"
click at [999, 392] on div "albany carousel carving" at bounding box center [998, 410] width 317 height 36
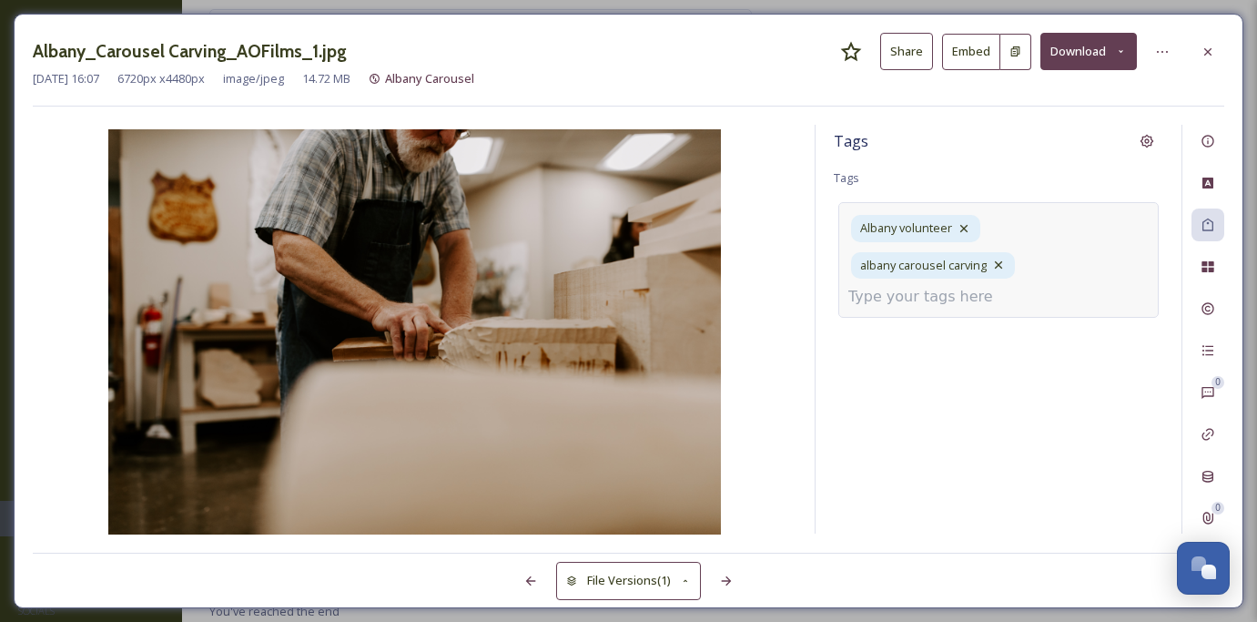
click at [1026, 288] on div "Albany volunteer albany carousel carving" at bounding box center [999, 259] width 320 height 115
click at [1025, 302] on div "Albany volunteer albany carousel carving" at bounding box center [999, 259] width 320 height 115
click at [1083, 255] on div "Albany volunteer albany carousel carving" at bounding box center [999, 259] width 320 height 115
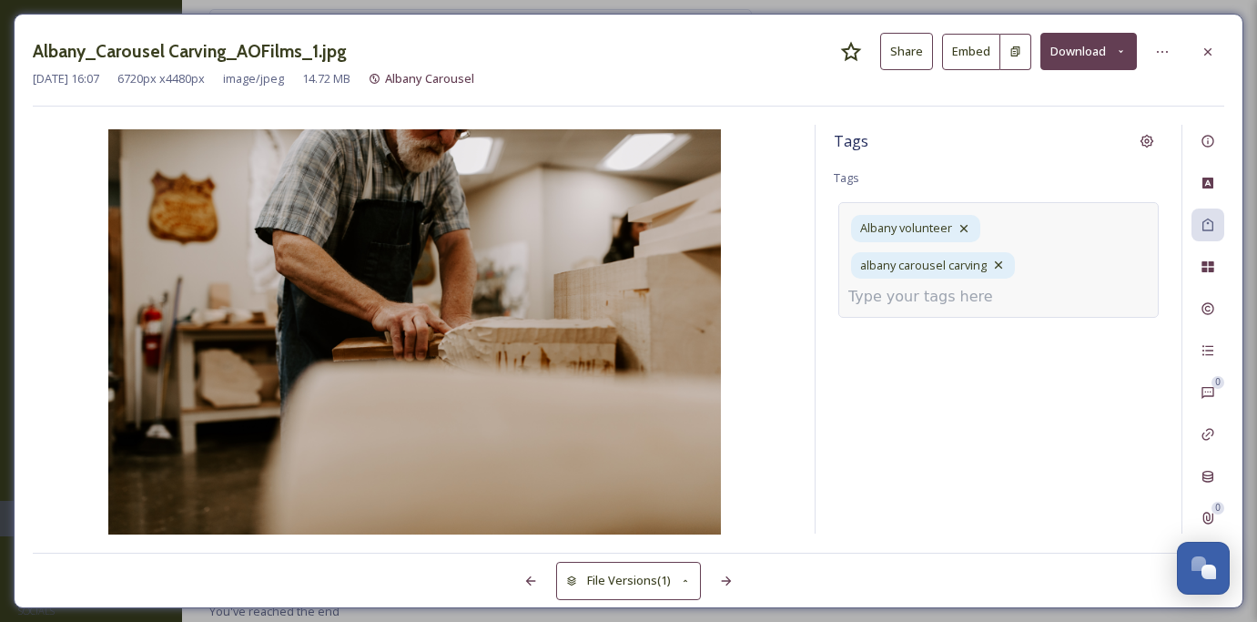
click at [1053, 294] on div "Albany volunteer albany carousel carving" at bounding box center [999, 259] width 320 height 115
click at [1213, 46] on icon at bounding box center [1208, 52] width 15 height 15
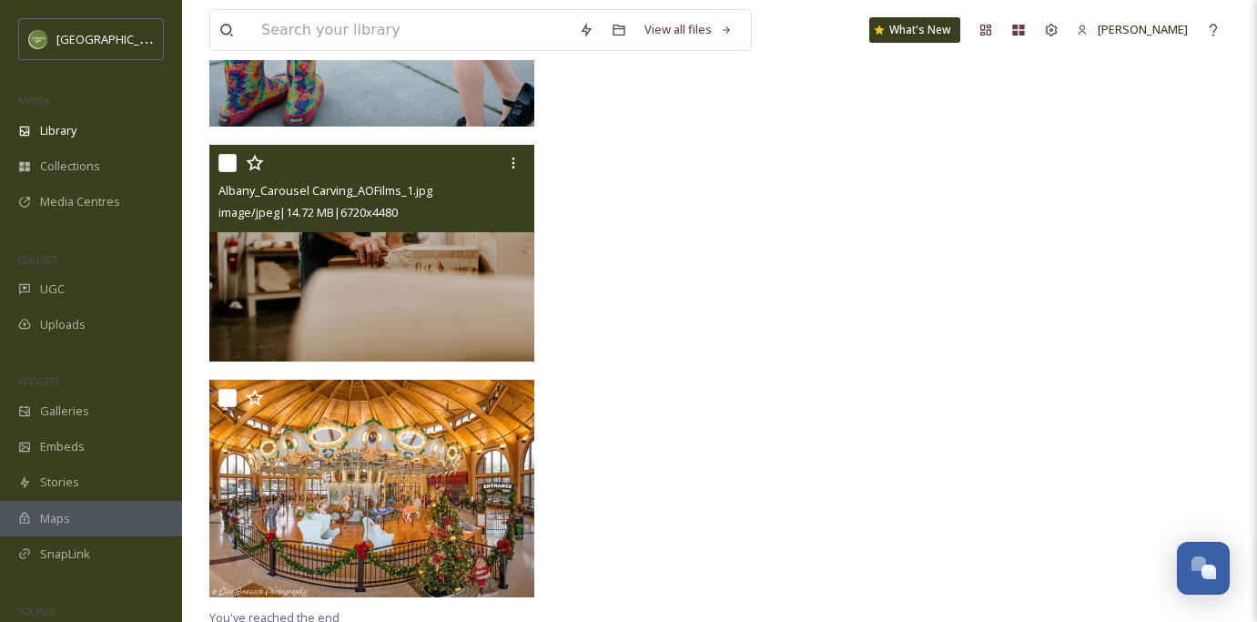
scroll to position [1122, 0]
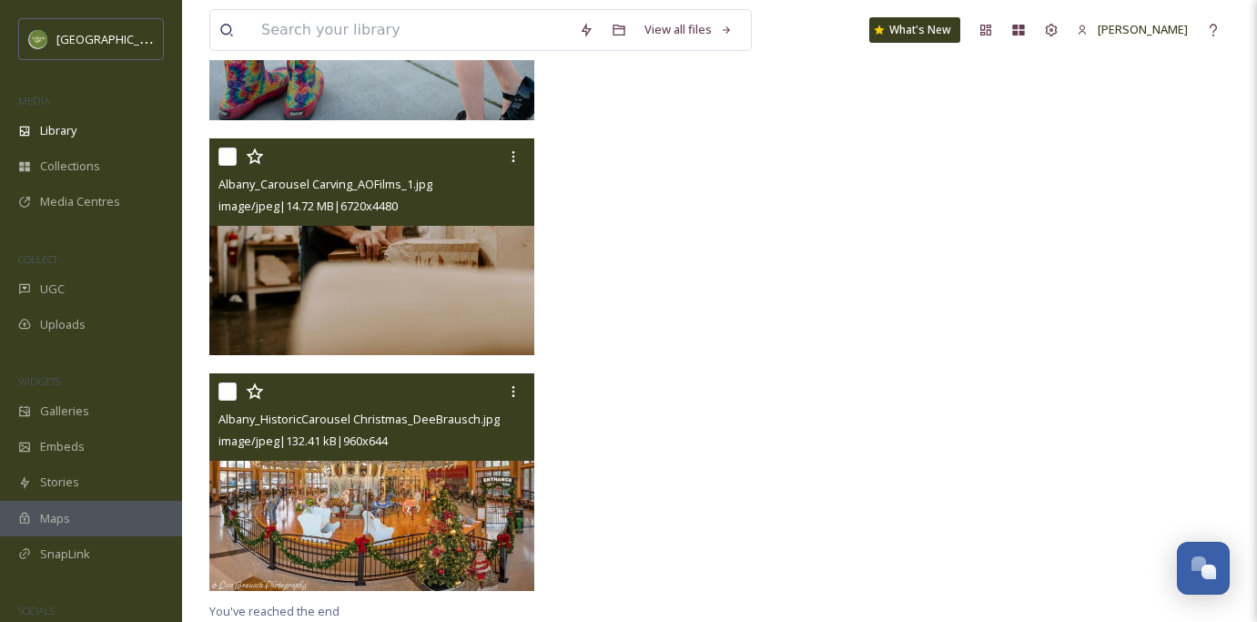
click at [463, 470] on img at bounding box center [371, 482] width 325 height 219
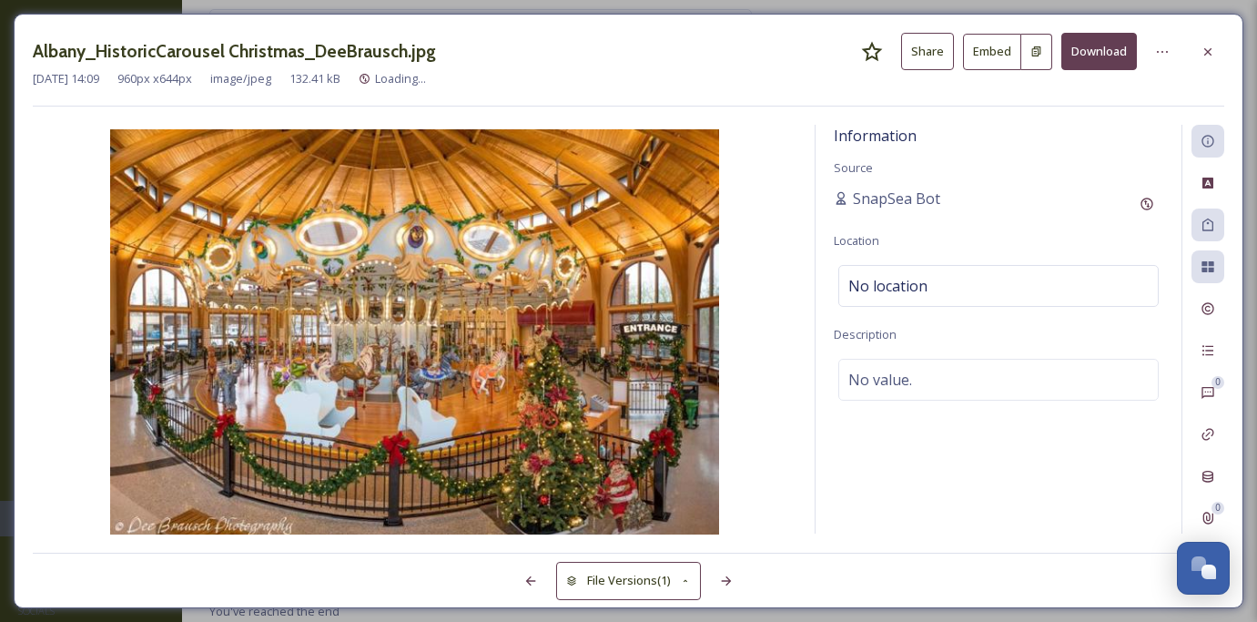
scroll to position [886, 0]
click at [1208, 215] on div "Tags" at bounding box center [1208, 224] width 33 height 33
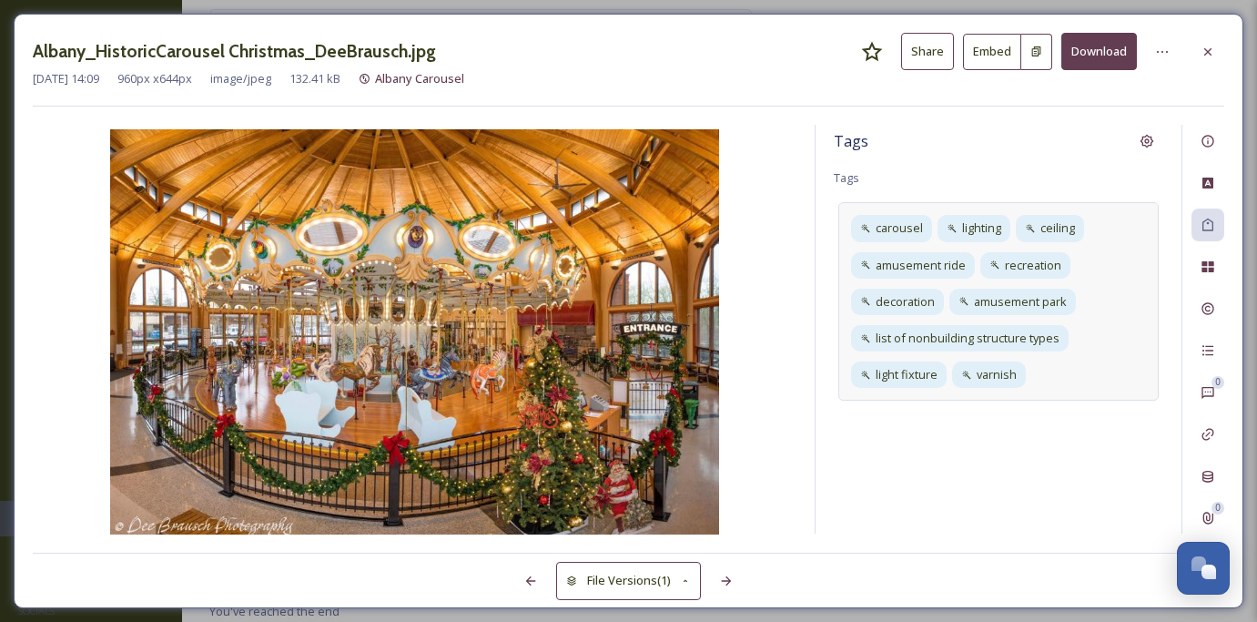
click at [1054, 379] on div "carousel lighting ceiling amusement ride recreation decoration amusement park l…" at bounding box center [999, 301] width 320 height 198
click at [1018, 369] on icon at bounding box center [1017, 375] width 15 height 15
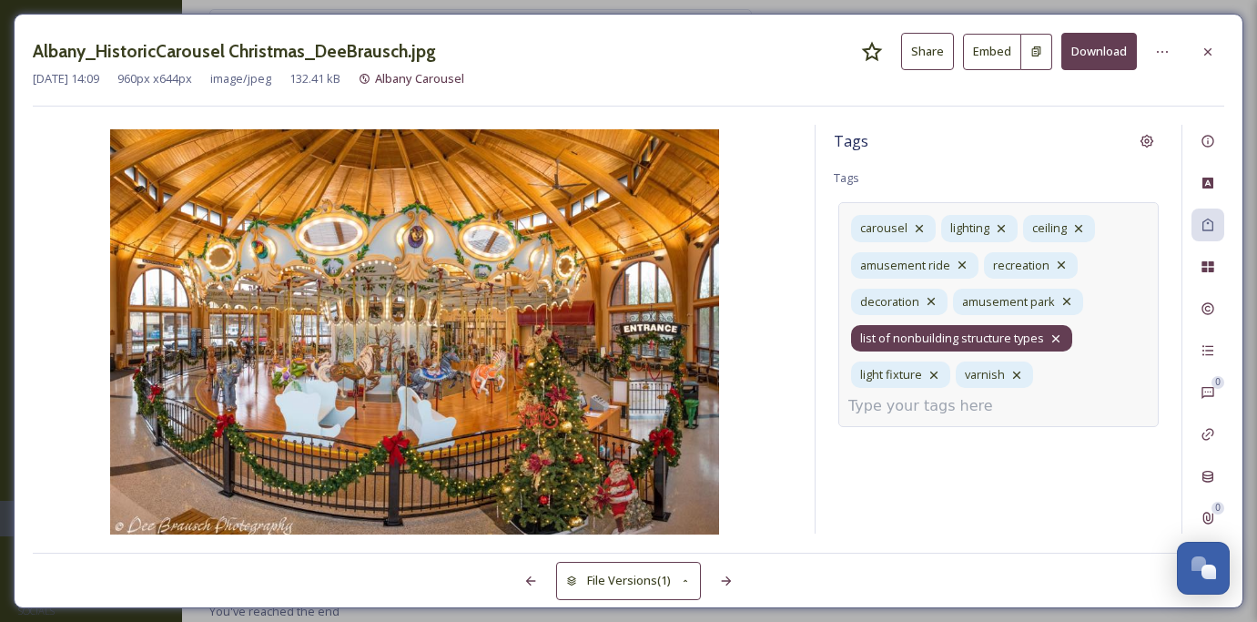
click at [1058, 341] on icon at bounding box center [1056, 338] width 15 height 15
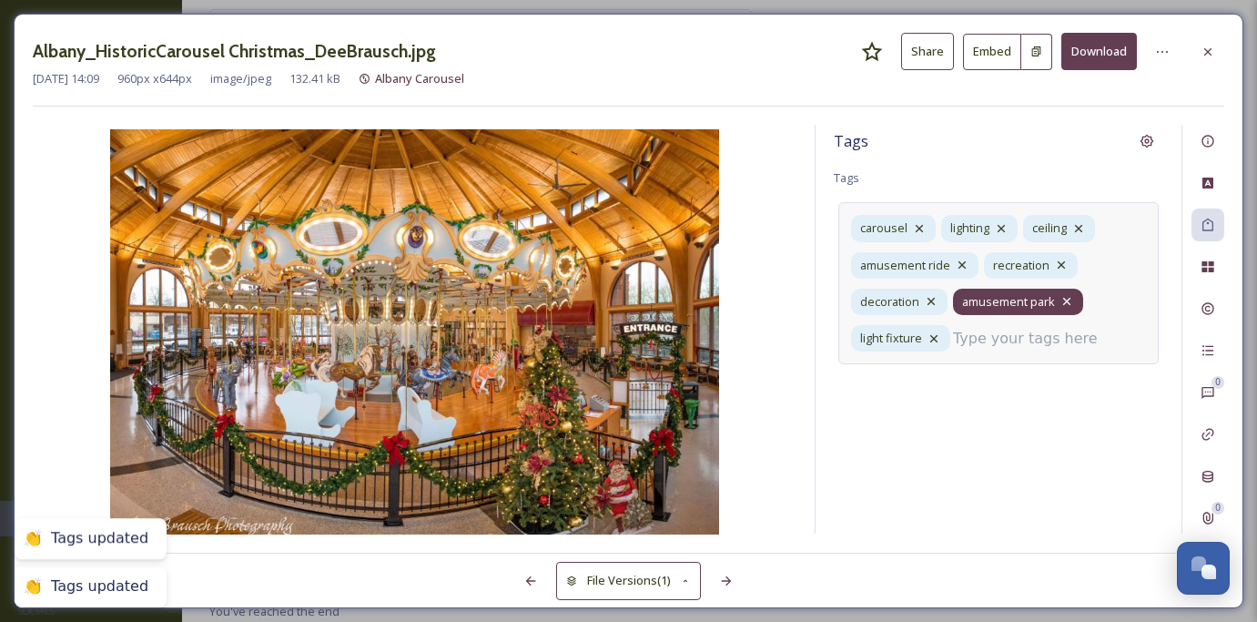
click at [1067, 296] on icon at bounding box center [1067, 301] width 15 height 15
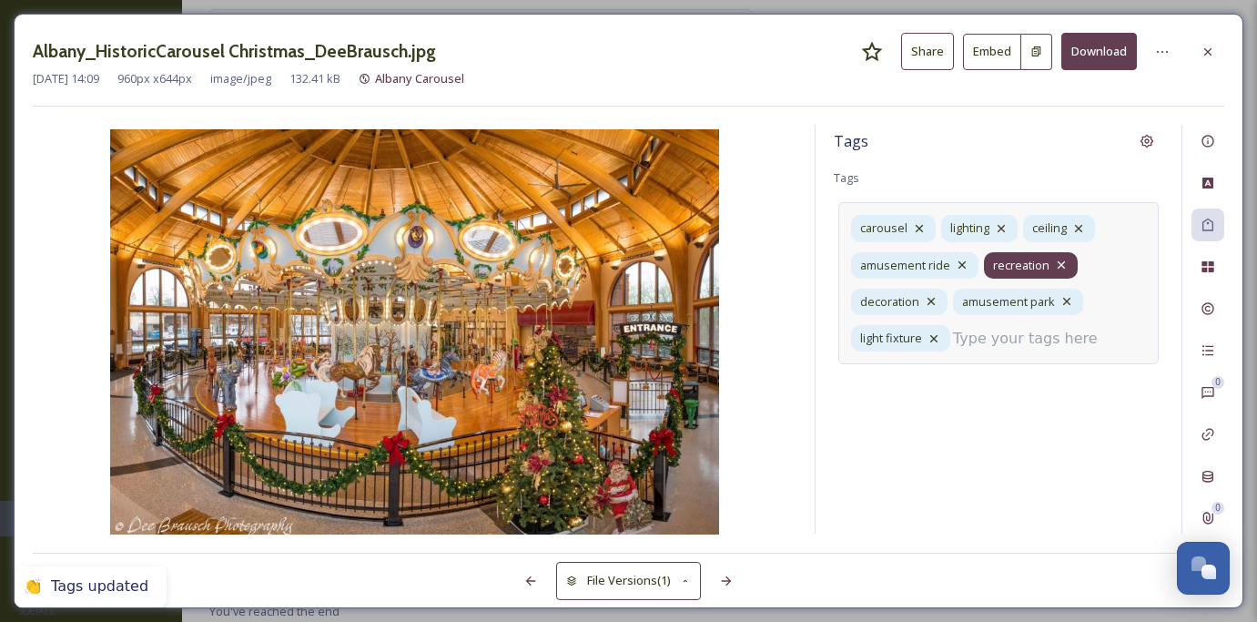
click at [1063, 261] on icon at bounding box center [1061, 264] width 7 height 7
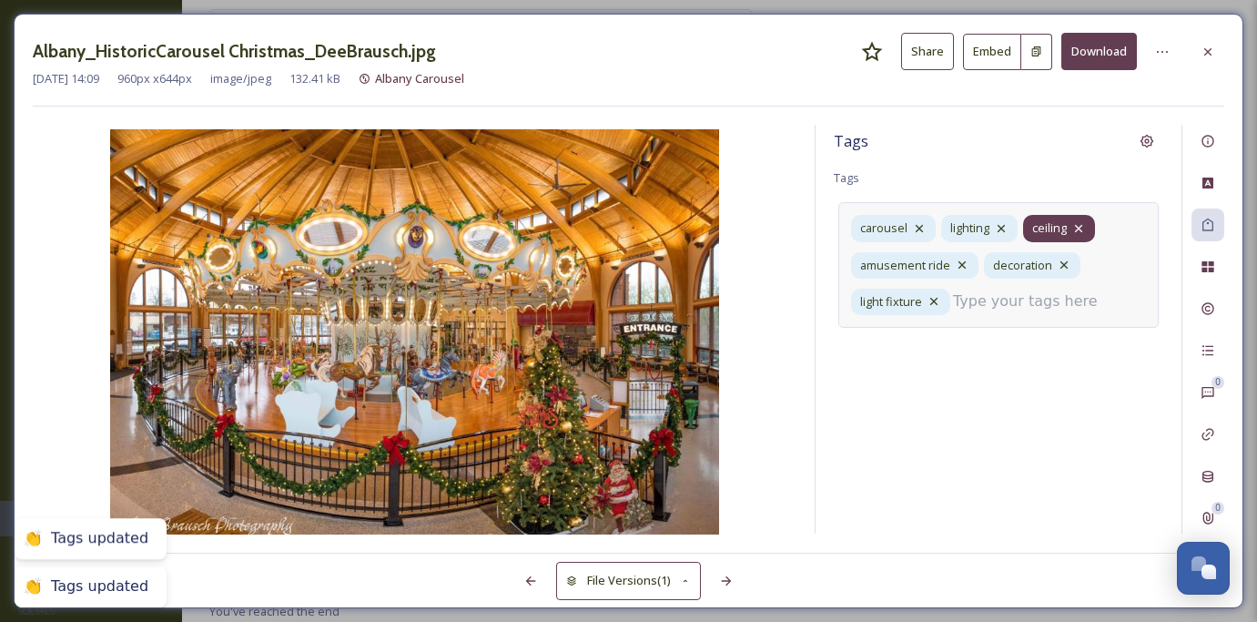
click at [1080, 225] on icon at bounding box center [1078, 228] width 7 height 7
click at [1007, 226] on icon at bounding box center [1001, 228] width 15 height 15
click at [917, 226] on icon at bounding box center [919, 228] width 7 height 7
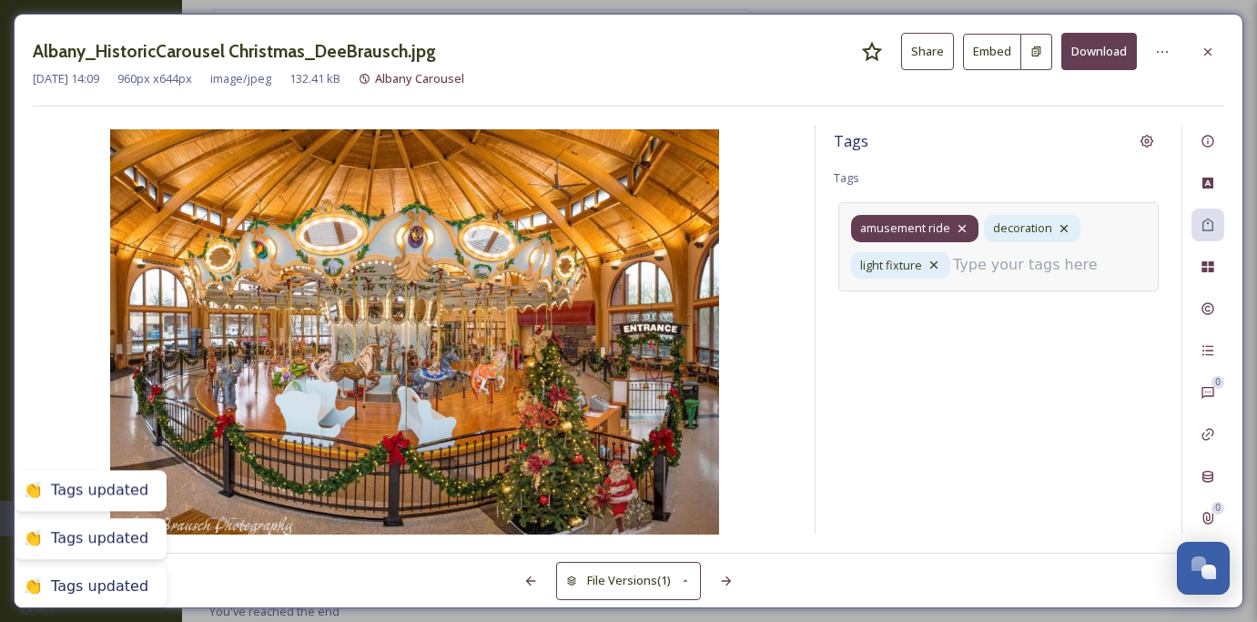
click at [921, 222] on span "amusement ride" at bounding box center [905, 227] width 90 height 17
click at [965, 224] on icon at bounding box center [962, 228] width 15 height 15
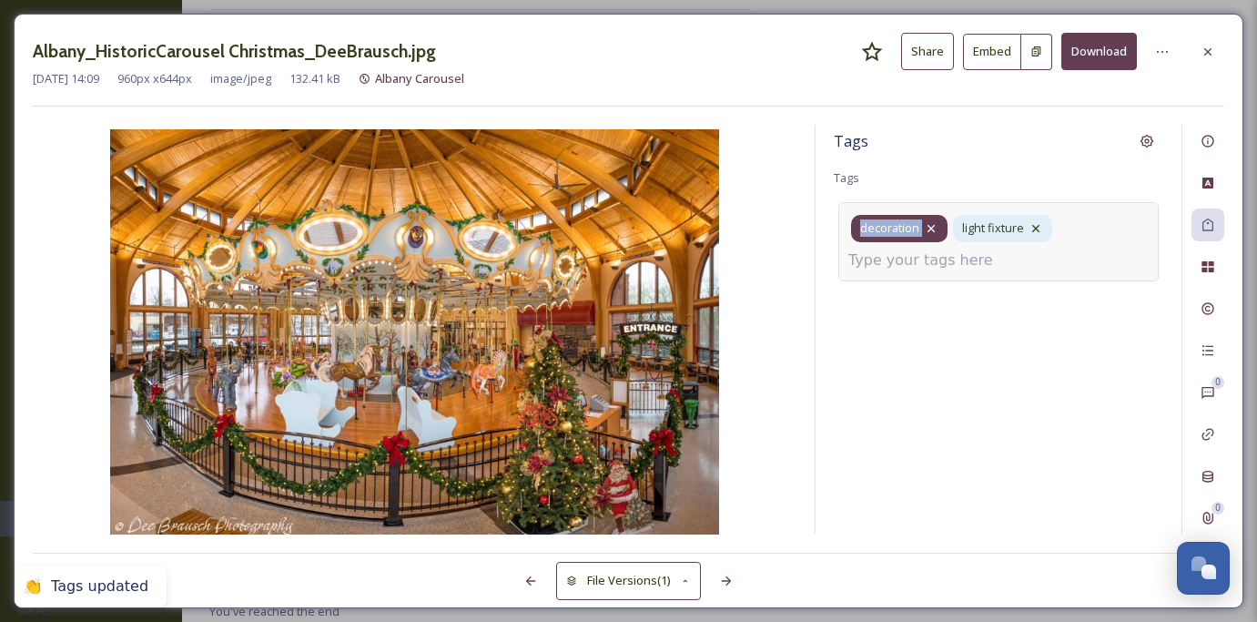
click at [937, 229] on icon at bounding box center [931, 228] width 15 height 15
click at [936, 227] on icon at bounding box center [934, 228] width 15 height 15
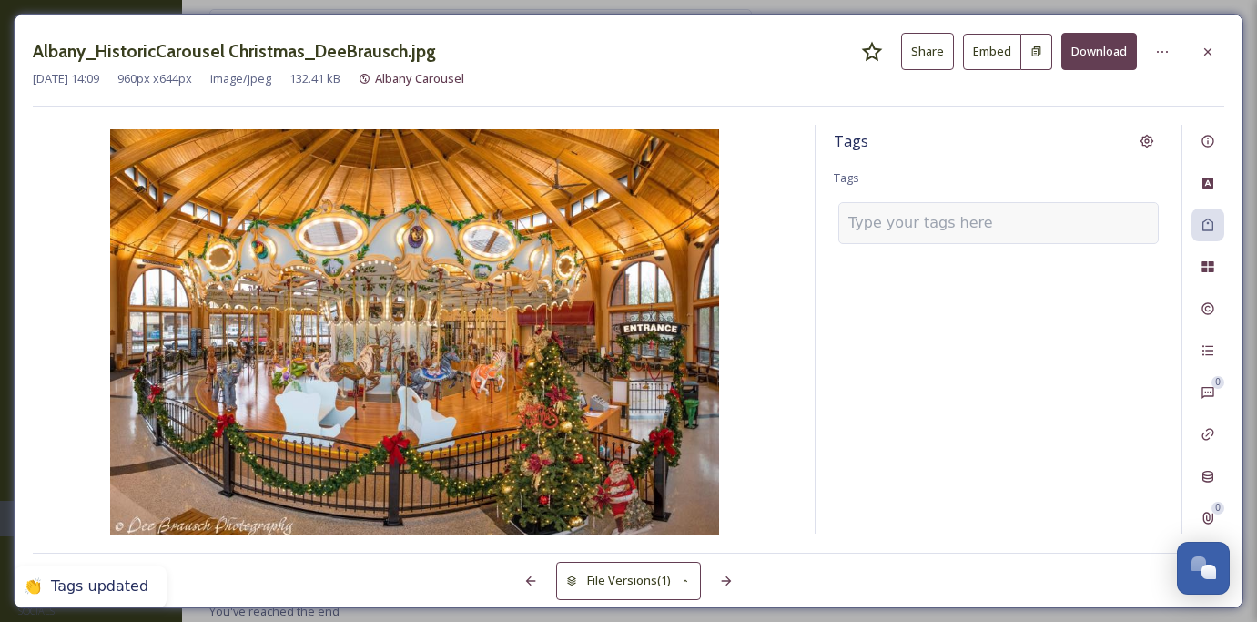
click at [919, 230] on input at bounding box center [940, 223] width 182 height 22
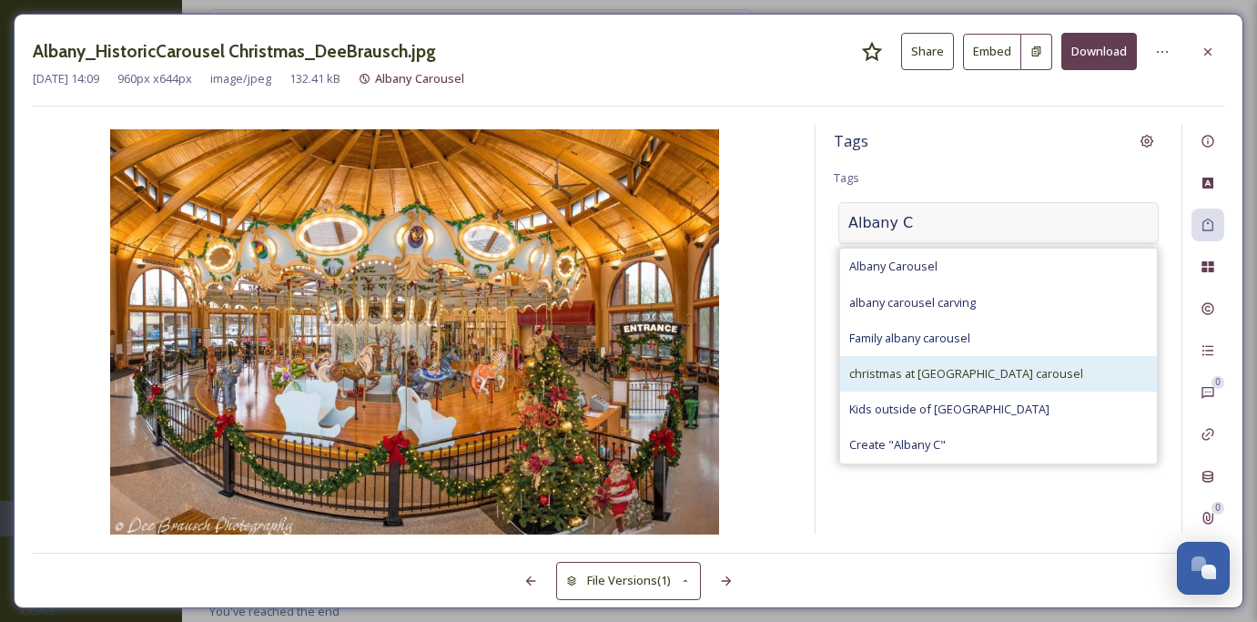
type input "Albany C"
click at [889, 368] on span "christmas at [GEOGRAPHIC_DATA] carousel" at bounding box center [966, 373] width 234 height 17
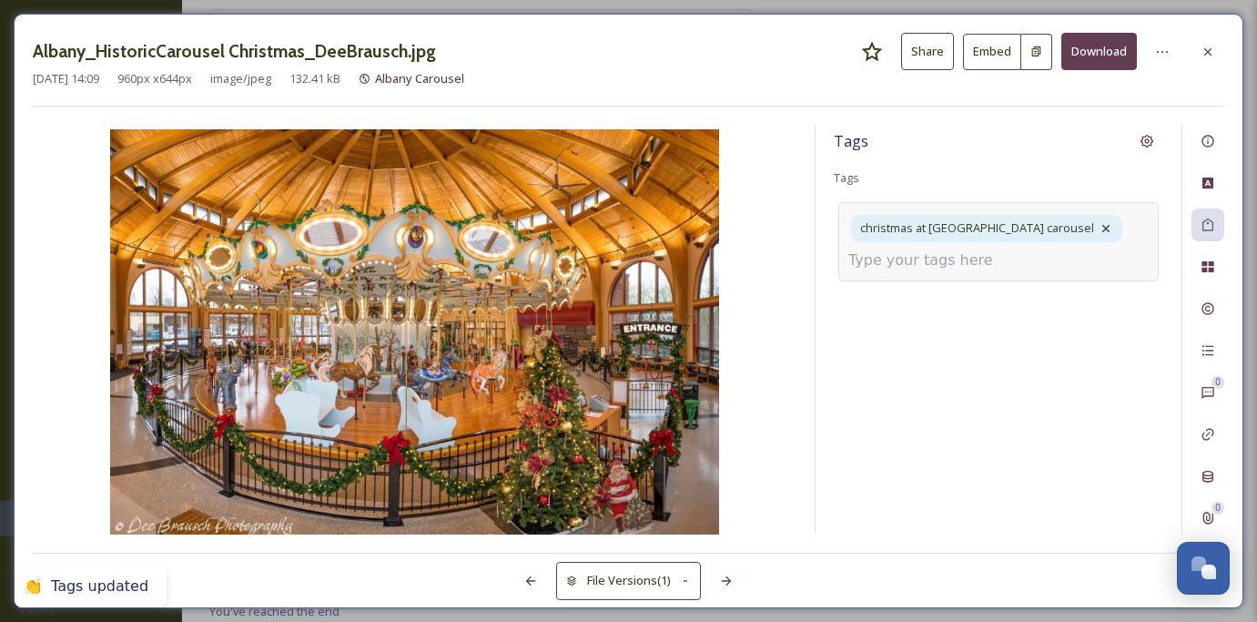
click at [916, 257] on input at bounding box center [940, 260] width 182 height 22
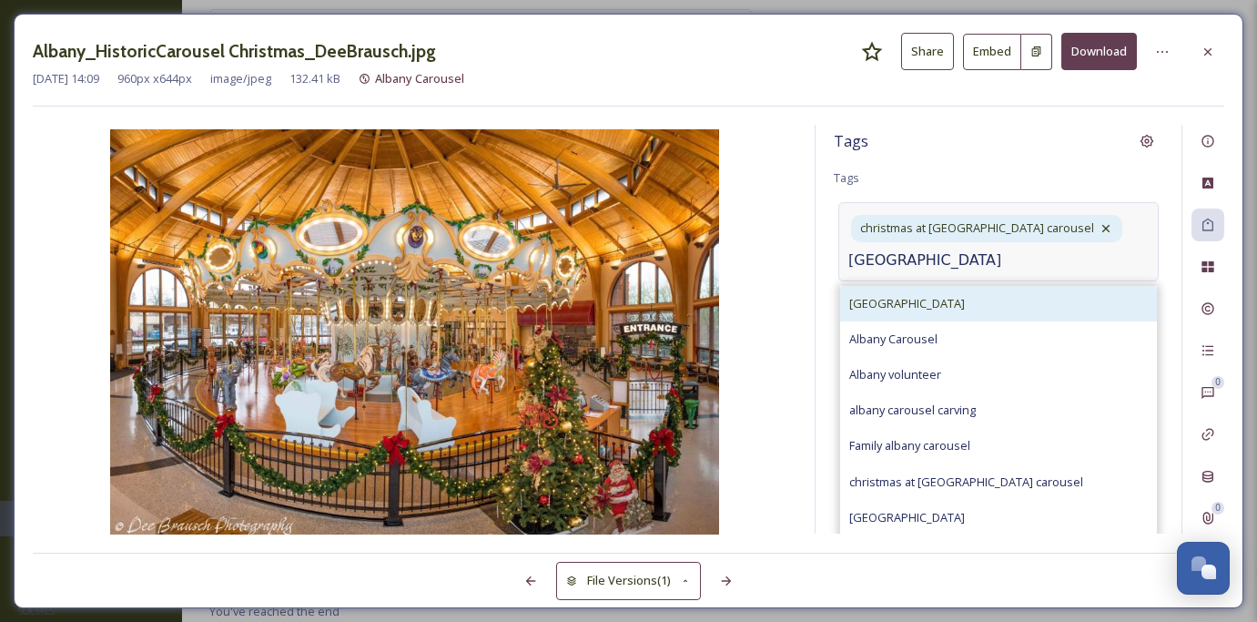
type input "[GEOGRAPHIC_DATA]"
click at [930, 310] on div "[GEOGRAPHIC_DATA]" at bounding box center [998, 304] width 317 height 36
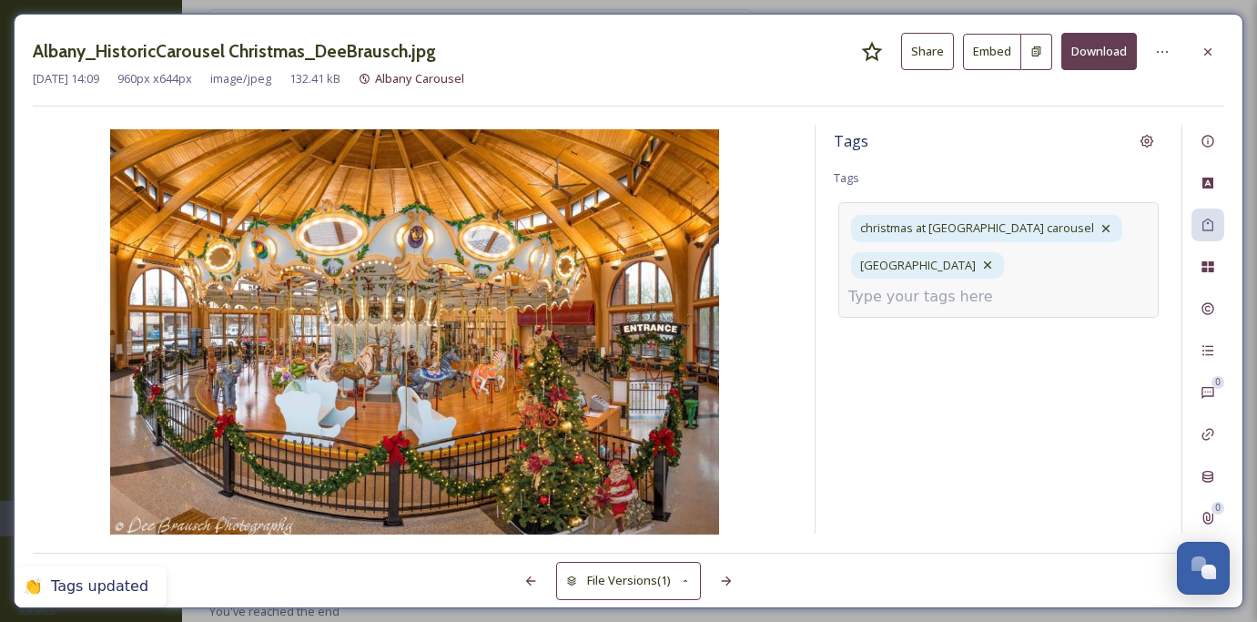
click at [951, 272] on div "christmas at [GEOGRAPHIC_DATA] carousel [GEOGRAPHIC_DATA]" at bounding box center [999, 259] width 320 height 115
click at [947, 286] on input at bounding box center [940, 297] width 182 height 22
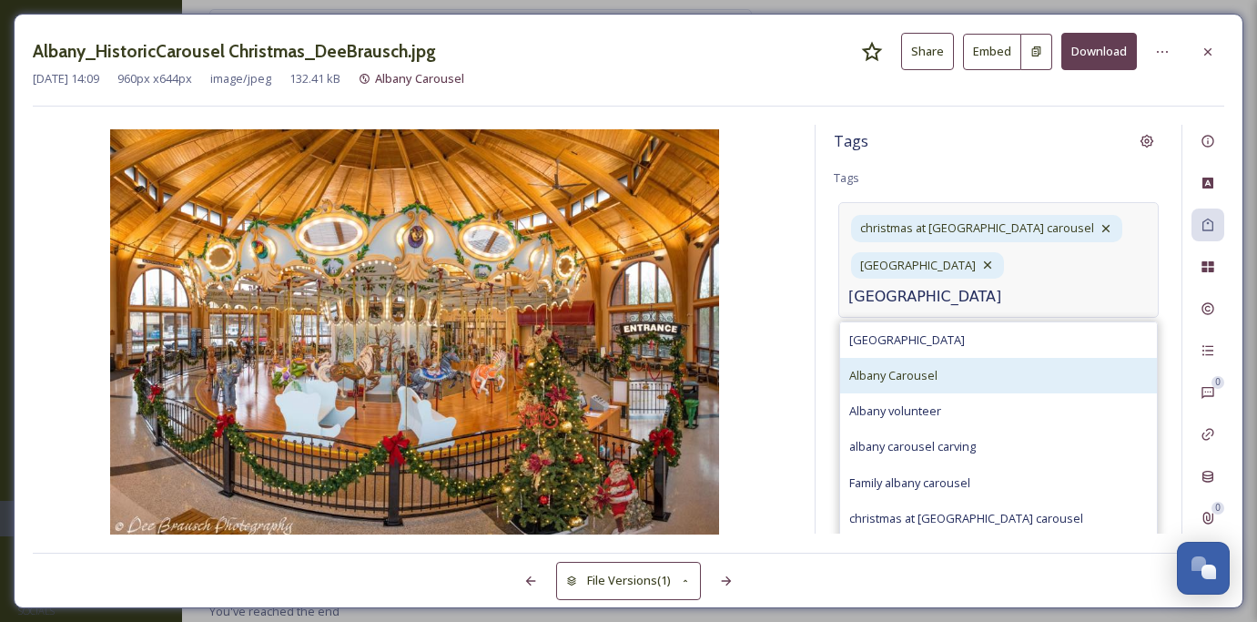
type input "[GEOGRAPHIC_DATA]"
click at [951, 358] on div "Albany Carousel" at bounding box center [998, 376] width 317 height 36
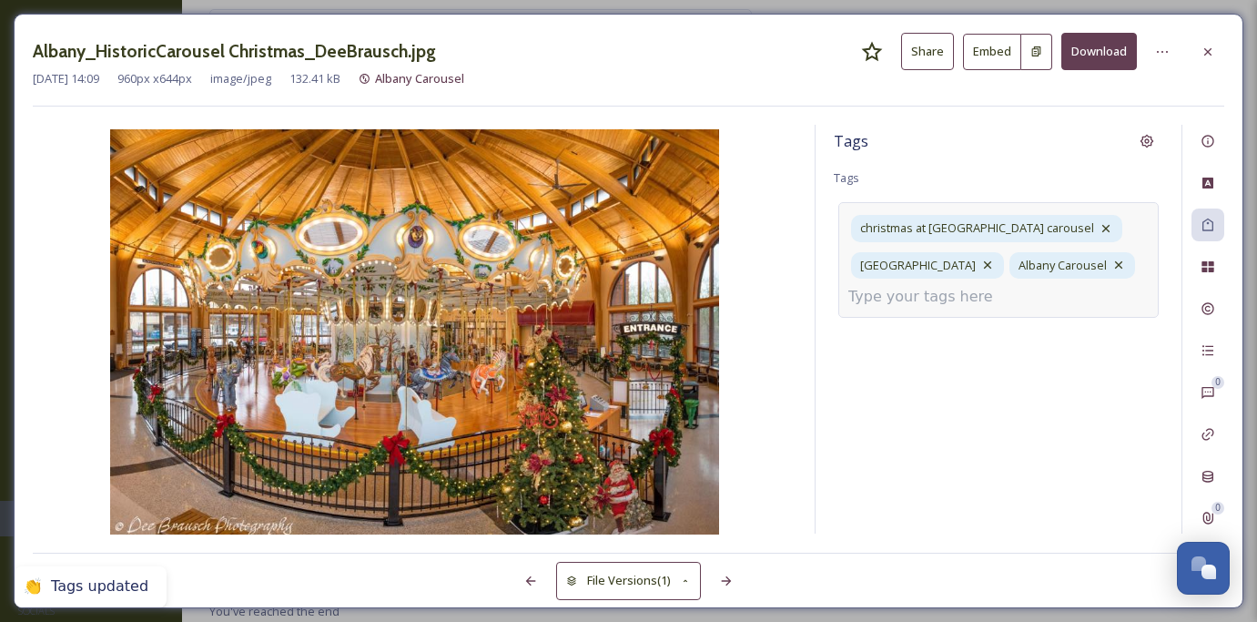
click at [944, 409] on div "Tags Tags christmas at [GEOGRAPHIC_DATA] carousel [GEOGRAPHIC_DATA] [GEOGRAPHIC…" at bounding box center [999, 329] width 366 height 409
click at [1215, 58] on div at bounding box center [1208, 52] width 33 height 33
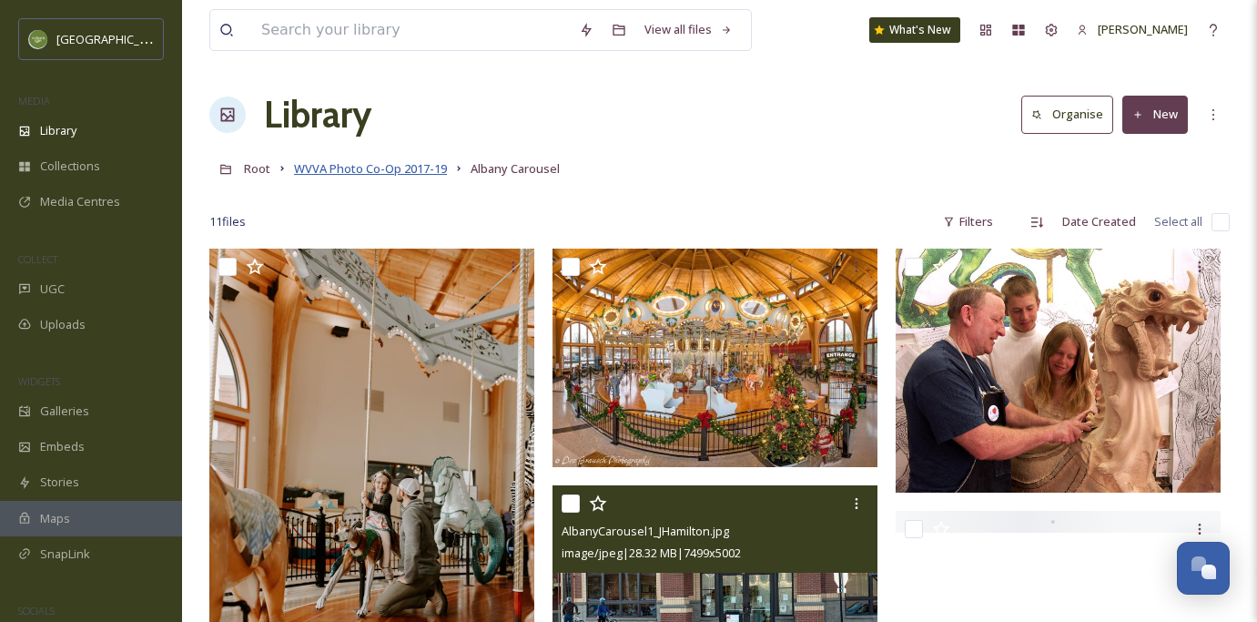
click at [420, 168] on span "WVVA Photo Co-Op 2017-19" at bounding box center [370, 168] width 153 height 16
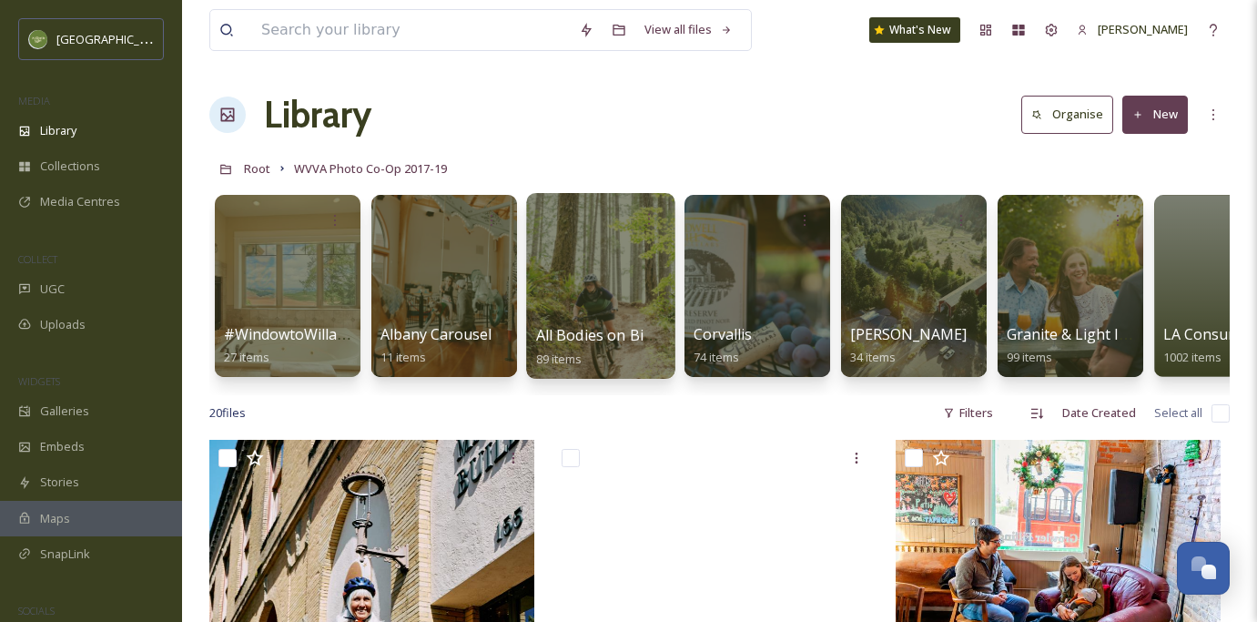
click at [572, 313] on div at bounding box center [600, 286] width 148 height 186
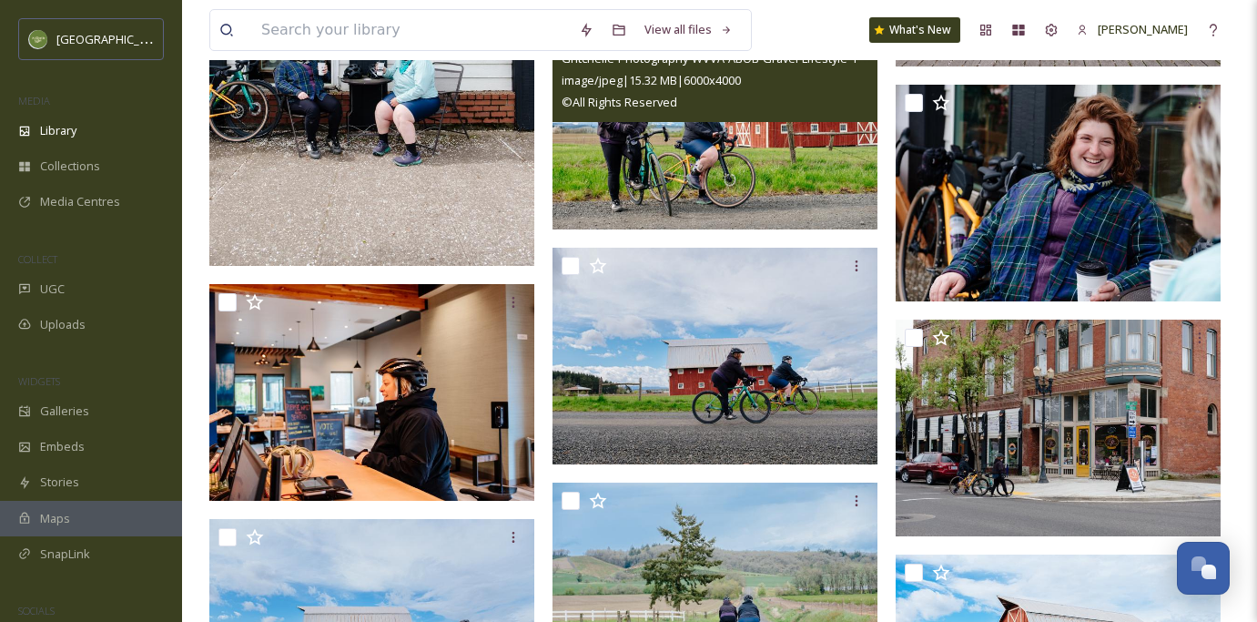
scroll to position [4185, 0]
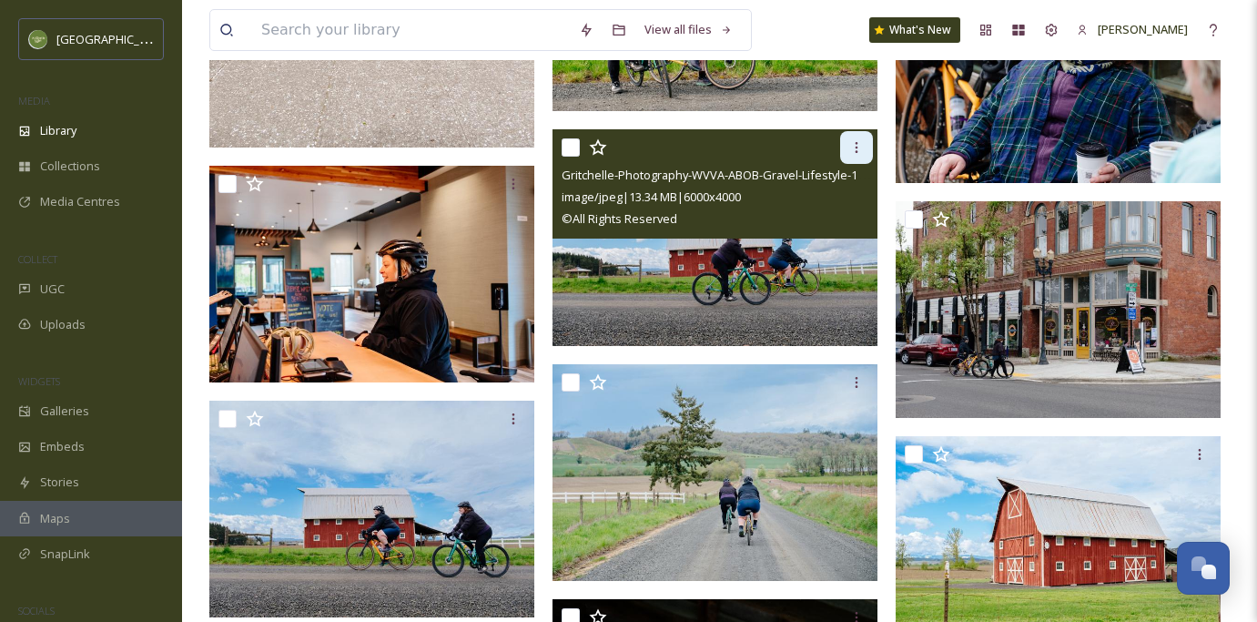
click at [857, 148] on icon at bounding box center [857, 147] width 3 height 11
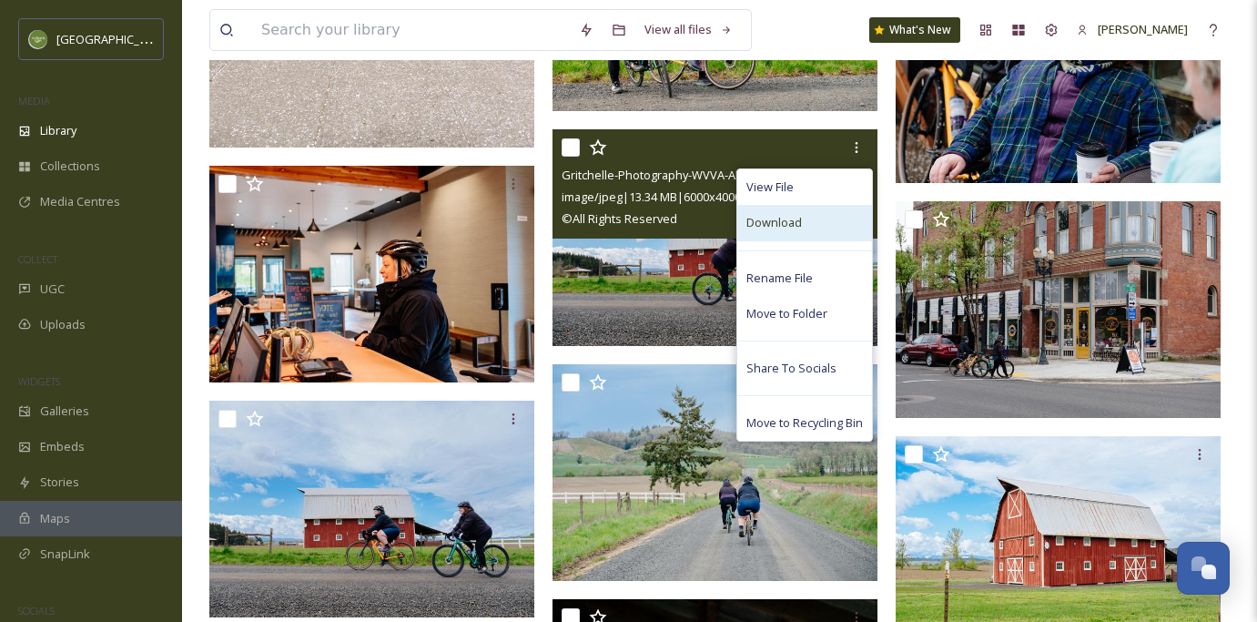
click at [796, 228] on span "Download" at bounding box center [775, 222] width 56 height 17
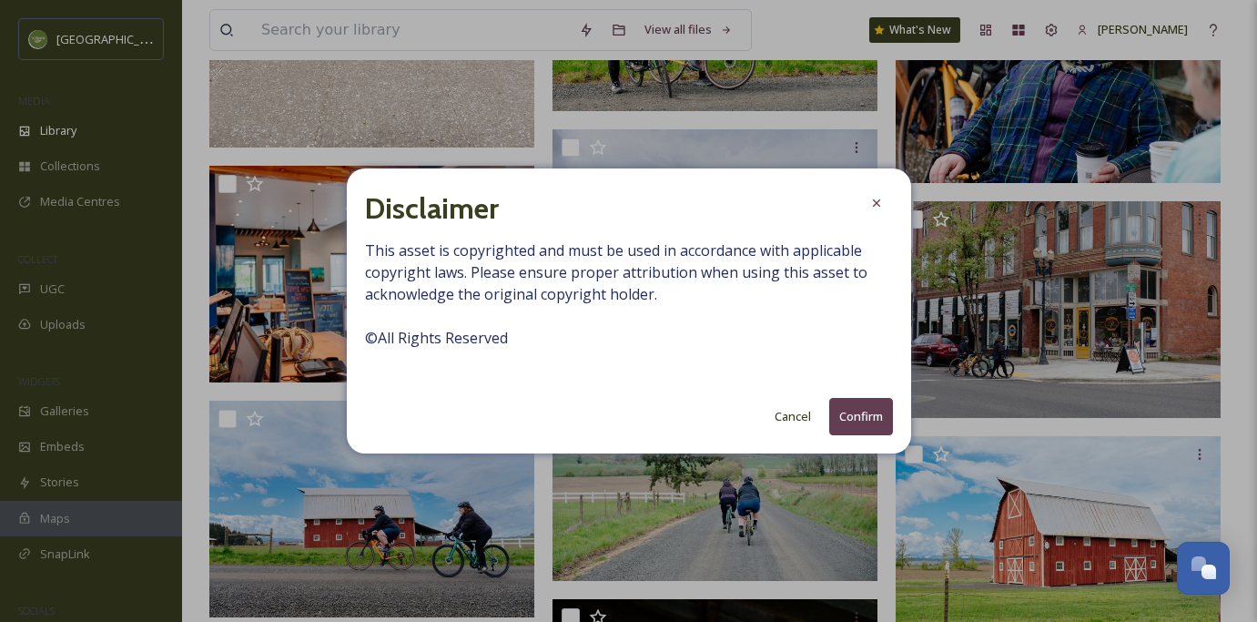
click at [859, 433] on button "Confirm" at bounding box center [861, 416] width 64 height 37
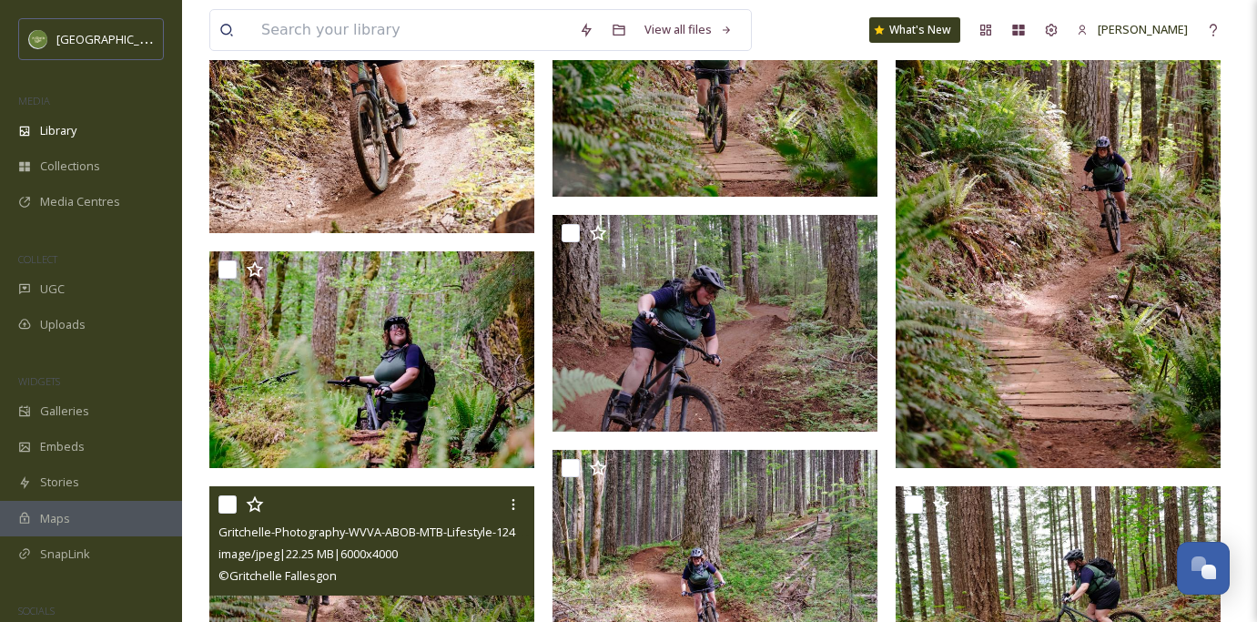
scroll to position [902, 0]
